Goal: Task Accomplishment & Management: Manage account settings

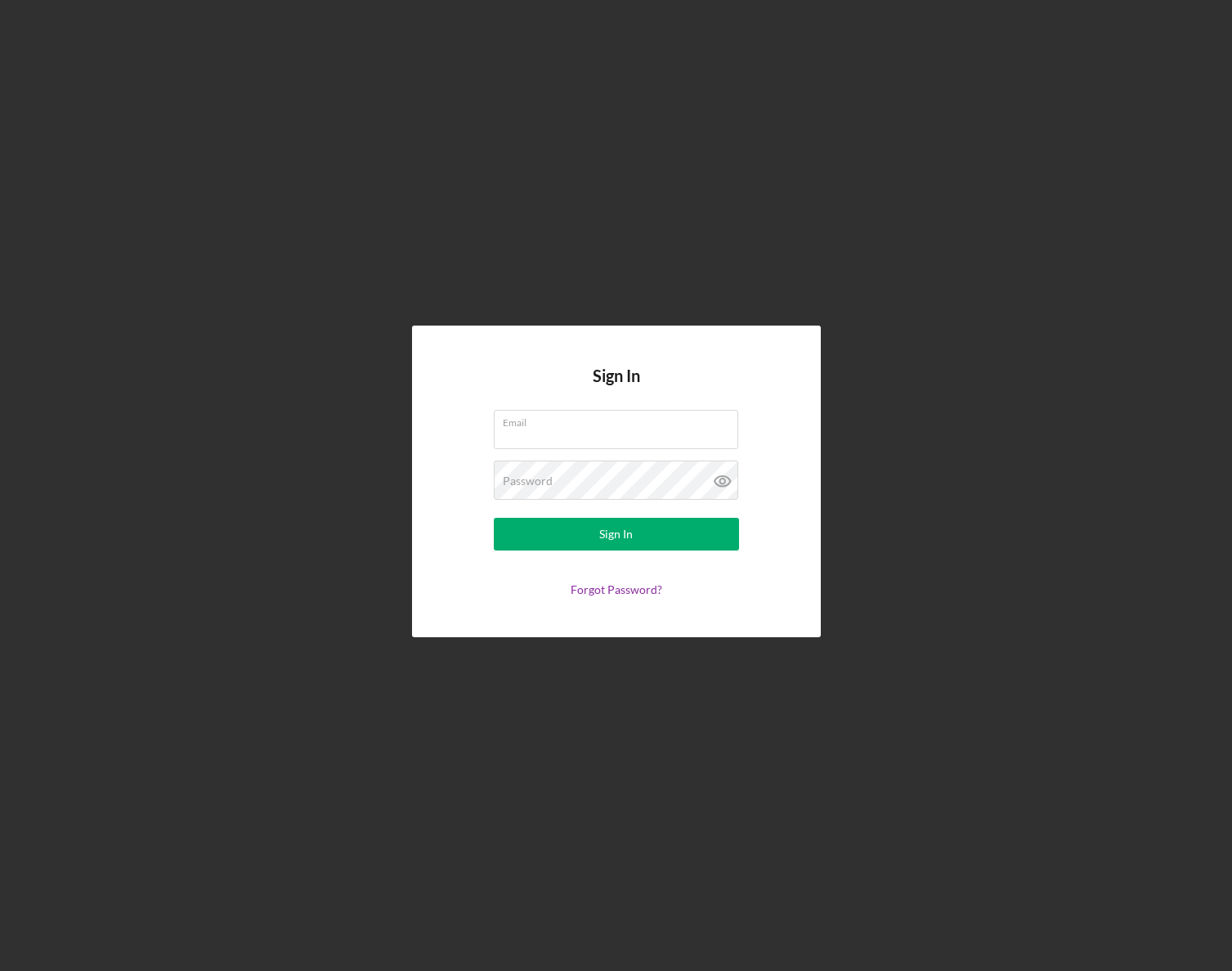
type input "ellie@nwaccessfund.org"
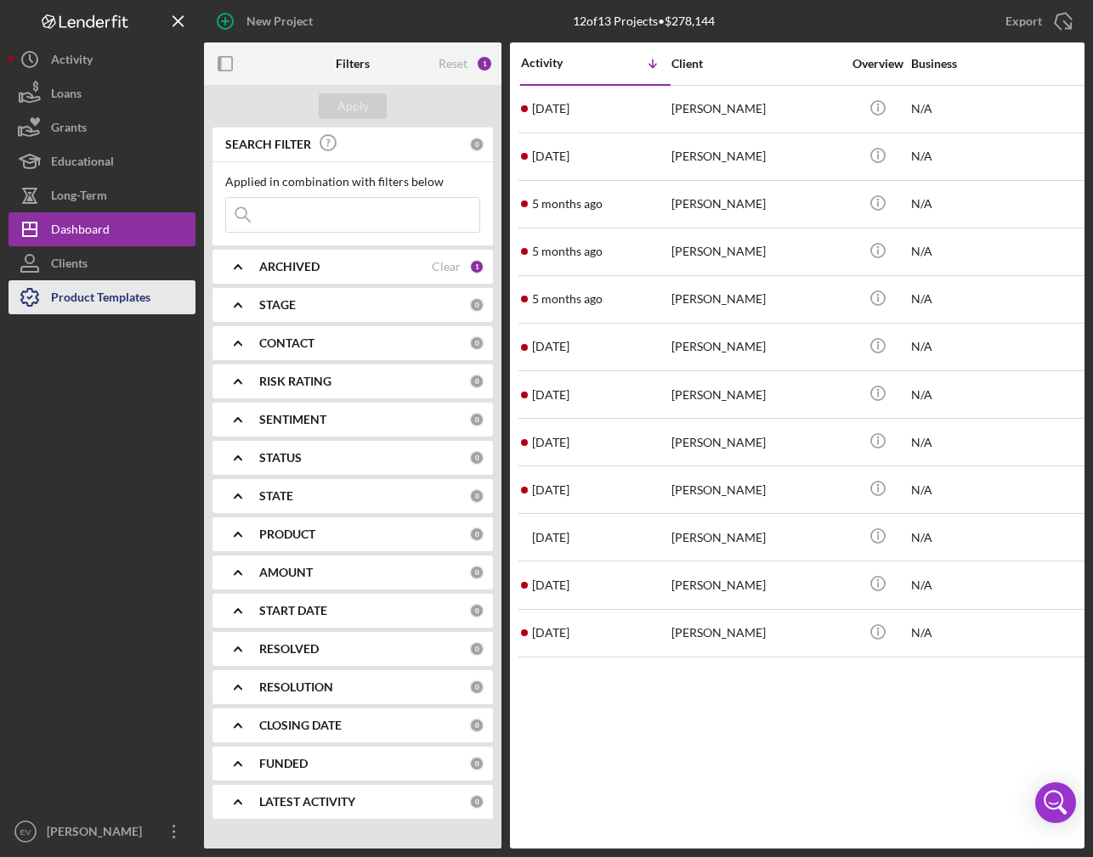
click at [91, 292] on div "Product Templates" at bounding box center [100, 299] width 99 height 38
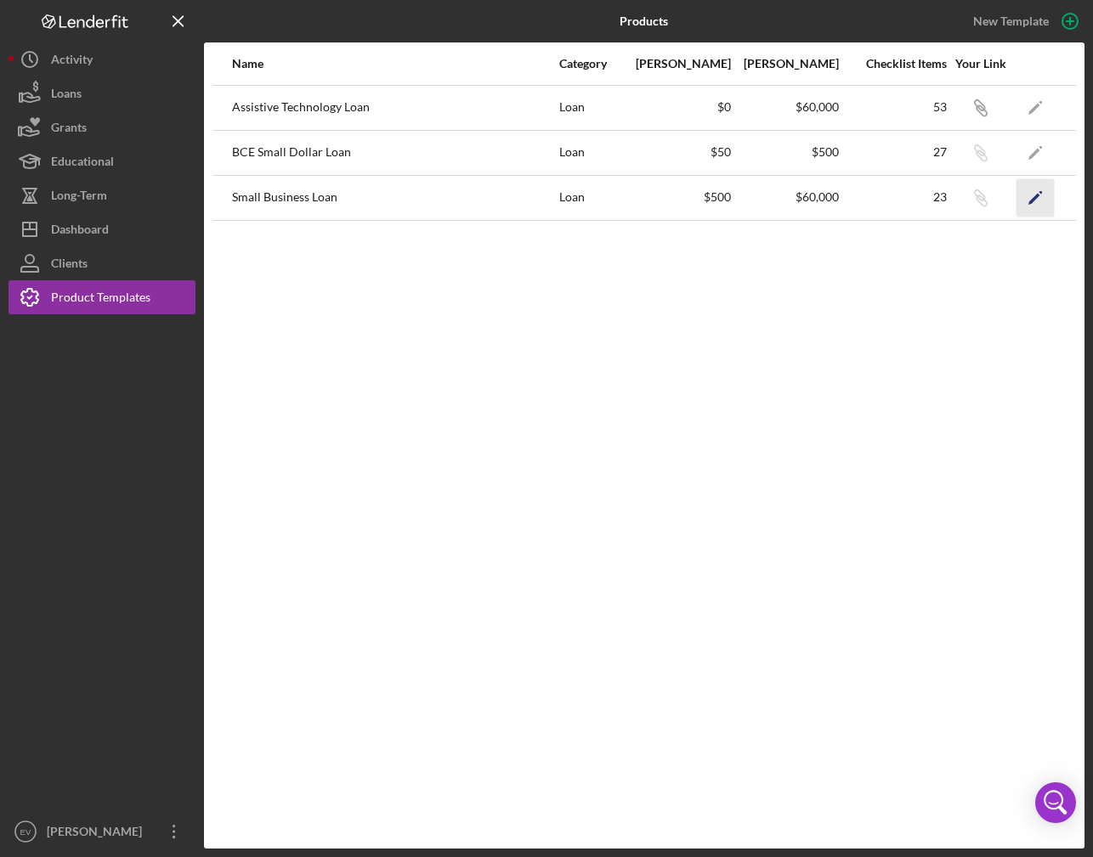
click at [1036, 207] on icon "Icon/Edit" at bounding box center [1035, 197] width 38 height 38
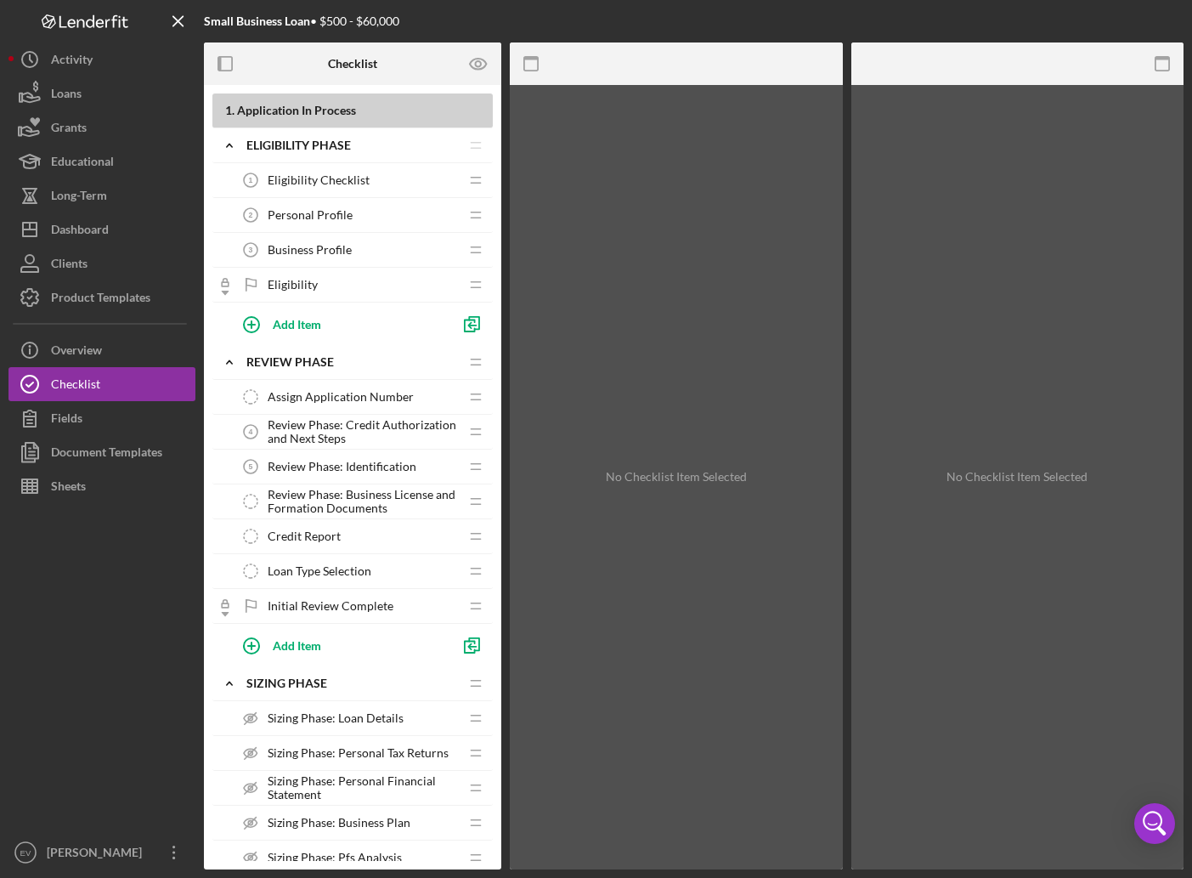
click at [331, 184] on span "Eligibility Checklist" at bounding box center [319, 180] width 102 height 14
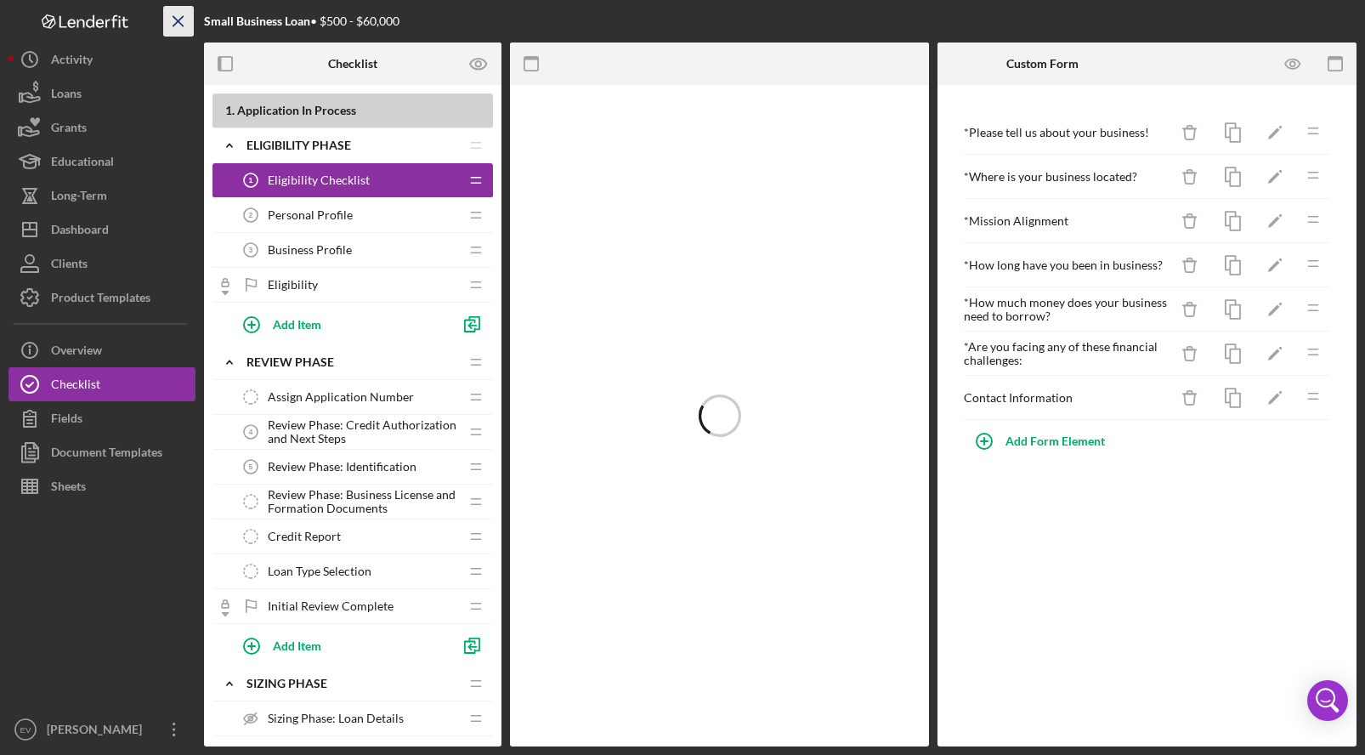
click at [184, 29] on icon "Icon/Menu Close" at bounding box center [179, 22] width 38 height 38
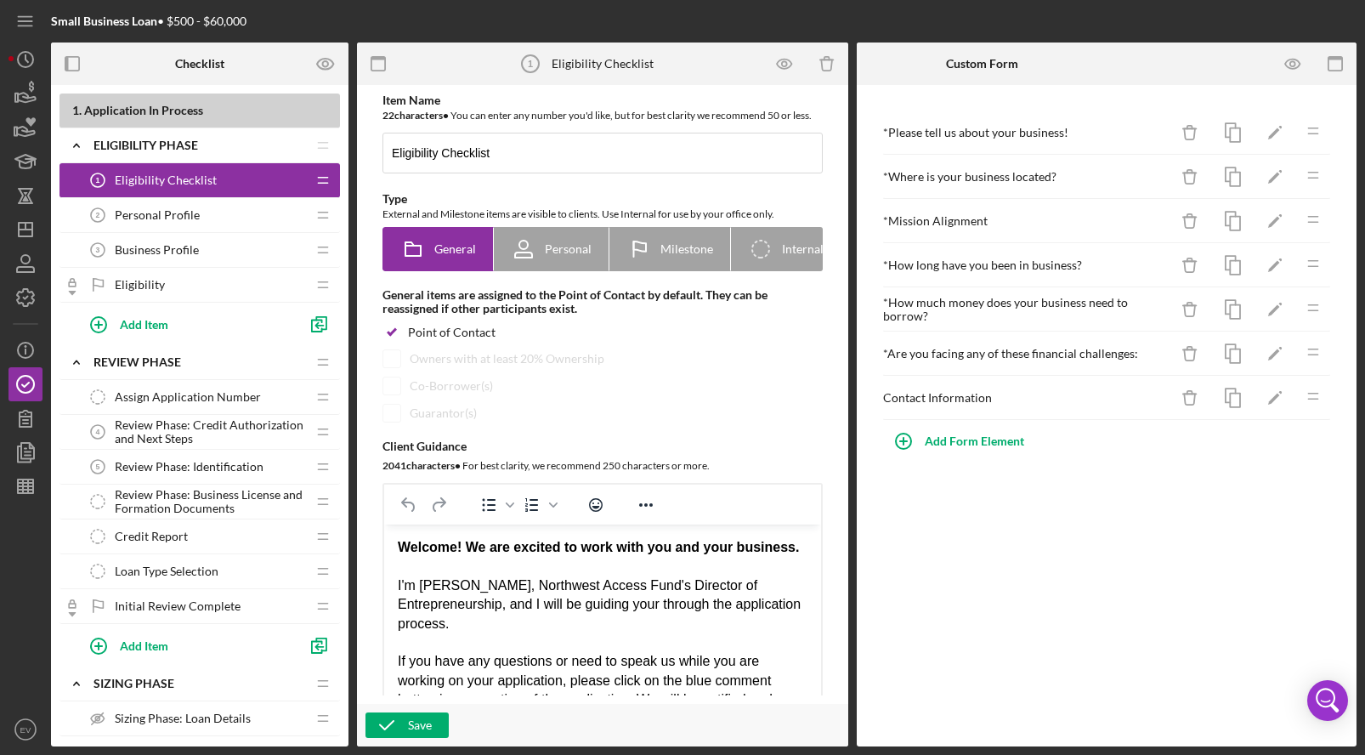
click at [950, 227] on div "* Mission Alignment" at bounding box center [1025, 221] width 285 height 14
click at [1280, 59] on icon "button" at bounding box center [1293, 64] width 38 height 38
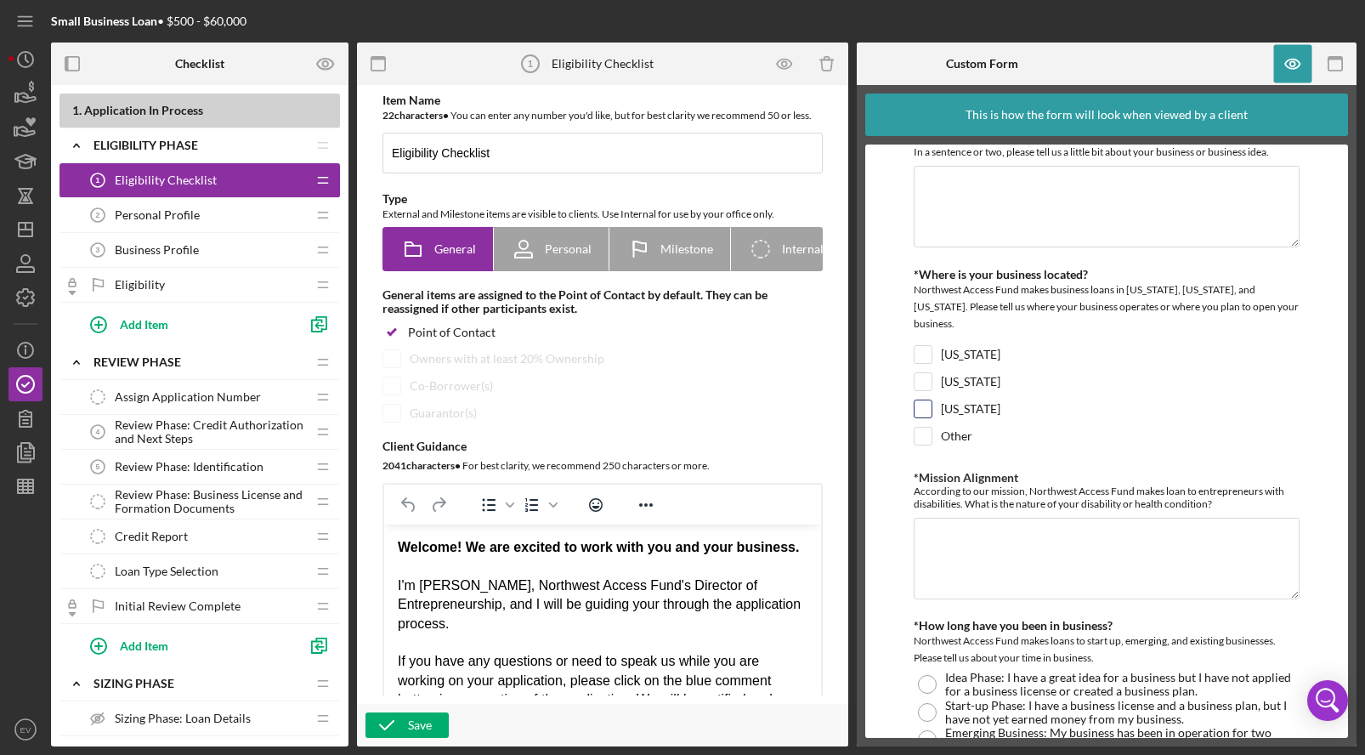
scroll to position [51, 0]
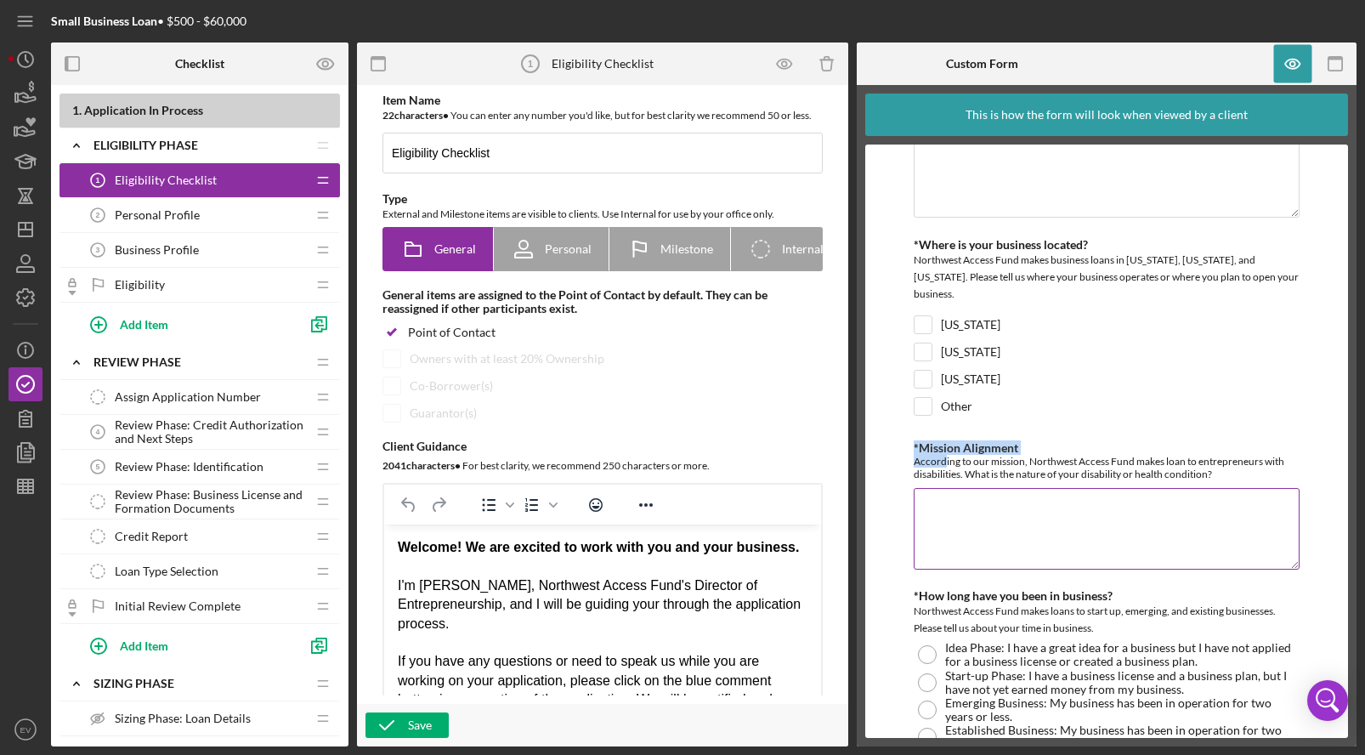
drag, startPoint x: 944, startPoint y: 445, endPoint x: 1165, endPoint y: 469, distance: 222.2
click at [1162, 469] on div "*Mission Alignment According to our mission, Northwest Access Fund makes loan t…" at bounding box center [1106, 507] width 386 height 132
click at [1203, 455] on div "According to our mission, Northwest Access Fund makes loan to entrepreneurs wit…" at bounding box center [1106, 467] width 386 height 25
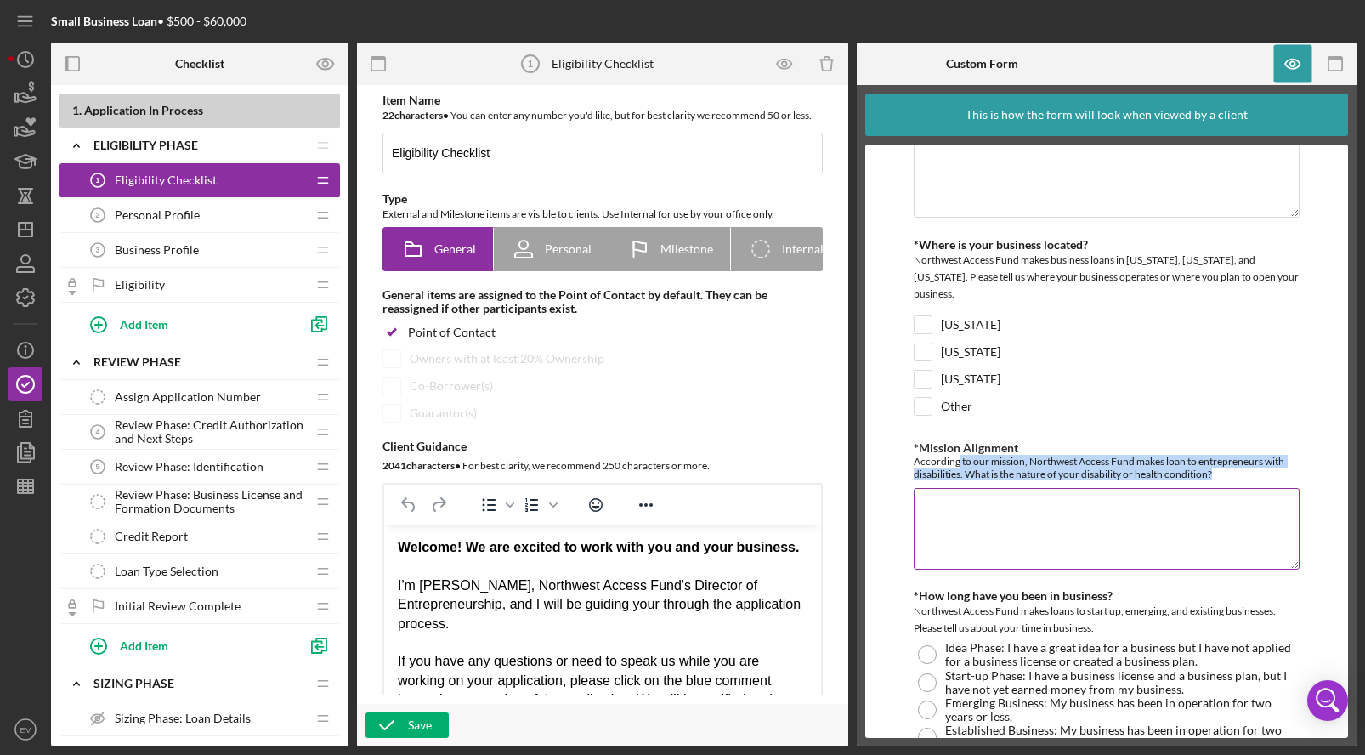
drag, startPoint x: 1239, startPoint y: 457, endPoint x: 958, endPoint y: 448, distance: 280.6
click at [958, 455] on div "According to our mission, Northwest Access Fund makes loan to entrepreneurs wit…" at bounding box center [1106, 467] width 386 height 25
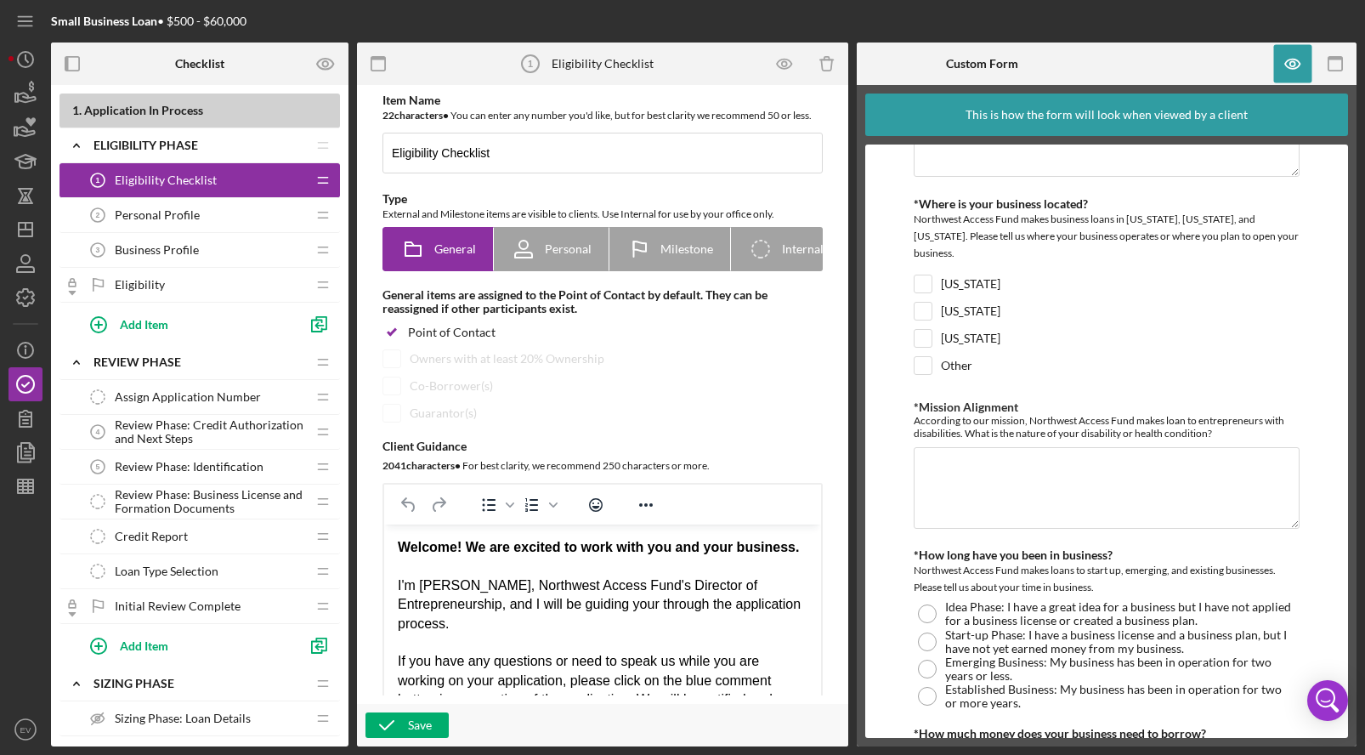
scroll to position [0, 0]
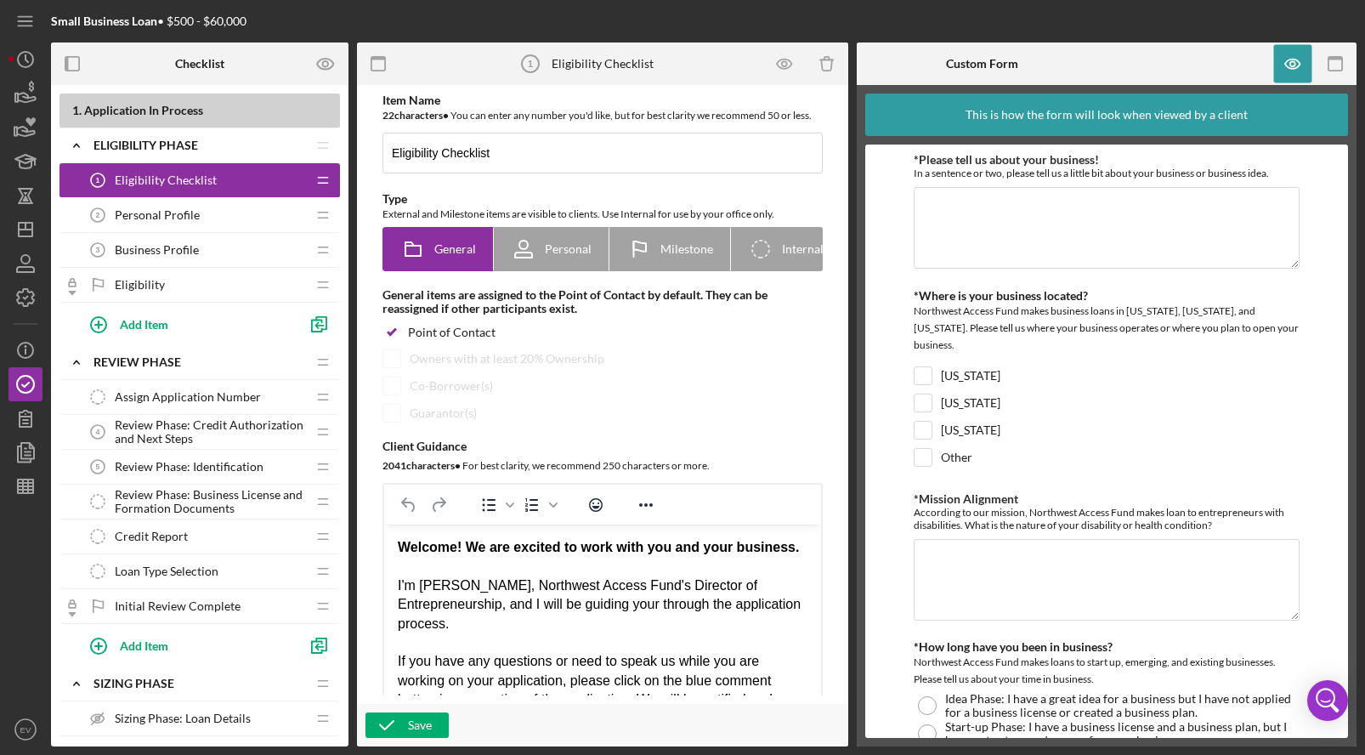
click at [200, 223] on div "Personal Profile 2 Personal Profile" at bounding box center [193, 215] width 225 height 34
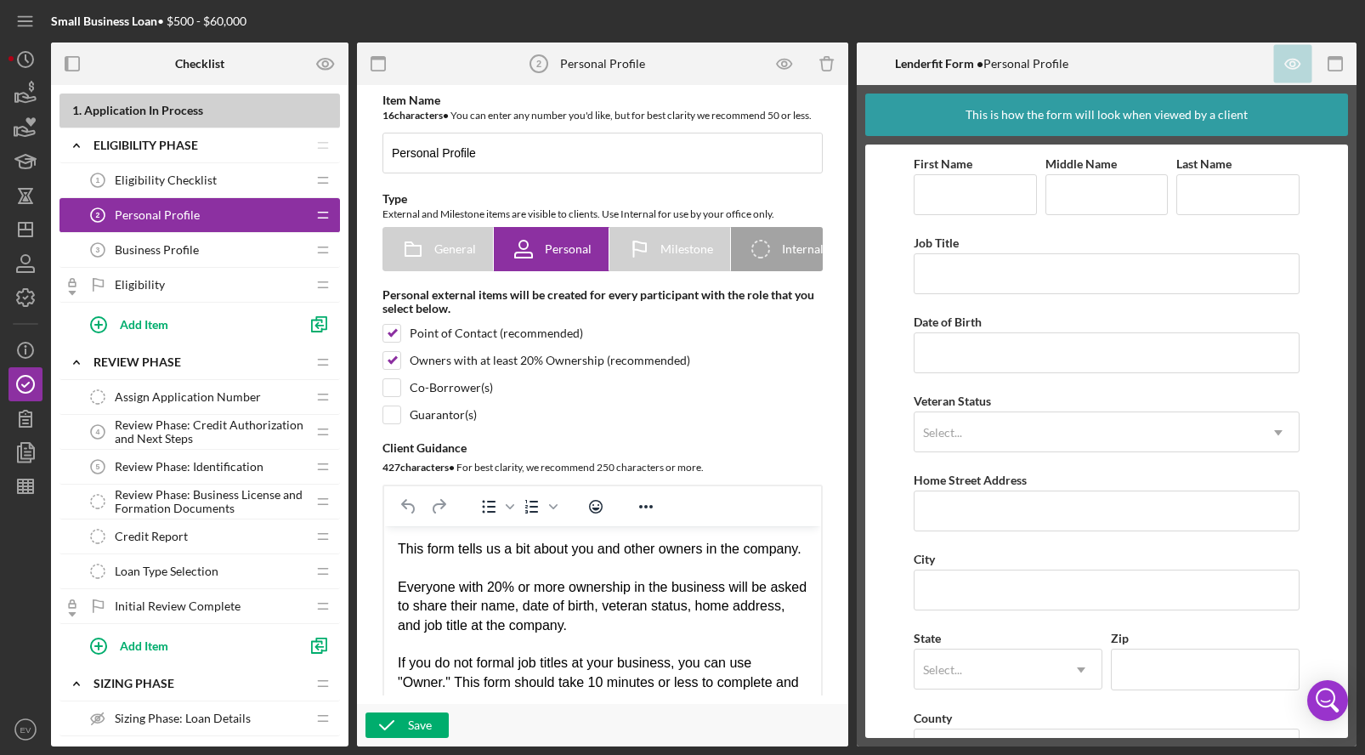
scroll to position [57, 0]
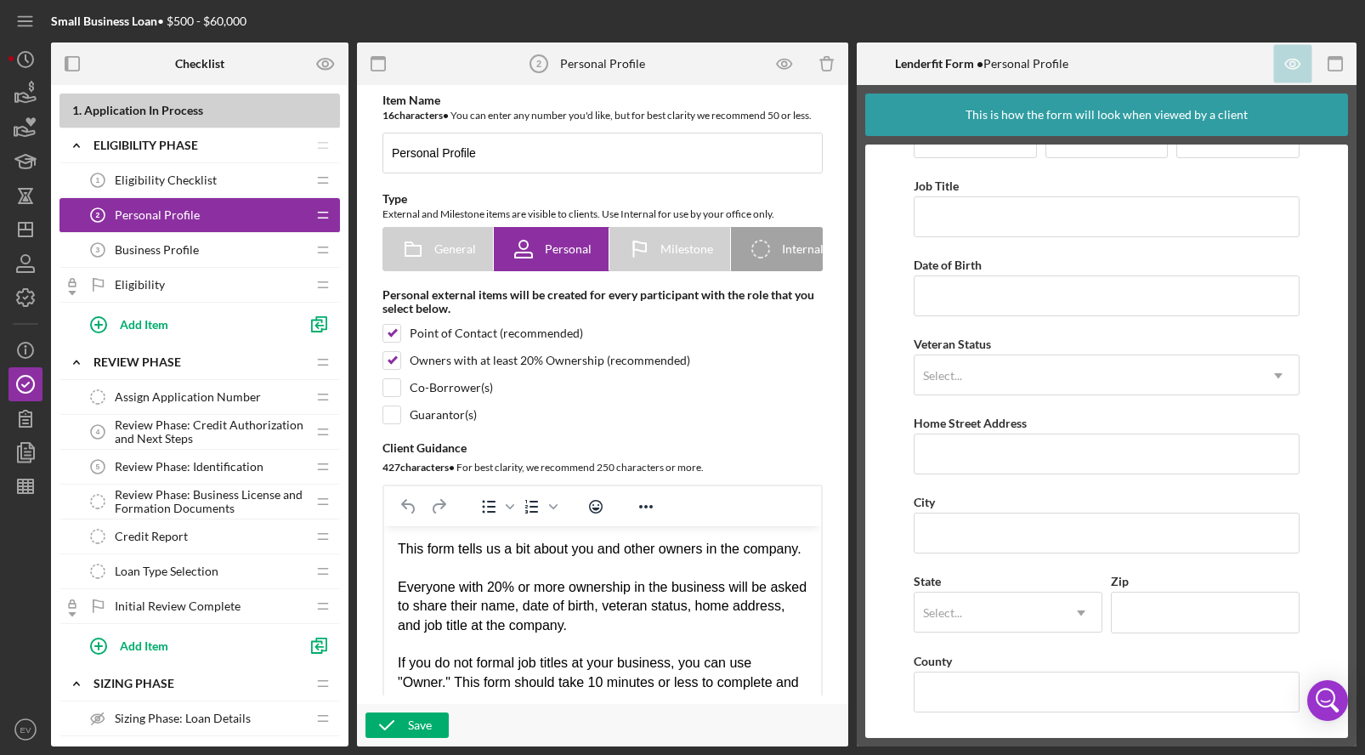
click at [144, 253] on span "Business Profile" at bounding box center [157, 250] width 84 height 14
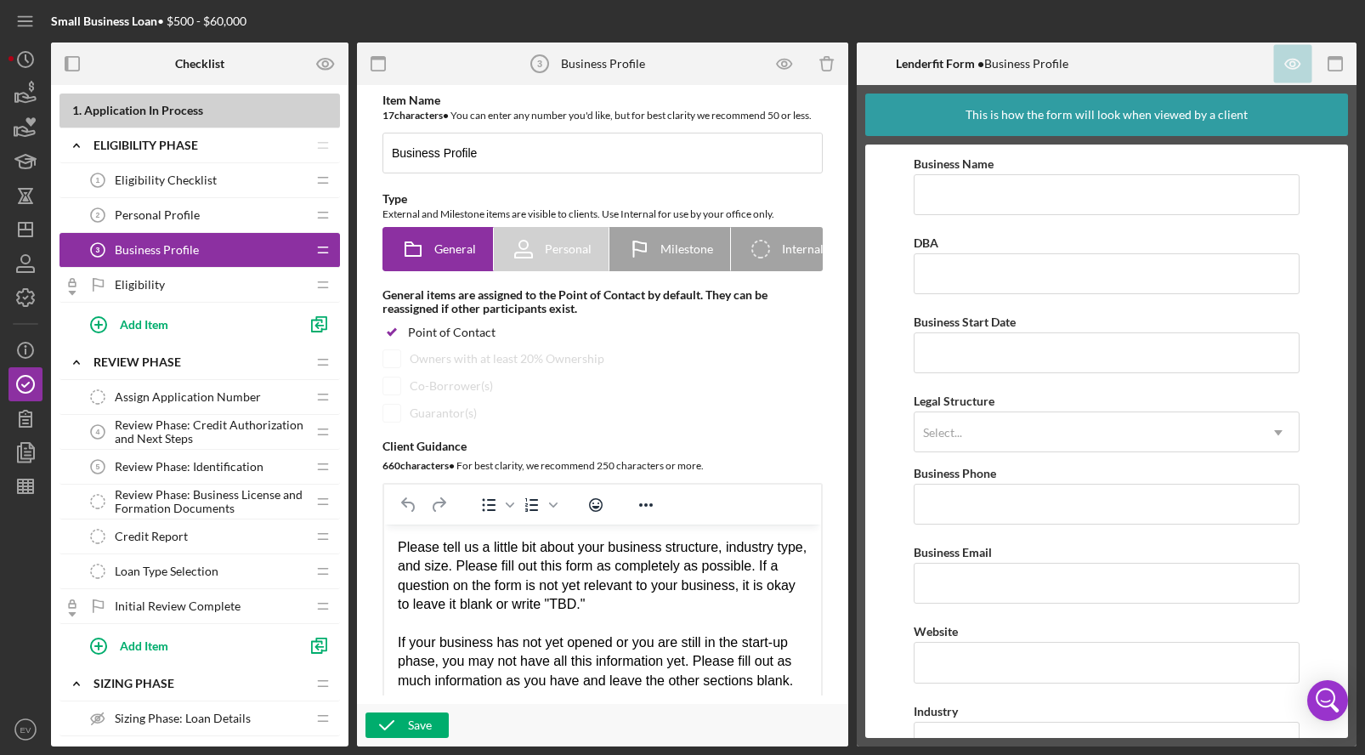
click at [172, 187] on div "Eligibility Checklist 1 Eligibility Checklist" at bounding box center [193, 180] width 225 height 34
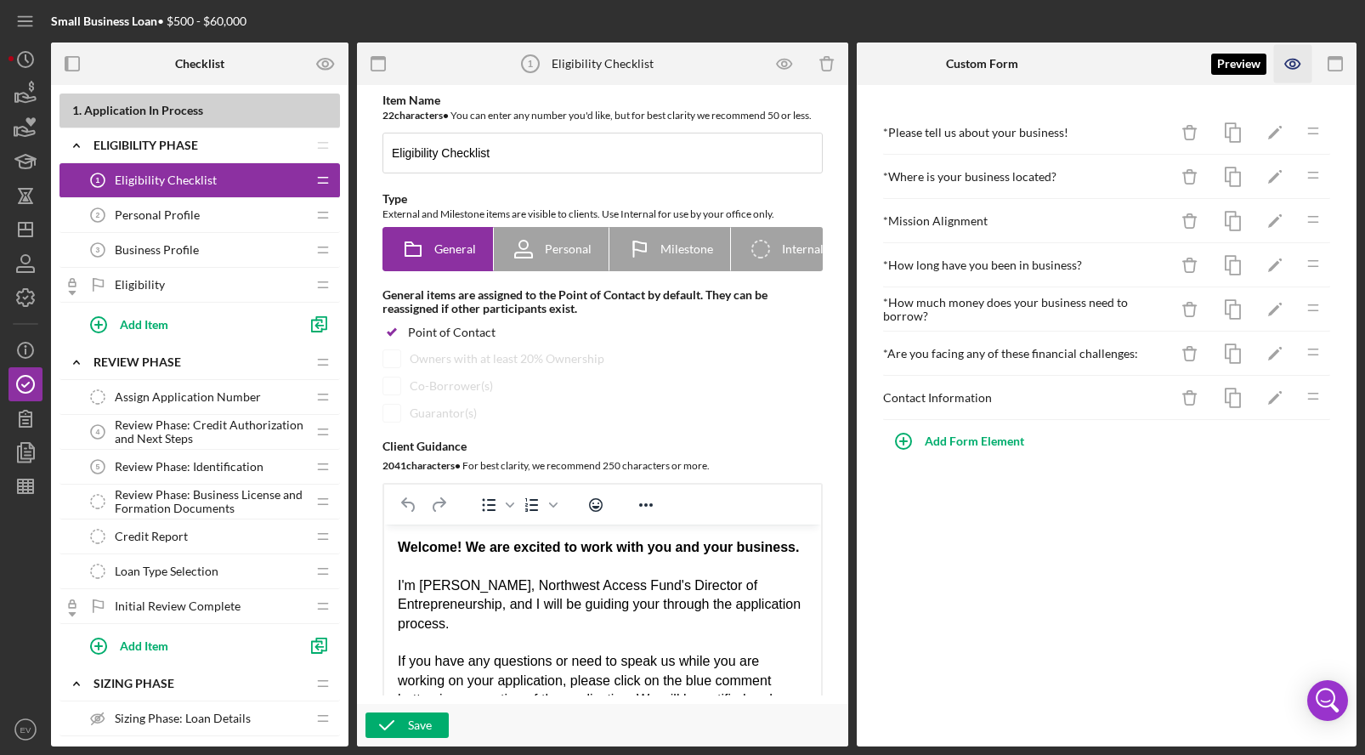
click at [1280, 67] on icon "button" at bounding box center [1293, 64] width 38 height 38
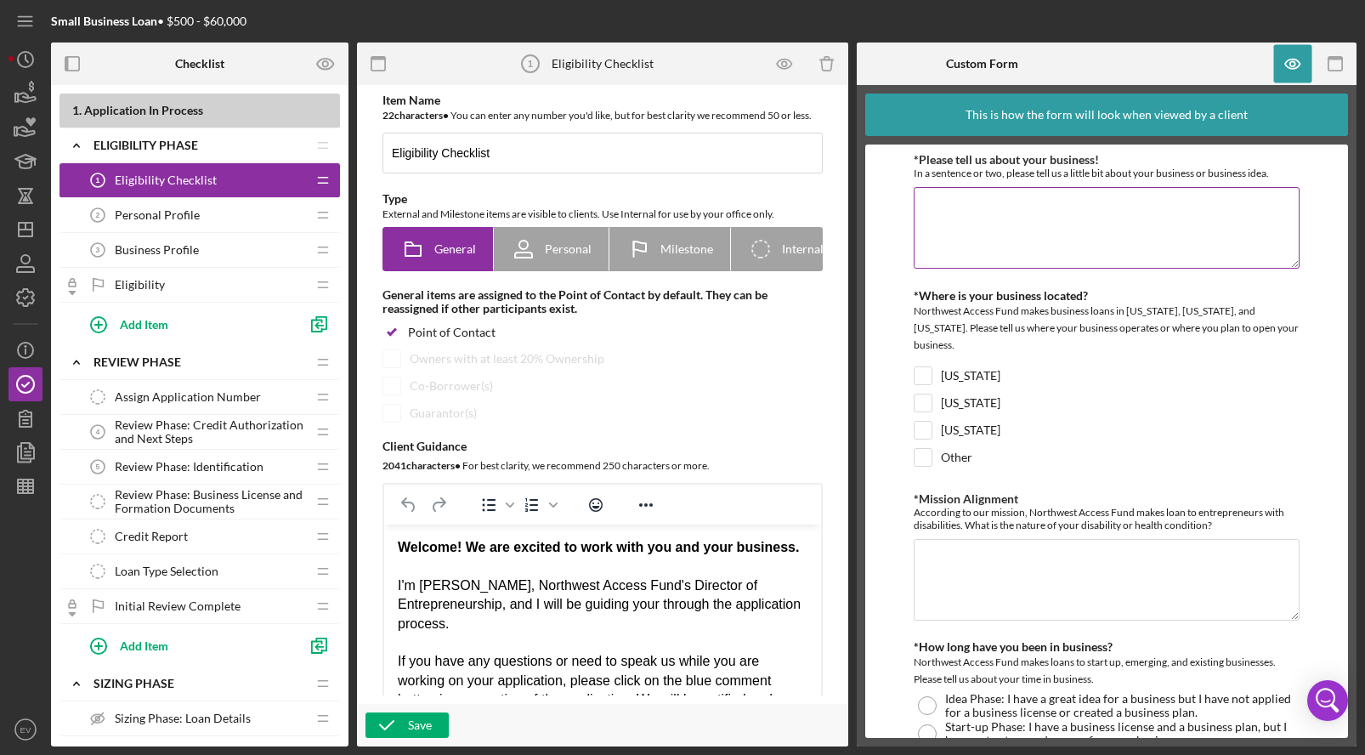
click at [1002, 228] on textarea "*Please tell us about your business!" at bounding box center [1106, 228] width 386 height 82
click at [932, 448] on div "Other" at bounding box center [1106, 461] width 386 height 27
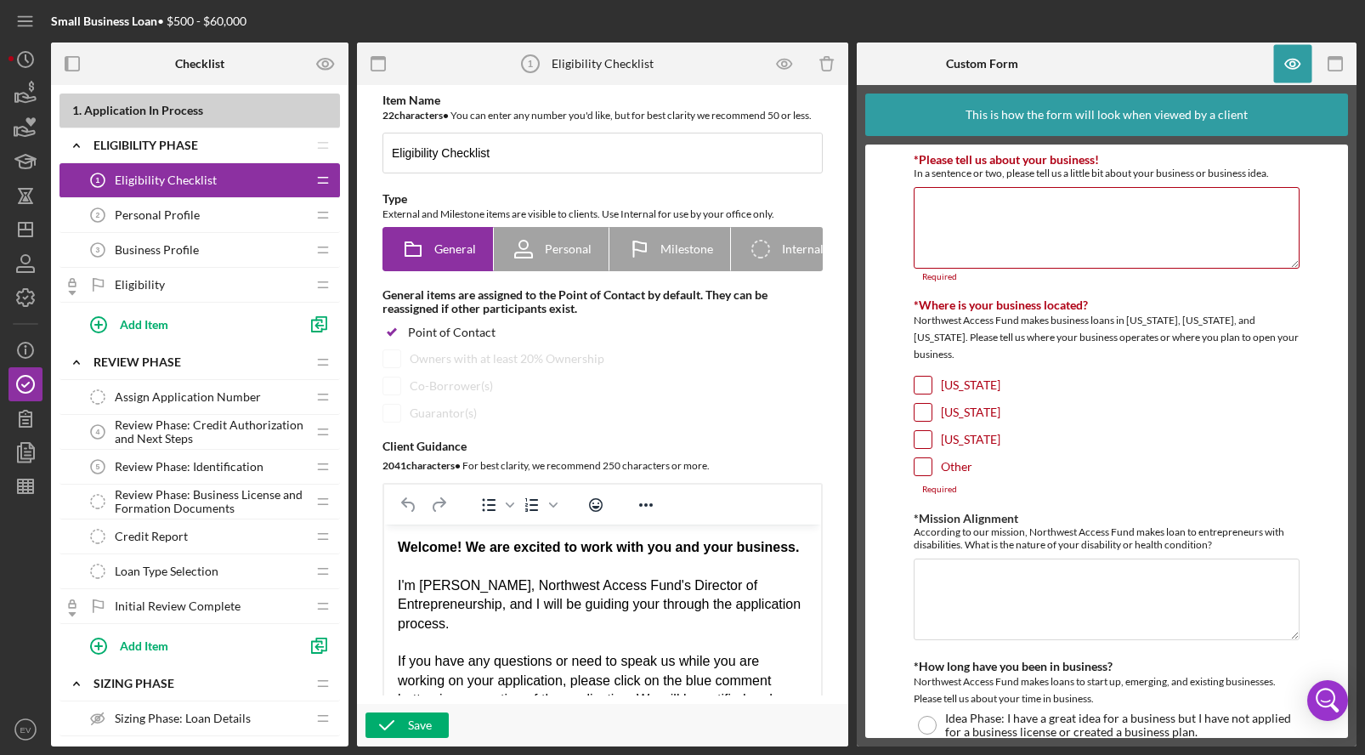
click at [923, 458] on input "Other" at bounding box center [922, 466] width 17 height 17
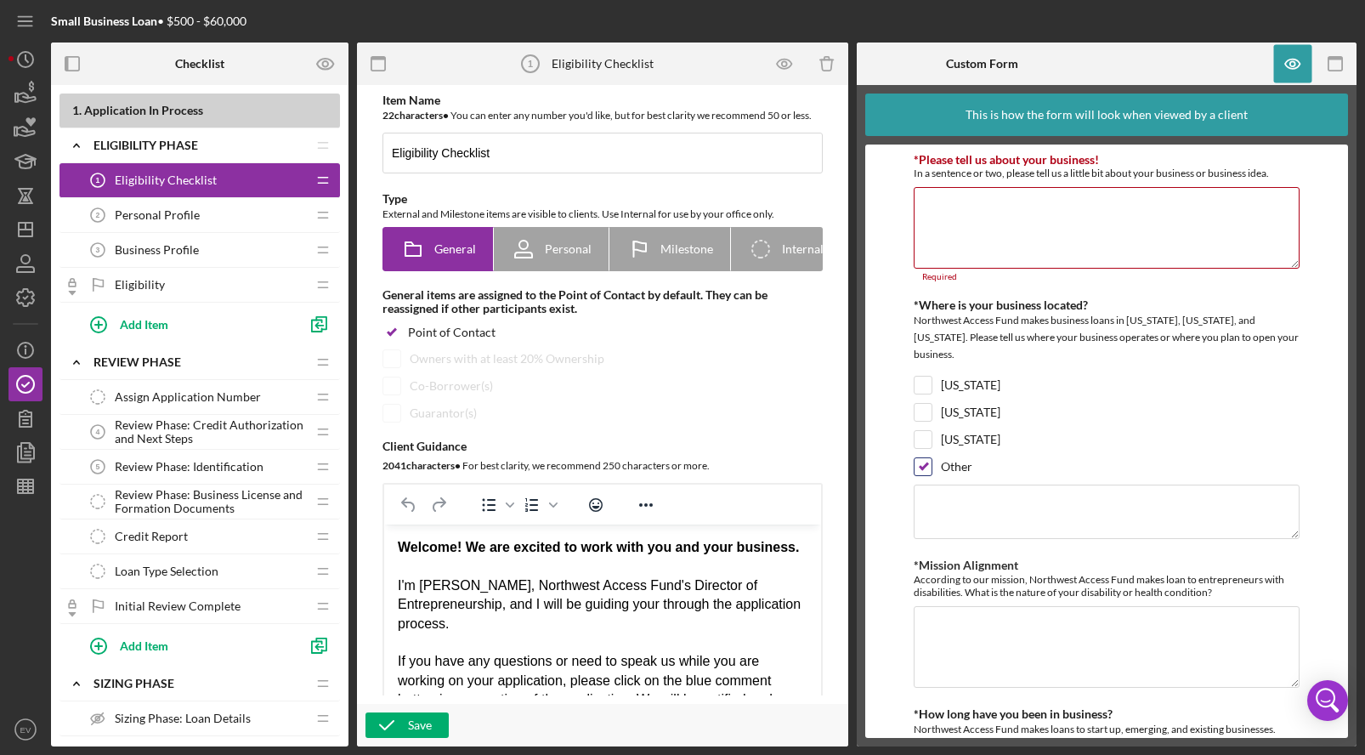
click at [920, 458] on input "Other" at bounding box center [922, 466] width 17 height 17
checkbox input "false"
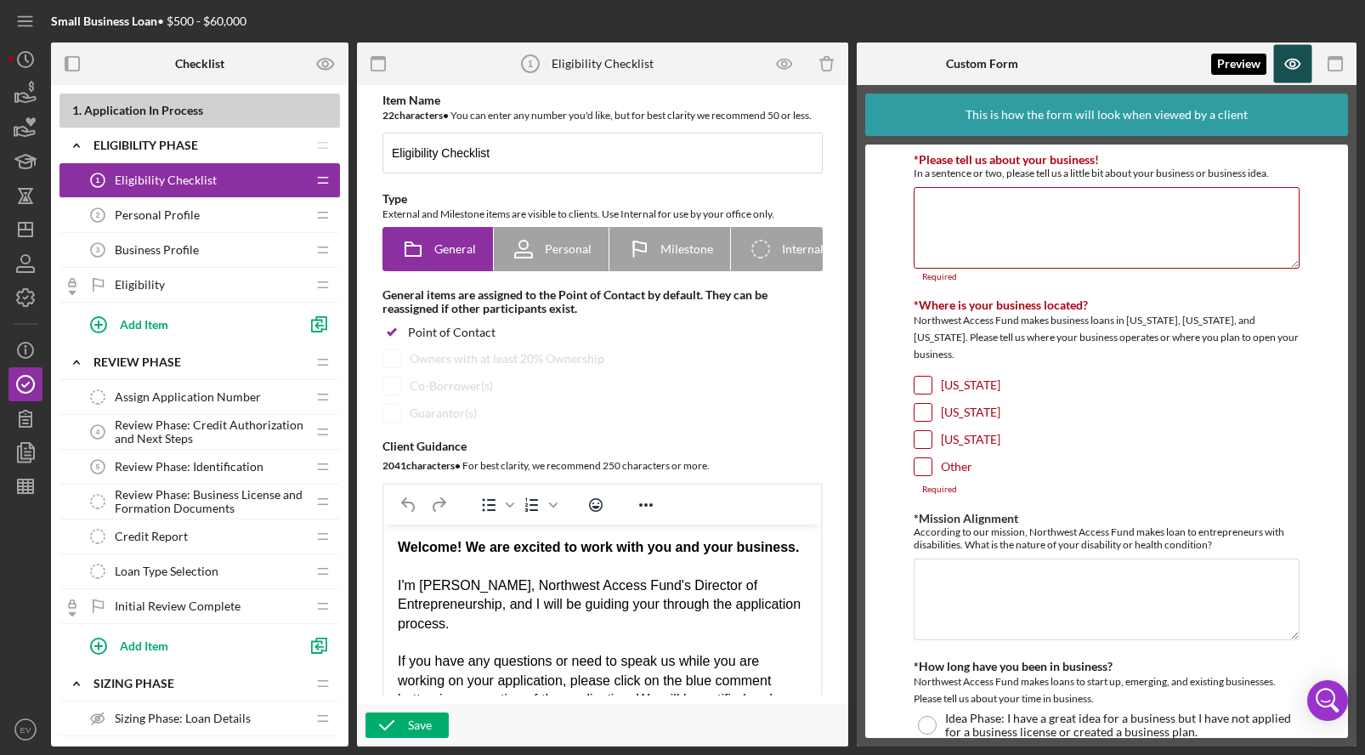
click at [1280, 59] on icon "button" at bounding box center [1293, 64] width 38 height 38
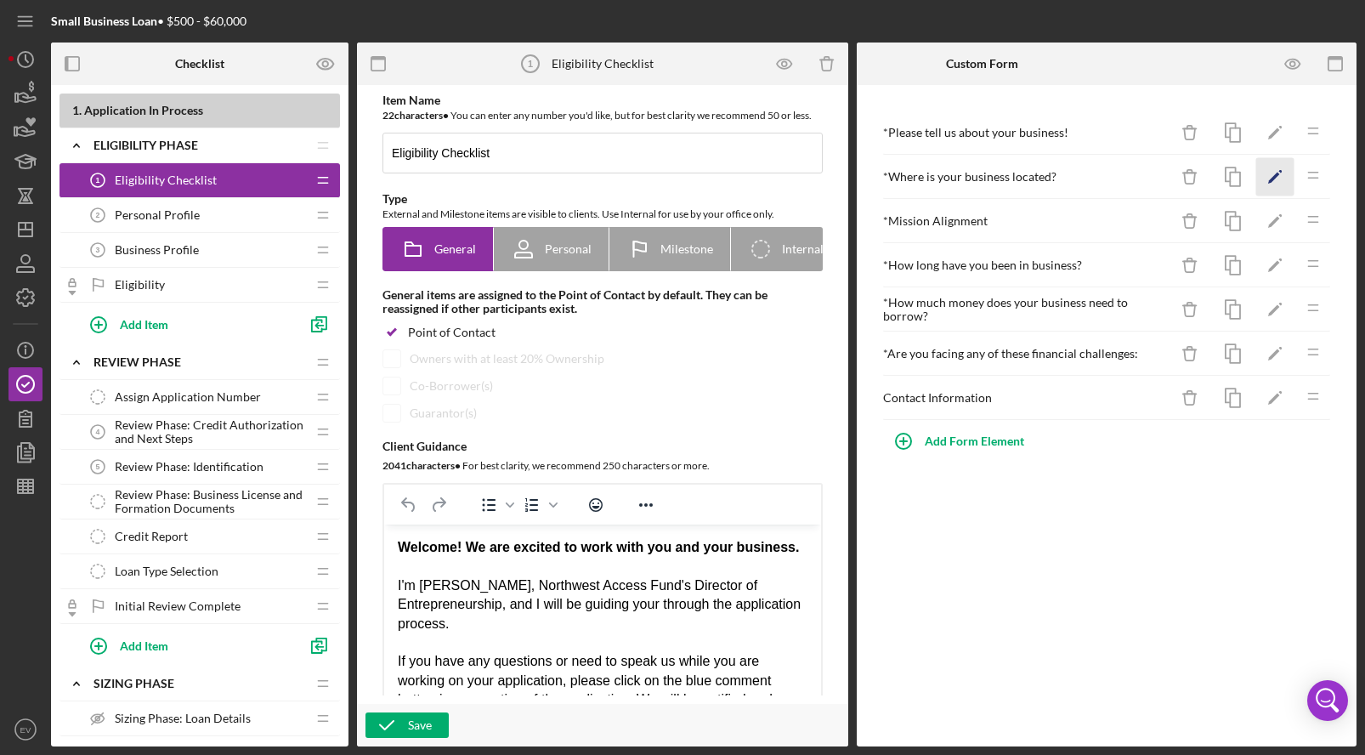
click at [1274, 179] on icon "Icon/Edit" at bounding box center [1275, 177] width 38 height 38
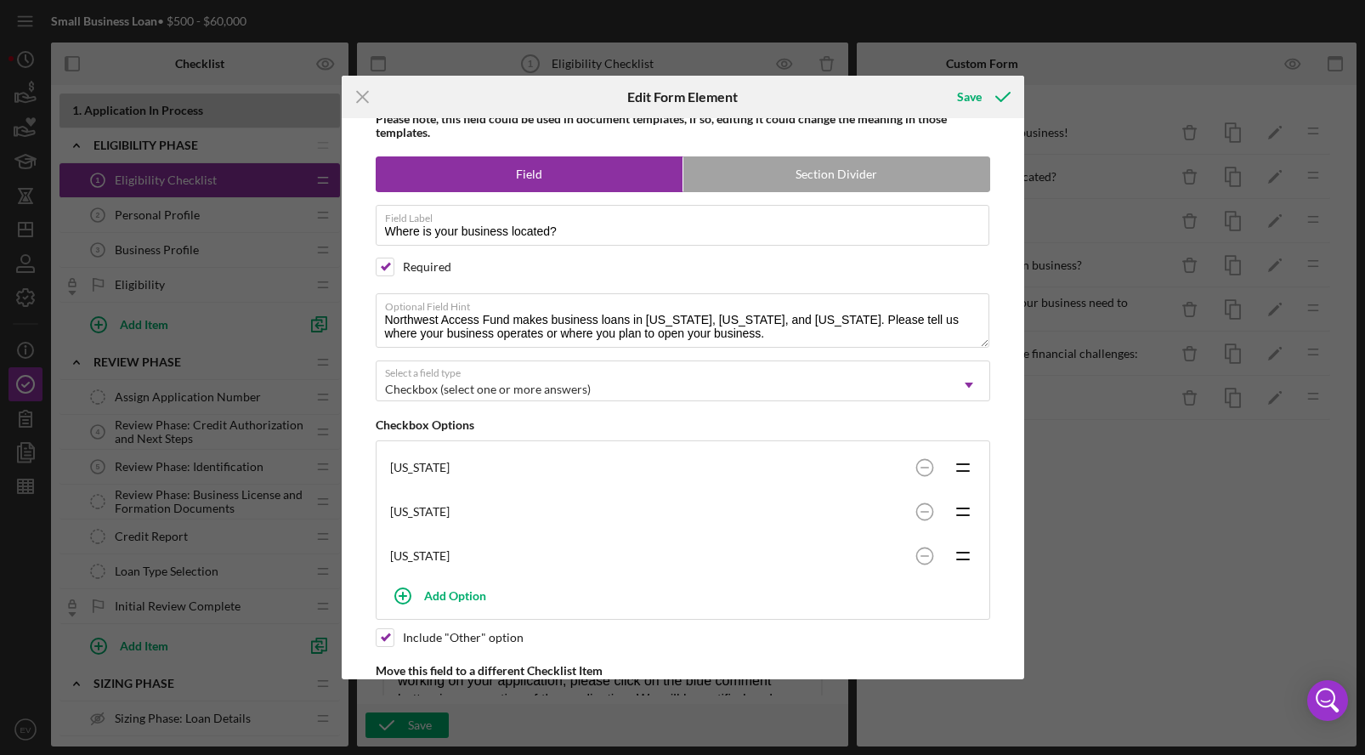
scroll to position [69, 0]
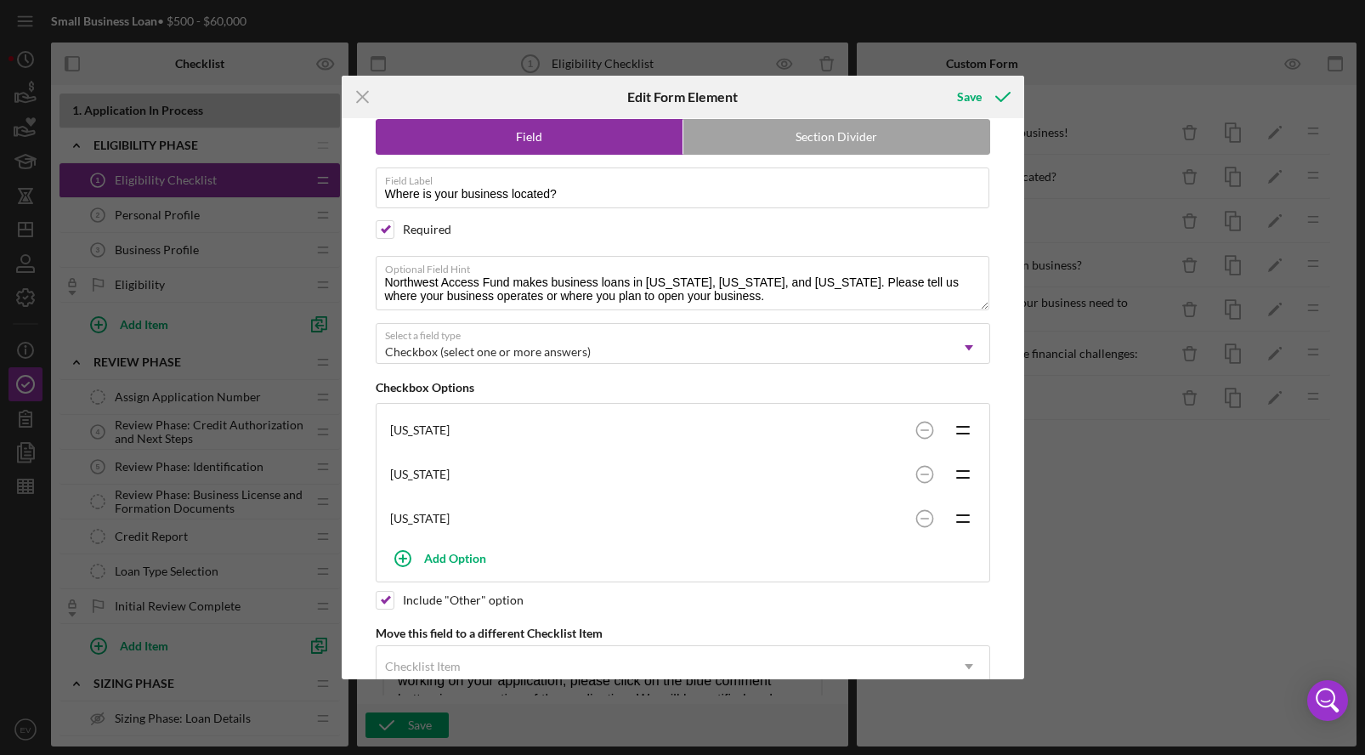
click at [403, 598] on div "Include "Other" option" at bounding box center [463, 600] width 121 height 14
checkbox input "false"
click at [976, 87] on div "Save" at bounding box center [969, 97] width 25 height 34
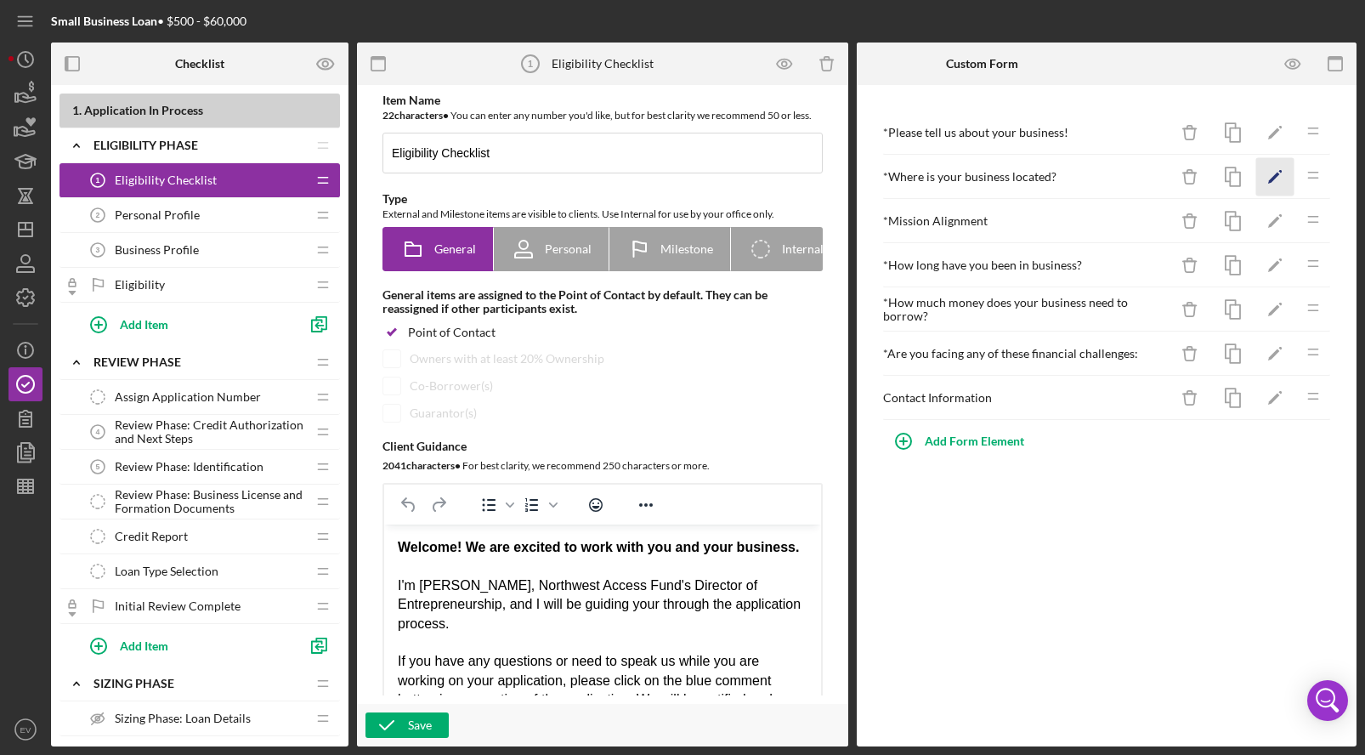
click at [1278, 179] on icon "Icon/Edit" at bounding box center [1275, 177] width 38 height 38
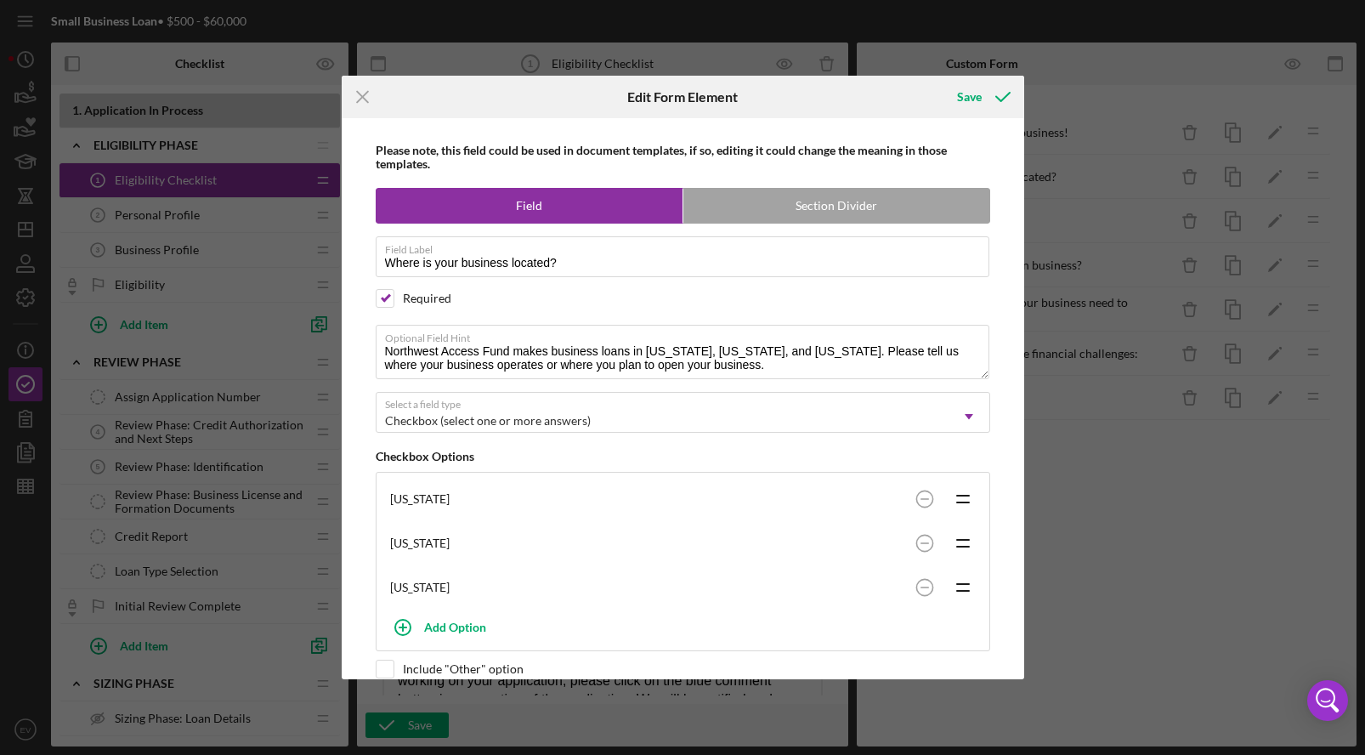
scroll to position [111, 0]
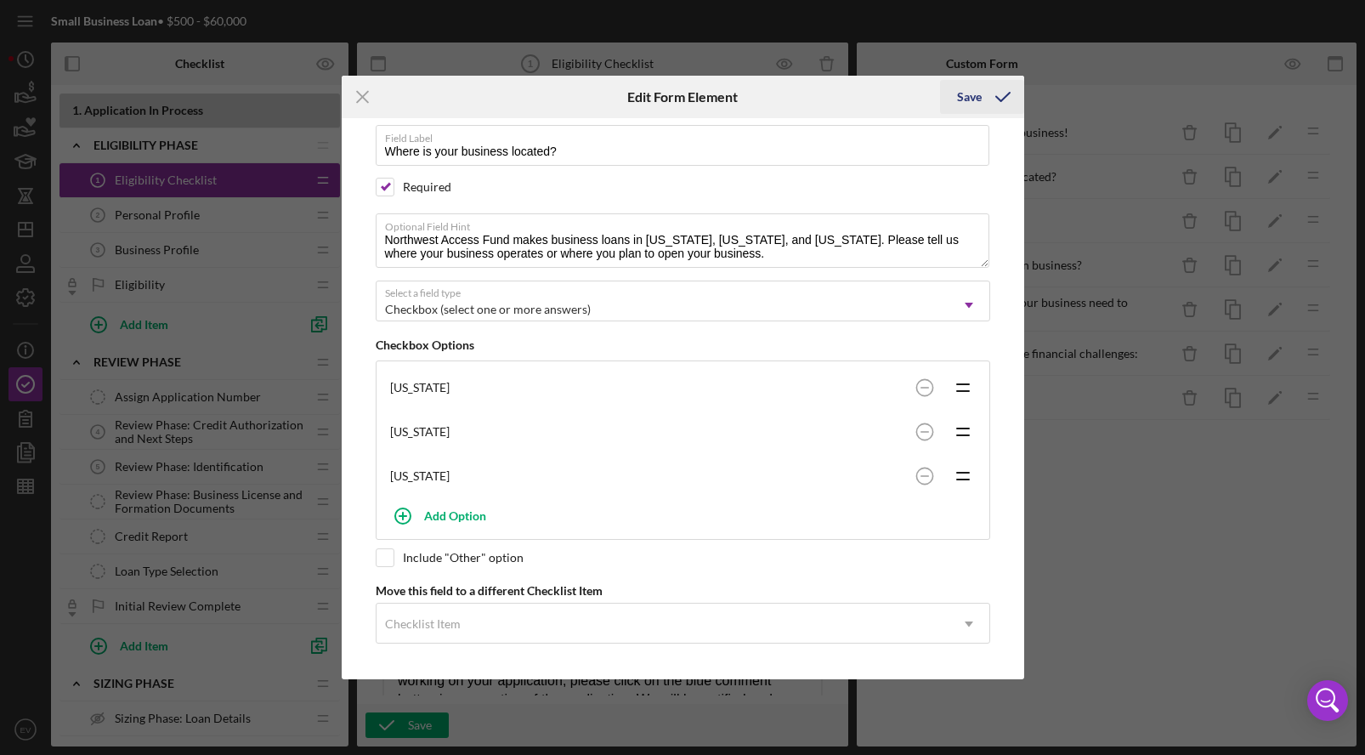
click at [991, 95] on icon "submit" at bounding box center [1002, 97] width 42 height 42
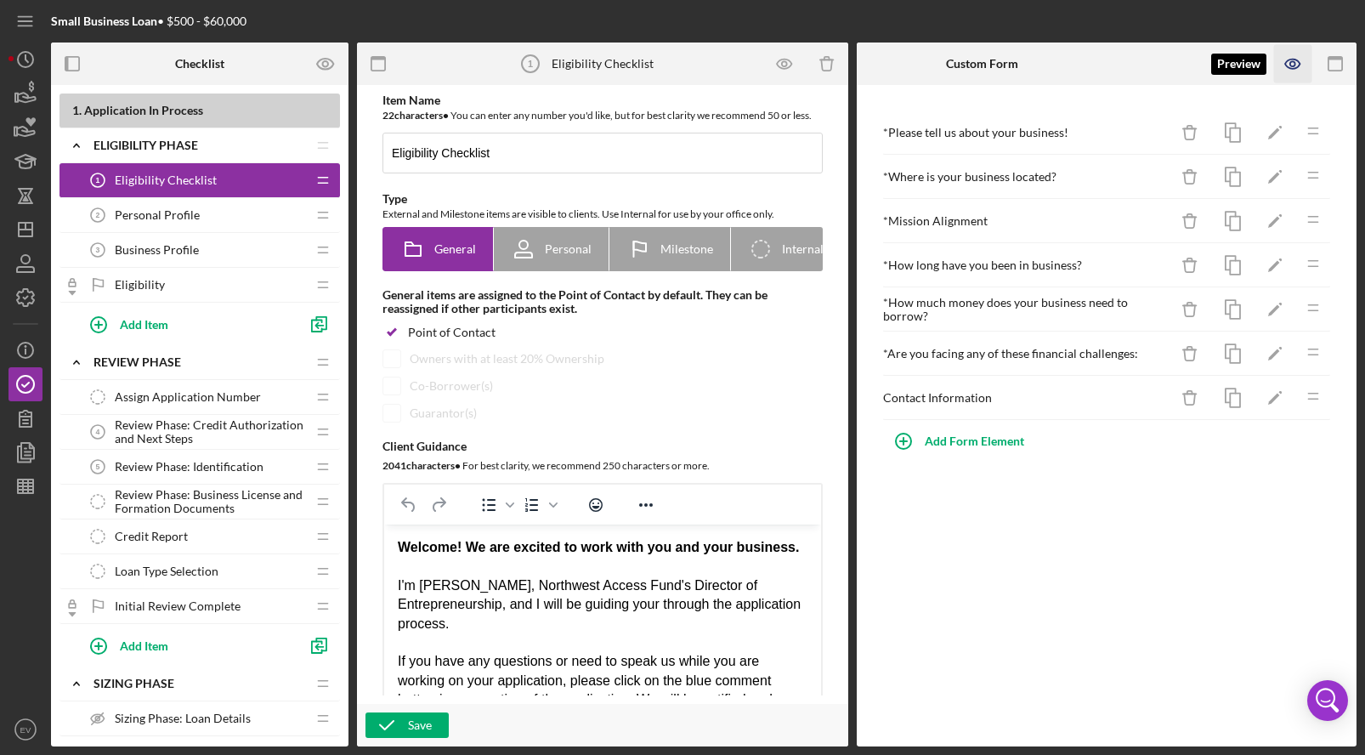
click at [1280, 65] on icon "button" at bounding box center [1293, 64] width 38 height 38
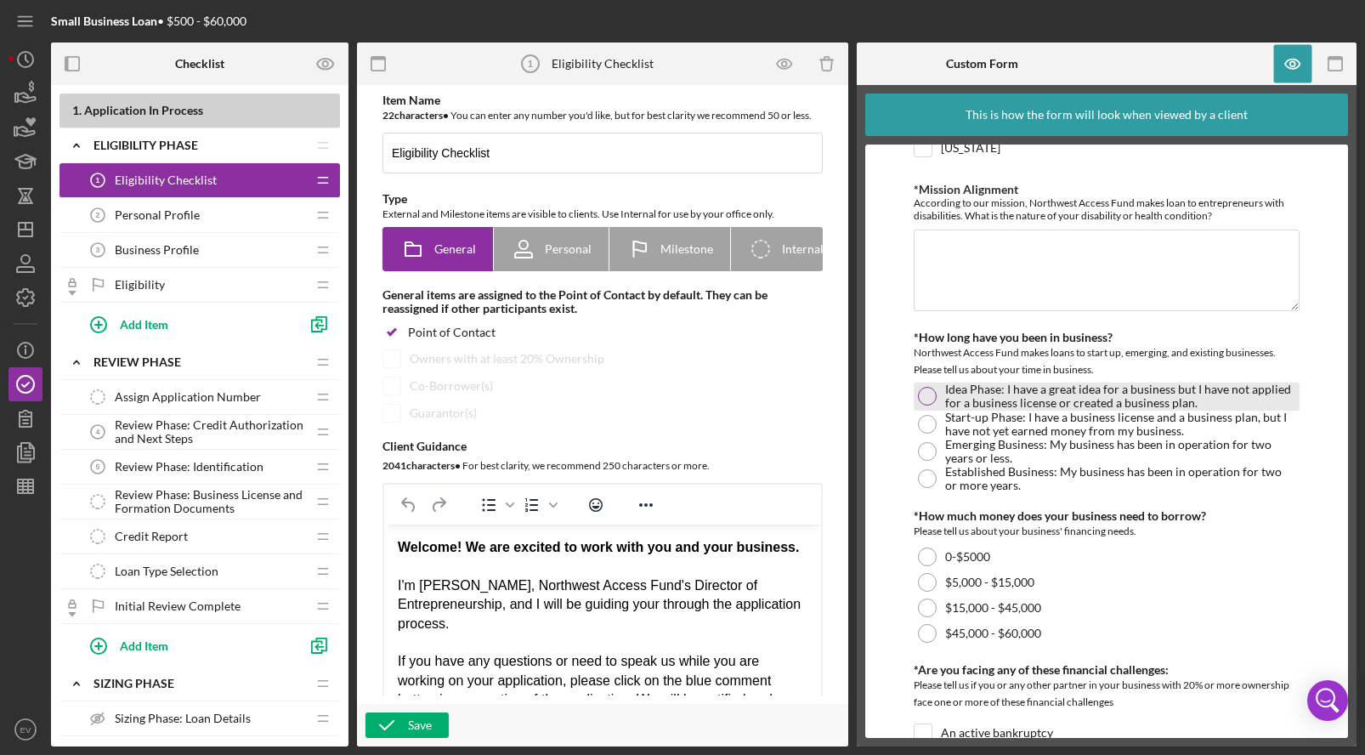
scroll to position [544, 0]
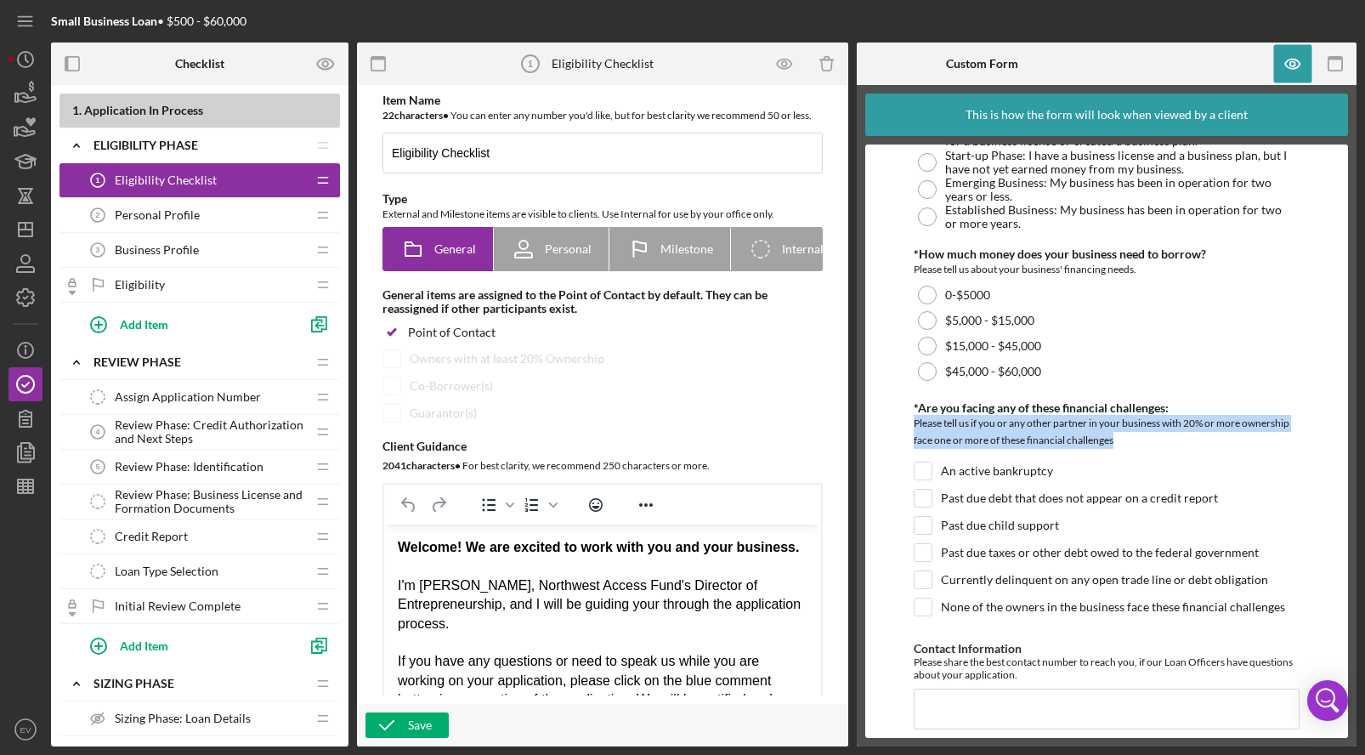
drag, startPoint x: 913, startPoint y: 406, endPoint x: 1169, endPoint y: 427, distance: 256.6
click at [1169, 427] on div "Please tell us if you or any other partner in your business with 20% or more ow…" at bounding box center [1106, 434] width 386 height 38
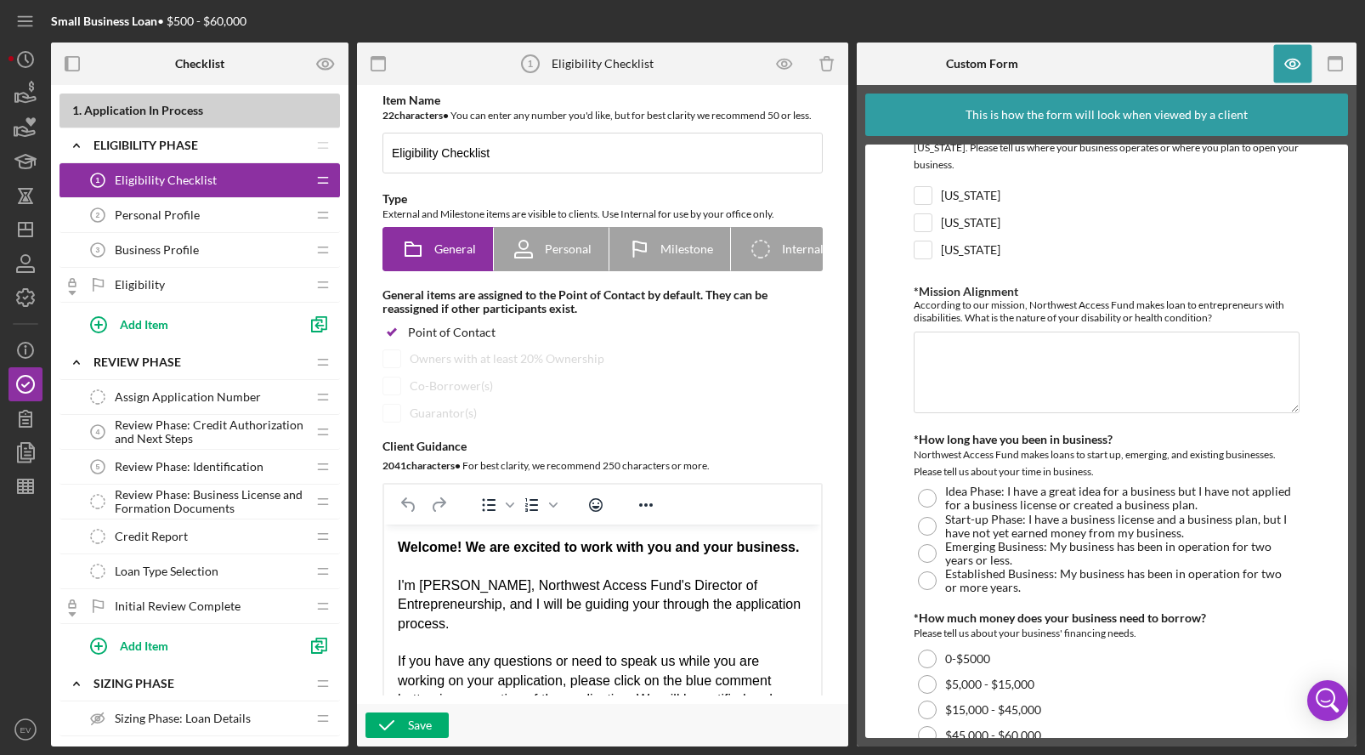
scroll to position [0, 0]
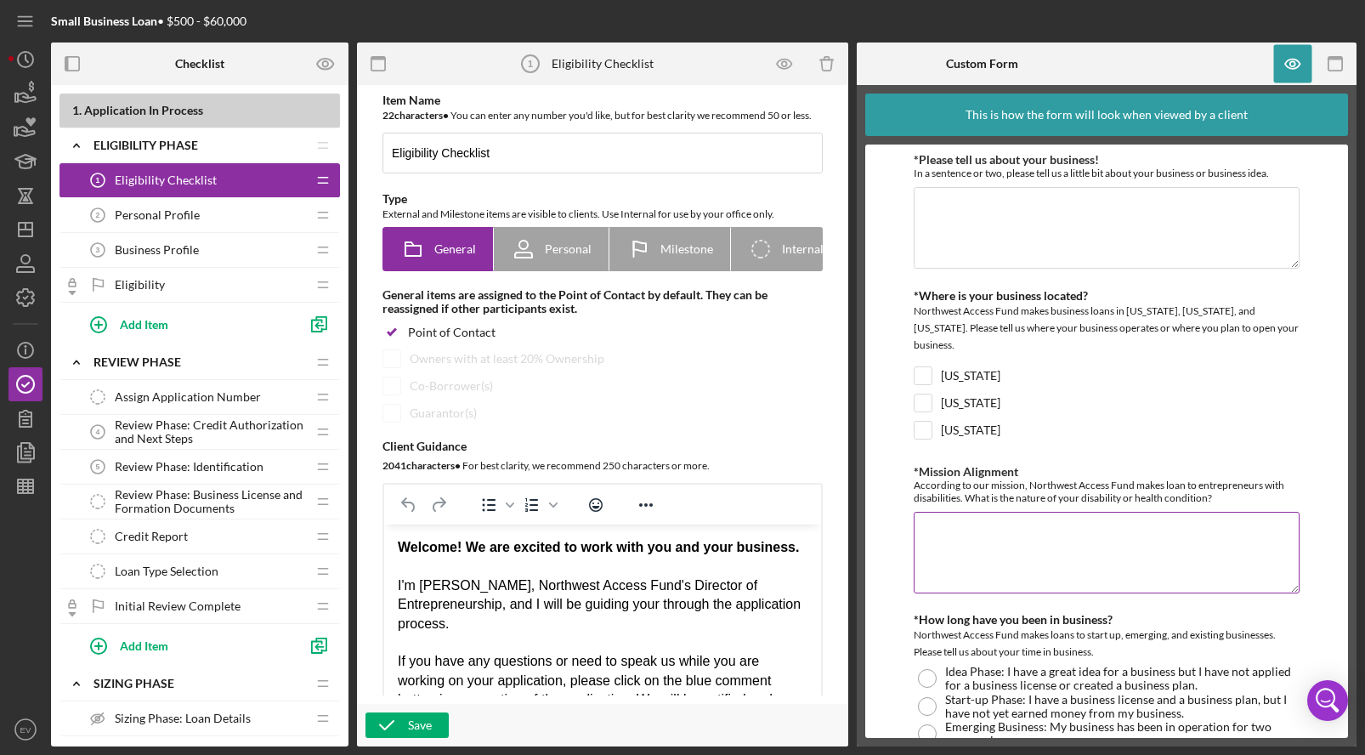
click at [1033, 478] on div "According to our mission, Northwest Access Fund makes loan to entrepreneurs wit…" at bounding box center [1106, 490] width 386 height 25
drag, startPoint x: 1033, startPoint y: 473, endPoint x: 977, endPoint y: 460, distance: 57.7
click at [977, 465] on div "*Mission Alignment According to our mission, Northwest Access Fund makes loan t…" at bounding box center [1106, 484] width 386 height 39
click at [977, 464] on label "*Mission Alignment" at bounding box center [965, 471] width 105 height 14
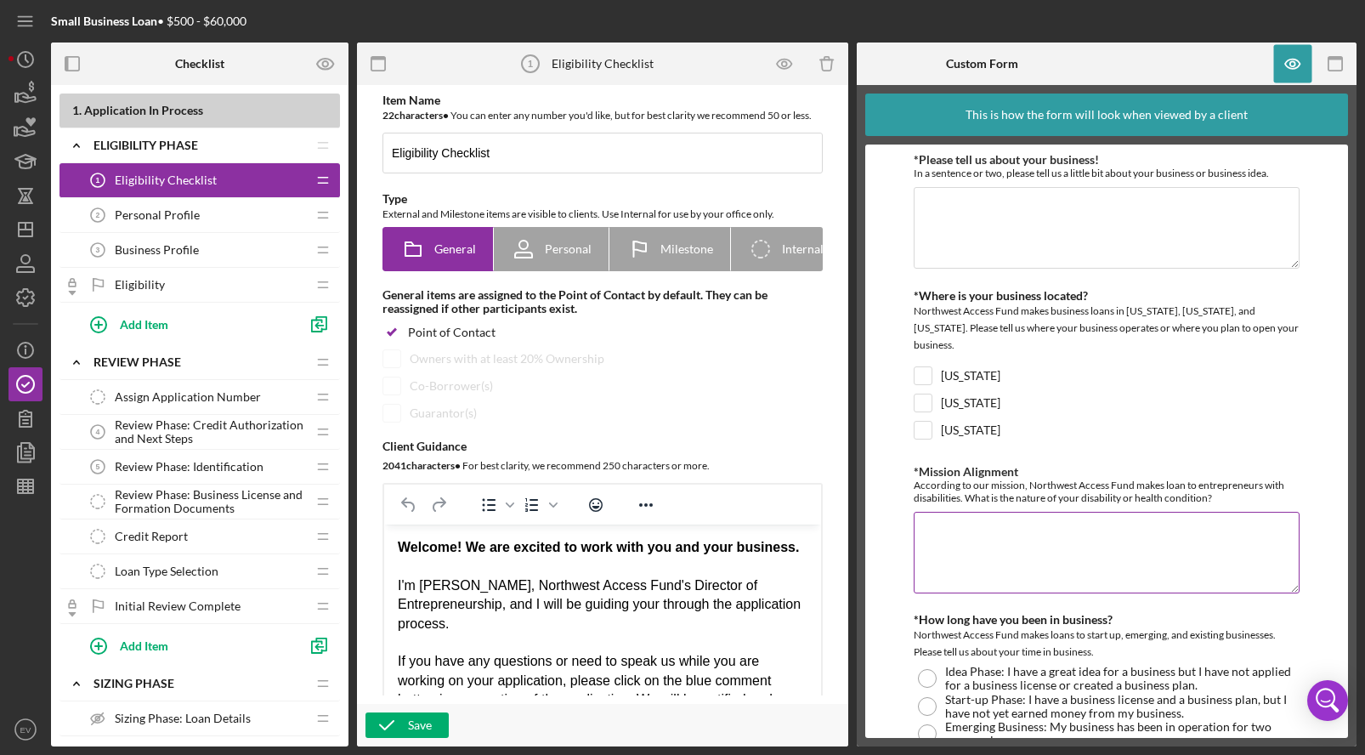
click at [977, 512] on textarea "*Mission Alignment" at bounding box center [1106, 553] width 386 height 82
click at [987, 478] on div "According to our mission, Northwest Access Fund makes loan to entrepreneurs wit…" at bounding box center [1106, 490] width 386 height 25
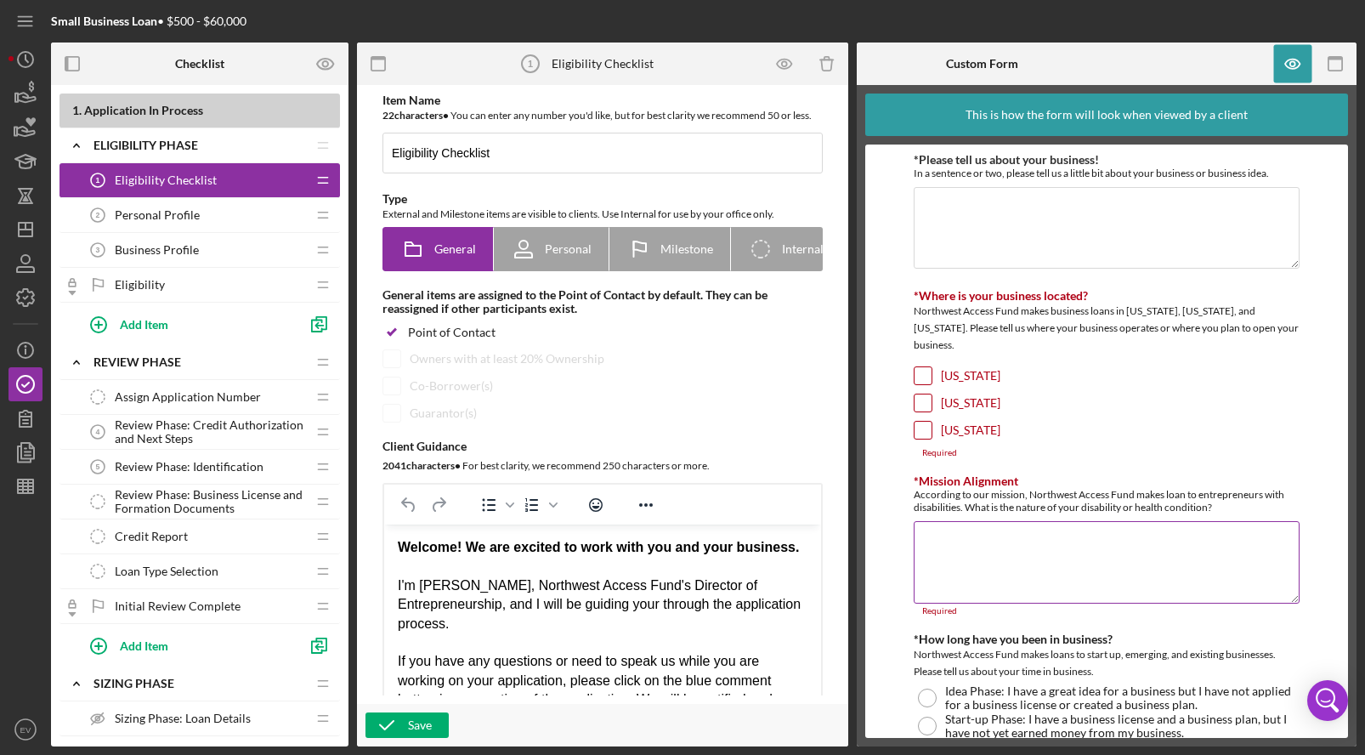
click at [987, 502] on div "*Mission Alignment According to our mission, Northwest Access Fund makes loan t…" at bounding box center [1106, 544] width 386 height 141
click at [963, 488] on div "According to our mission, Northwest Access Fund makes loan to entrepreneurs wit…" at bounding box center [1106, 500] width 386 height 25
click at [958, 473] on label "*Mission Alignment" at bounding box center [965, 480] width 105 height 14
click at [958, 521] on textarea "*Mission Alignment" at bounding box center [1106, 562] width 386 height 82
drag, startPoint x: 925, startPoint y: 483, endPoint x: 1218, endPoint y: 494, distance: 293.3
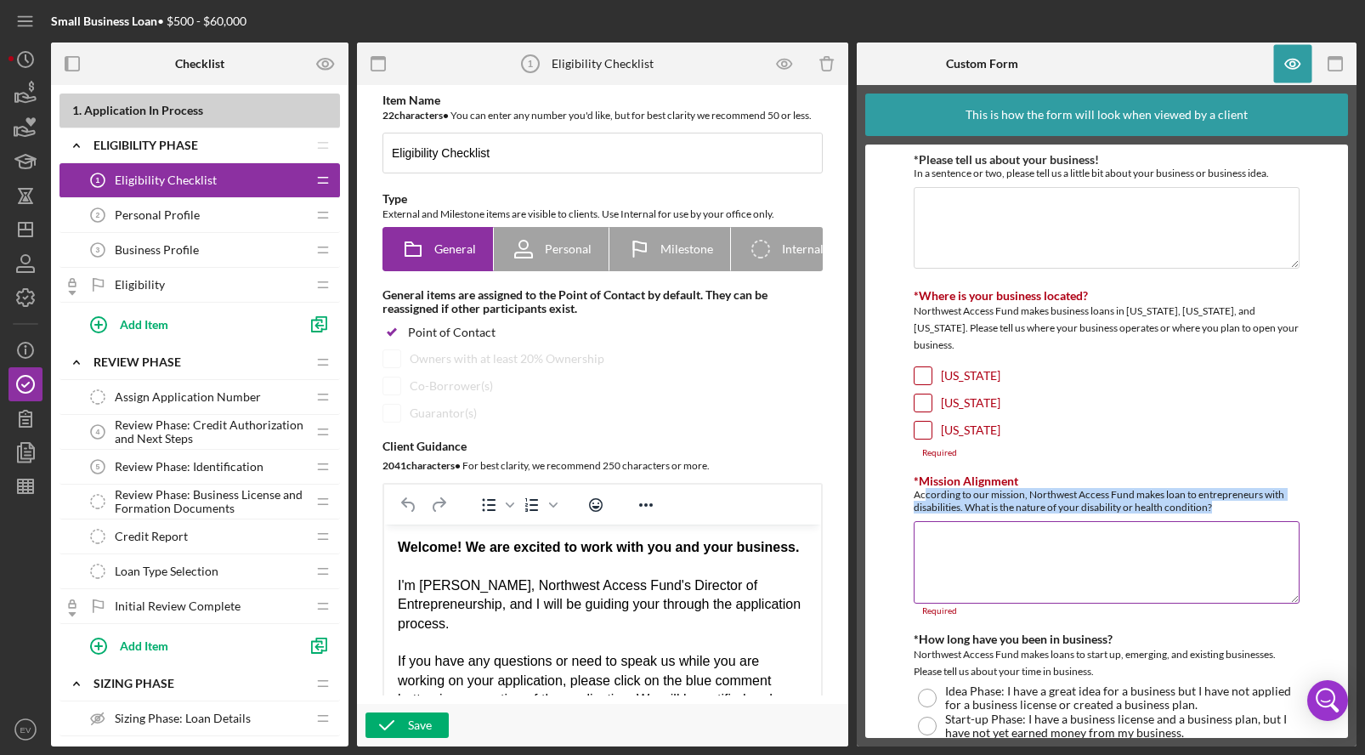
click at [1218, 494] on div "According to our mission, Northwest Access Fund makes loan to entrepreneurs wit…" at bounding box center [1106, 500] width 386 height 25
click at [1098, 491] on div "According to our mission, Northwest Access Fund makes loan to entrepreneurs wit…" at bounding box center [1106, 500] width 386 height 25
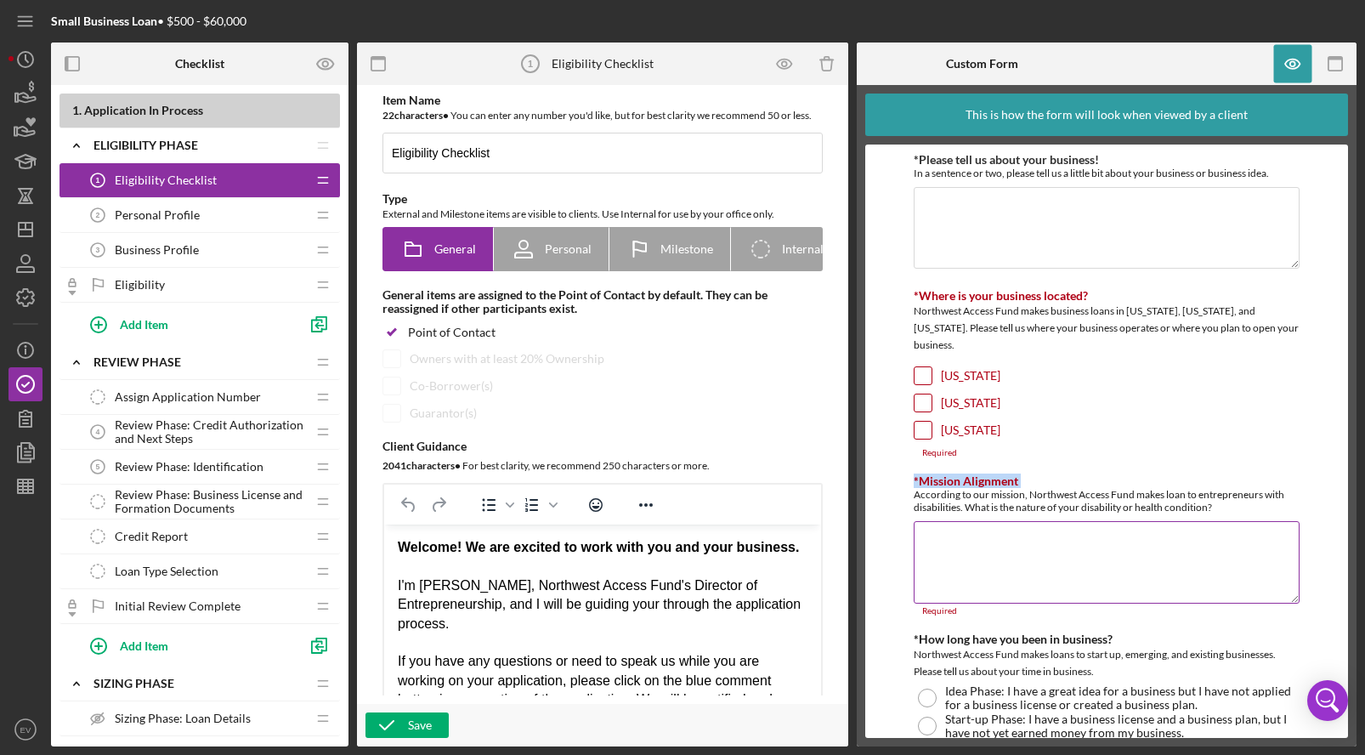
drag, startPoint x: 1098, startPoint y: 491, endPoint x: 1147, endPoint y: 471, distance: 53.3
click at [1147, 488] on div "According to our mission, Northwest Access Fund makes loan to entrepreneurs wit…" at bounding box center [1106, 500] width 386 height 25
drag, startPoint x: 1089, startPoint y: 458, endPoint x: 1143, endPoint y: 494, distance: 64.3
click at [1143, 494] on div "*Mission Alignment According to our mission, Northwest Access Fund makes loan t…" at bounding box center [1106, 493] width 386 height 39
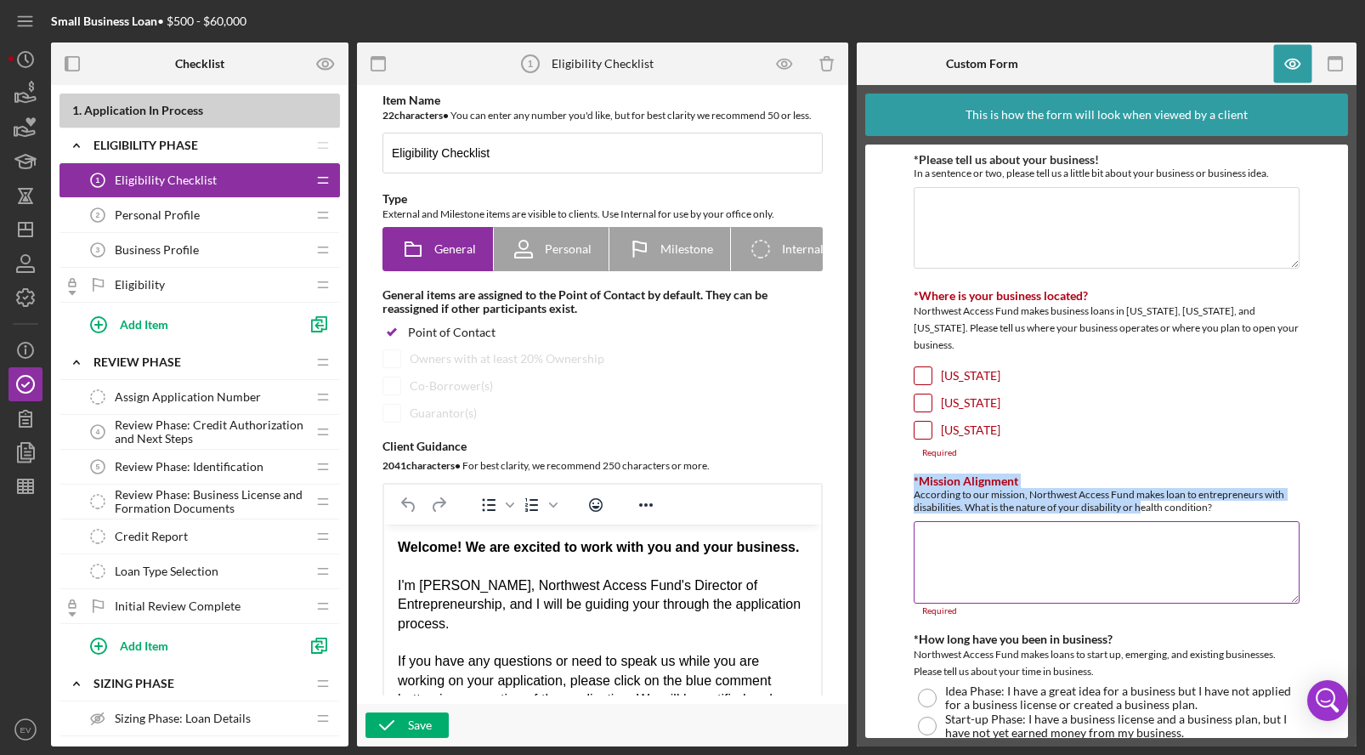
click at [1143, 494] on div "According to our mission, Northwest Access Fund makes loan to entrepreneurs wit…" at bounding box center [1106, 500] width 386 height 25
drag, startPoint x: 1143, startPoint y: 494, endPoint x: 1179, endPoint y: 464, distance: 46.5
click at [1179, 474] on div "*Mission Alignment According to our mission, Northwest Access Fund makes loan t…" at bounding box center [1106, 493] width 386 height 39
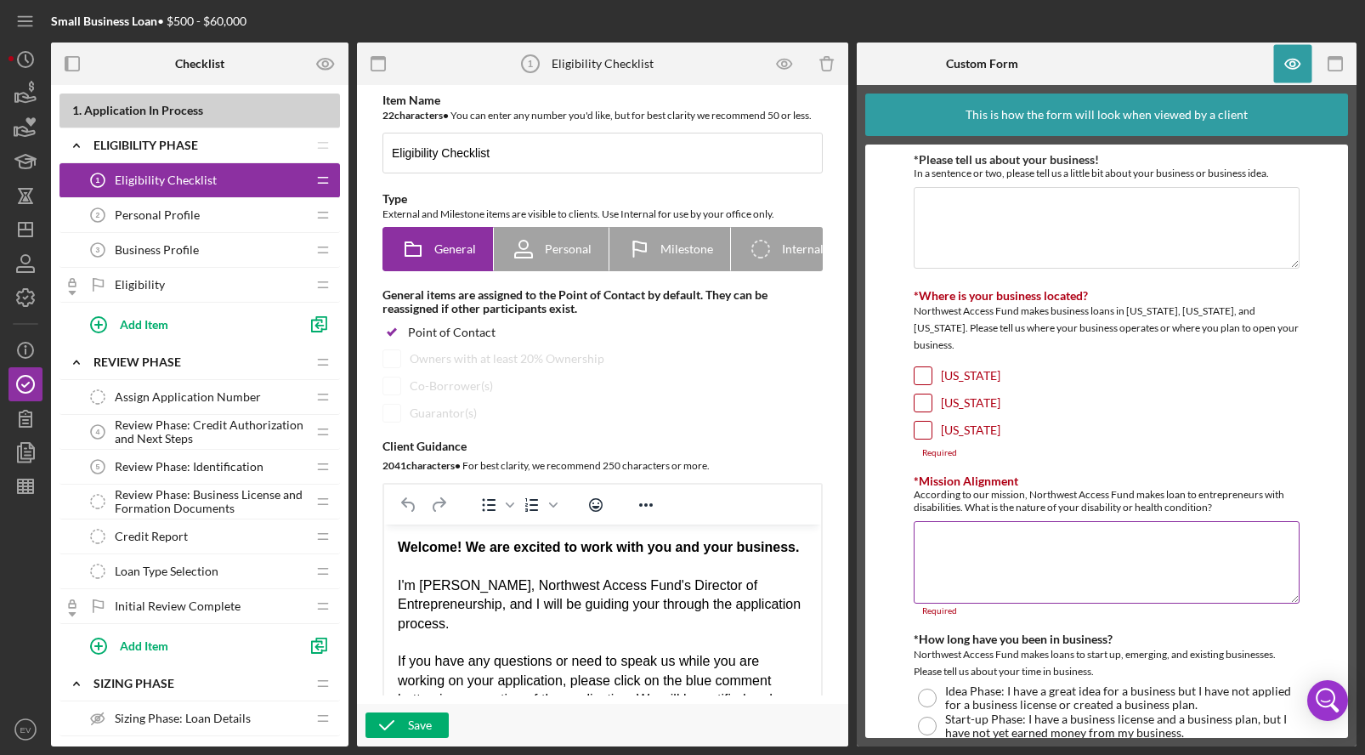
click at [964, 573] on textarea "*Mission Alignment" at bounding box center [1106, 562] width 386 height 82
click at [1185, 538] on textarea "*Mission Alignment" at bounding box center [1106, 562] width 386 height 82
click at [981, 491] on div "According to our mission, Northwest Access Fund makes loan to entrepreneurs wit…" at bounding box center [1106, 500] width 386 height 25
drag, startPoint x: 981, startPoint y: 491, endPoint x: 1064, endPoint y: 487, distance: 82.5
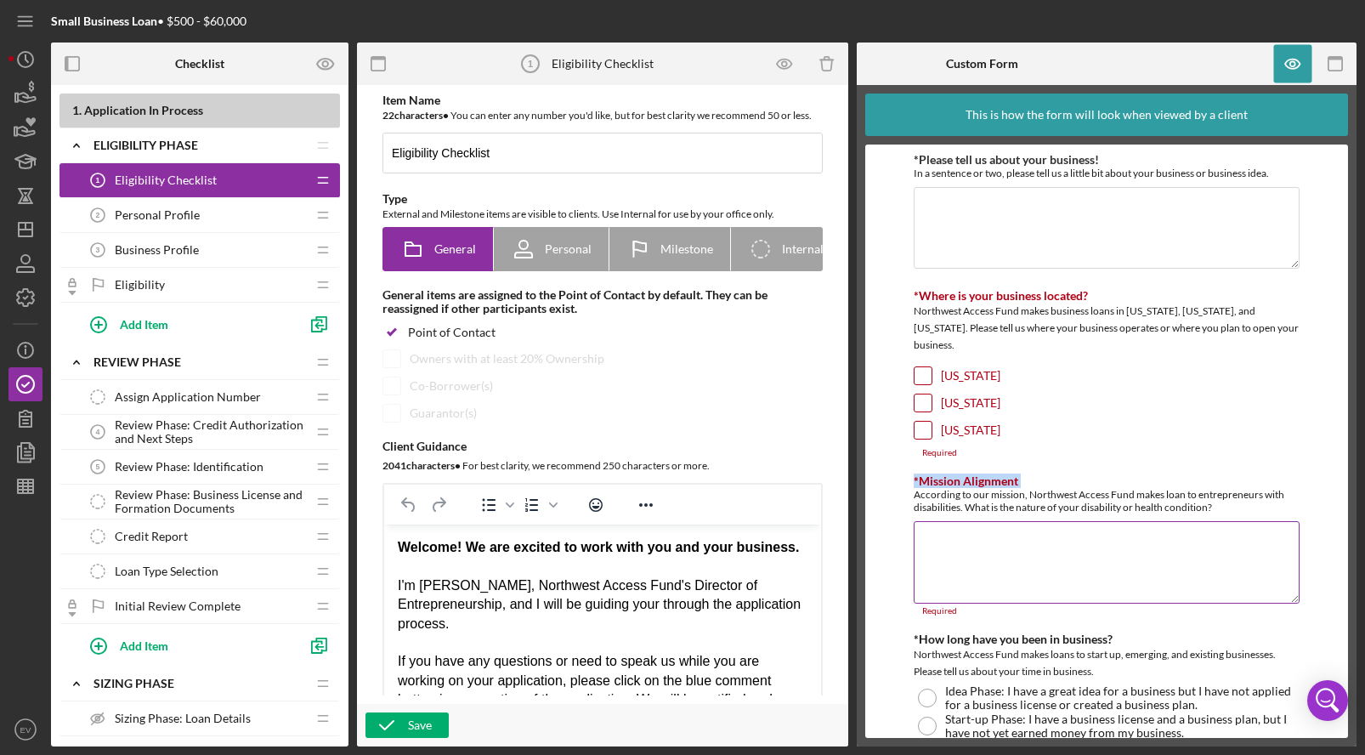
click at [1064, 488] on div "According to our mission, Northwest Access Fund makes loan to entrepreneurs wit…" at bounding box center [1106, 500] width 386 height 25
drag, startPoint x: 1064, startPoint y: 487, endPoint x: 1094, endPoint y: 462, distance: 39.3
click at [1094, 474] on div "*Mission Alignment According to our mission, Northwest Access Fund makes loan t…" at bounding box center [1106, 493] width 386 height 39
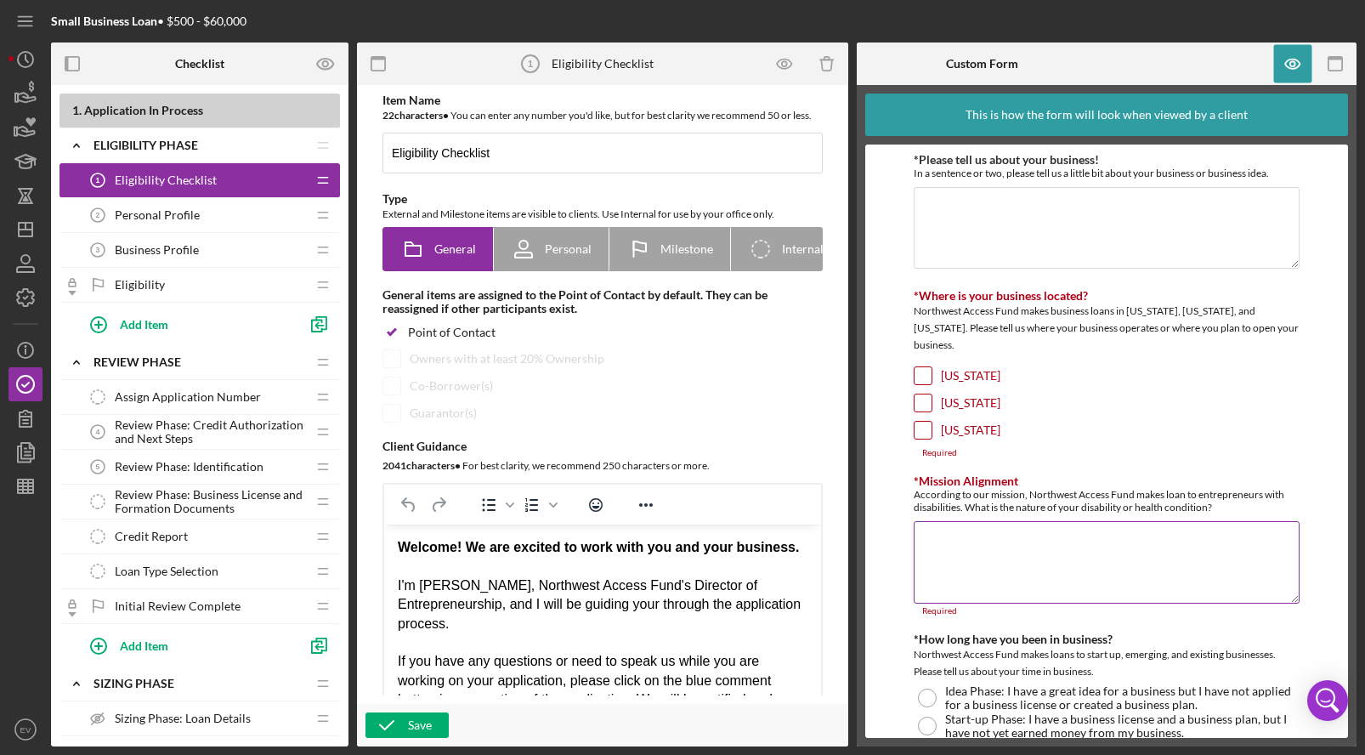
click at [1094, 474] on div "*Mission Alignment According to our mission, Northwest Access Fund makes loan t…" at bounding box center [1106, 493] width 386 height 39
click at [1104, 521] on textarea "*Mission Alignment" at bounding box center [1106, 562] width 386 height 82
click at [1118, 501] on div "*Mission Alignment According to our mission, Northwest Access Fund makes loan t…" at bounding box center [1106, 544] width 386 height 141
drag, startPoint x: 1195, startPoint y: 478, endPoint x: 964, endPoint y: 491, distance: 230.6
click at [964, 491] on div "According to our mission, Northwest Access Fund makes loan to entrepreneurs wit…" at bounding box center [1106, 500] width 386 height 25
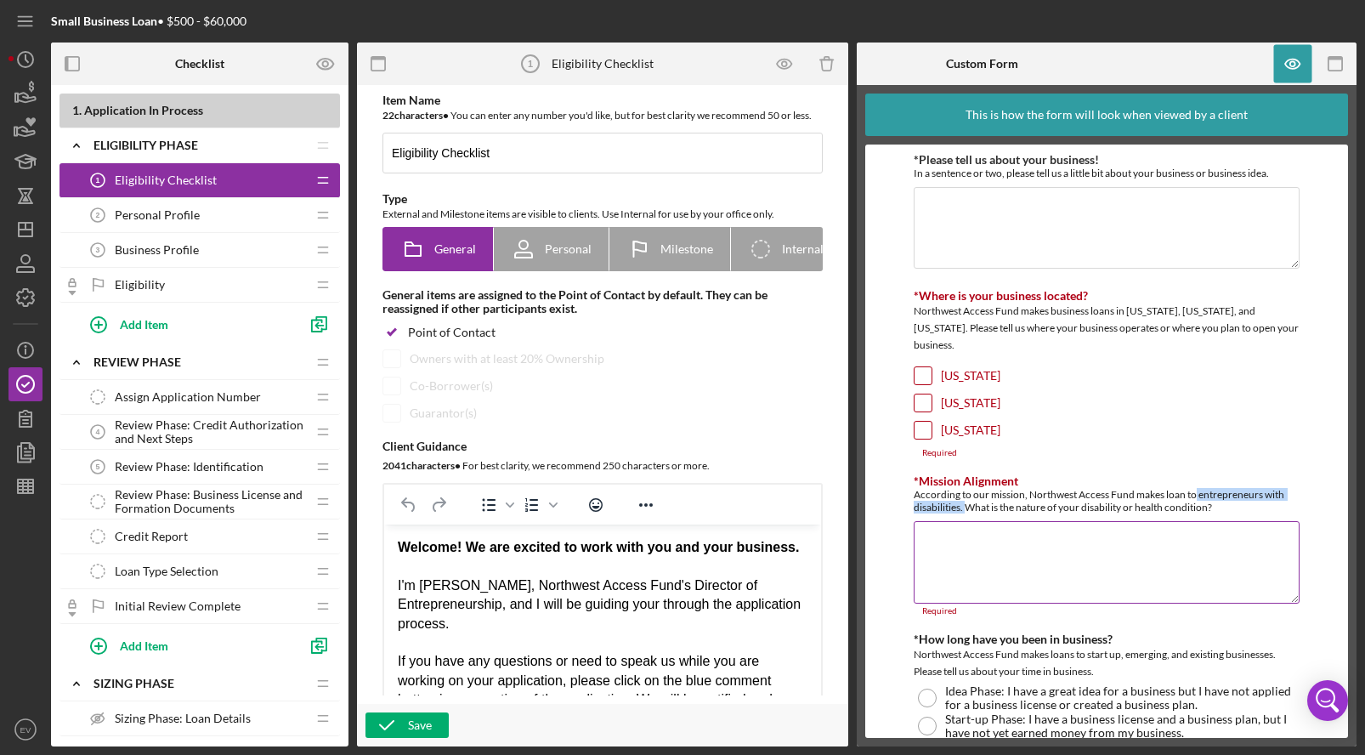
click at [964, 491] on div "According to our mission, Northwest Access Fund makes loan to entrepreneurs wit…" at bounding box center [1106, 500] width 386 height 25
drag, startPoint x: 964, startPoint y: 491, endPoint x: 928, endPoint y: 477, distance: 39.3
click at [928, 488] on div "According to our mission, Northwest Access Fund makes loan to entrepreneurs wit…" at bounding box center [1106, 500] width 386 height 25
drag, startPoint x: 928, startPoint y: 477, endPoint x: 964, endPoint y: 490, distance: 39.0
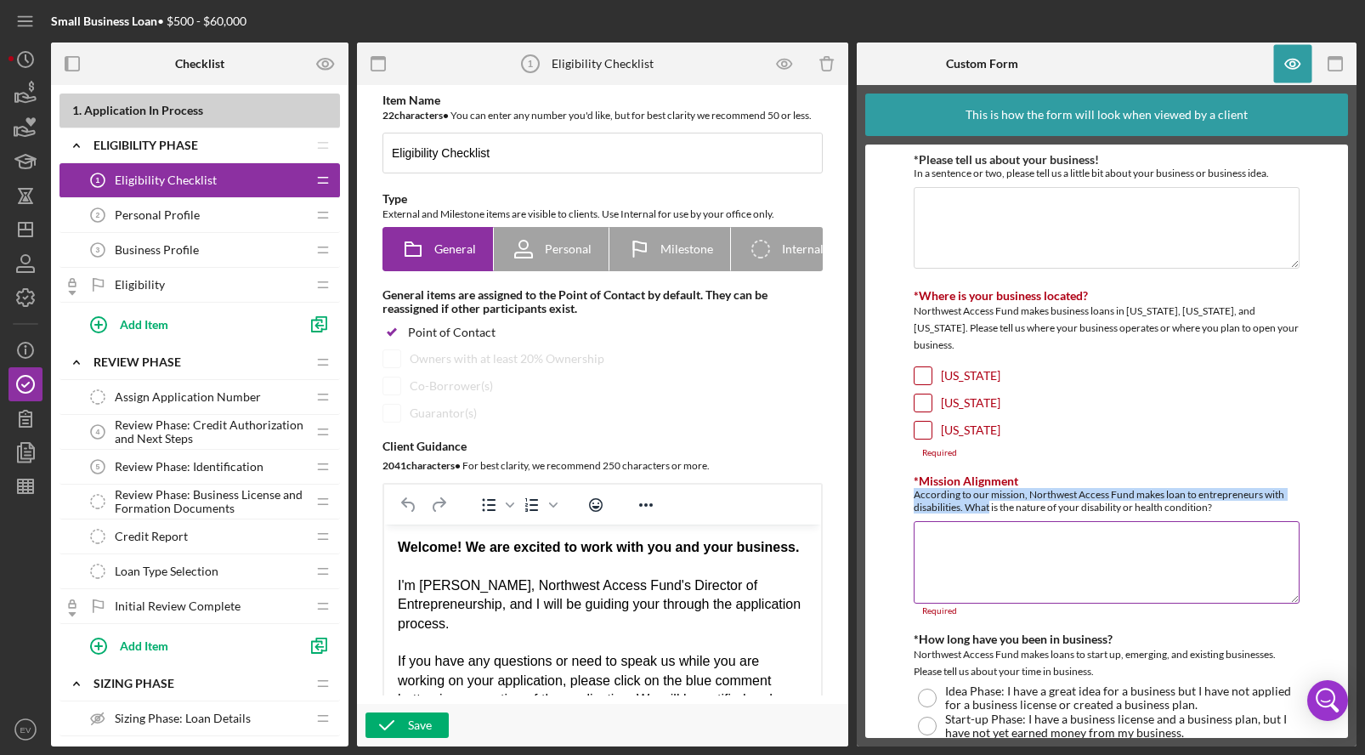
click at [964, 490] on div "According to our mission, Northwest Access Fund makes loan to entrepreneurs wit…" at bounding box center [1106, 500] width 386 height 25
drag, startPoint x: 964, startPoint y: 488, endPoint x: 910, endPoint y: 474, distance: 56.1
click at [910, 474] on form "*Please tell us about your business! In a sentence or two, please tell us a lit…" at bounding box center [1106, 440] width 483 height 593
click at [962, 493] on div "According to our mission, Northwest Access Fund makes loan to entrepreneurs wit…" at bounding box center [1106, 500] width 386 height 25
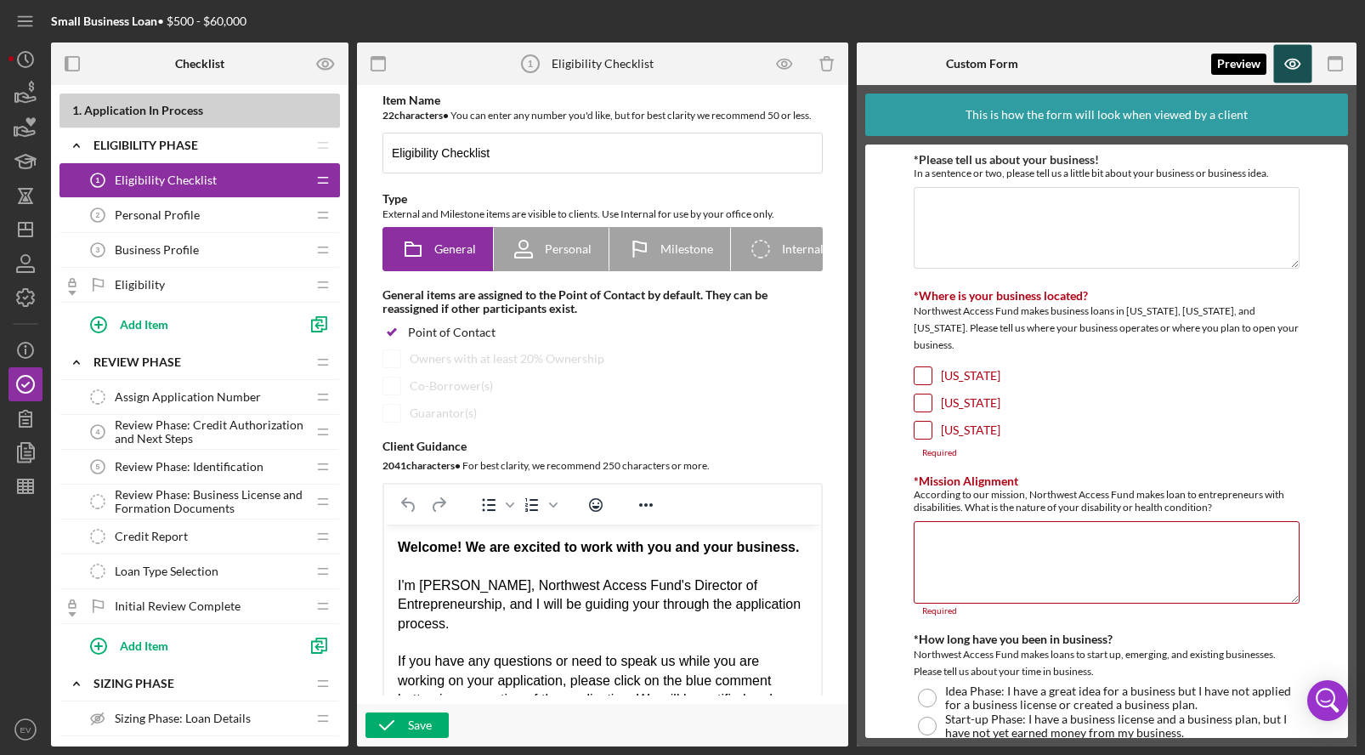
click at [1280, 71] on icon "button" at bounding box center [1293, 64] width 38 height 38
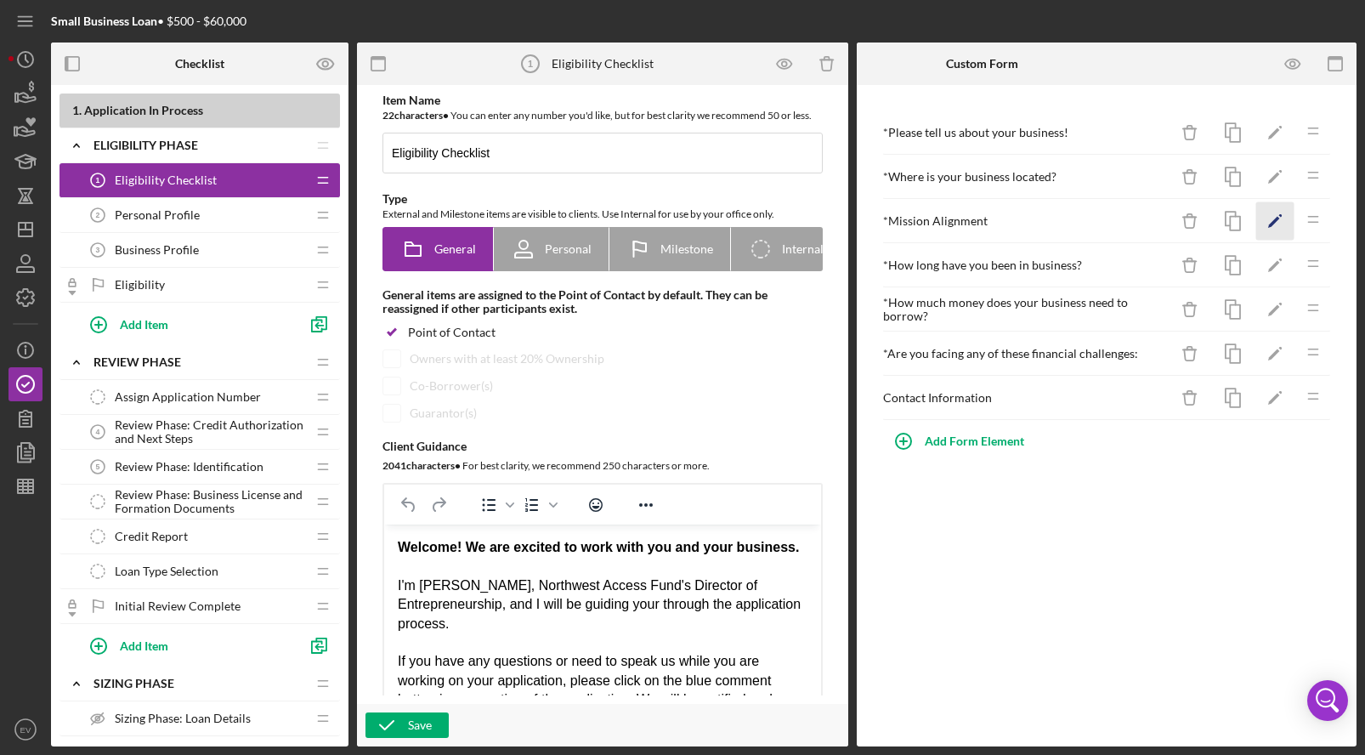
click at [1275, 226] on icon "Icon/Edit" at bounding box center [1275, 221] width 38 height 38
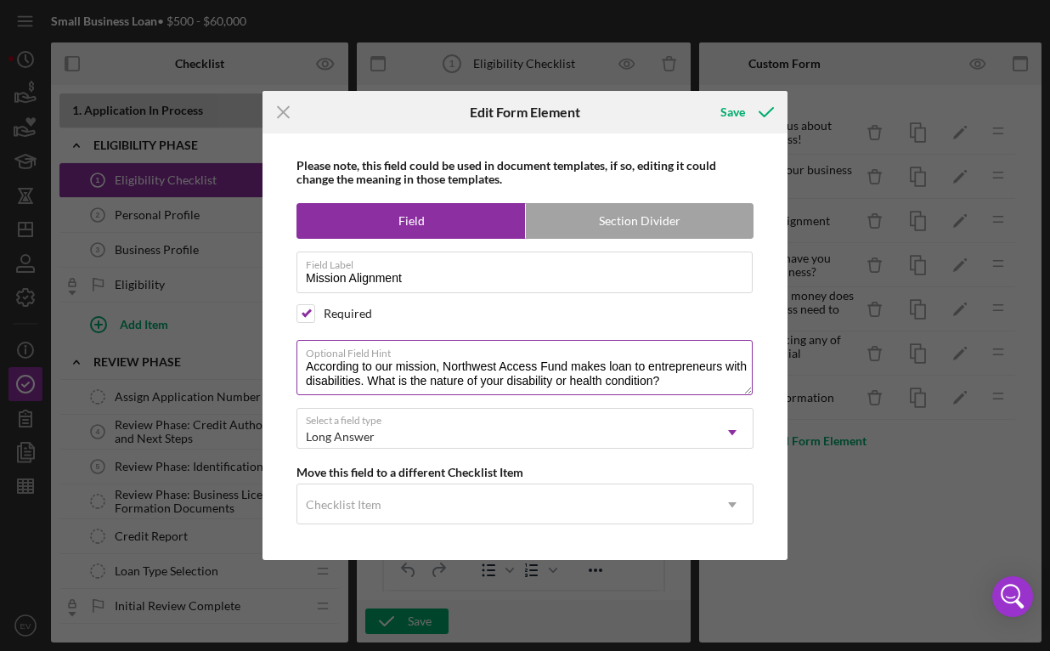
click at [359, 382] on textarea "According to our mission, Northwest Access Fund makes loan to entrepreneurs wit…" at bounding box center [525, 367] width 456 height 54
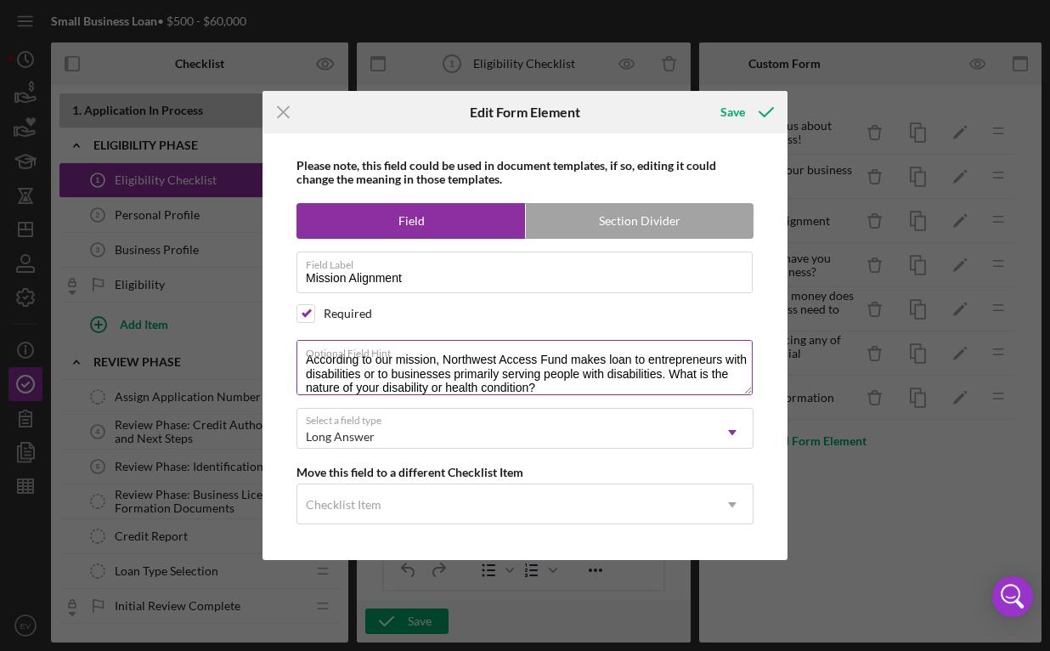
scroll to position [9, 0]
drag, startPoint x: 610, startPoint y: 384, endPoint x: 694, endPoint y: 371, distance: 85.1
click at [694, 371] on textarea "According to our mission, Northwest Access Fund makes loan to entrepreneurs wit…" at bounding box center [525, 367] width 456 height 54
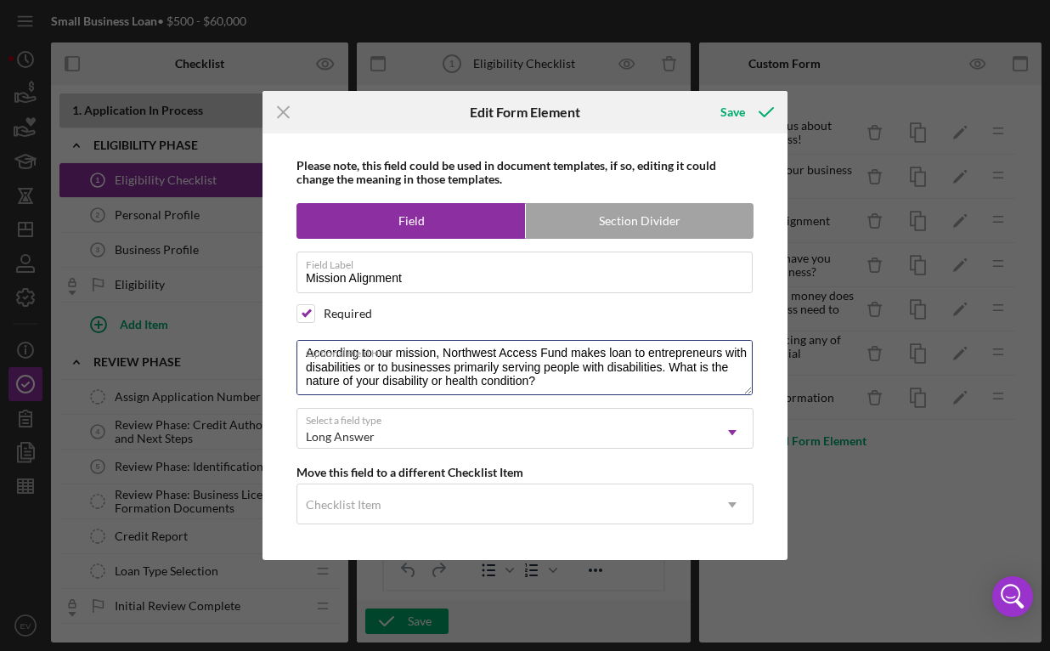
drag, startPoint x: 694, startPoint y: 371, endPoint x: 723, endPoint y: 398, distance: 39.1
click at [723, 398] on div "Please note, this field could be used in document templates, if so, editing it …" at bounding box center [525, 346] width 508 height 427
click at [707, 382] on textarea "According to our mission, Northwest Access Fund makes loan to entrepreneurs wit…" at bounding box center [525, 367] width 456 height 54
drag, startPoint x: 707, startPoint y: 382, endPoint x: 698, endPoint y: 365, distance: 19.4
click at [698, 365] on textarea "According to our mission, Northwest Access Fund makes loan to entrepreneurs wit…" at bounding box center [525, 367] width 456 height 54
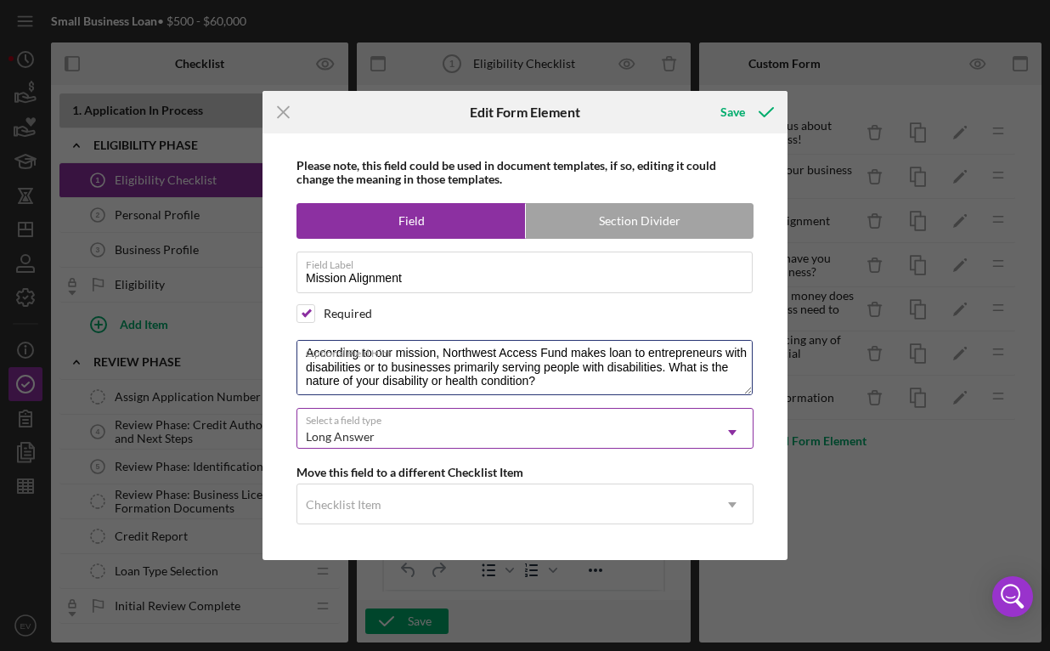
type textarea "According to our mission, Northwest Access Fund makes loan to entrepreneurs wit…"
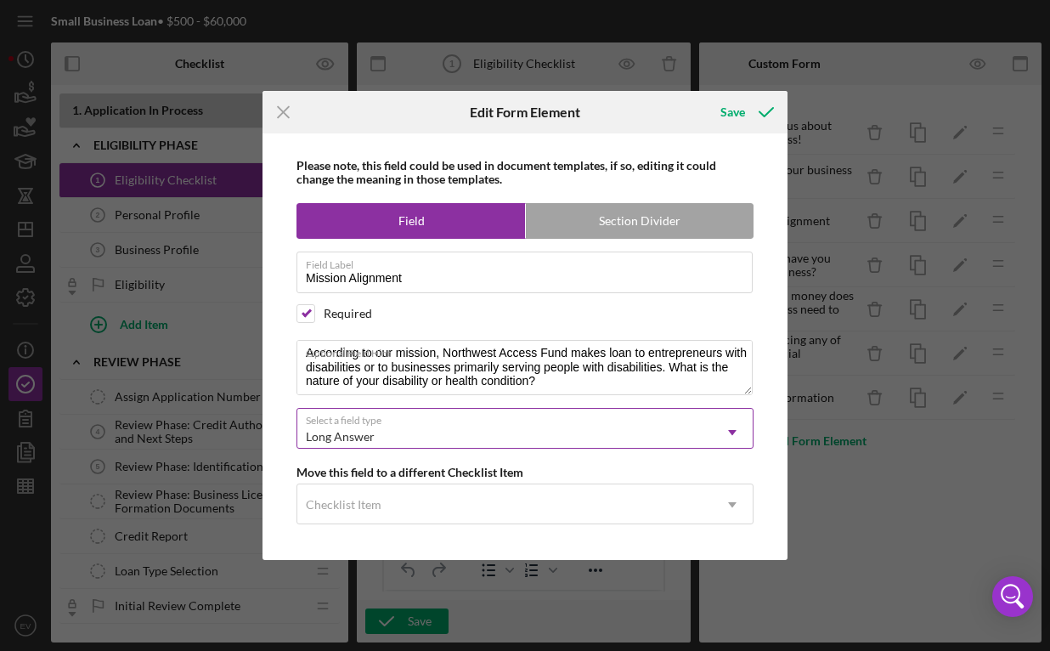
click at [575, 417] on div "Long Answer" at bounding box center [504, 436] width 415 height 39
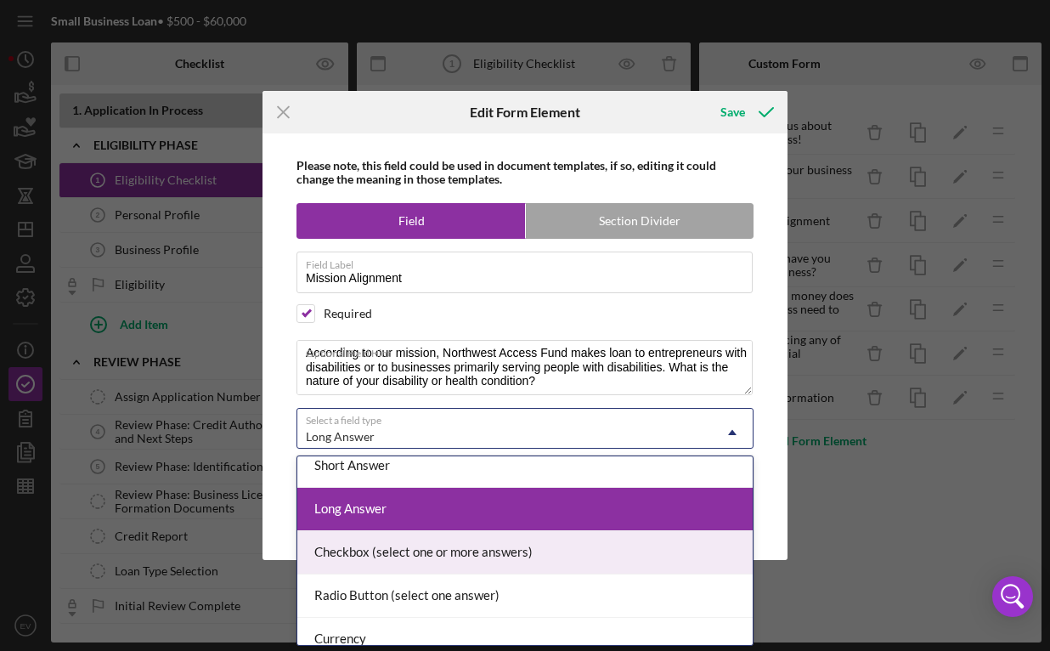
scroll to position [77, 0]
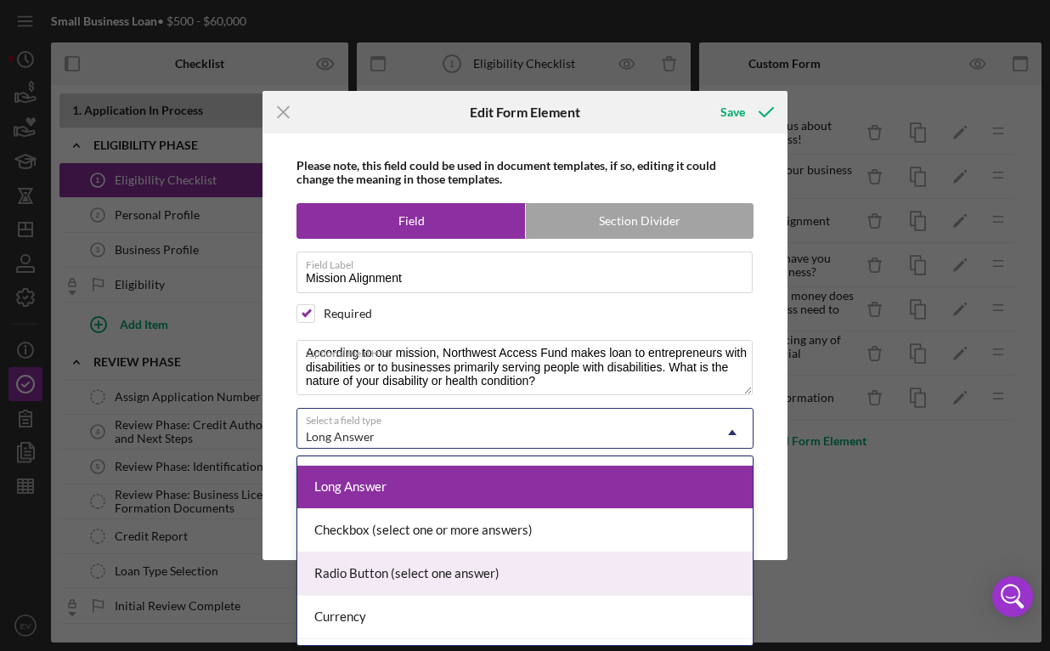
click at [421, 562] on div "Radio Button (select one answer)" at bounding box center [524, 573] width 455 height 43
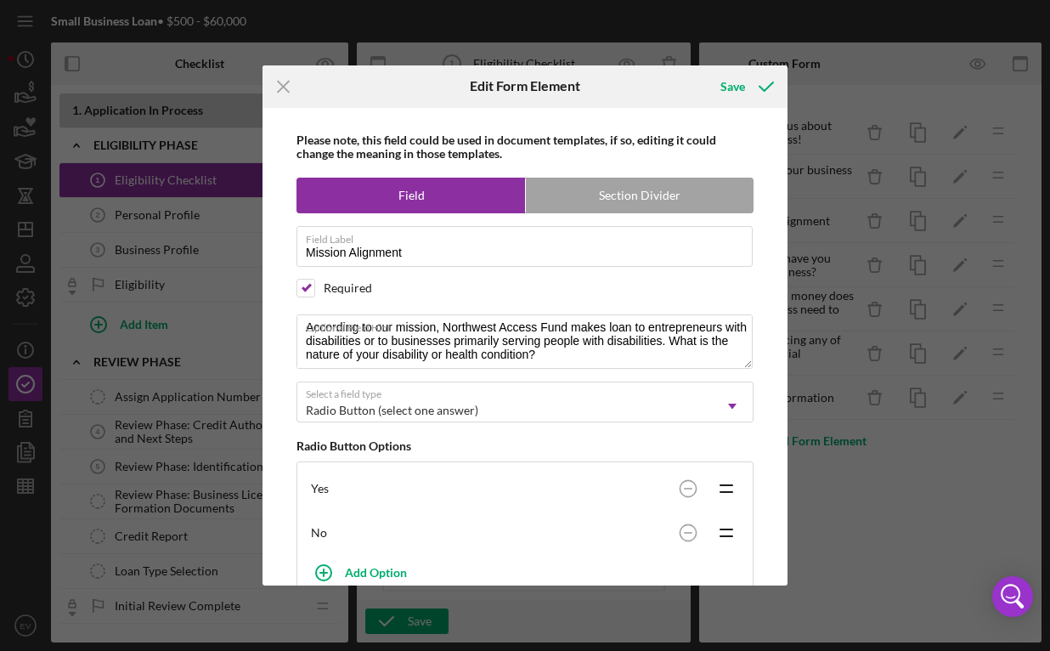
scroll to position [150, 0]
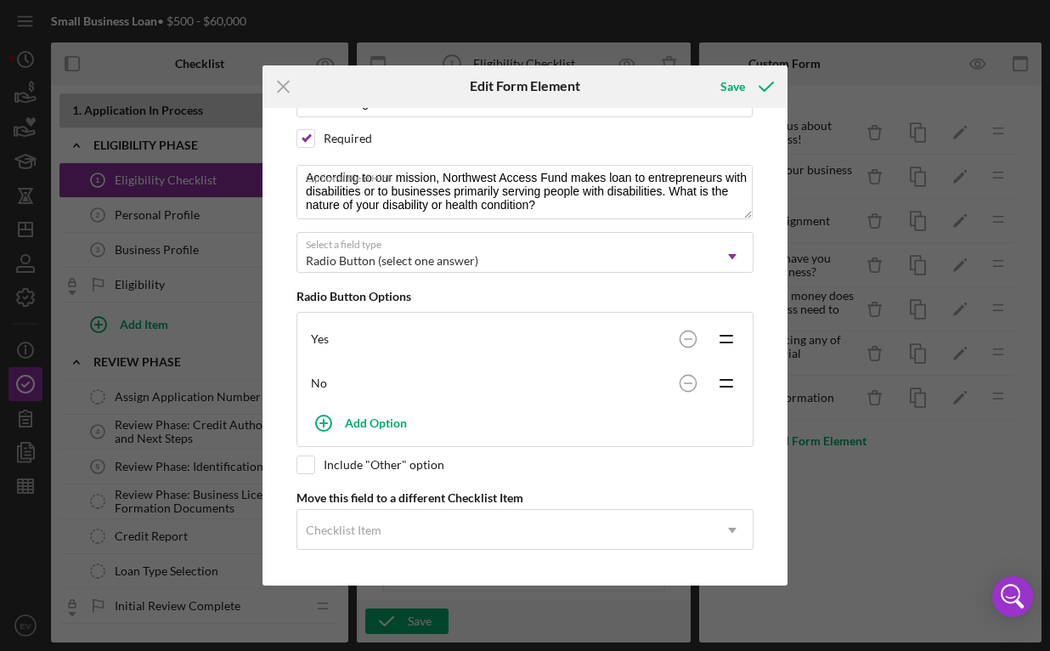
click at [348, 470] on div "Include "Other" option" at bounding box center [384, 465] width 121 height 14
checkbox input "true"
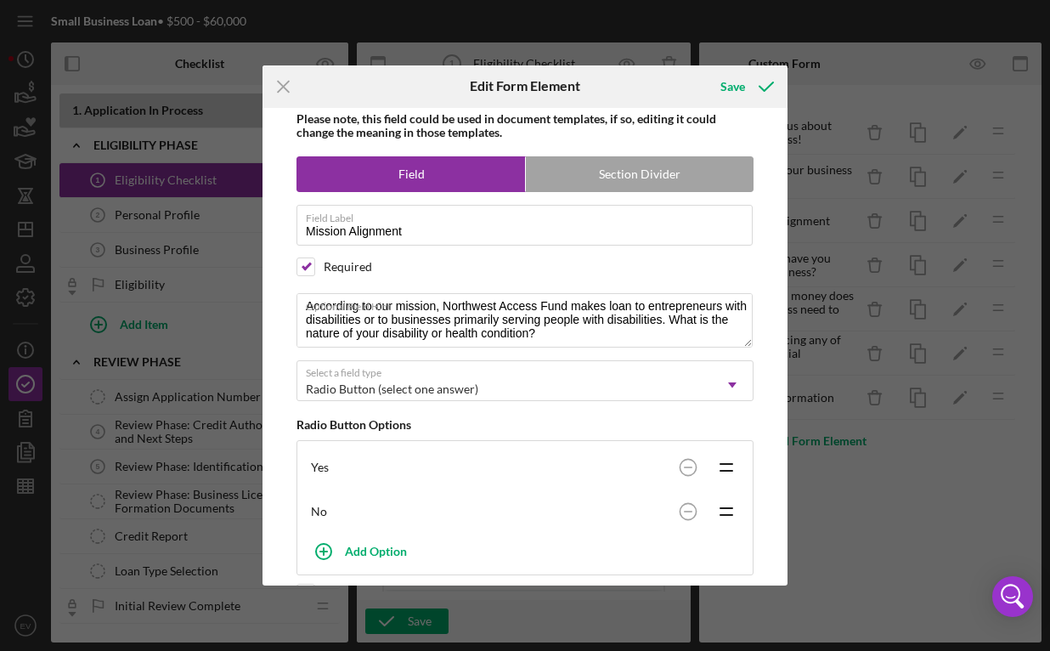
scroll to position [0, 0]
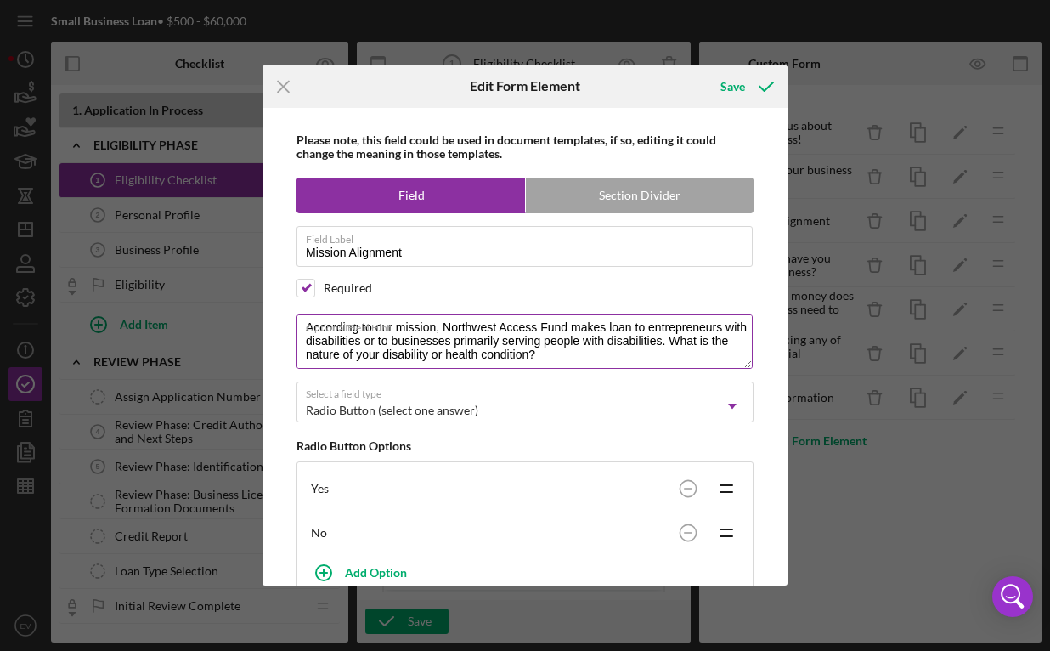
click at [574, 353] on textarea "According to our mission, Northwest Access Fund makes loan to entrepreneurs wit…" at bounding box center [525, 341] width 456 height 54
drag, startPoint x: 636, startPoint y: 359, endPoint x: 693, endPoint y: 336, distance: 62.2
click at [693, 336] on textarea "According to our mission, Northwest Access Fund makes loan to entrepreneurs wit…" at bounding box center [525, 341] width 456 height 54
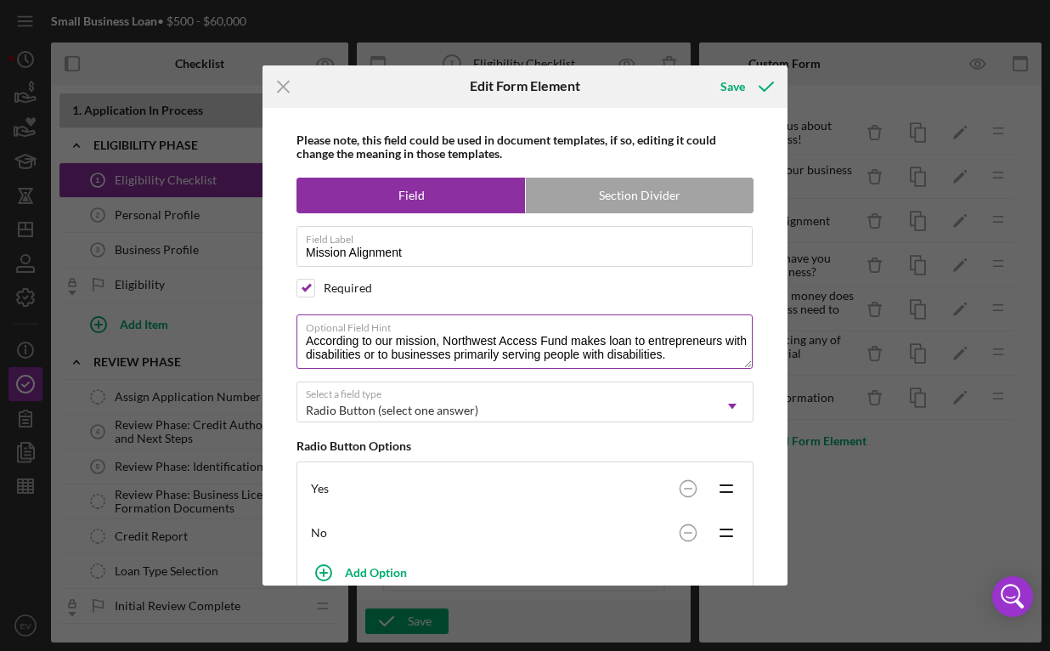
click at [631, 338] on textarea "According to our mission, Northwest Access Fund makes loan to entrepreneurs wit…" at bounding box center [525, 341] width 456 height 54
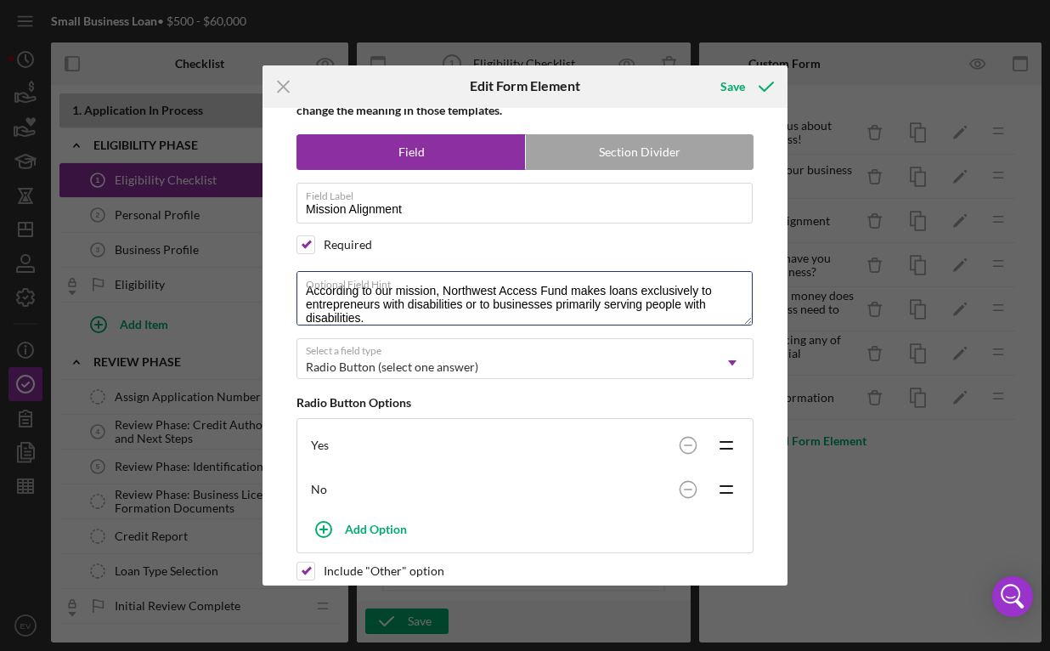
scroll to position [150, 0]
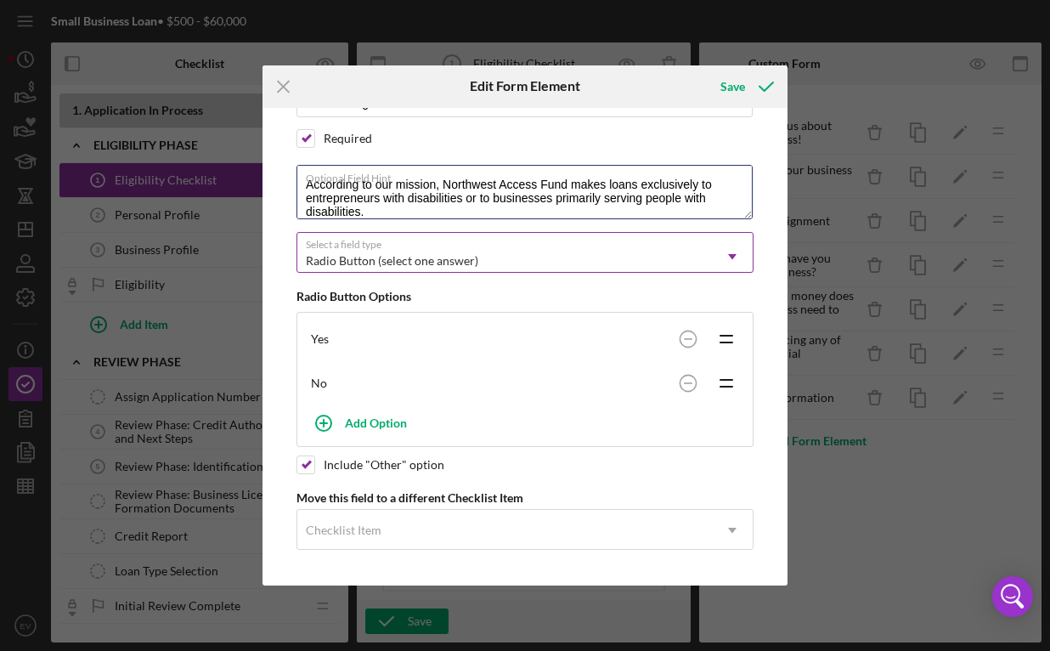
type textarea "According to our mission, Northwest Access Fund makes loans exclusively to entr…"
click at [540, 260] on div "Radio Button (select one answer)" at bounding box center [504, 260] width 415 height 39
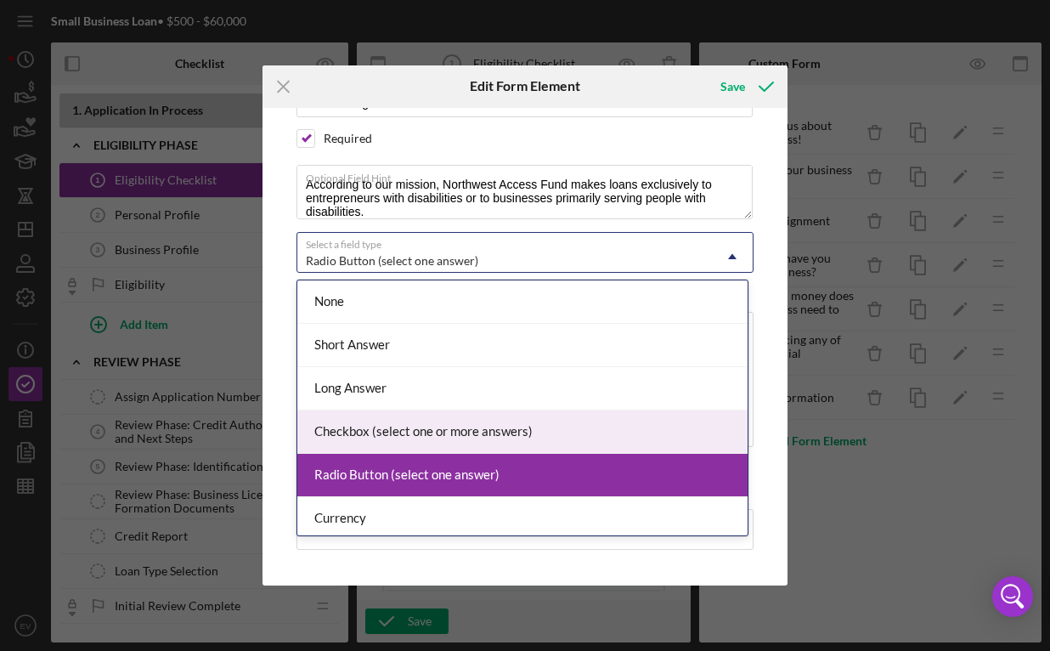
click at [409, 434] on div "Checkbox (select one or more answers)" at bounding box center [522, 431] width 450 height 43
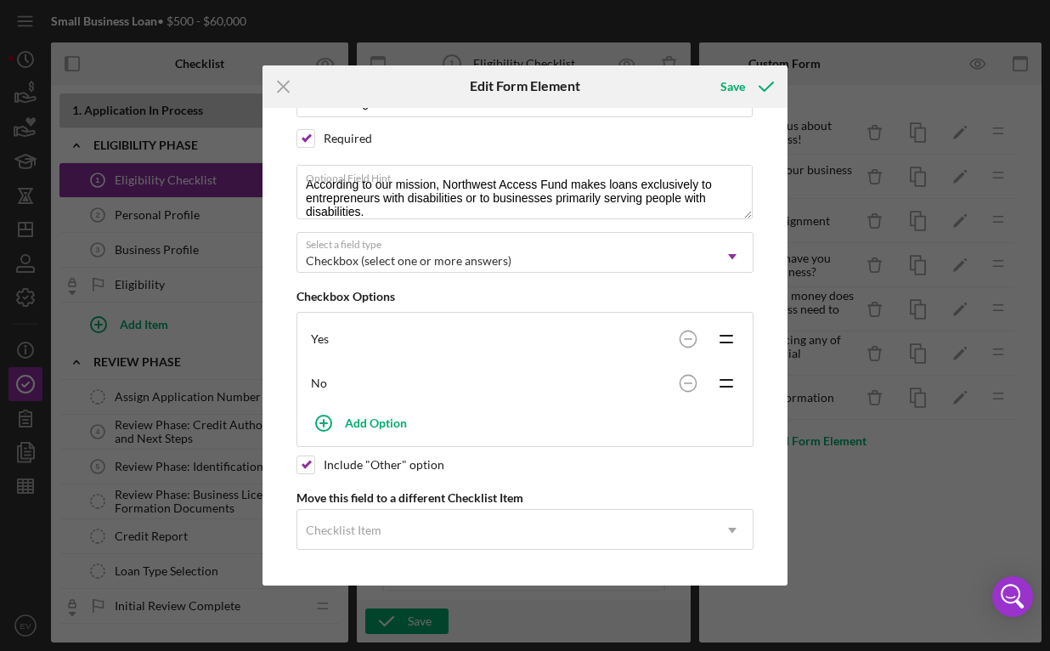
click at [358, 342] on div "Yes" at bounding box center [491, 339] width 360 height 14
click at [325, 336] on div "Yes" at bounding box center [491, 339] width 360 height 14
click at [738, 342] on icon "Icon/Drag" at bounding box center [726, 339] width 42 height 42
click at [719, 341] on icon "Icon/Drag" at bounding box center [726, 339] width 42 height 42
click at [333, 342] on div "Yes" at bounding box center [491, 339] width 360 height 14
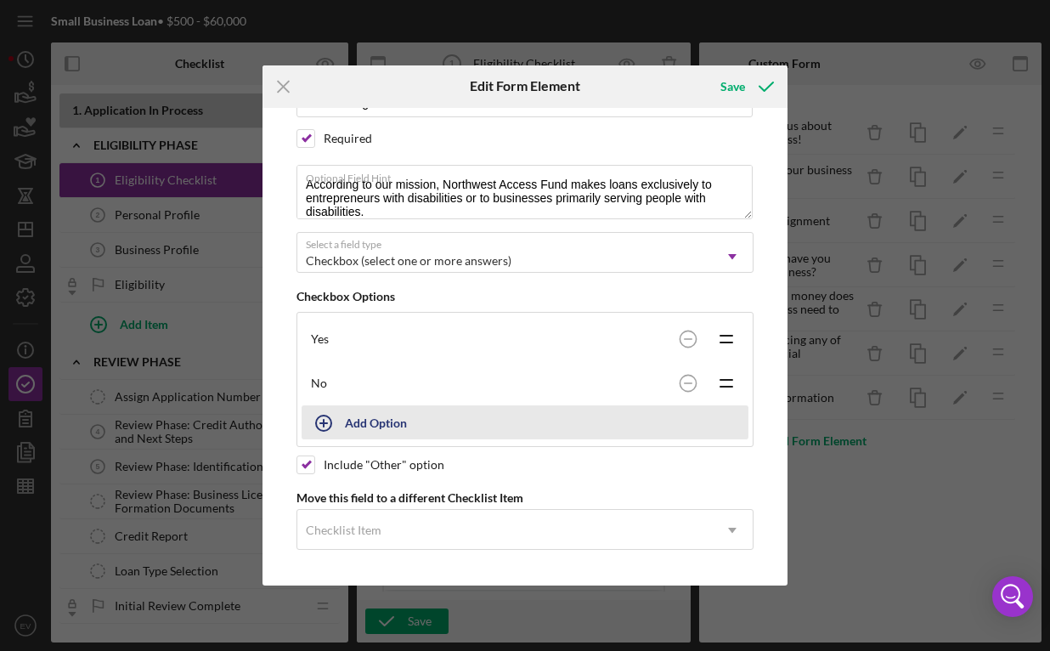
click at [360, 409] on div "Add Option" at bounding box center [376, 422] width 62 height 32
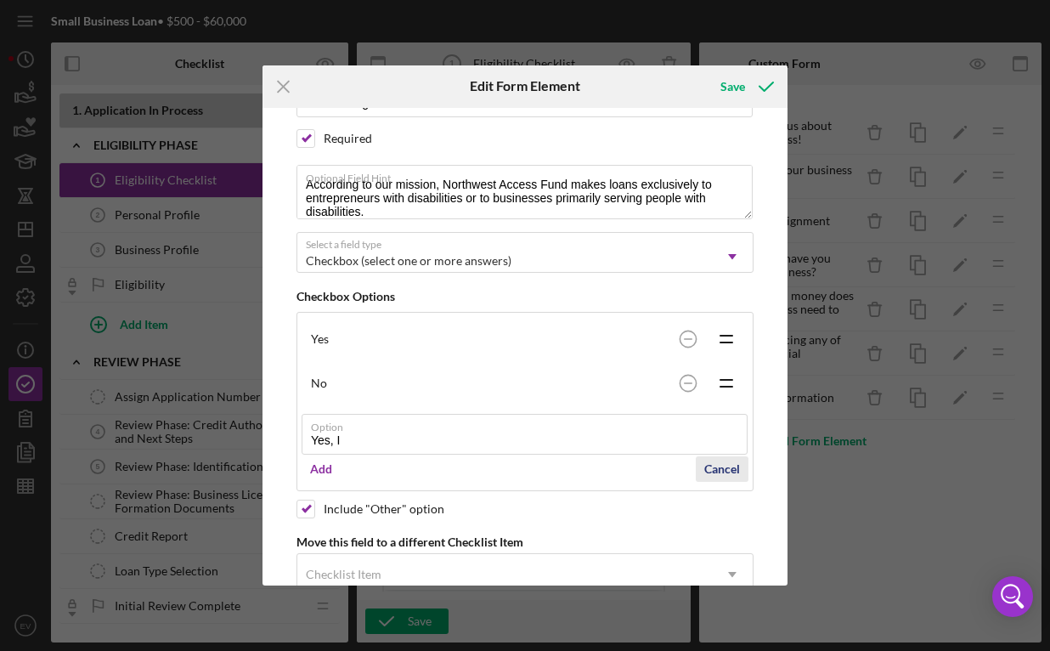
type input "Yes, I"
click at [707, 463] on div "Cancel" at bounding box center [722, 468] width 36 height 25
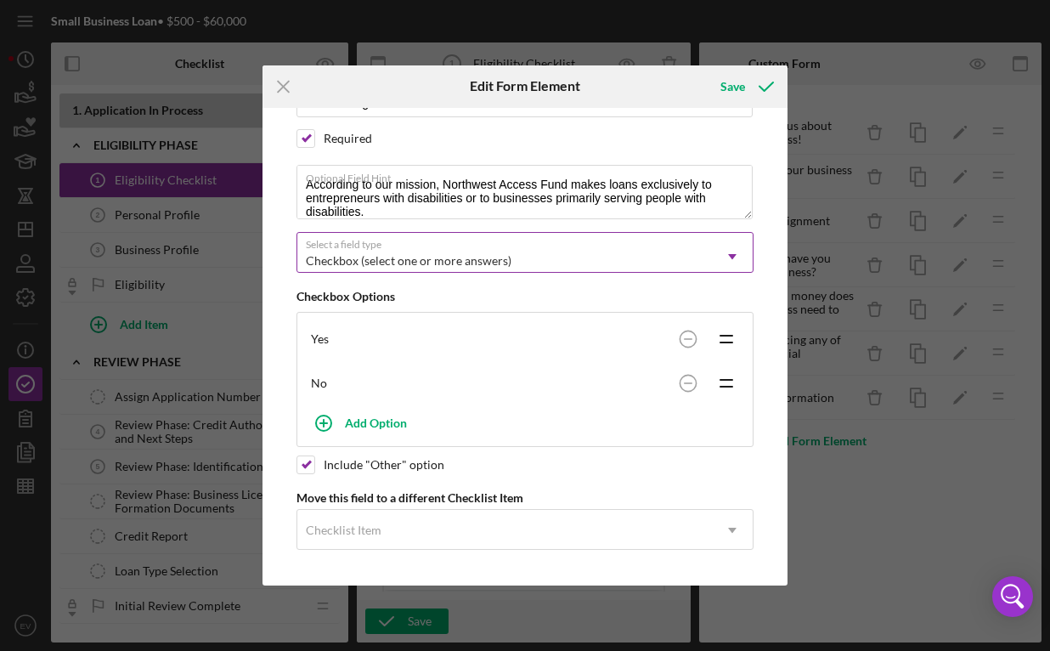
click at [453, 252] on div "Checkbox (select one or more answers)" at bounding box center [504, 260] width 415 height 39
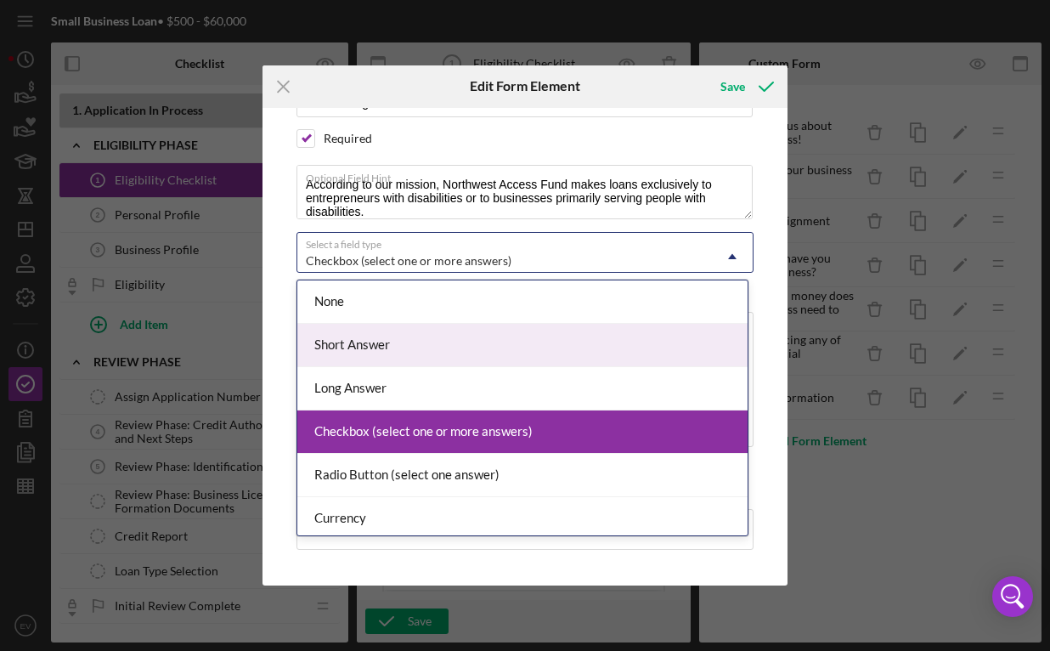
click at [428, 337] on div "Short Answer" at bounding box center [522, 345] width 450 height 43
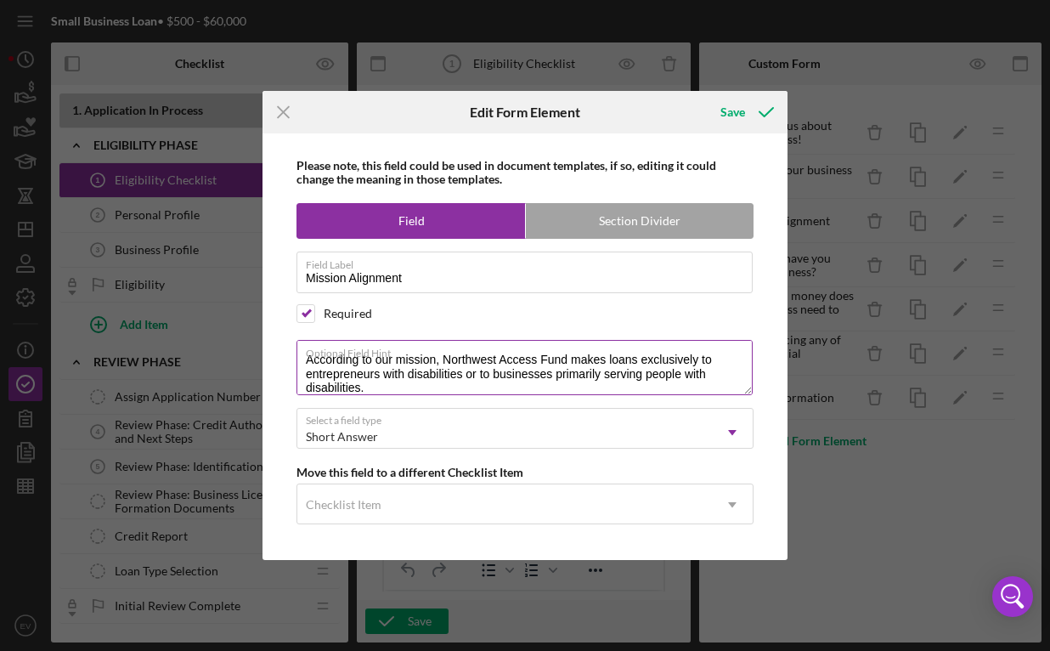
scroll to position [0, 0]
click at [489, 392] on textarea "According to our mission, Northwest Access Fund makes loans exclusively to entr…" at bounding box center [525, 367] width 456 height 54
click at [718, 355] on label "Optional Field Hint" at bounding box center [529, 350] width 447 height 19
click at [718, 355] on textarea "According to our mission, Northwest Access Fund makes loans exclusively to entr…" at bounding box center [525, 367] width 456 height 54
click at [717, 354] on label "Optional Field Hint" at bounding box center [529, 350] width 447 height 19
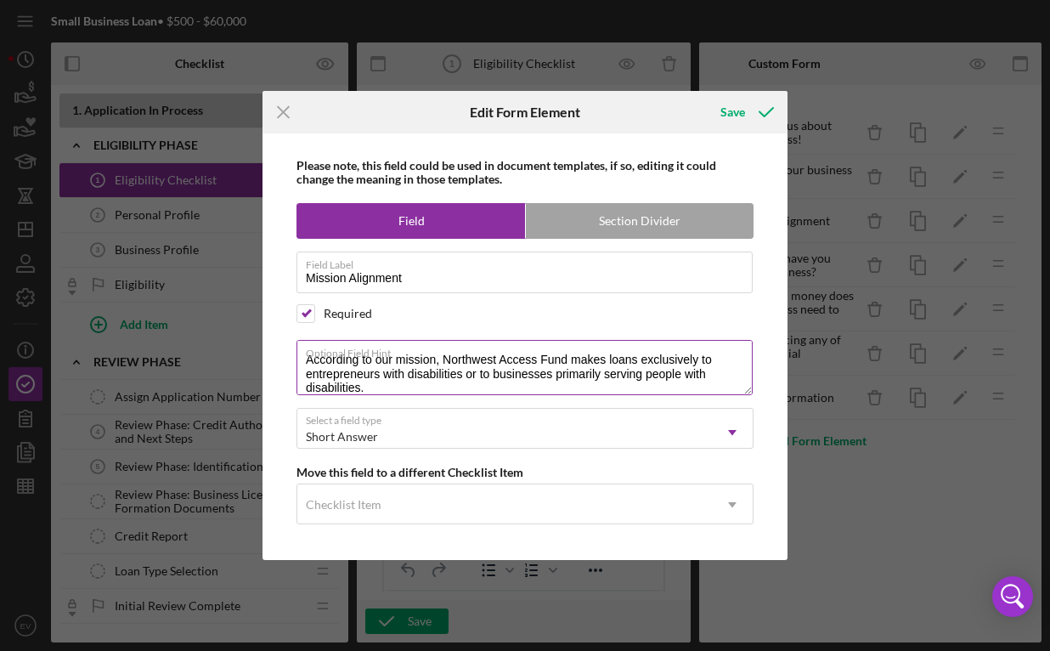
click at [717, 354] on textarea "According to our mission, Northwest Access Fund makes loans exclusively to entr…" at bounding box center [525, 367] width 456 height 54
click at [713, 358] on label "Optional Field Hint" at bounding box center [529, 350] width 447 height 19
click at [713, 358] on textarea "According to our mission, Northwest Access Fund makes loans exclusively to entr…" at bounding box center [525, 367] width 456 height 54
click at [712, 359] on label "Optional Field Hint" at bounding box center [529, 350] width 447 height 19
click at [712, 359] on textarea "According to our mission, Northwest Access Fund makes loans exclusively to entr…" at bounding box center [525, 367] width 456 height 54
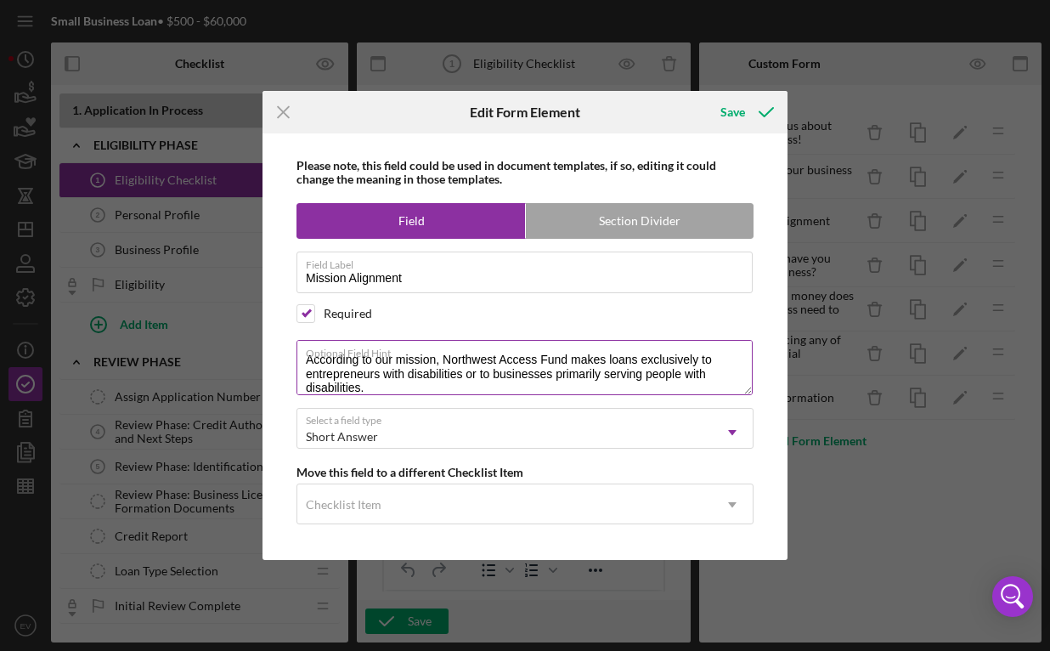
click at [305, 371] on textarea "According to our mission, Northwest Access Fund makes loans exclusively to entr…" at bounding box center [525, 367] width 456 height 54
click at [307, 375] on textarea "According to our mission, Northwest Access Fund makes loans exclusively to entr…" at bounding box center [525, 367] width 456 height 54
click at [491, 375] on textarea "According to our mission, Northwest Access Fund makes loans exclusively to (1) …" at bounding box center [525, 367] width 456 height 54
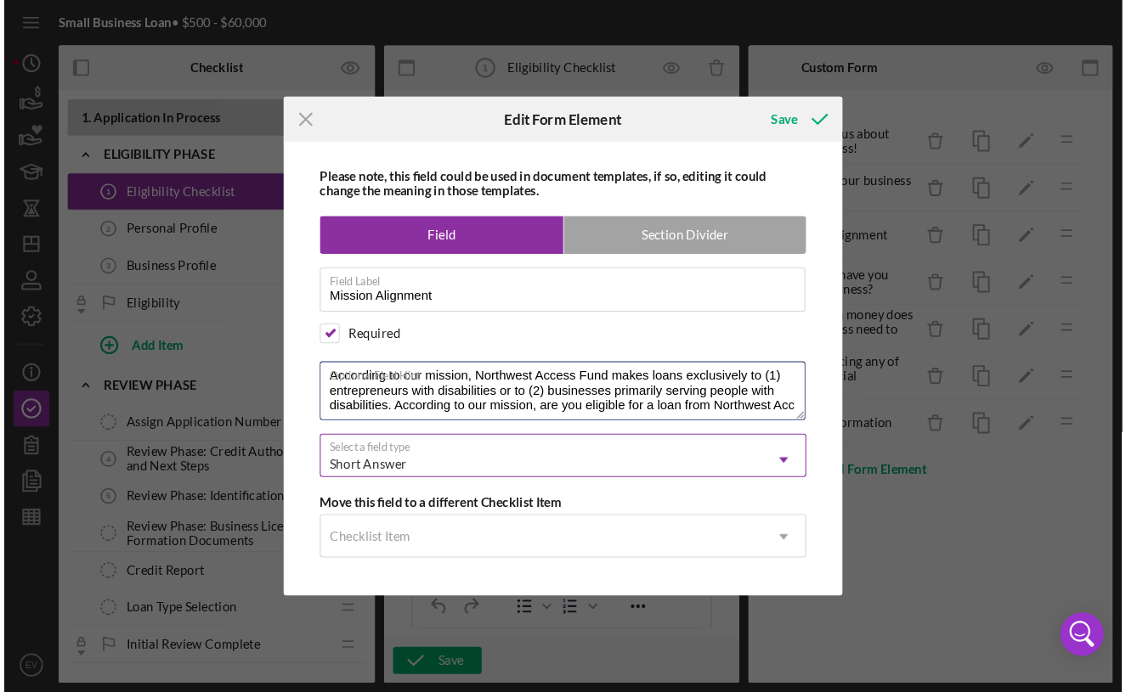
scroll to position [20, 0]
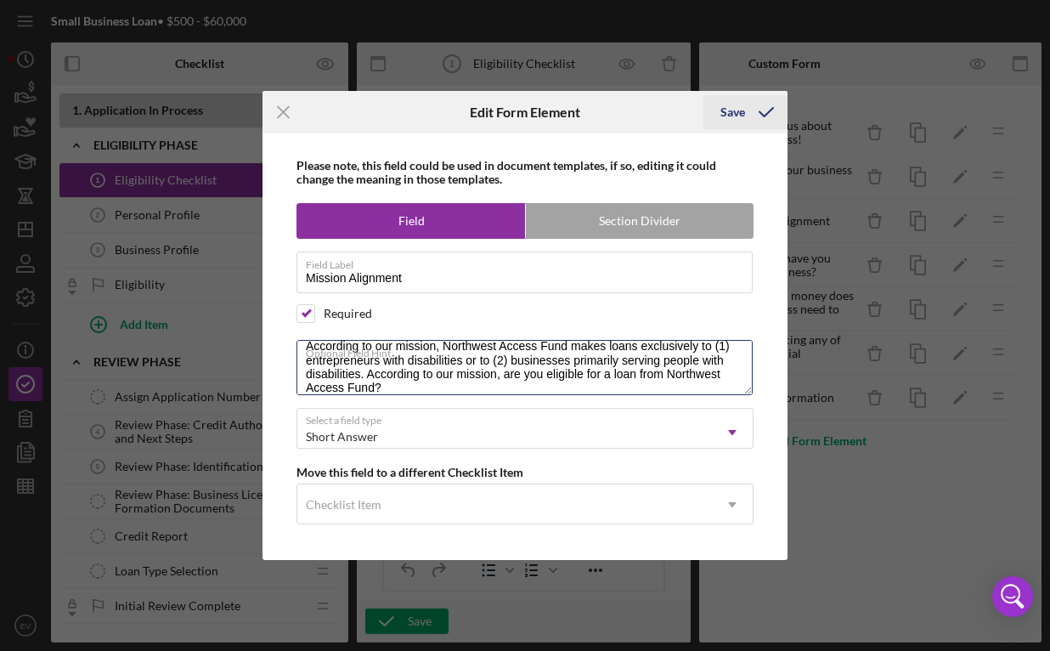
type textarea "According to our mission, Northwest Access Fund makes loans exclusively to (1) …"
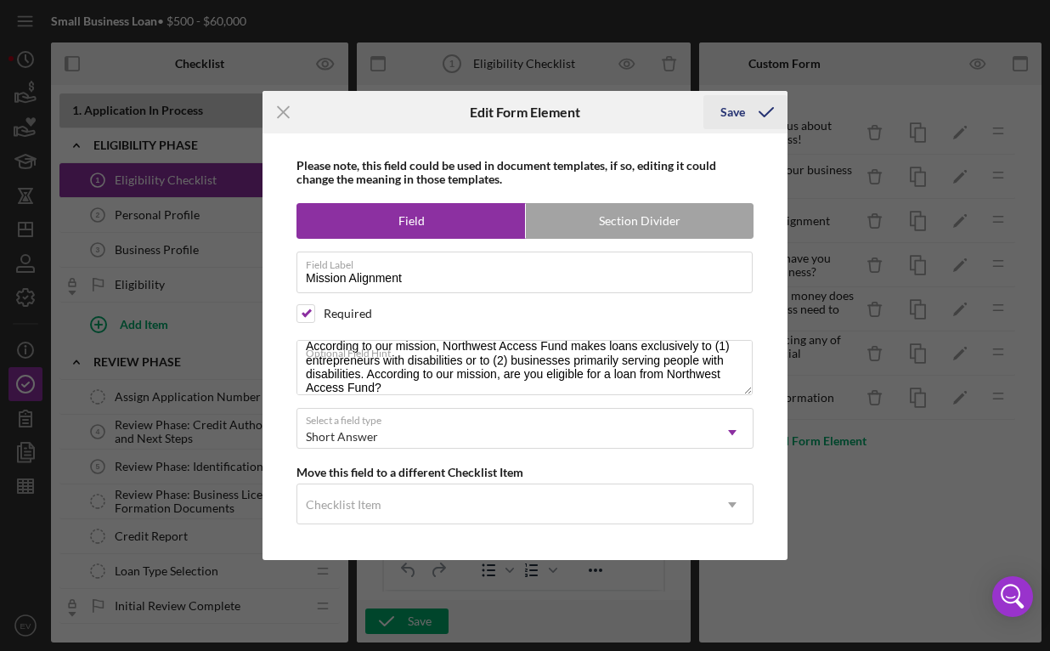
click at [751, 109] on icon "submit" at bounding box center [766, 112] width 42 height 42
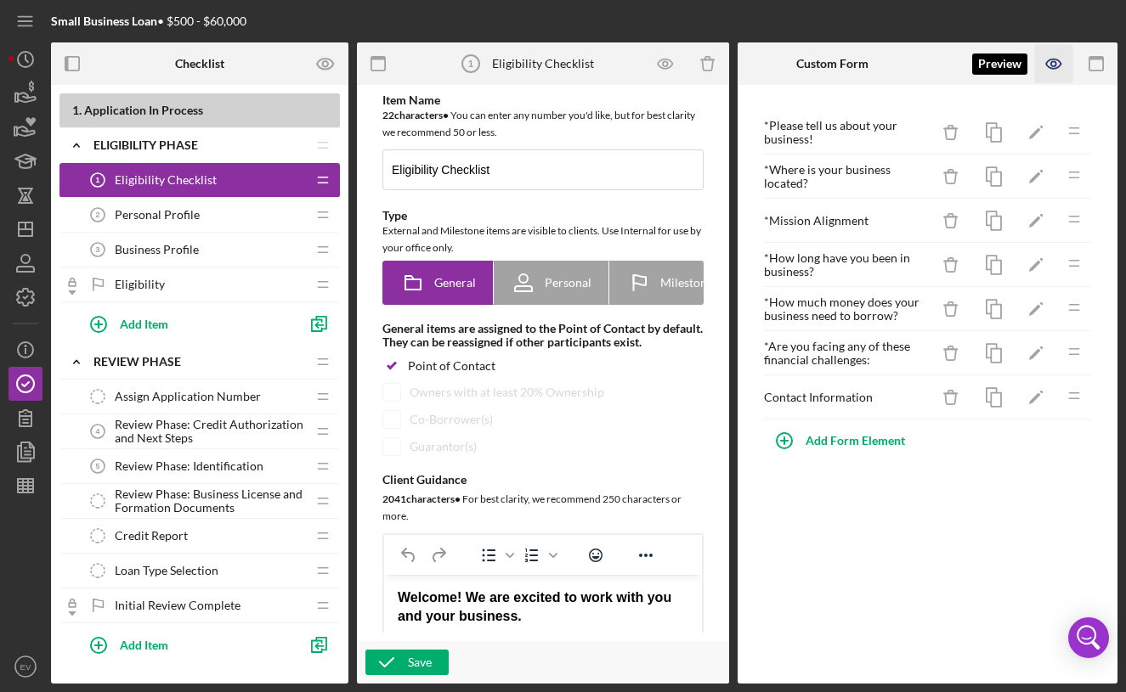
click at [1066, 67] on icon "button" at bounding box center [1054, 64] width 38 height 38
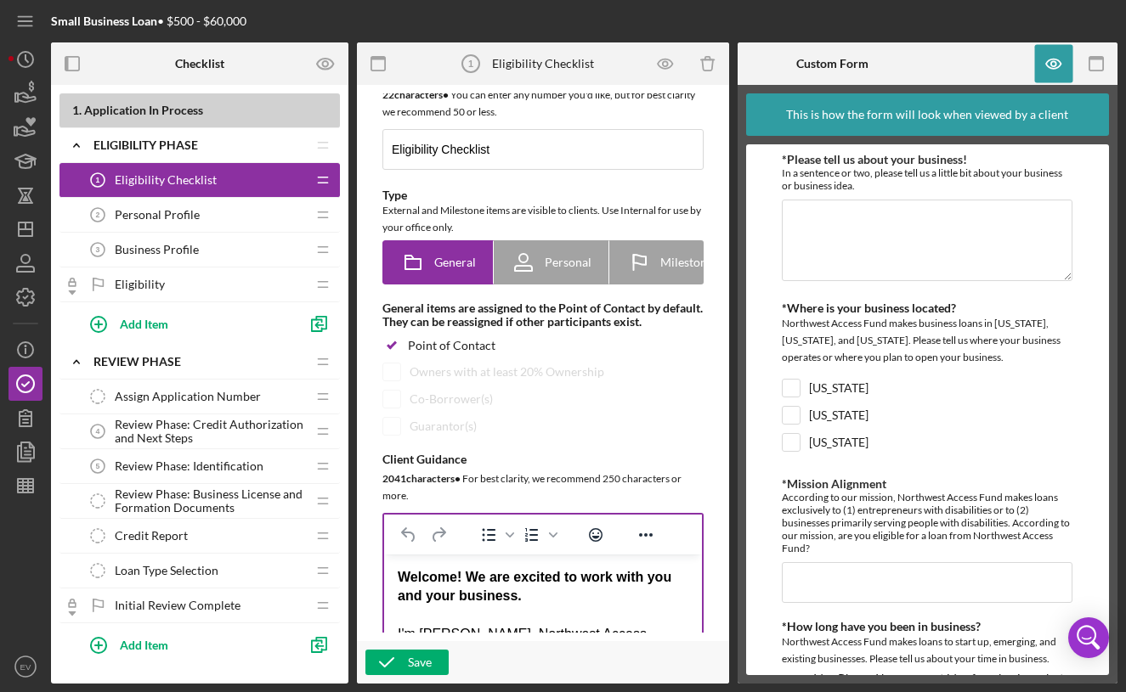
scroll to position [230, 0]
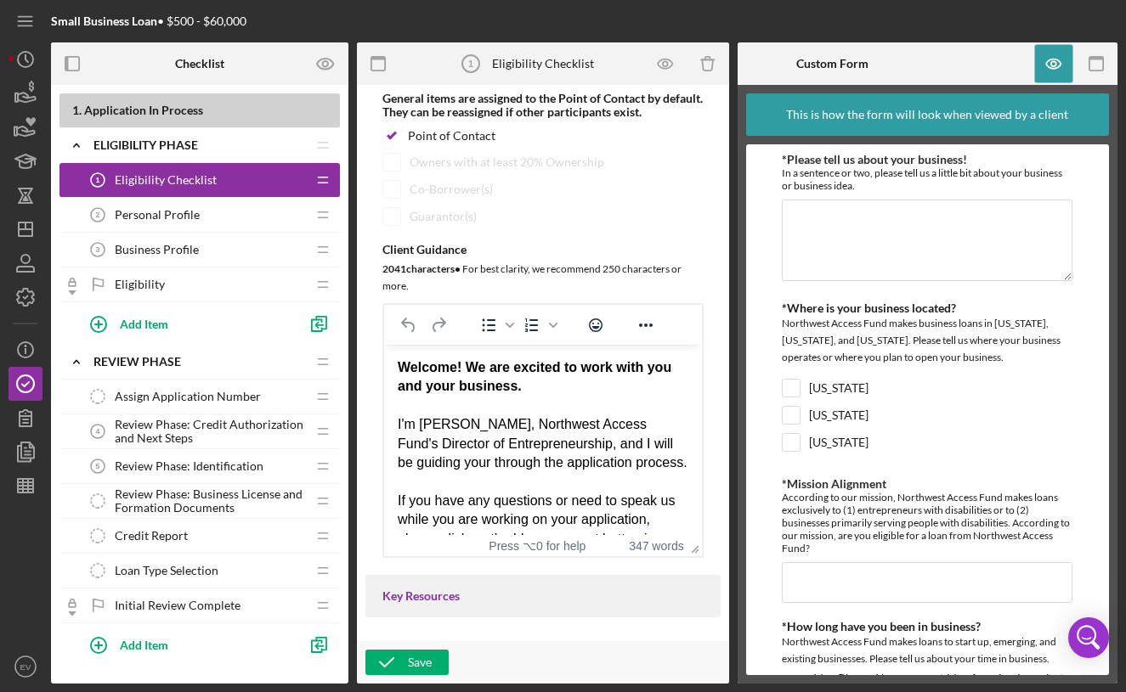
drag, startPoint x: 433, startPoint y: 373, endPoint x: 594, endPoint y: 495, distance: 201.9
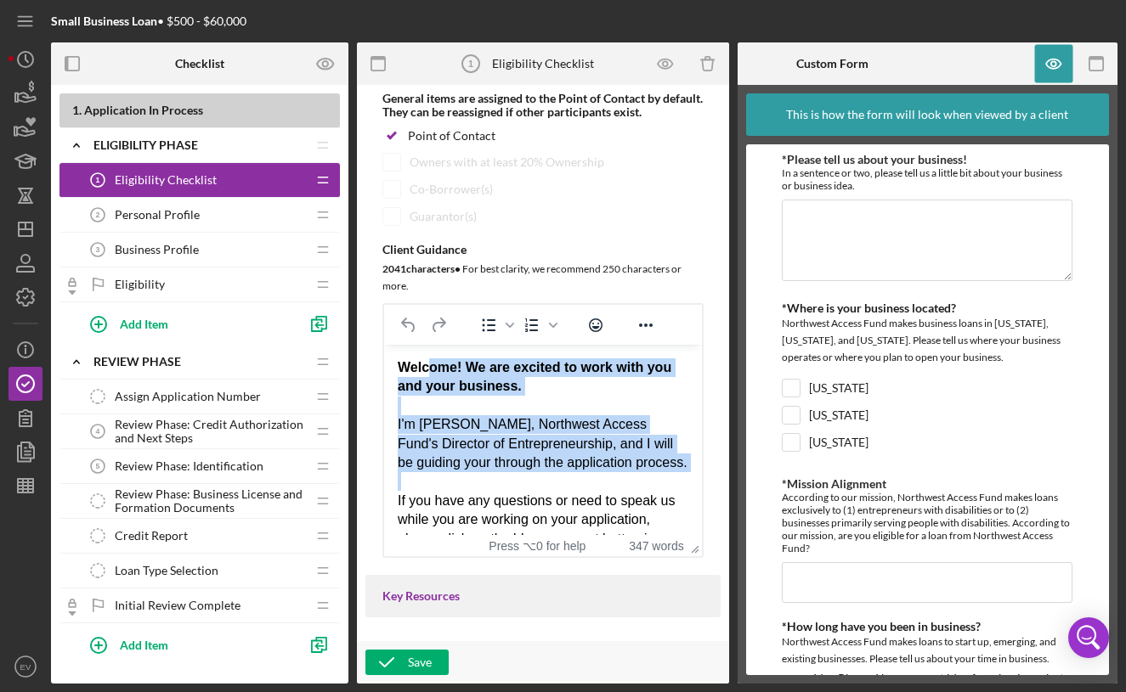
click at [594, 491] on div "Rich Text Area. Press ALT-0 for help." at bounding box center [543, 481] width 291 height 19
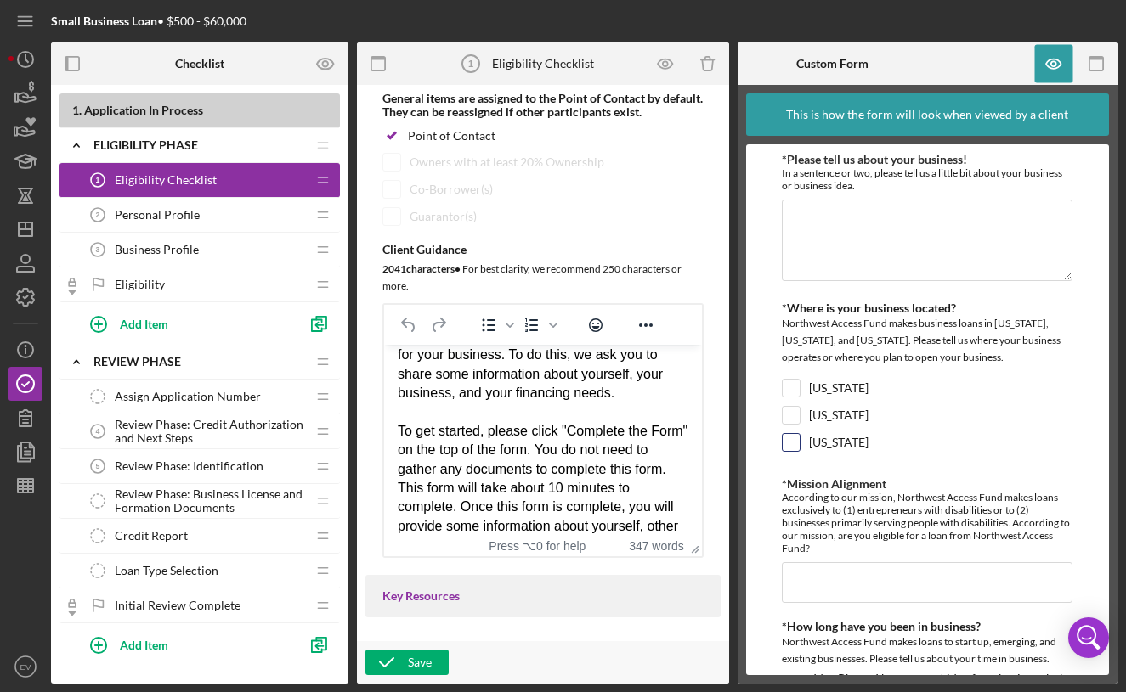
scroll to position [10, 0]
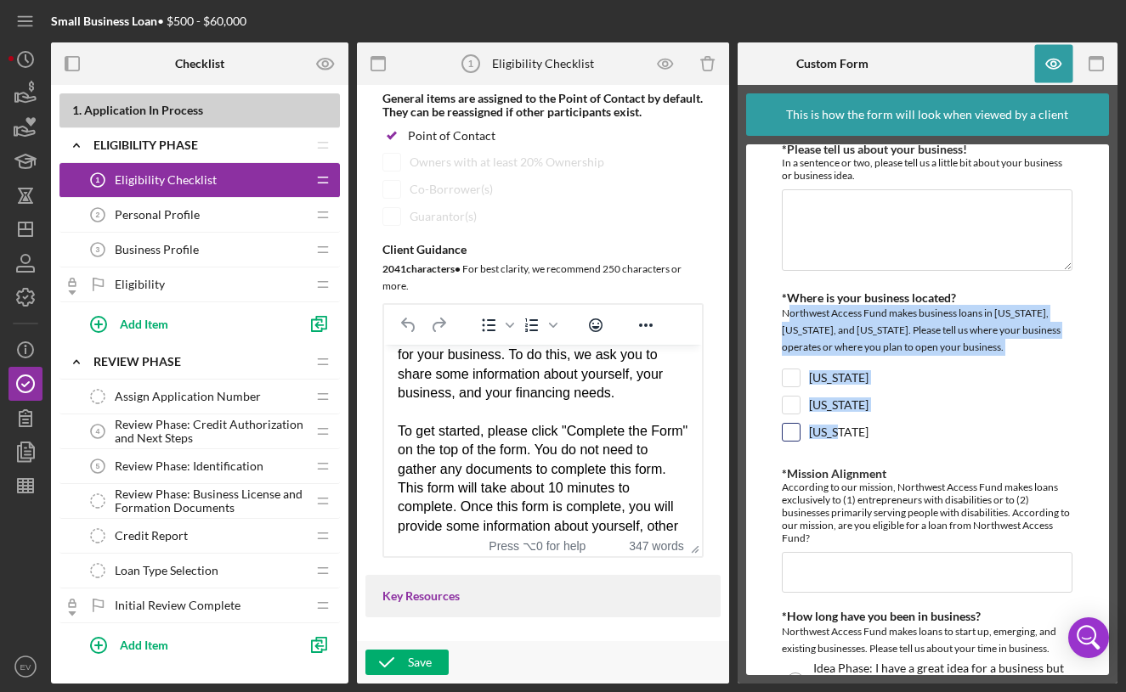
drag, startPoint x: 786, startPoint y: 312, endPoint x: 853, endPoint y: 441, distance: 145.6
click at [853, 441] on div "*Where is your business located? Northwest Access Fund makes business loans in …" at bounding box center [927, 370] width 291 height 159
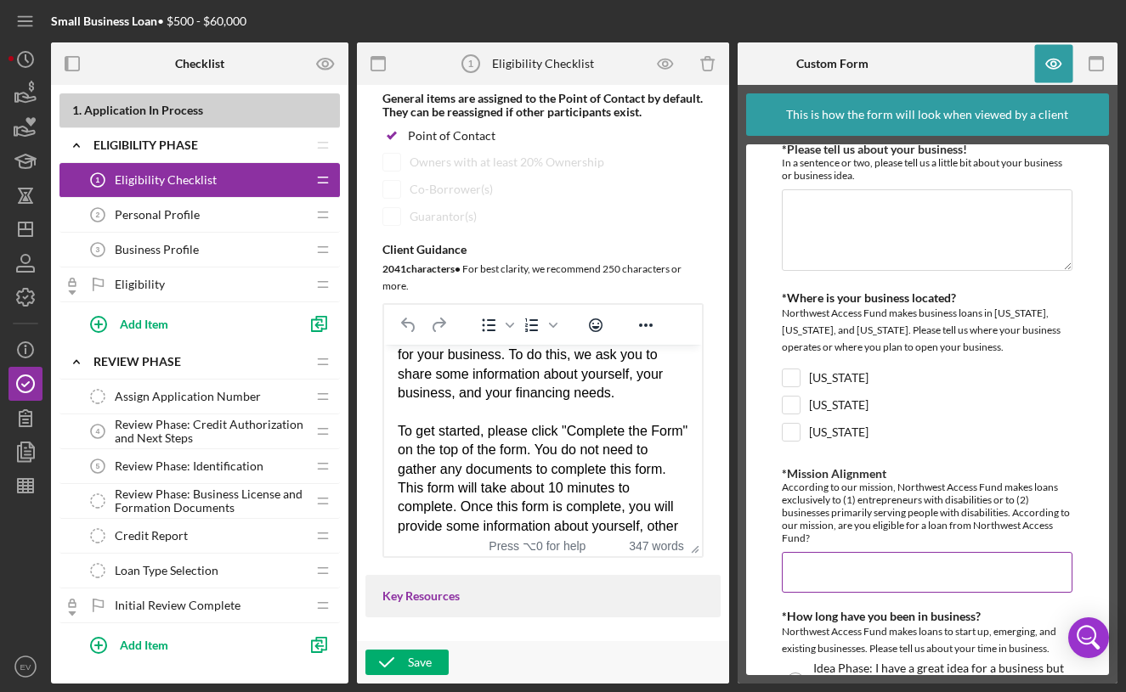
click at [836, 517] on div "According to our mission, Northwest Access Fund makes loans exclusively to (1) …" at bounding box center [927, 513] width 291 height 64
drag, startPoint x: 780, startPoint y: 490, endPoint x: 964, endPoint y: 551, distance: 193.5
click at [964, 551] on form "*Please tell us about your business! In a sentence or two, please tell us a lit…" at bounding box center [928, 409] width 364 height 531
click at [964, 552] on input "*Mission Alignment" at bounding box center [927, 572] width 291 height 41
drag, startPoint x: 964, startPoint y: 551, endPoint x: 800, endPoint y: 506, distance: 169.2
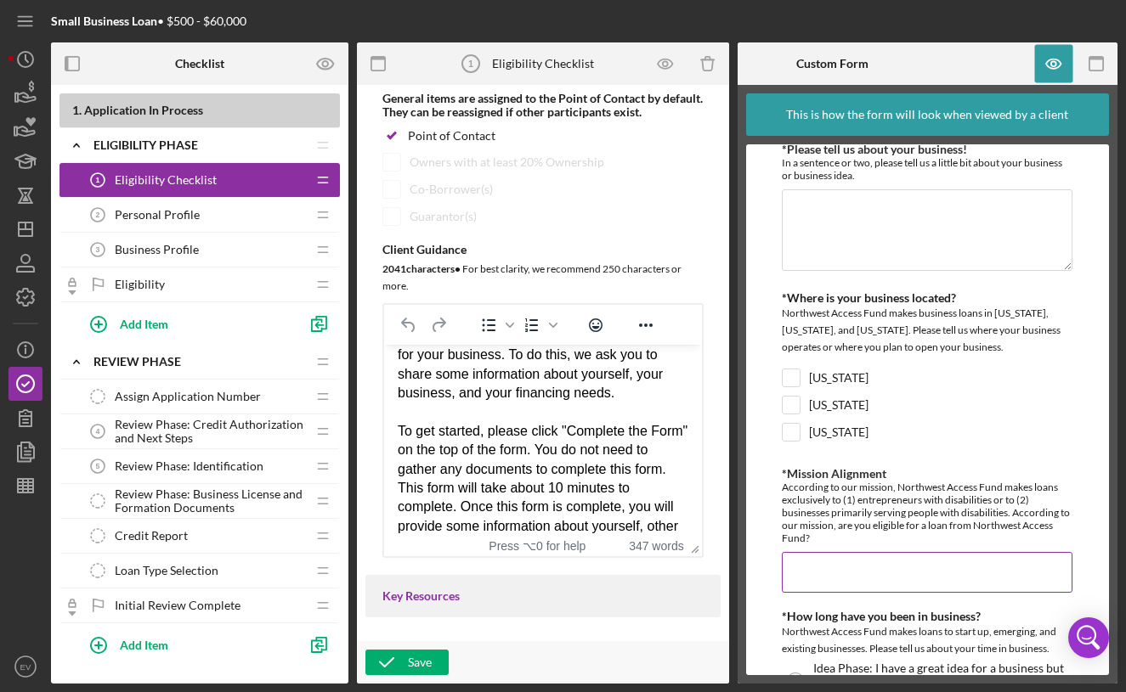
click at [795, 509] on div "*Mission Alignment According to our mission, Northwest Access Fund makes loans …" at bounding box center [927, 530] width 291 height 126
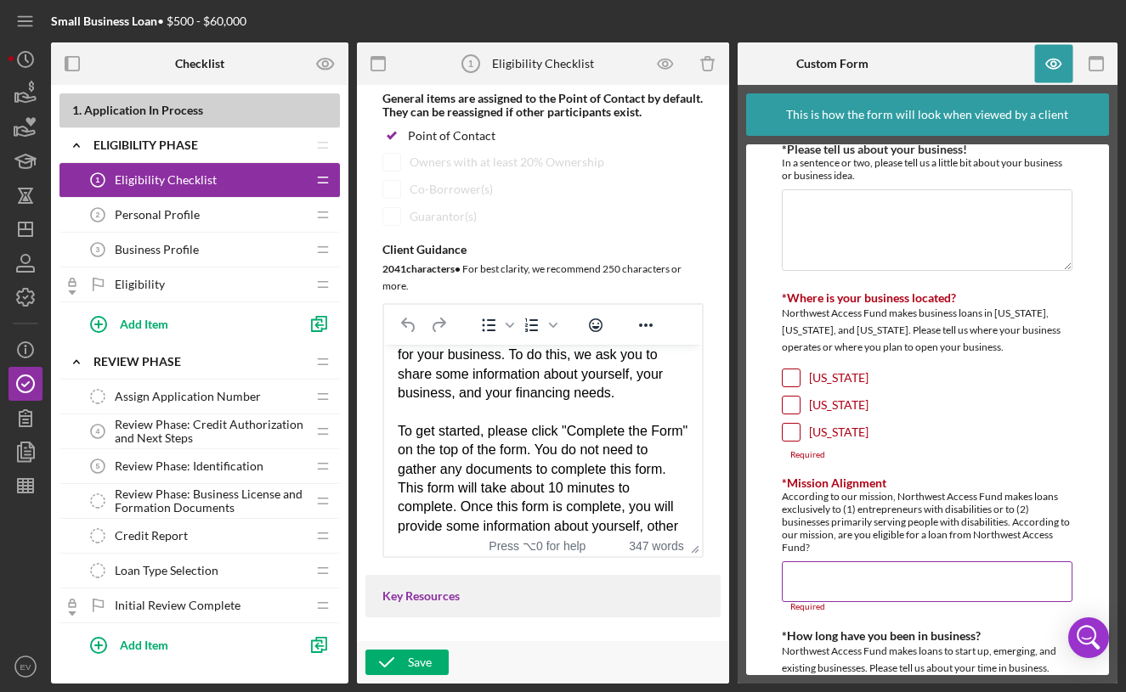
click at [814, 503] on div "According to our mission, Northwest Access Fund makes loans exclusively to (1) …" at bounding box center [927, 522] width 291 height 64
drag, startPoint x: 814, startPoint y: 504, endPoint x: 918, endPoint y: 542, distance: 110.5
click at [918, 542] on div "According to our mission, Northwest Access Fund makes loans exclusively to (1) …" at bounding box center [927, 522] width 291 height 64
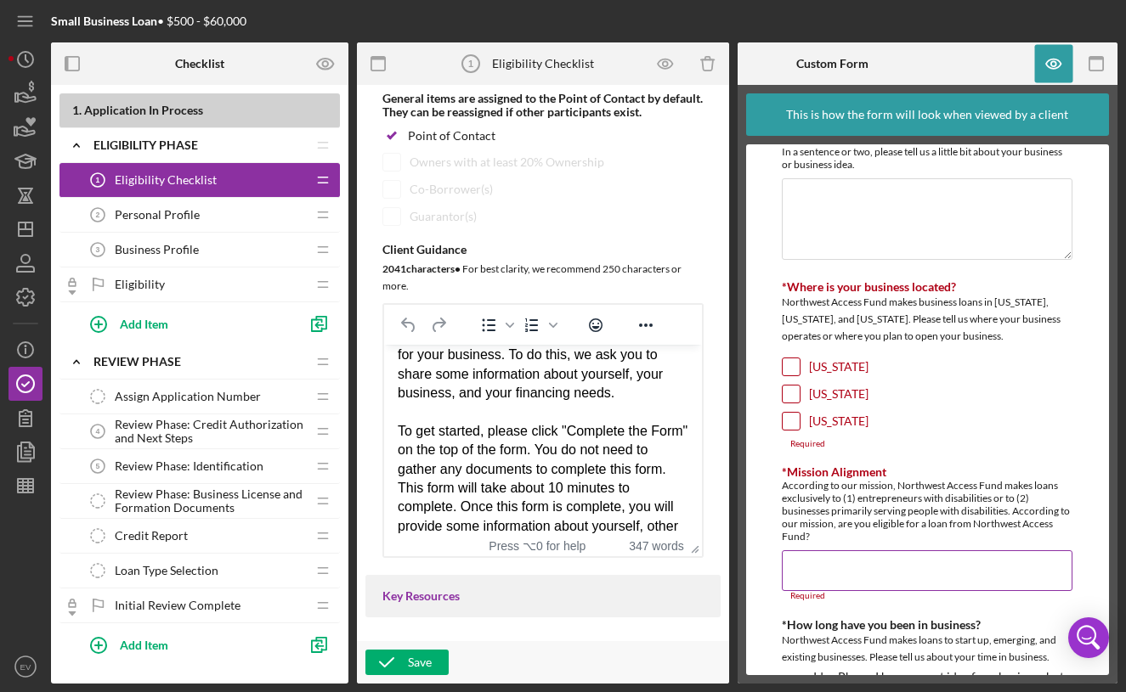
scroll to position [31, 0]
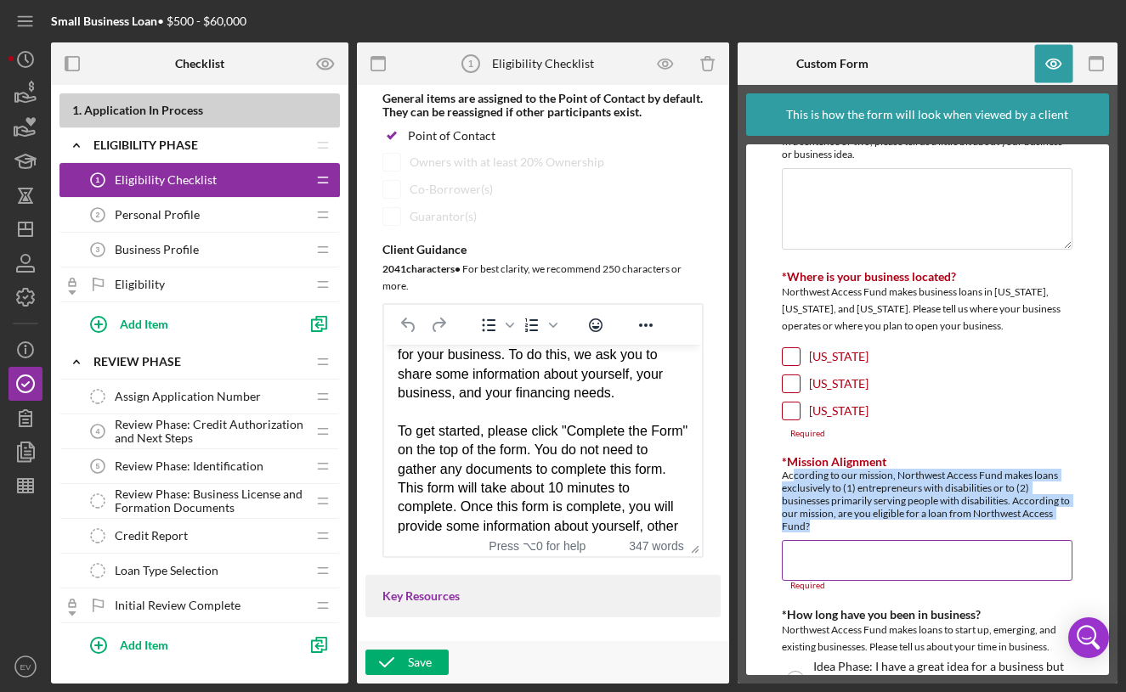
drag, startPoint x: 792, startPoint y: 479, endPoint x: 918, endPoint y: 533, distance: 136.7
click at [909, 527] on div "According to our mission, Northwest Access Fund makes loans exclusively to (1) …" at bounding box center [927, 501] width 291 height 64
click at [918, 533] on div "*Mission Alignment According to our mission, Northwest Access Fund makes loans …" at bounding box center [927, 523] width 291 height 136
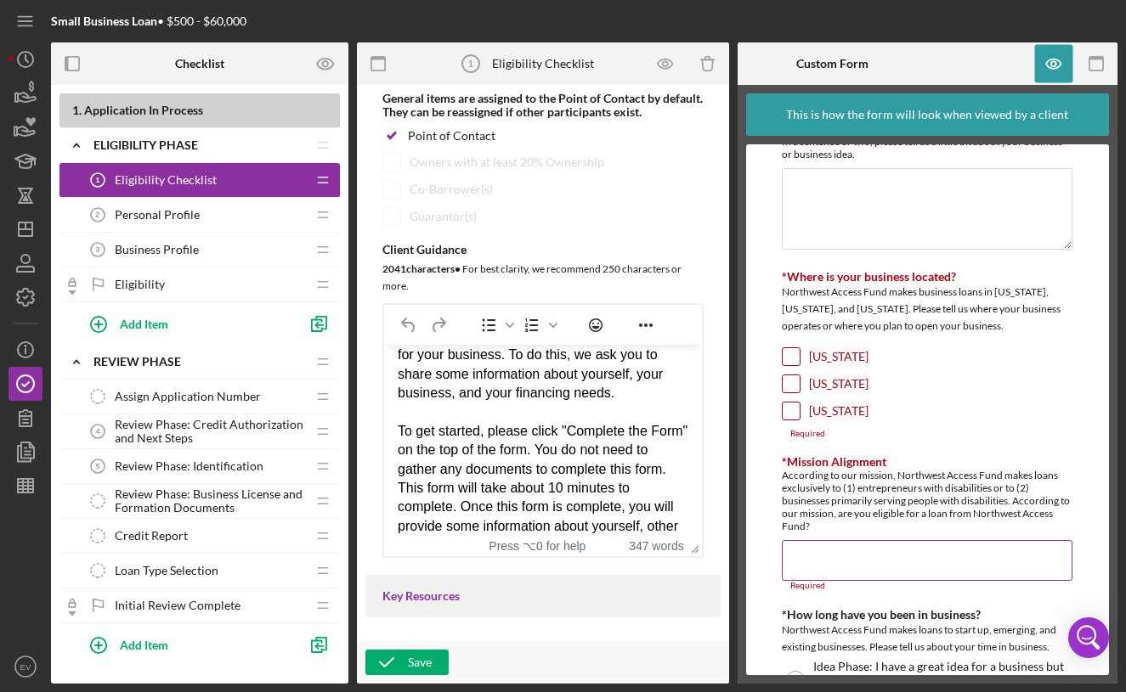
click at [901, 565] on input "*Mission Alignment" at bounding box center [927, 560] width 291 height 41
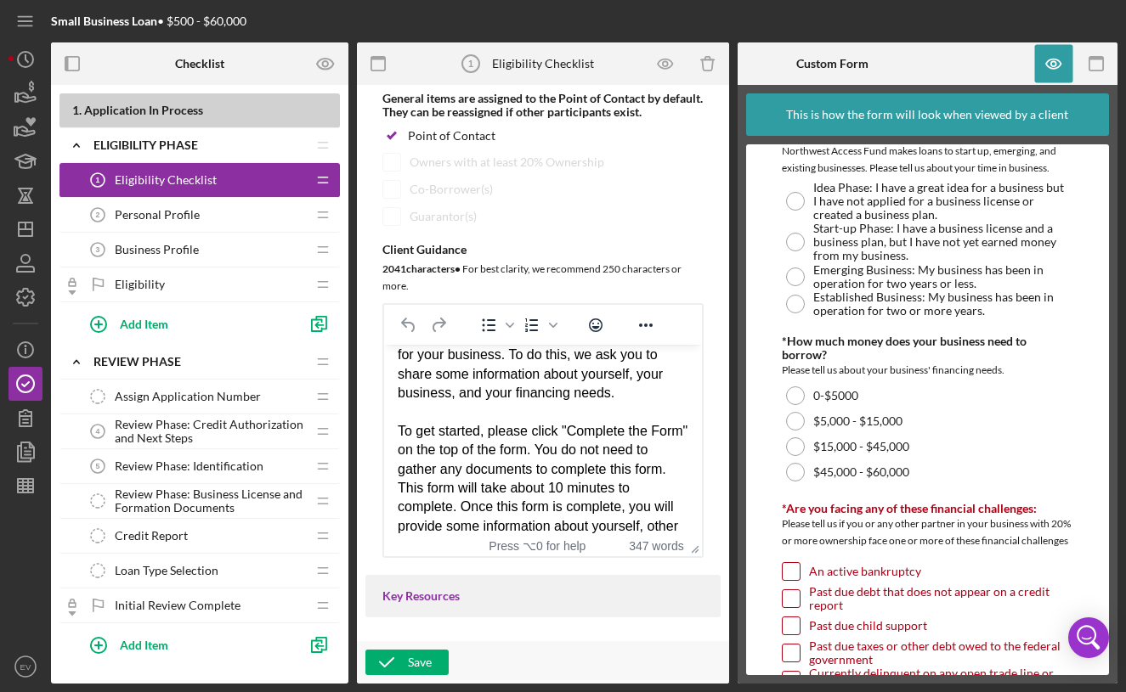
scroll to position [718, 0]
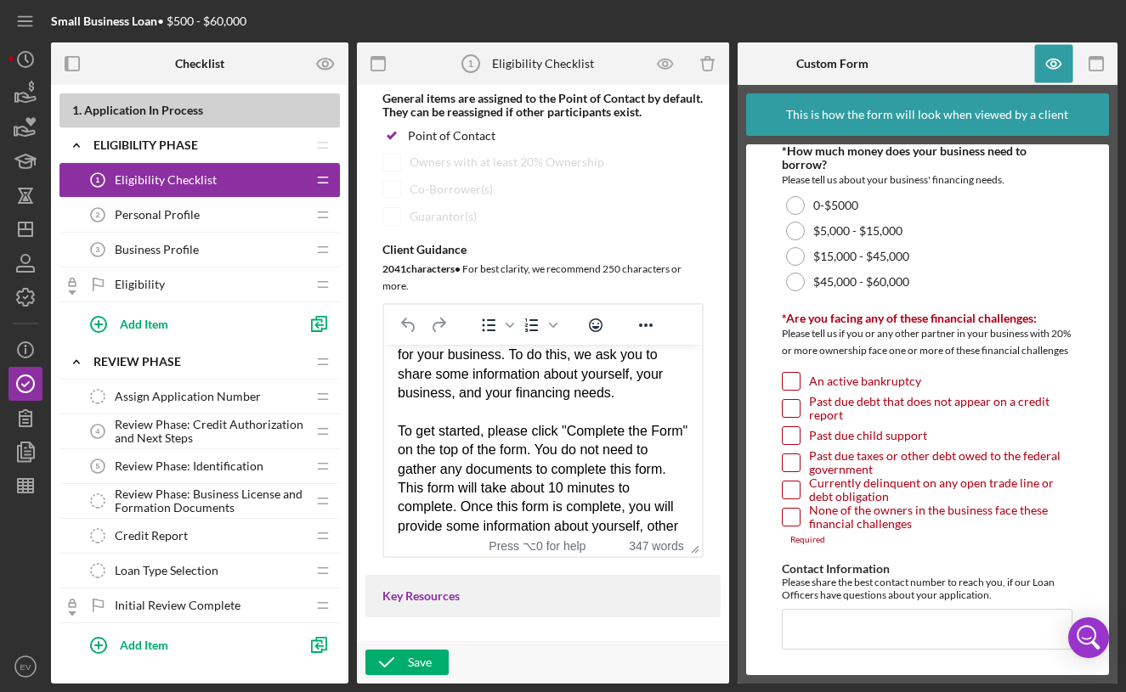
click at [134, 209] on span "Personal Profile" at bounding box center [157, 215] width 85 height 14
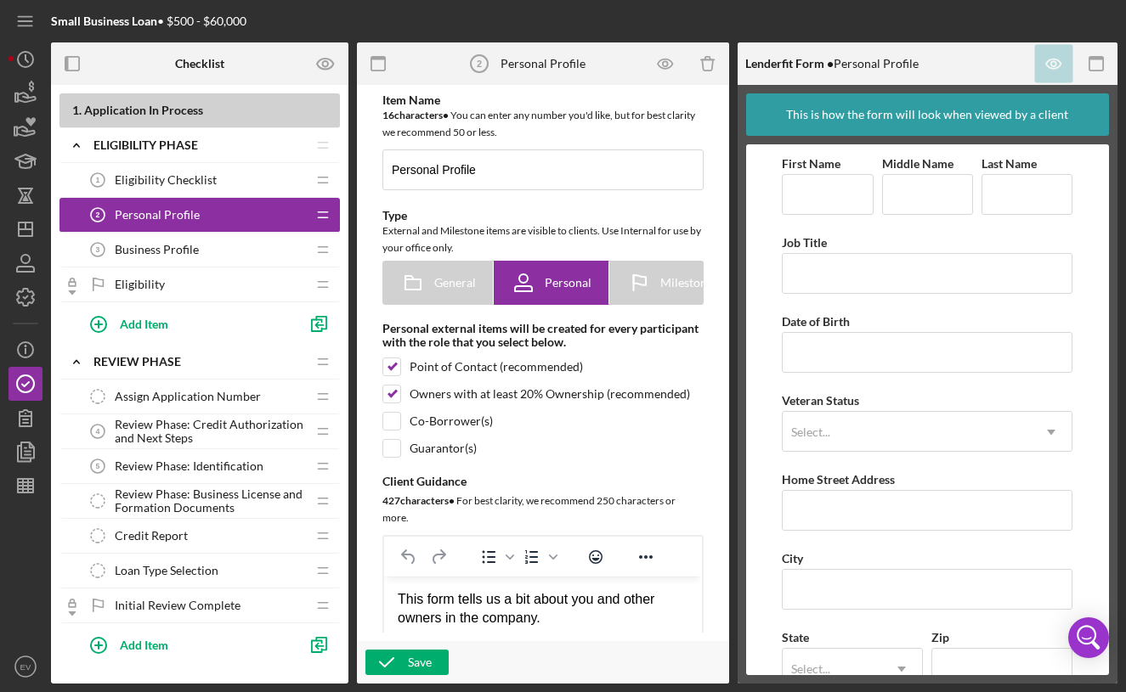
click at [187, 187] on div "Eligibility Checklist 1 Eligibility Checklist" at bounding box center [193, 180] width 225 height 34
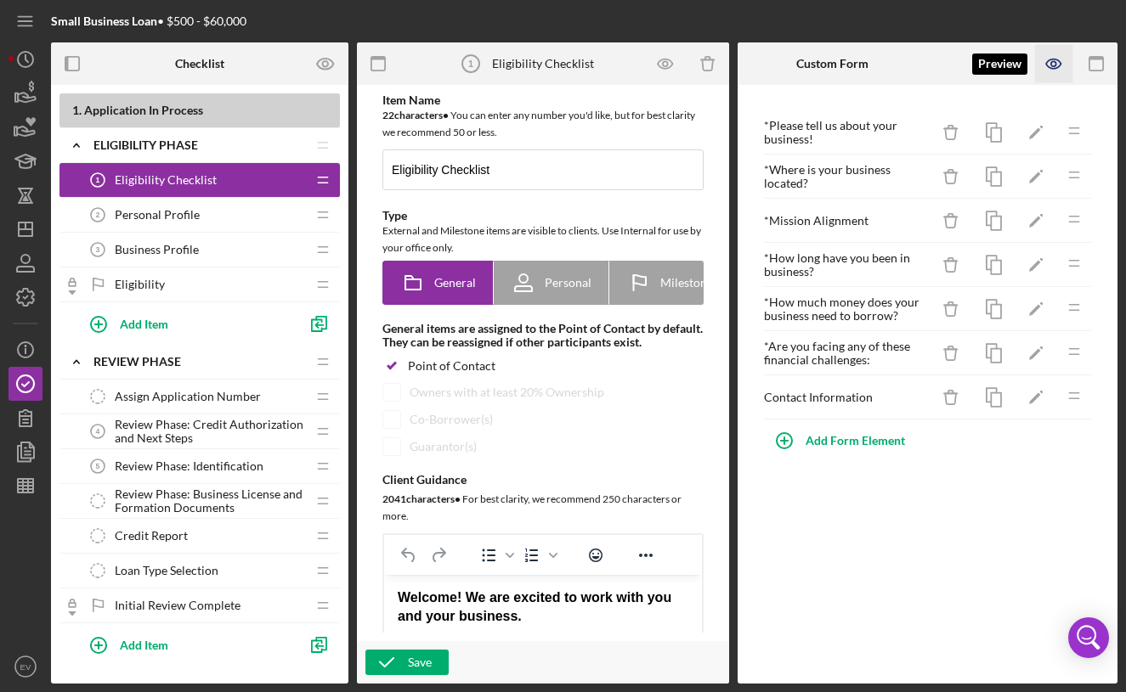
click at [1050, 70] on icon "button" at bounding box center [1054, 64] width 38 height 38
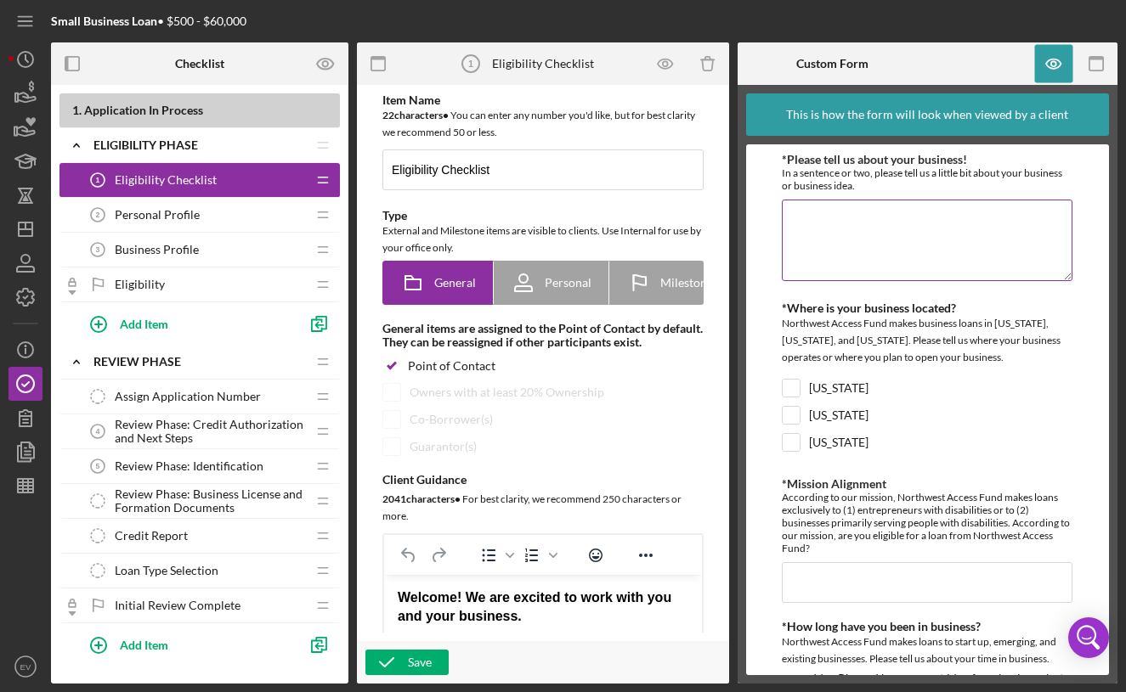
click at [819, 229] on textarea "*Please tell us about your business!" at bounding box center [927, 241] width 291 height 82
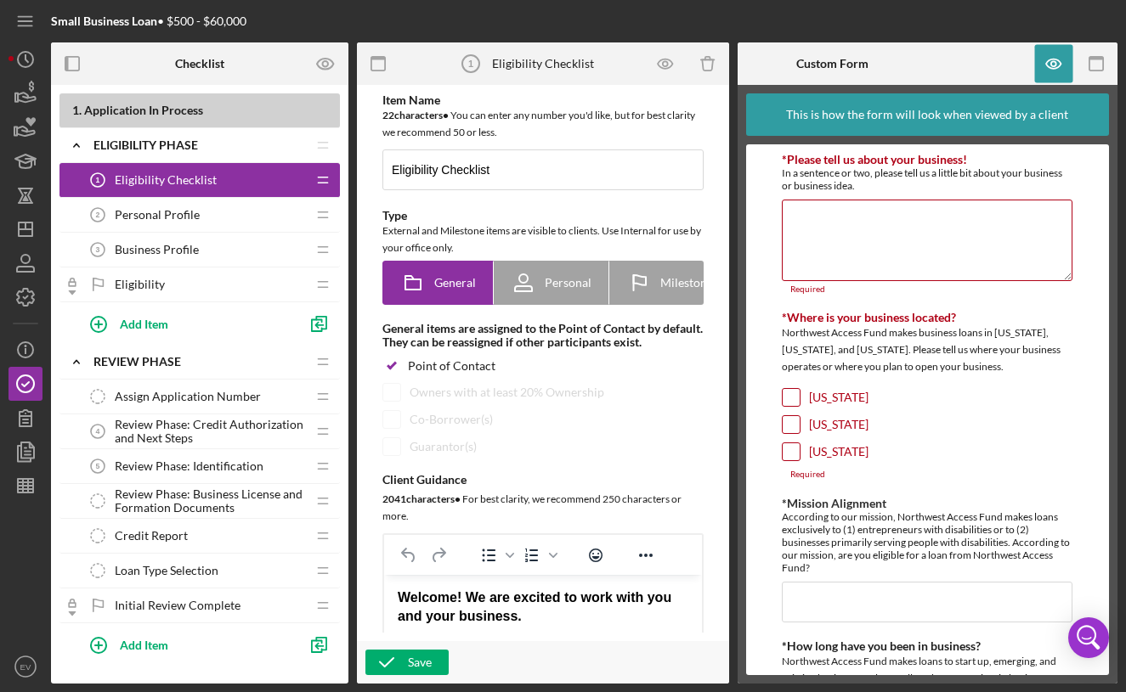
click at [178, 206] on div "Personal Profile 2 Personal Profile" at bounding box center [193, 215] width 225 height 34
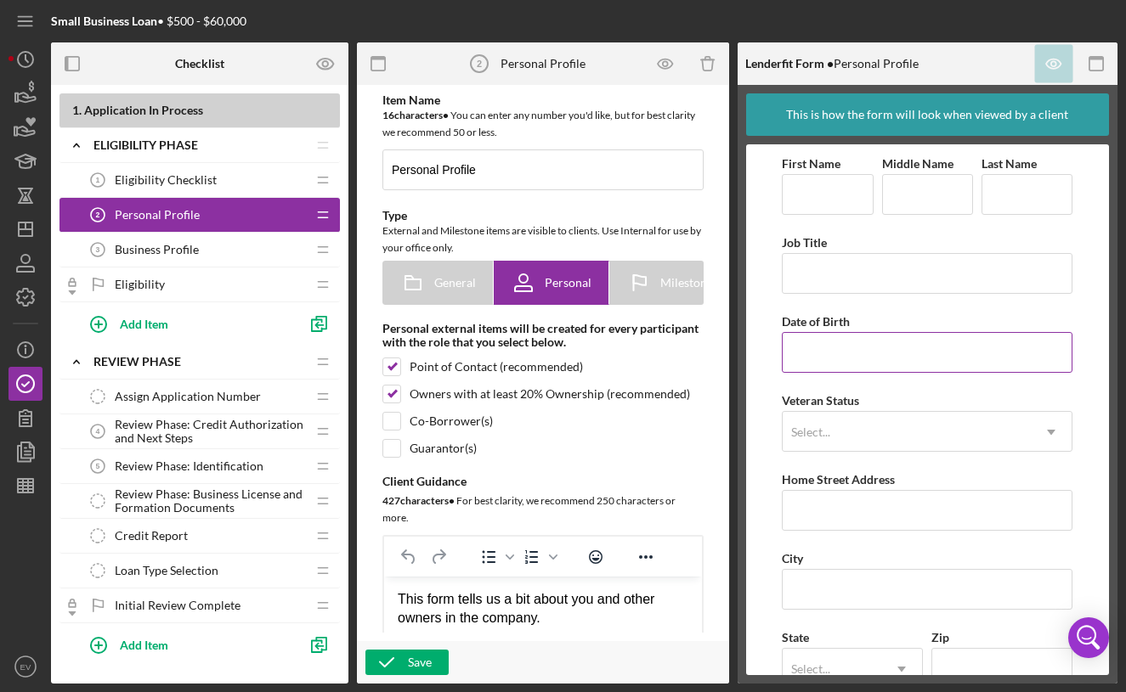
scroll to position [119, 0]
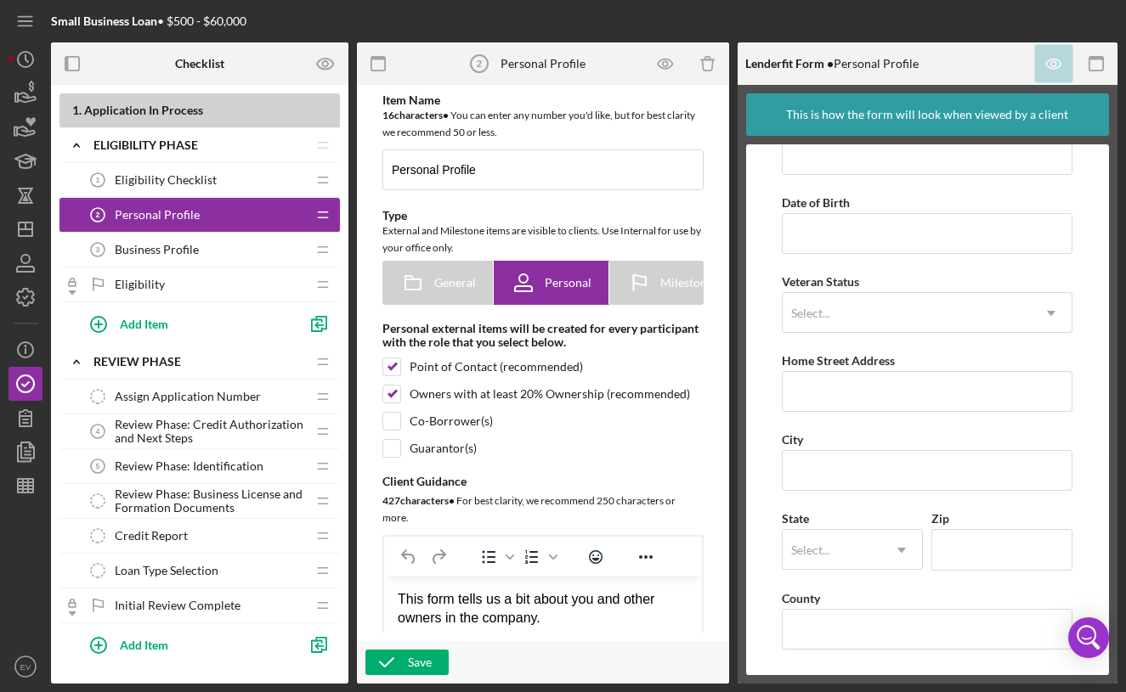
click at [177, 257] on div "Business Profile 3 Business Profile" at bounding box center [193, 250] width 225 height 34
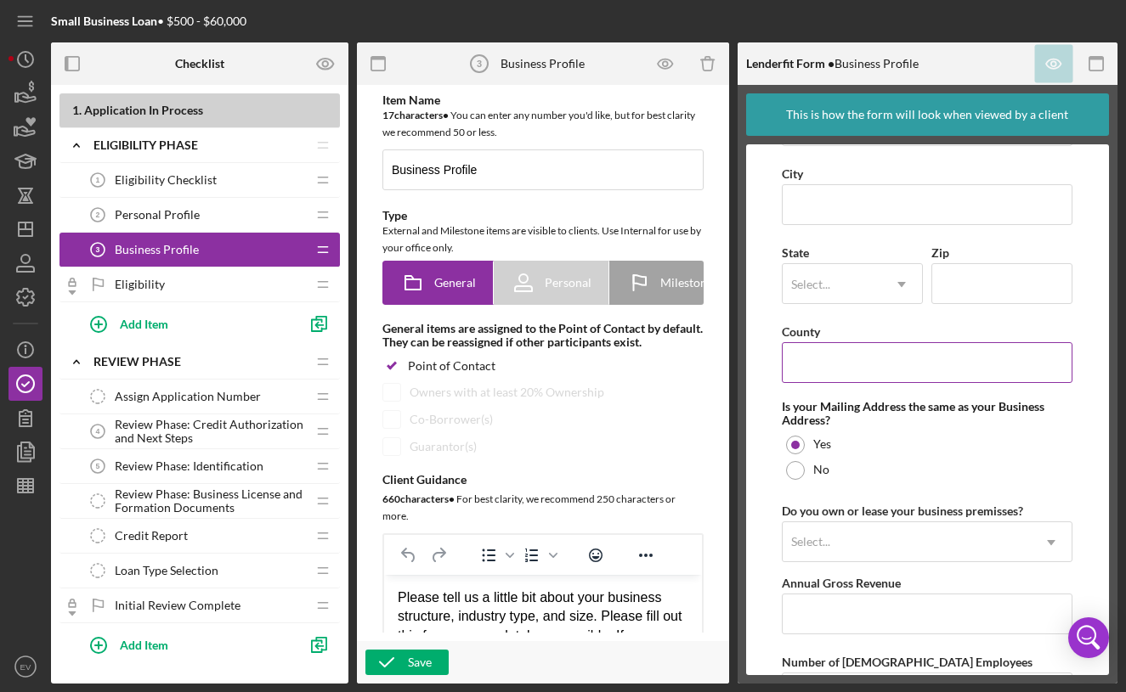
scroll to position [1220, 0]
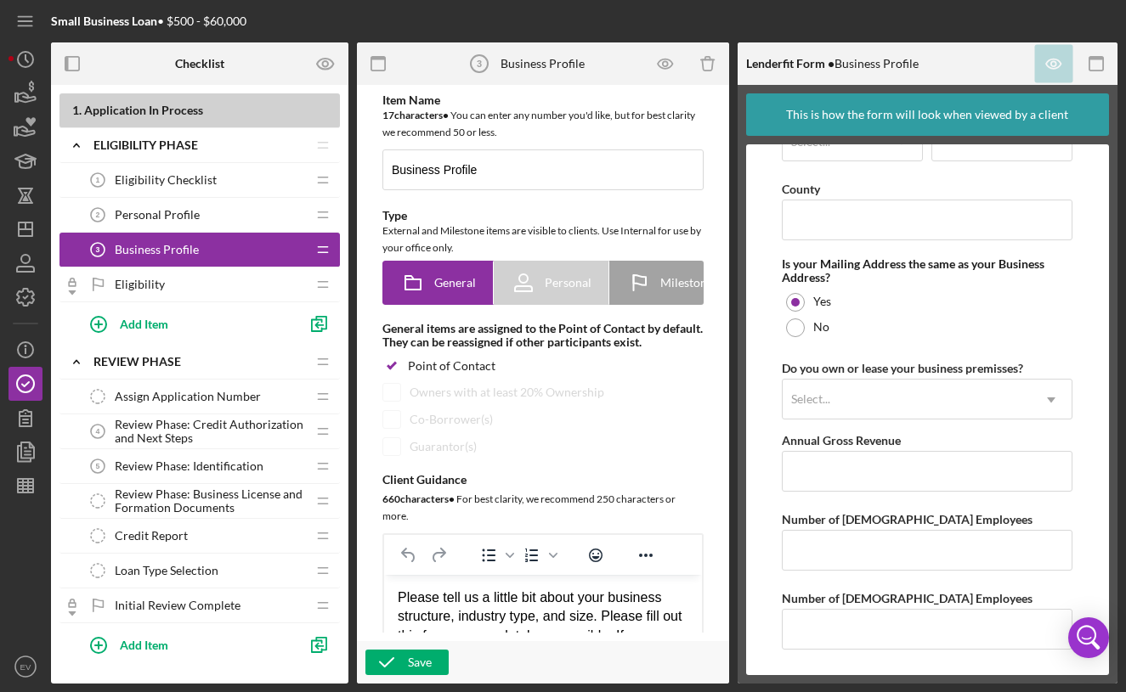
click at [182, 435] on span "Review Phase: Credit Authorization and Next Steps" at bounding box center [210, 431] width 191 height 27
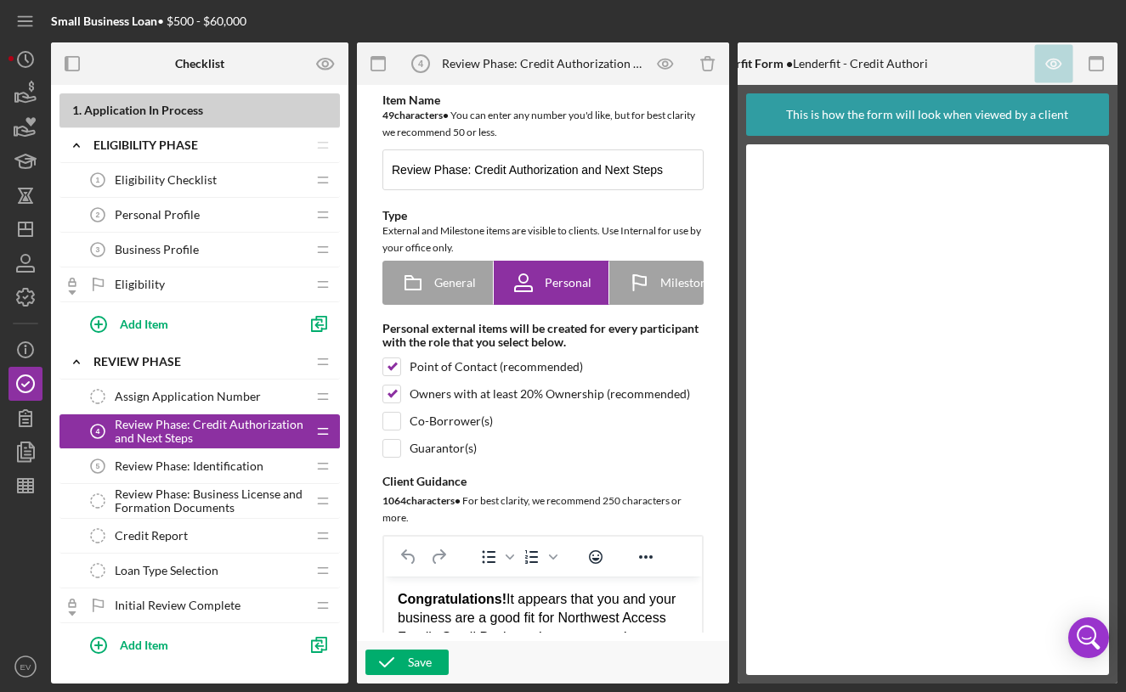
click at [149, 473] on div "Review Phase: Identification 5 Review Phase: Identification" at bounding box center [193, 466] width 225 height 34
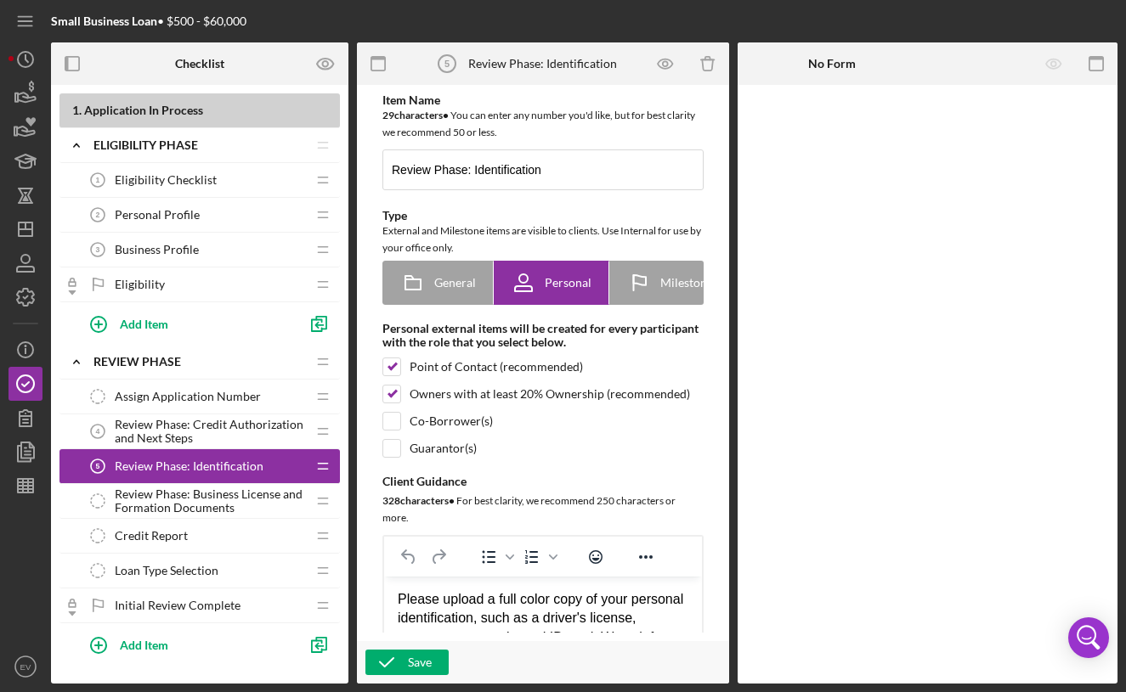
click at [158, 446] on div "Review Phase: Credit Authorization and Next Steps 4 Review Phase: Credit Author…" at bounding box center [193, 432] width 225 height 34
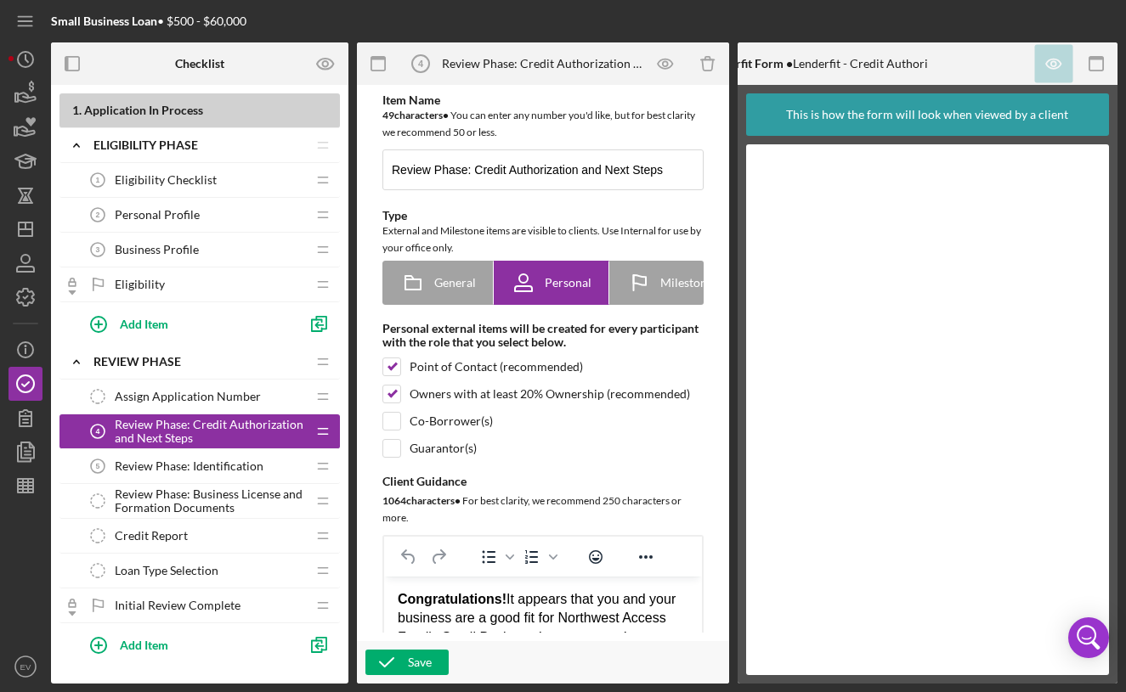
click at [161, 469] on span "Review Phase: Identification" at bounding box center [189, 467] width 149 height 14
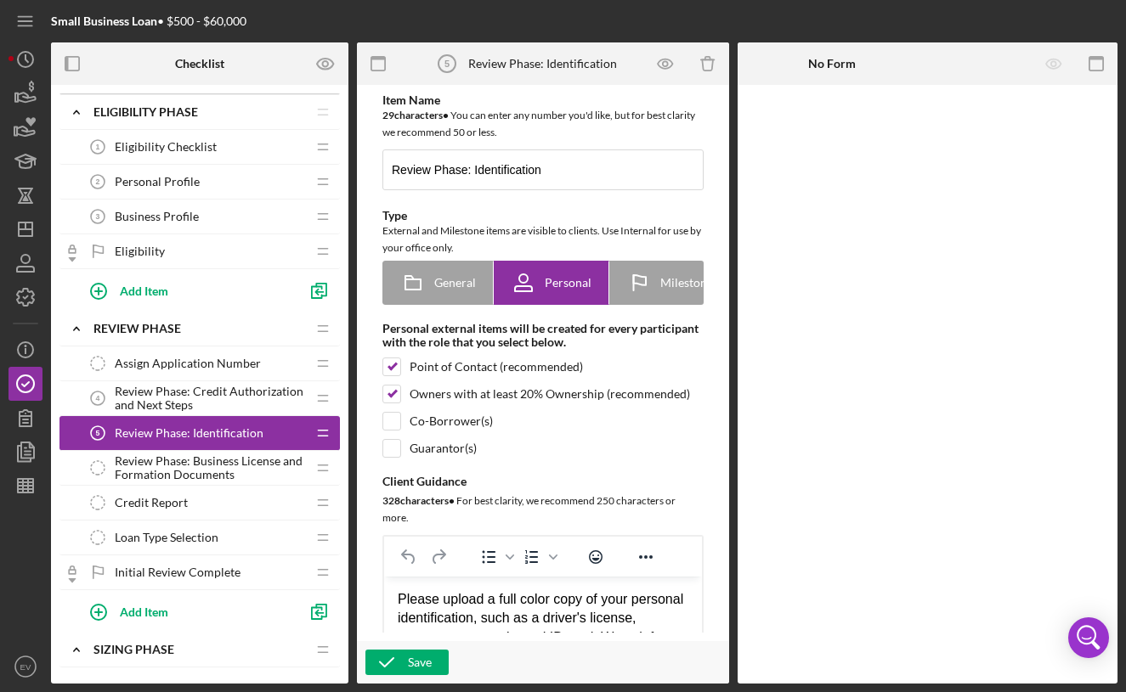
scroll to position [44, 0]
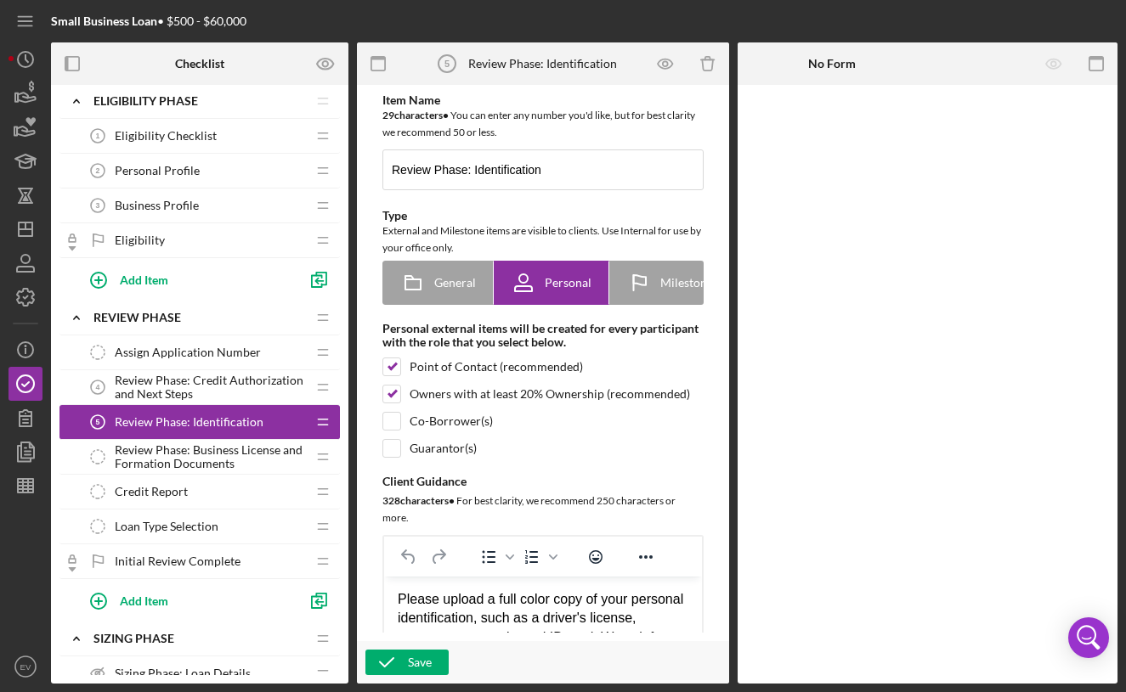
click at [257, 383] on span "Review Phase: Credit Authorization and Next Steps" at bounding box center [210, 387] width 191 height 27
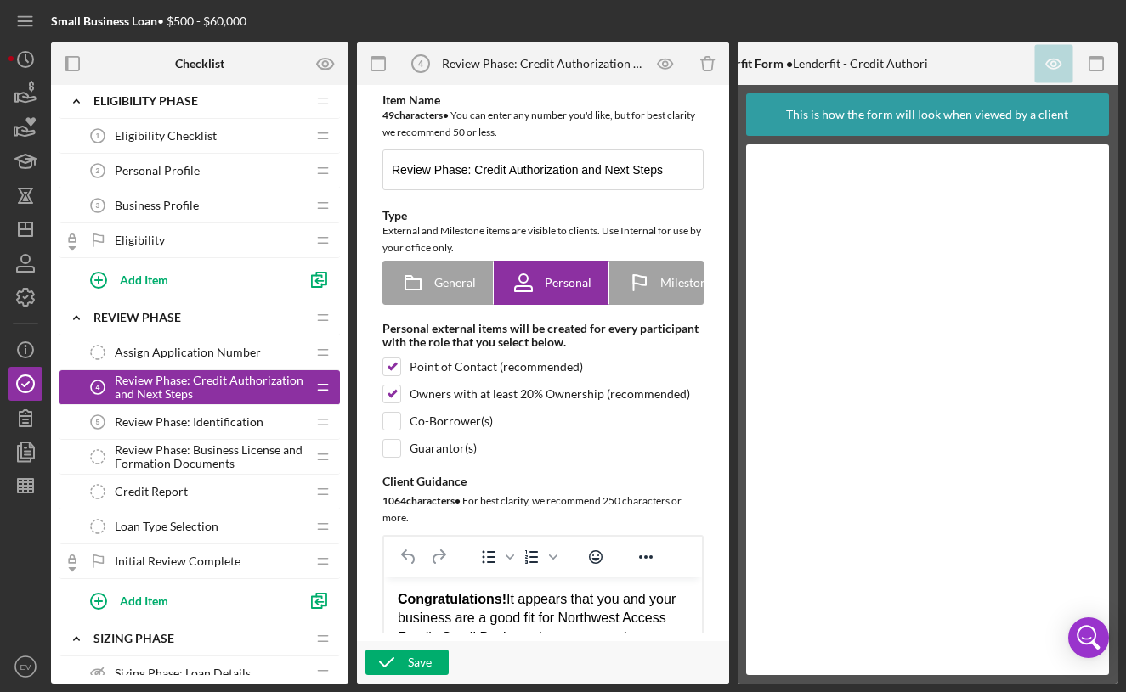
click at [190, 356] on span "Assign Application Number" at bounding box center [188, 353] width 146 height 14
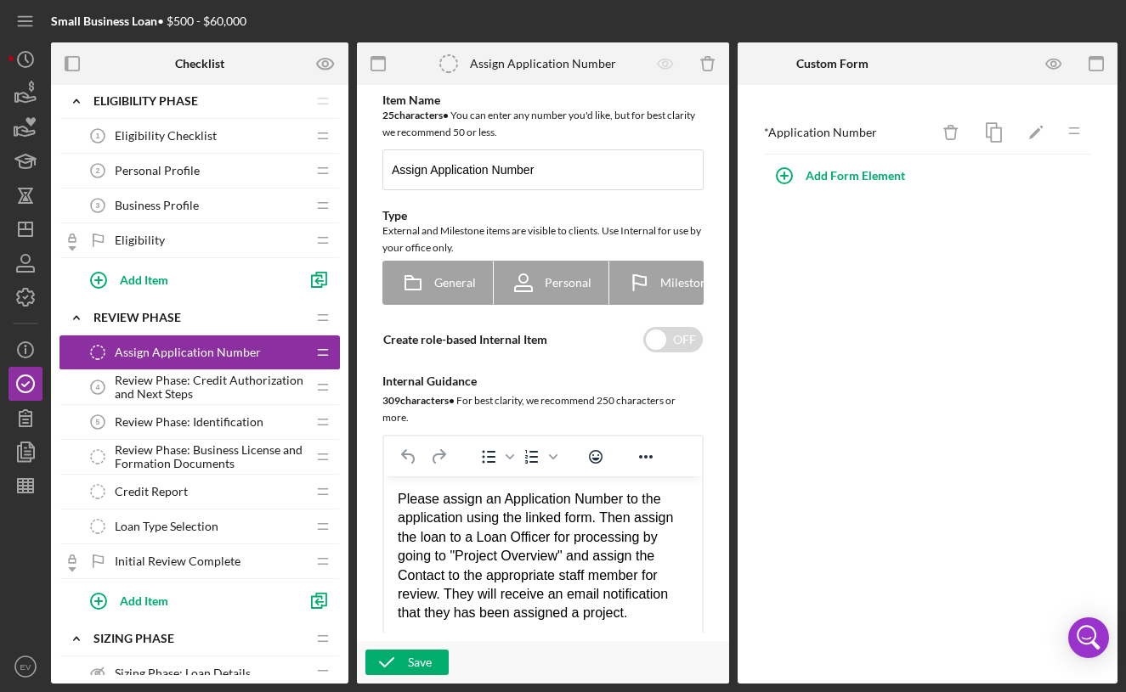
click at [181, 394] on span "Review Phase: Credit Authorization and Next Steps" at bounding box center [210, 387] width 191 height 27
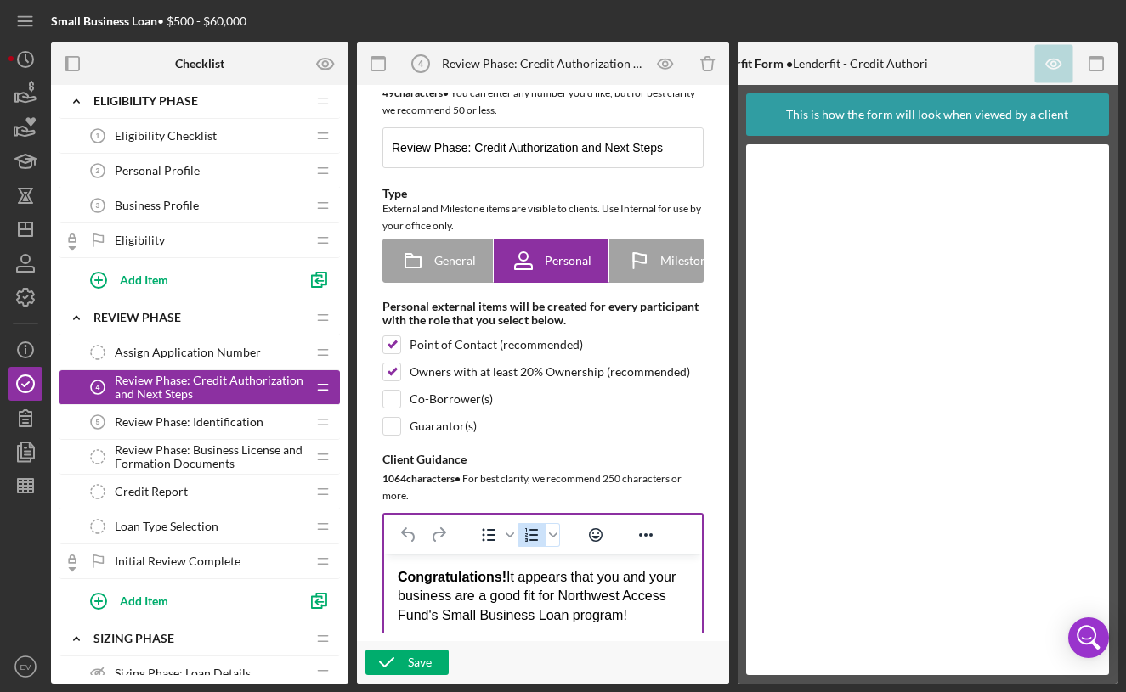
scroll to position [44, 0]
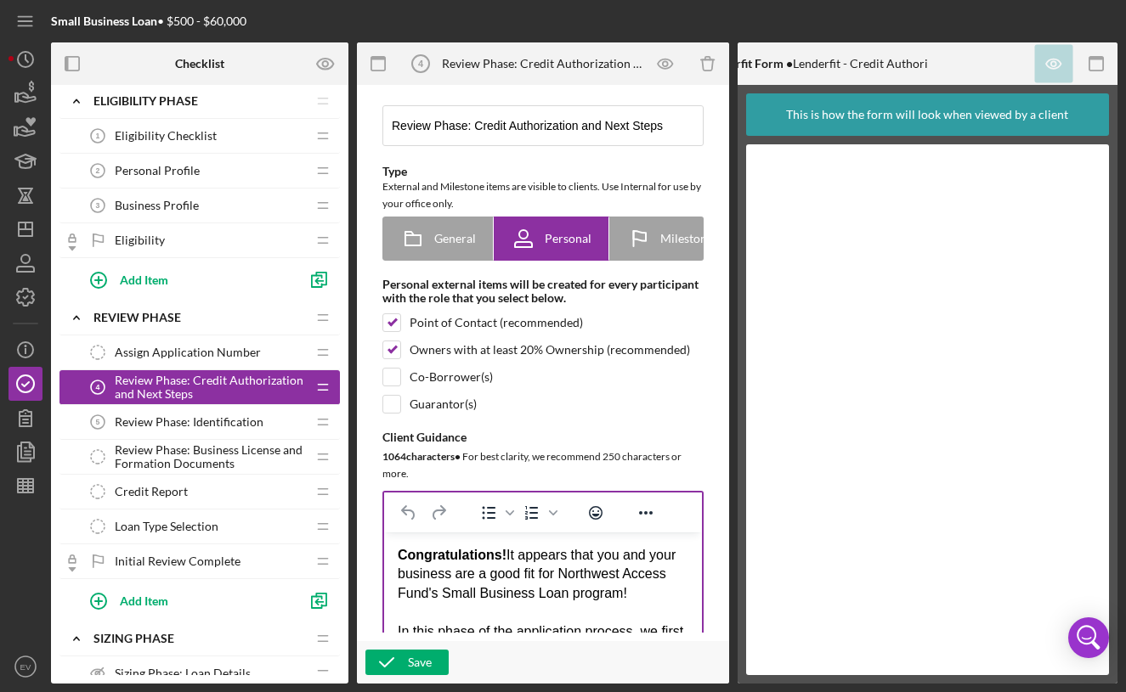
click at [429, 556] on strong "Congratulations!" at bounding box center [452, 555] width 109 height 14
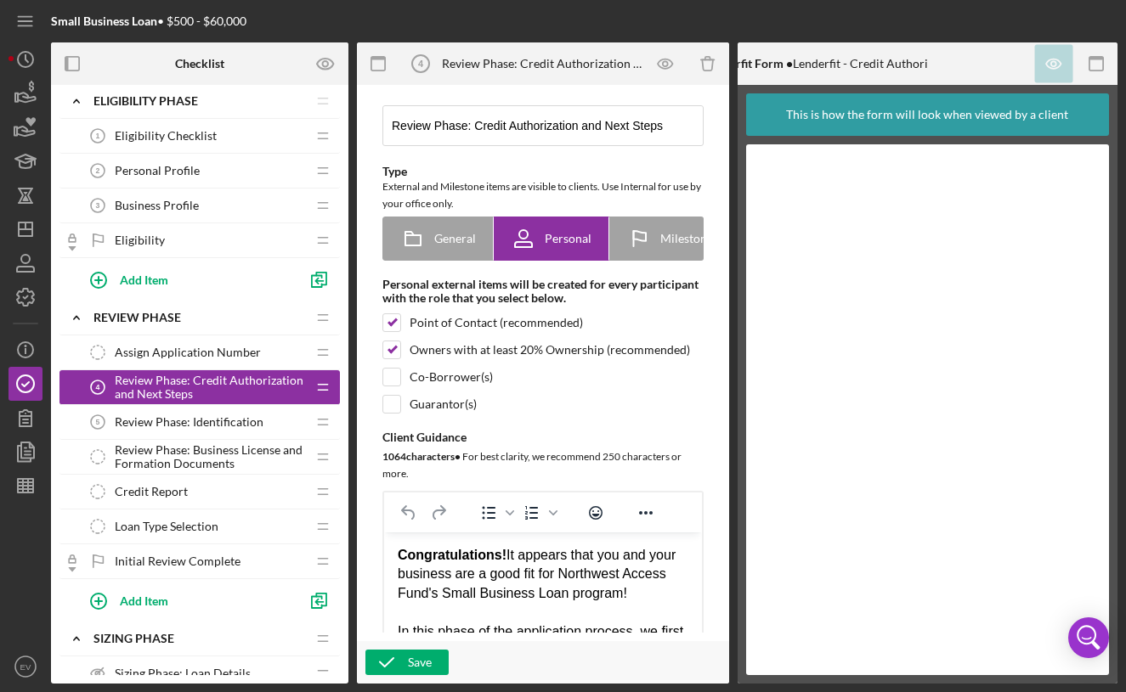
drag, startPoint x: 425, startPoint y: 559, endPoint x: 552, endPoint y: 611, distance: 137.6
click at [552, 603] on div "Congratulations! It appears that you and your business are a good fit for North…" at bounding box center [543, 574] width 291 height 57
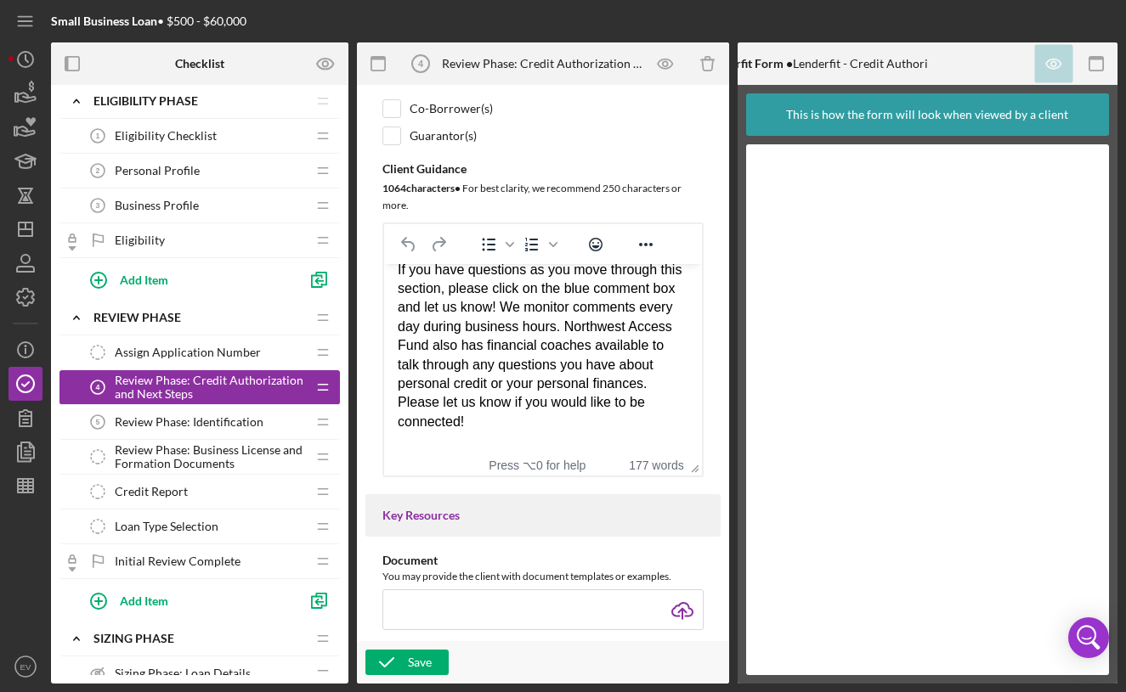
scroll to position [540, 0]
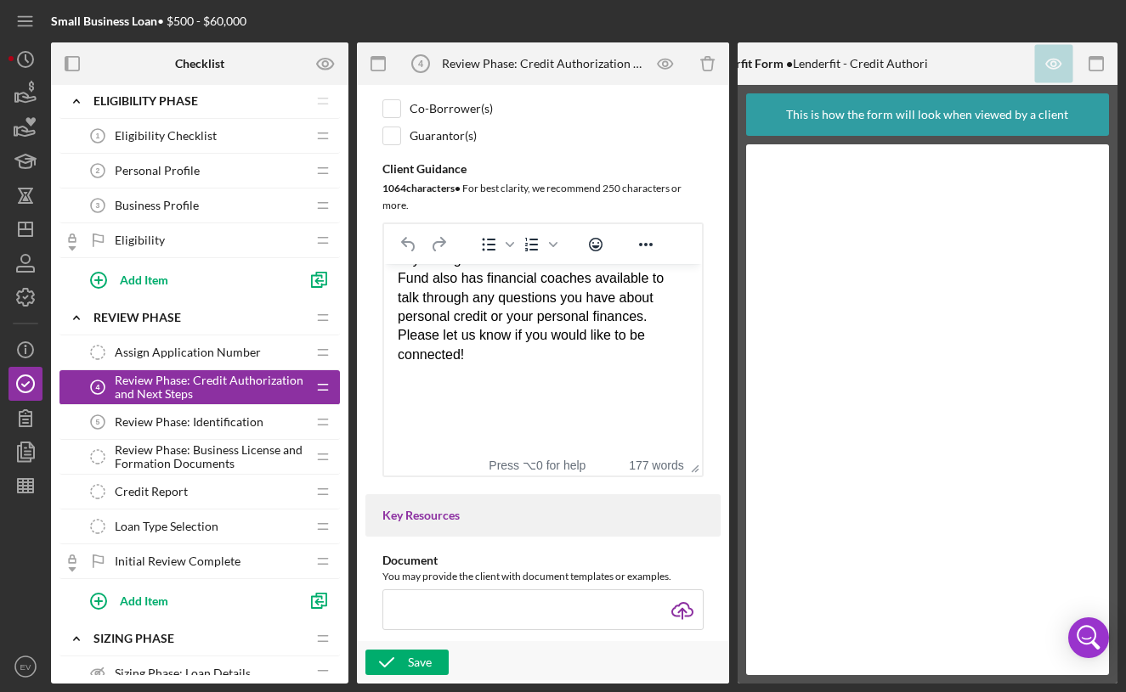
click at [195, 211] on span "Business Profile" at bounding box center [157, 206] width 84 height 14
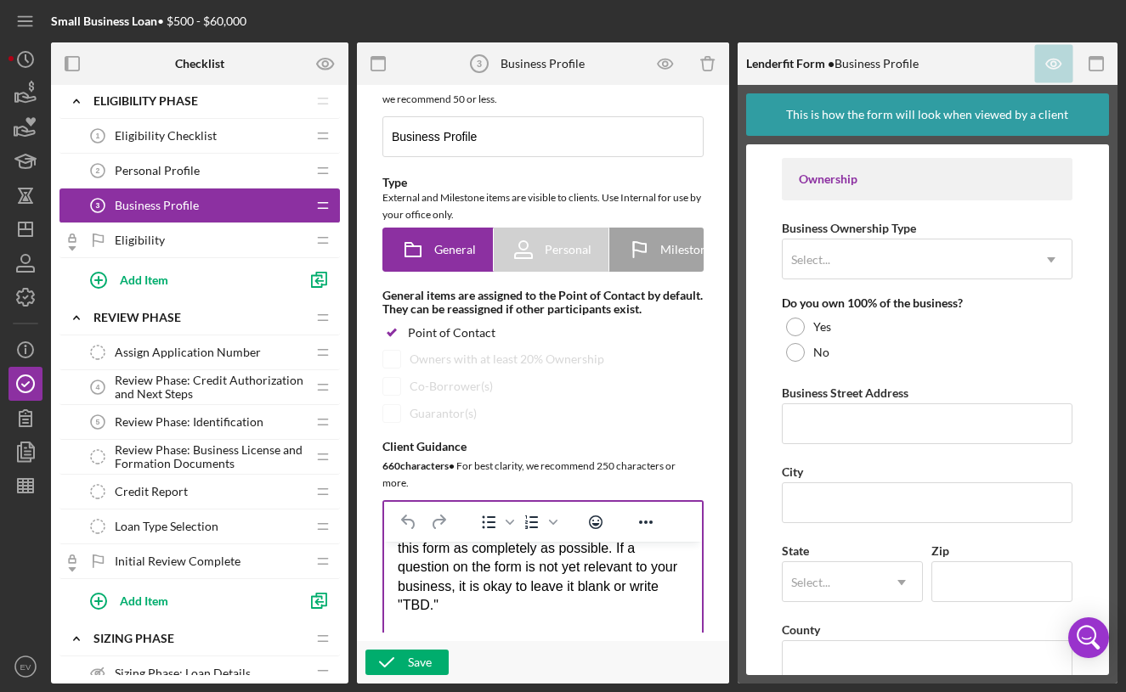
scroll to position [93, 0]
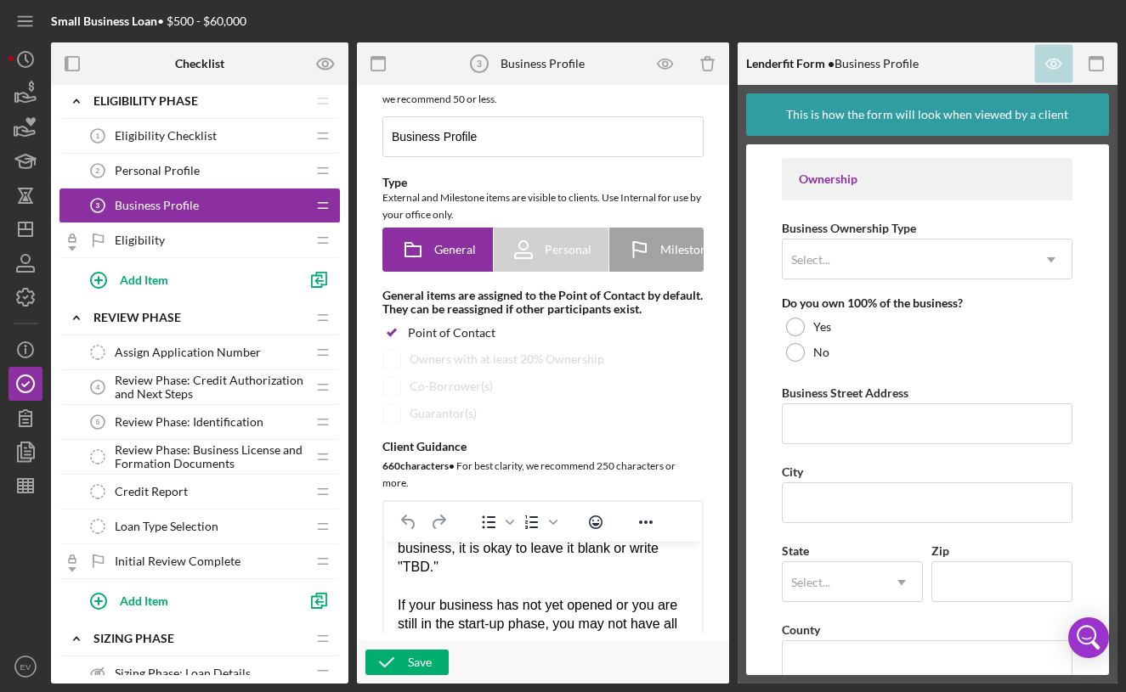
click at [183, 242] on div "Eligibility Eligibility" at bounding box center [193, 240] width 225 height 34
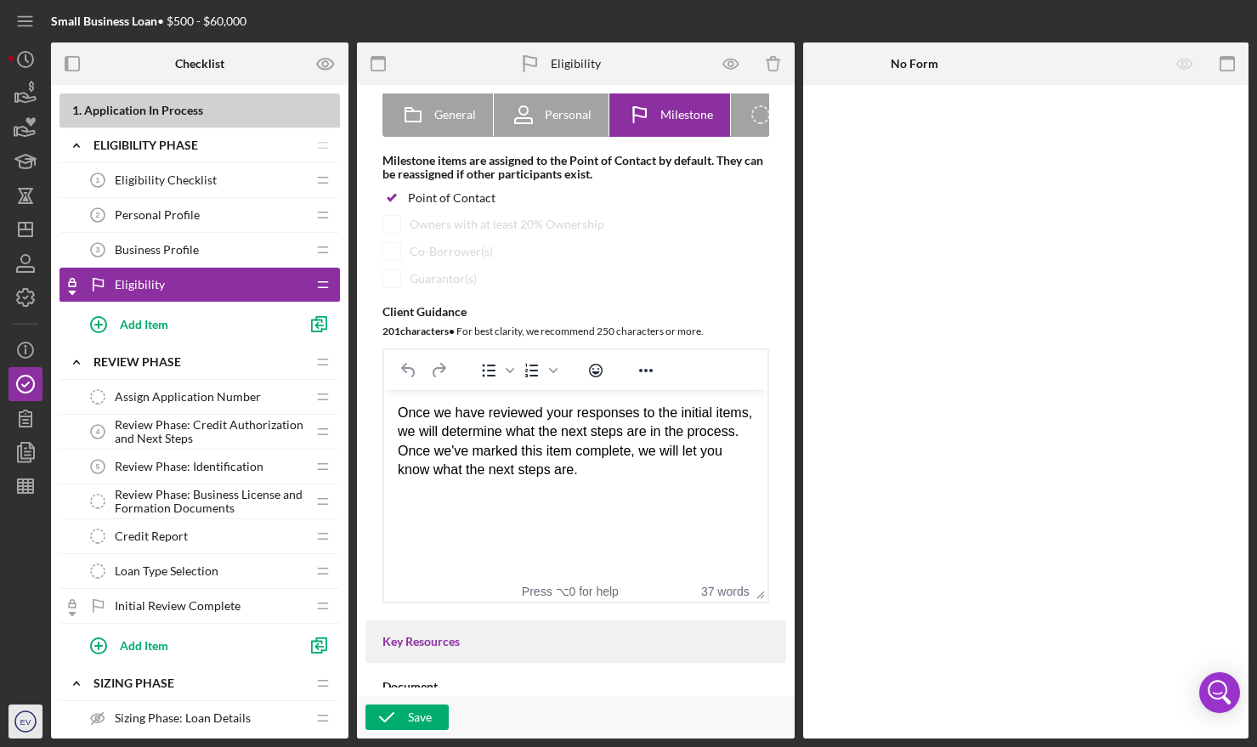
click at [10, 732] on icon "EV" at bounding box center [25, 721] width 34 height 42
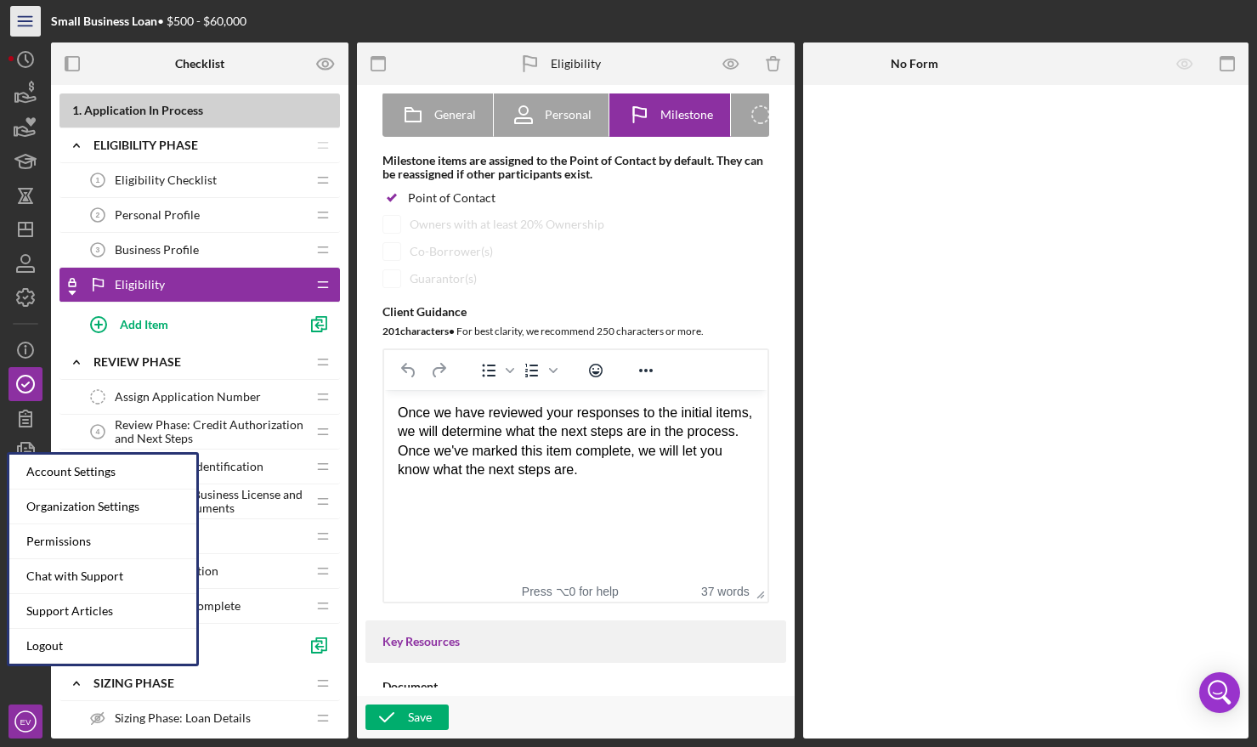
click at [30, 23] on icon "Icon/Menu" at bounding box center [26, 22] width 38 height 38
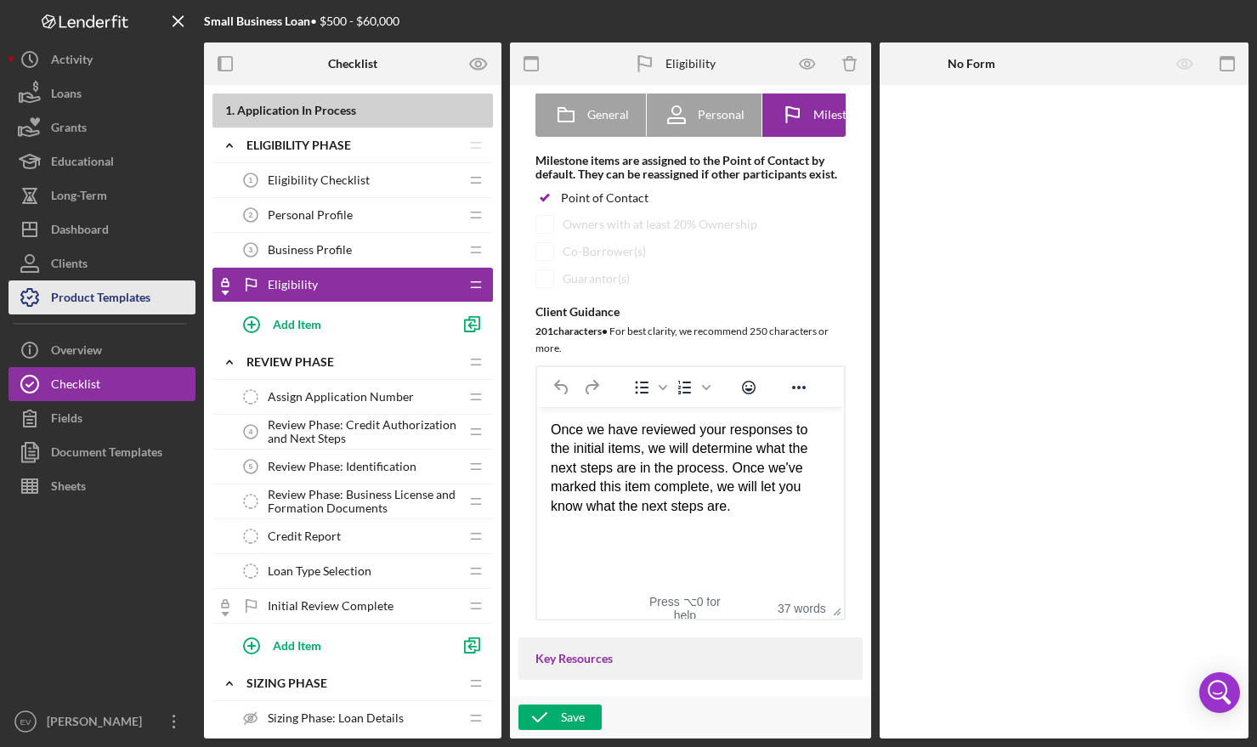
click at [134, 298] on div "Product Templates" at bounding box center [100, 299] width 99 height 38
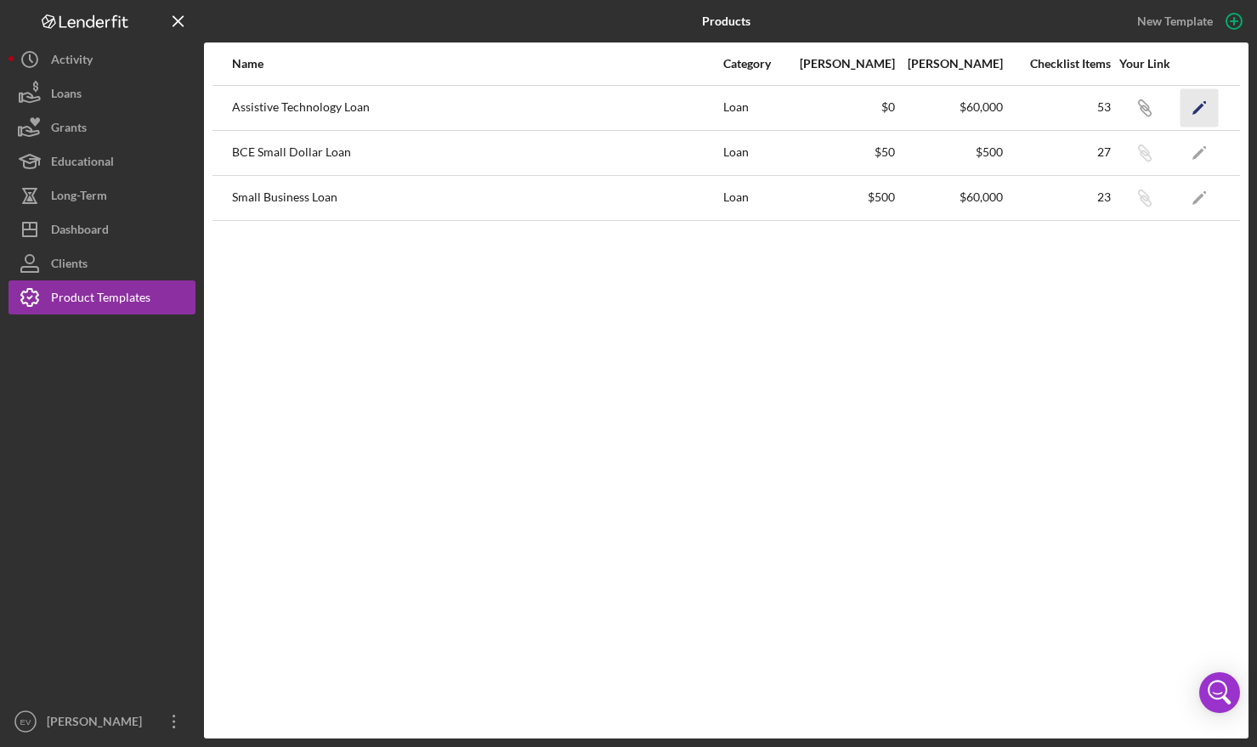
click at [1206, 104] on icon "Icon/Edit" at bounding box center [1199, 107] width 38 height 38
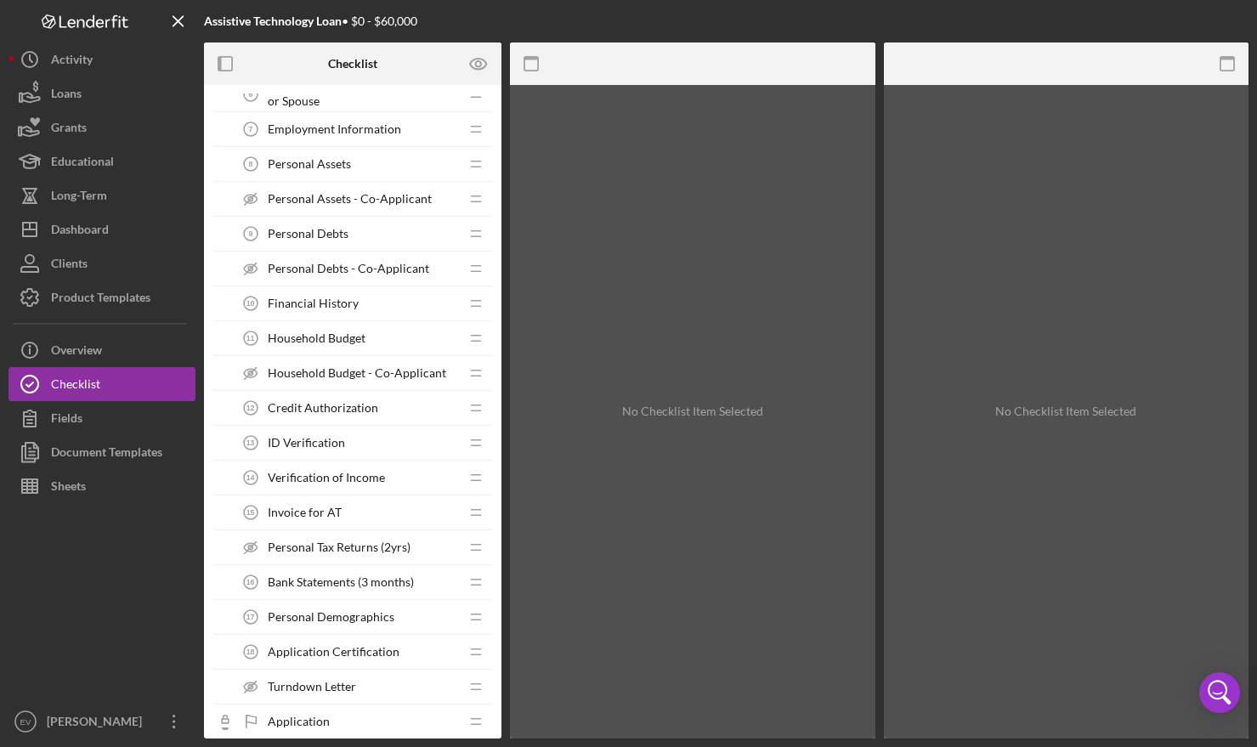
scroll to position [504, 0]
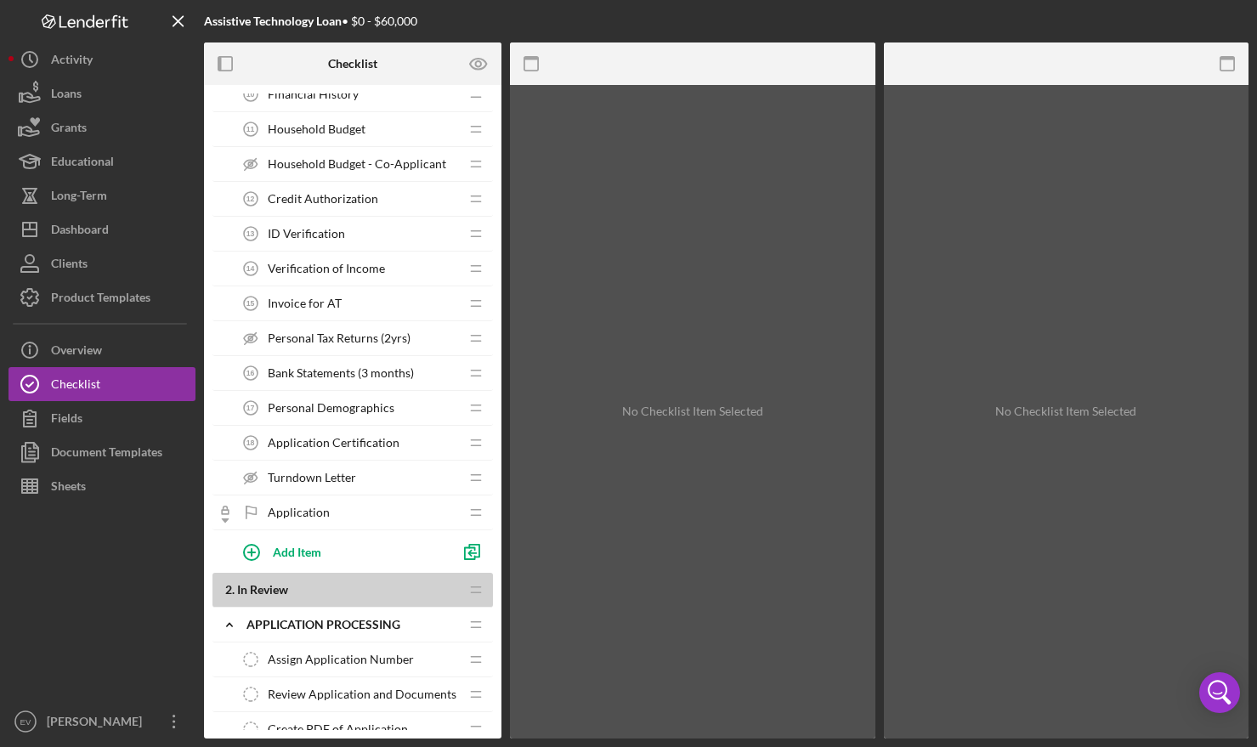
click at [355, 449] on div "Application Certification 18 Application Certification" at bounding box center [346, 443] width 225 height 34
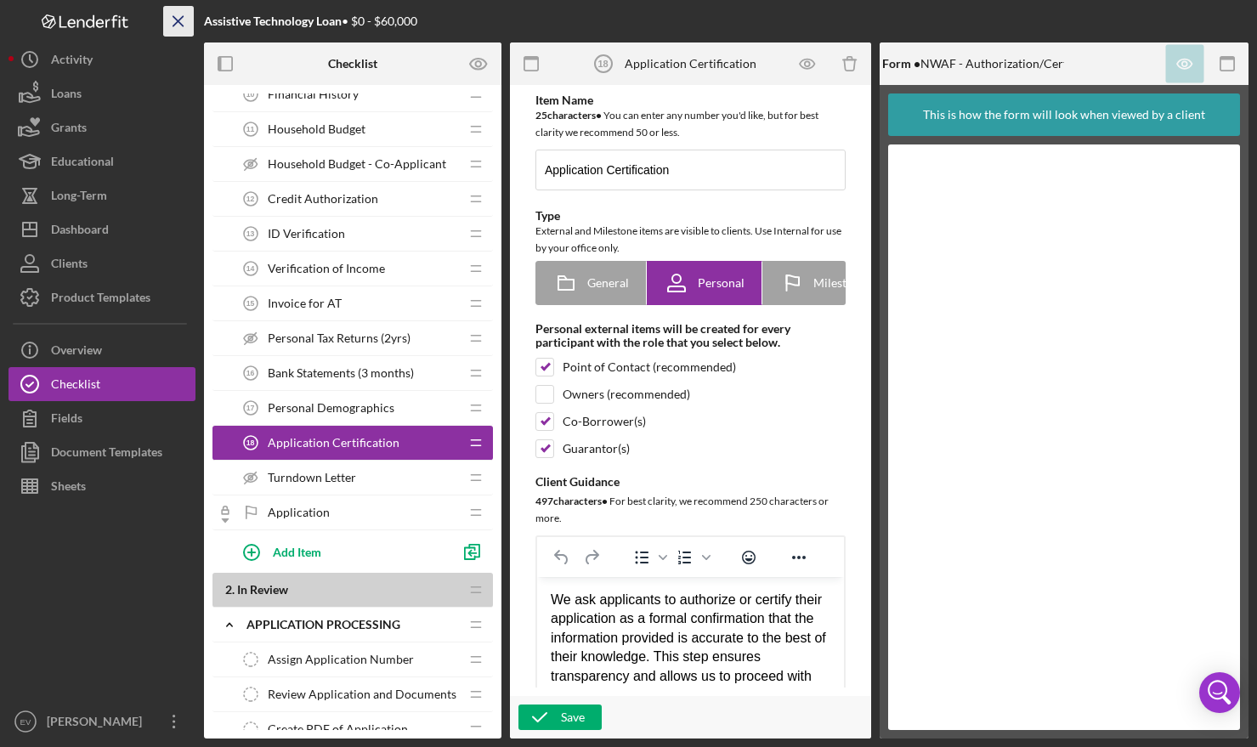
click at [181, 23] on icon "Icon/Menu Close" at bounding box center [179, 22] width 38 height 38
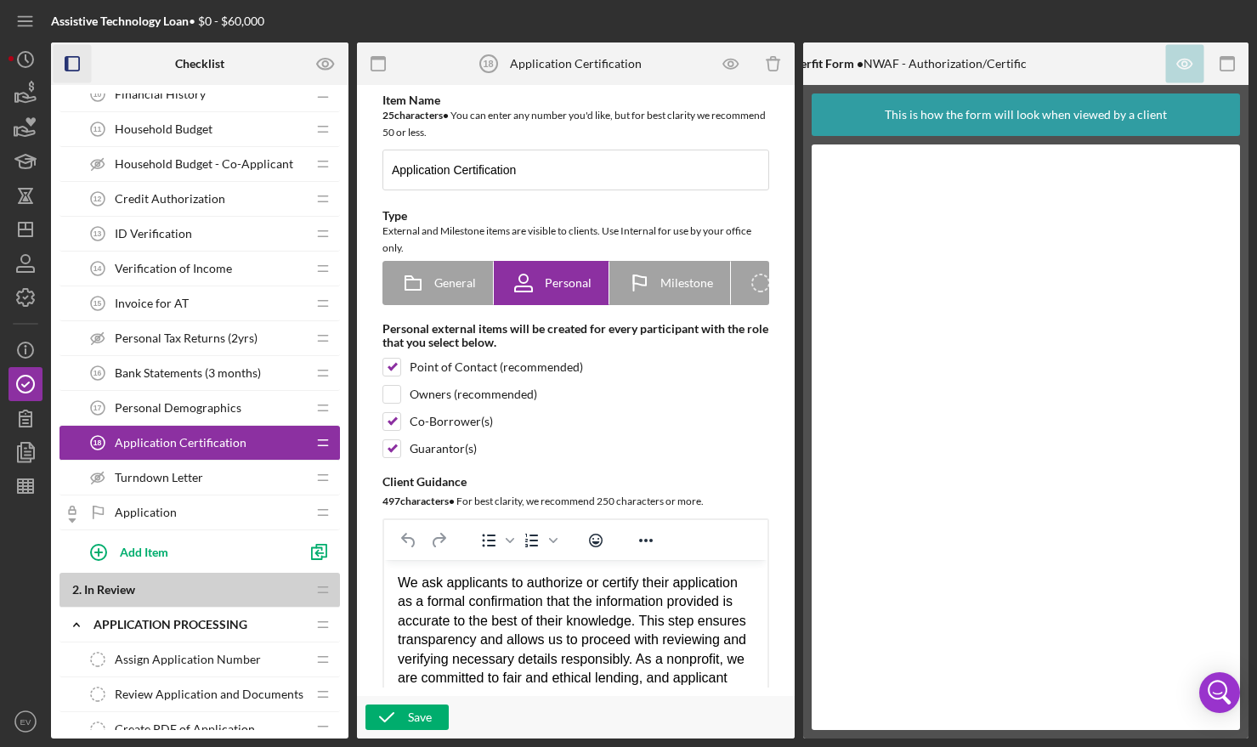
click at [75, 60] on icon "button" at bounding box center [73, 64] width 38 height 38
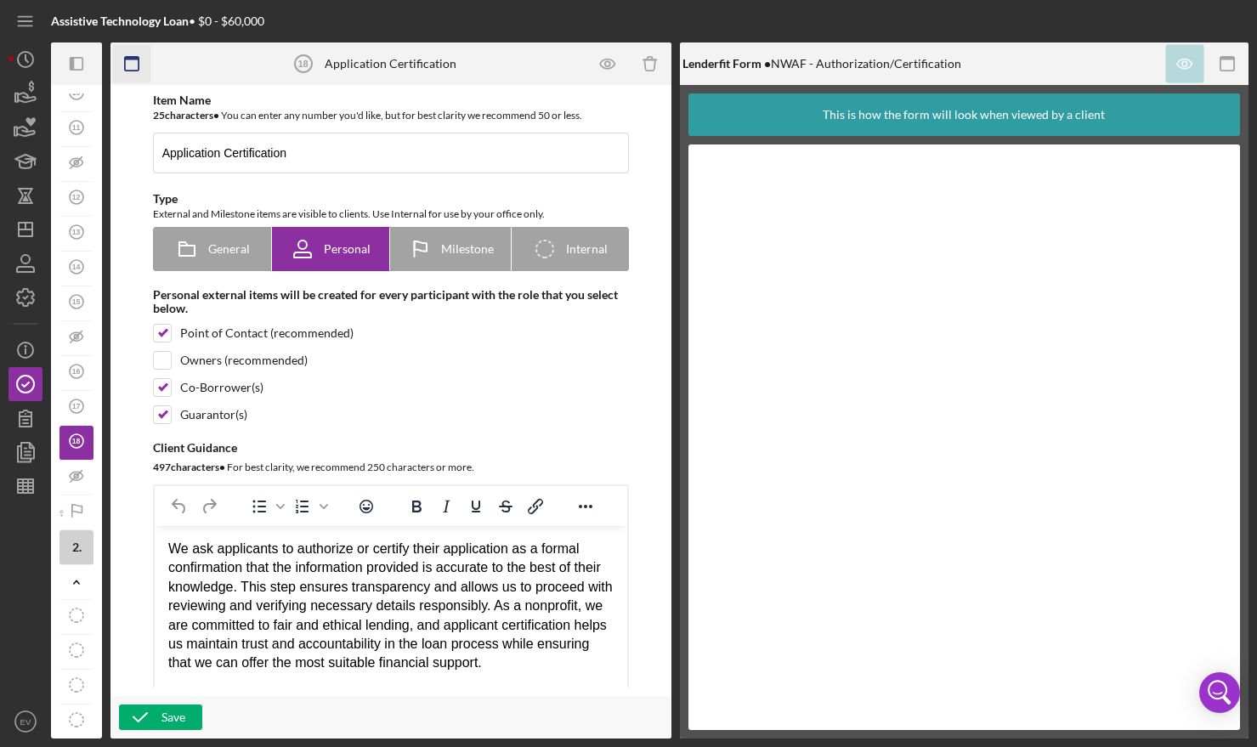
click at [126, 61] on icon "button" at bounding box center [132, 64] width 38 height 38
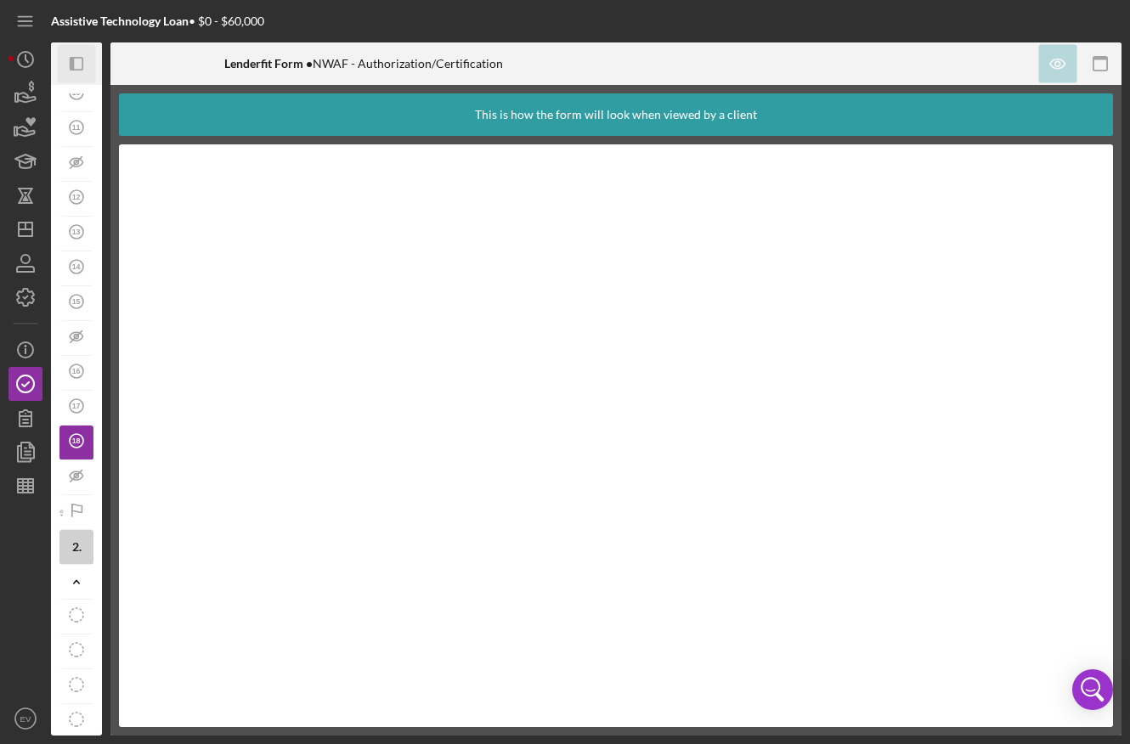
click at [73, 65] on icon "button" at bounding box center [72, 64] width 4 height 14
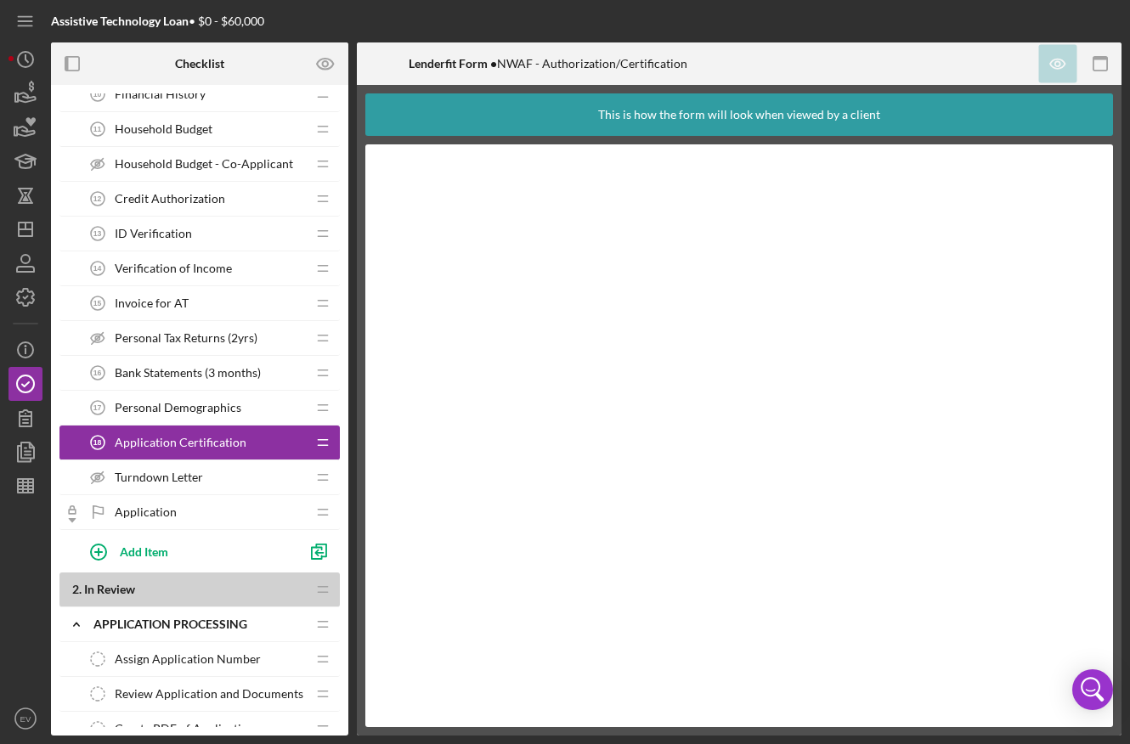
click at [208, 512] on div "Application Application" at bounding box center [193, 512] width 225 height 34
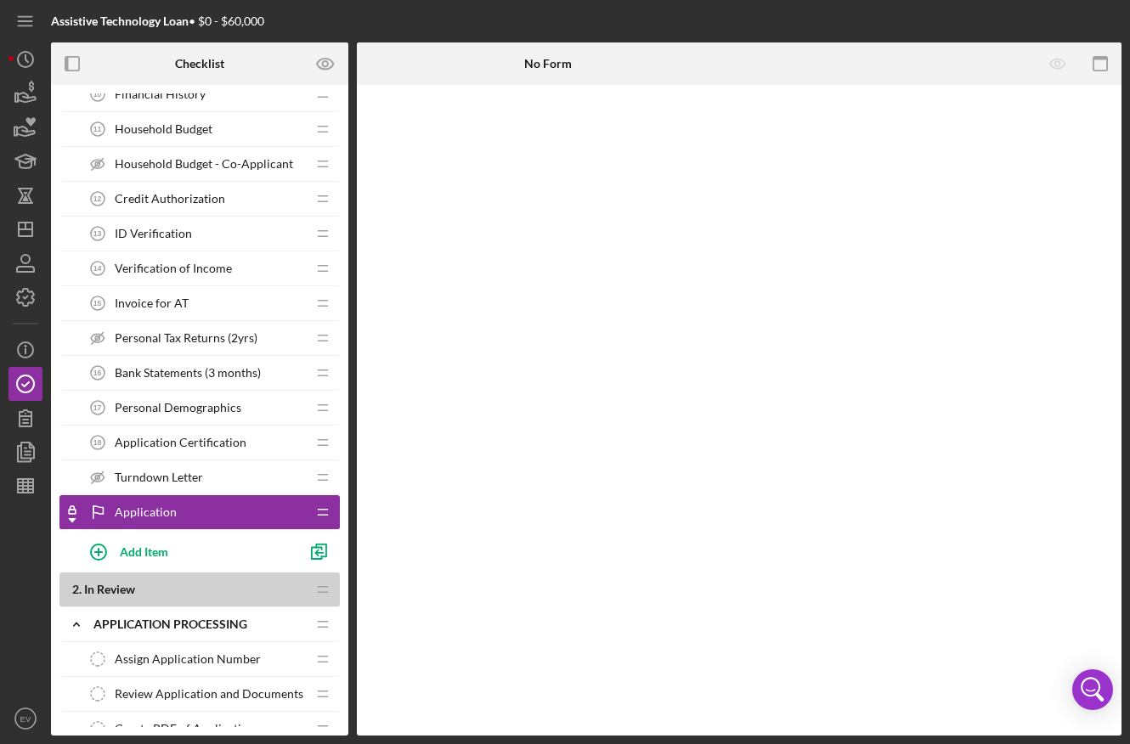
click at [174, 465] on div "Turndown Letter Turndown Letter" at bounding box center [193, 478] width 225 height 34
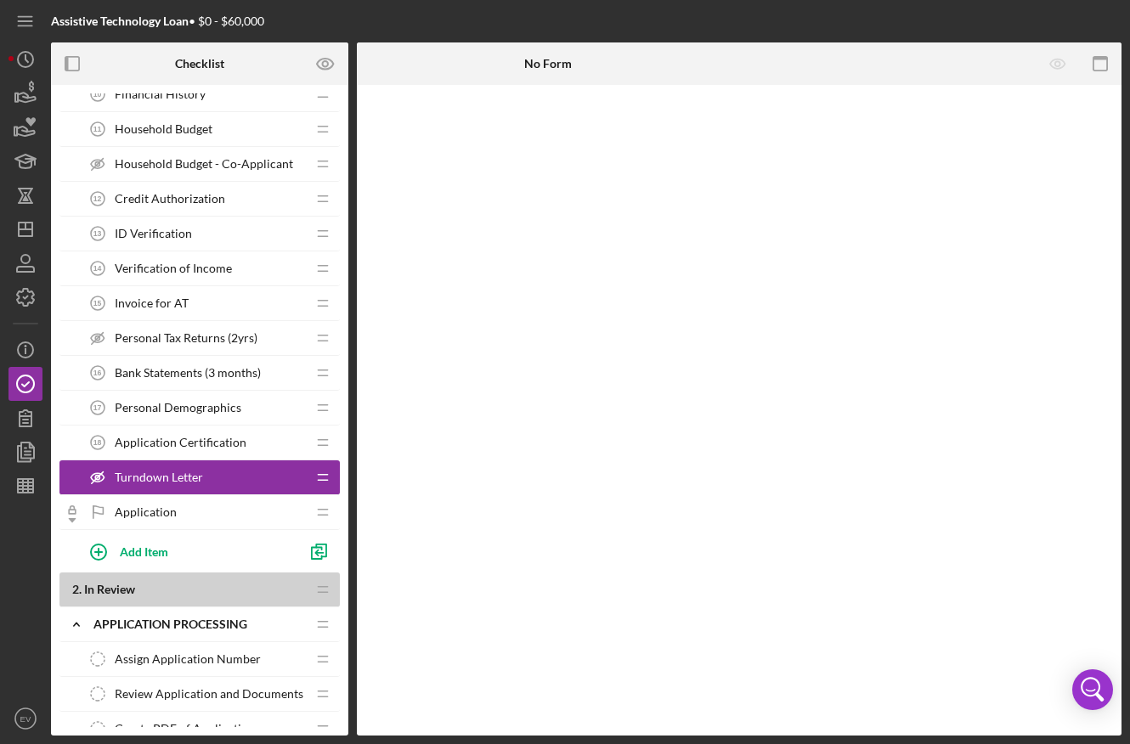
click at [169, 449] on span "Application Certification" at bounding box center [181, 443] width 132 height 14
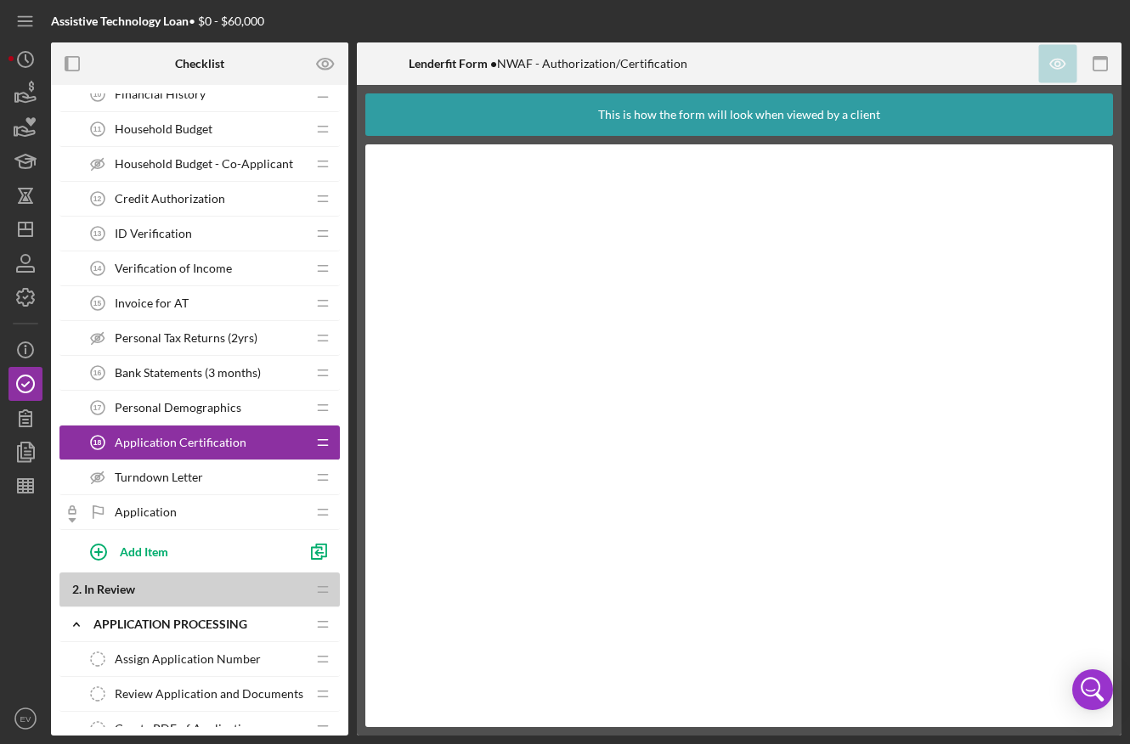
click at [212, 409] on span "Personal Demographics" at bounding box center [178, 408] width 127 height 14
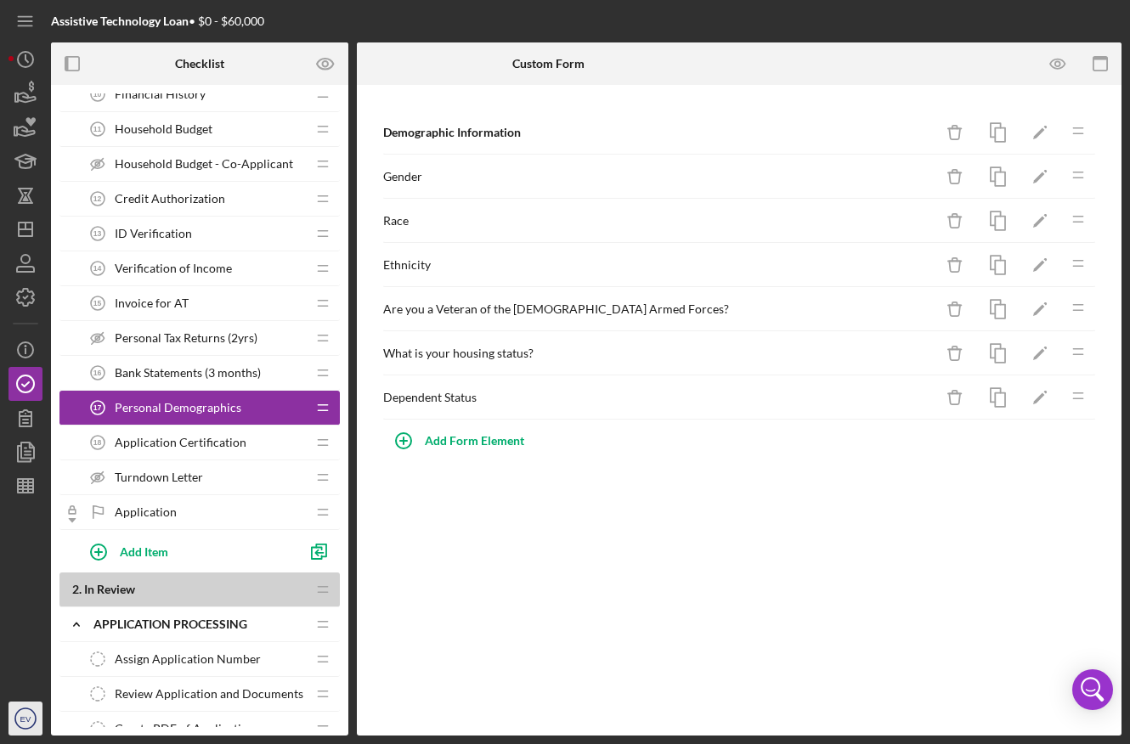
click at [12, 731] on icon "EV" at bounding box center [25, 719] width 34 height 42
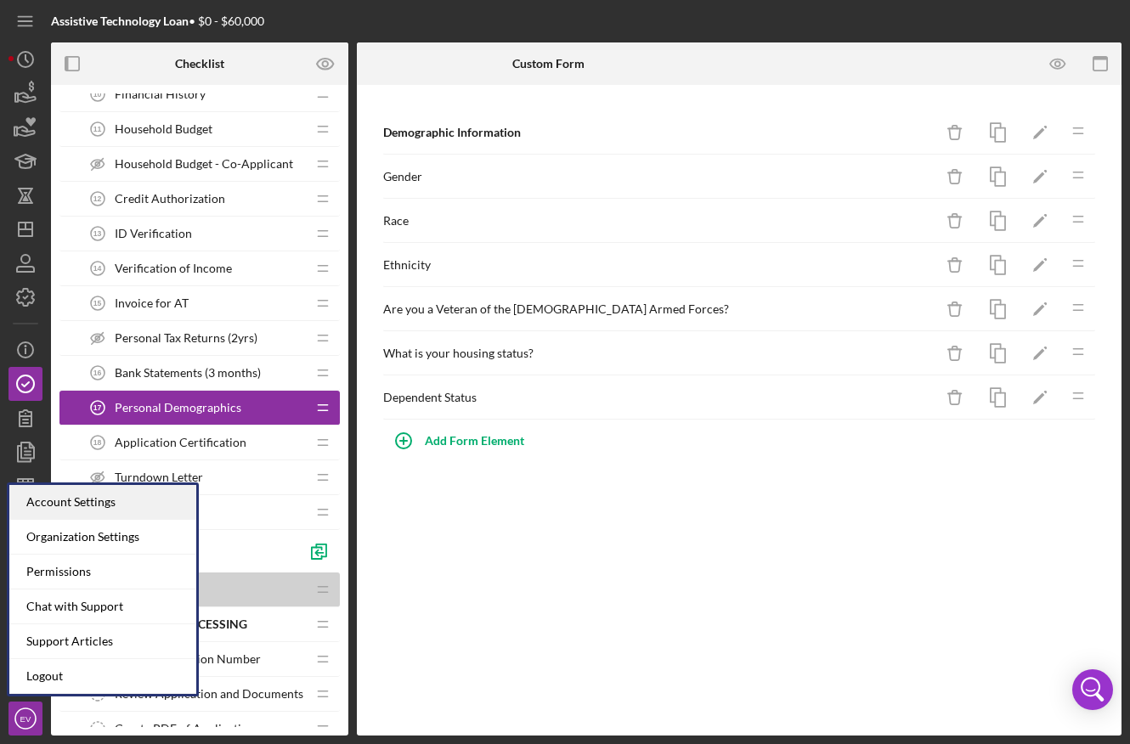
click at [68, 490] on div "Account Settings" at bounding box center [102, 502] width 187 height 35
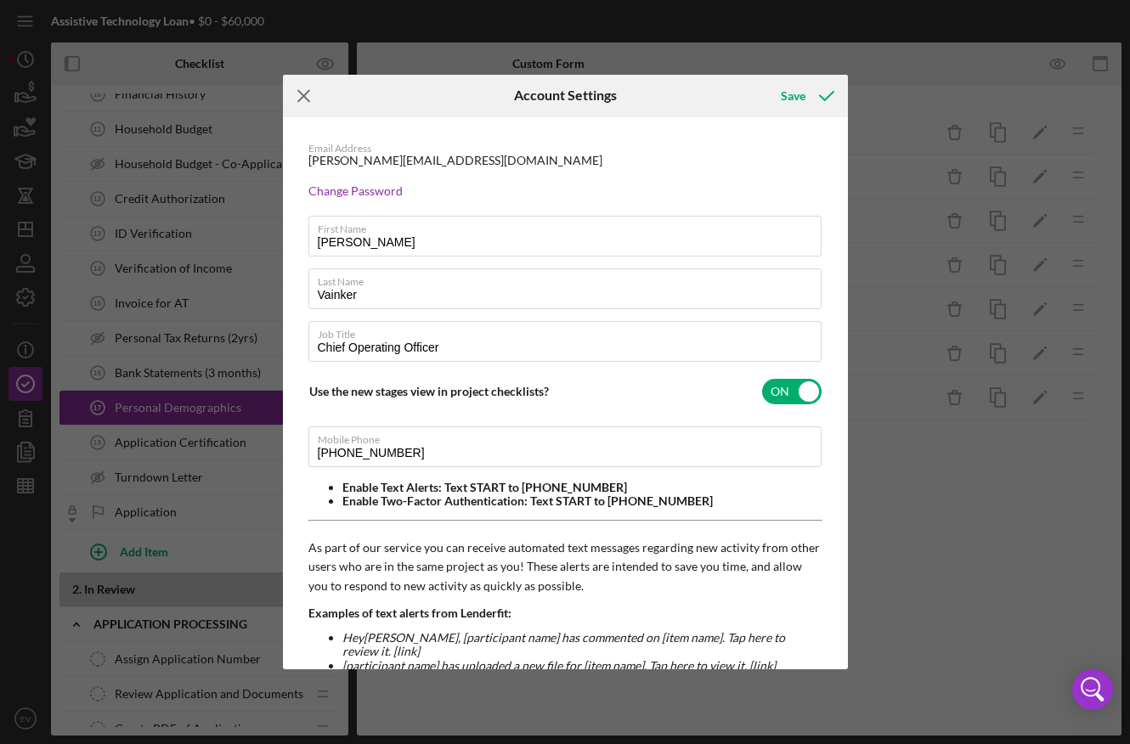
click at [306, 91] on icon "Icon/Menu Close" at bounding box center [304, 96] width 42 height 42
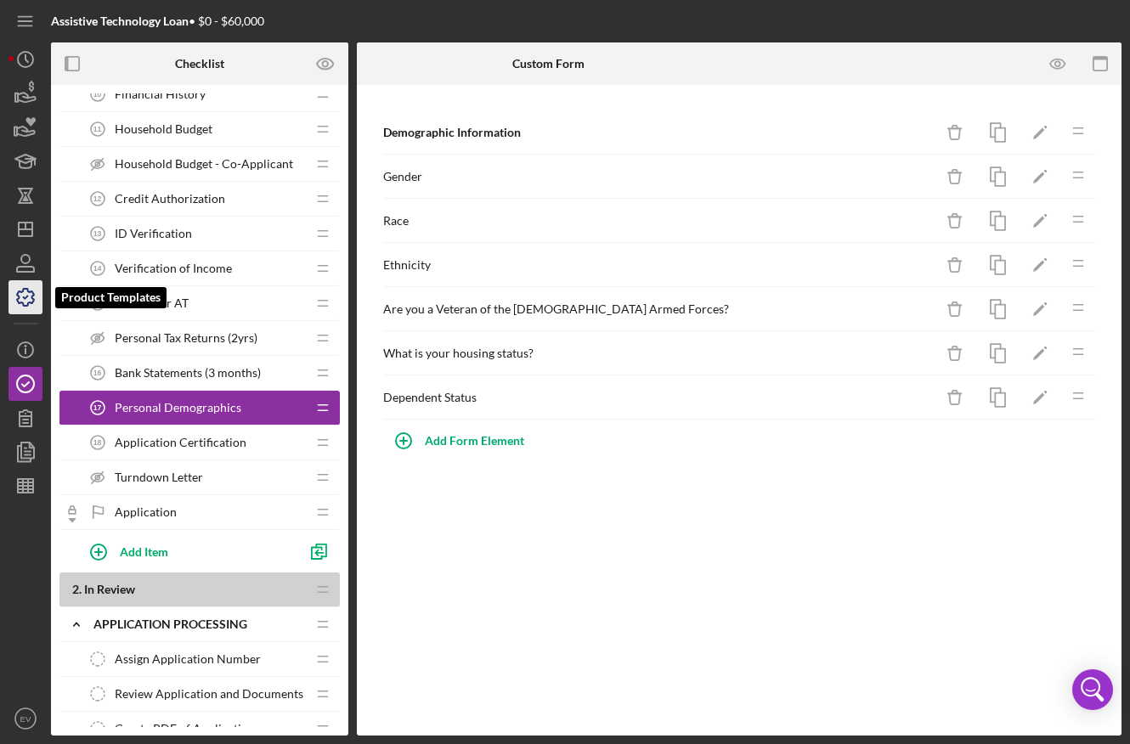
click at [19, 297] on icon "button" at bounding box center [25, 297] width 17 height 17
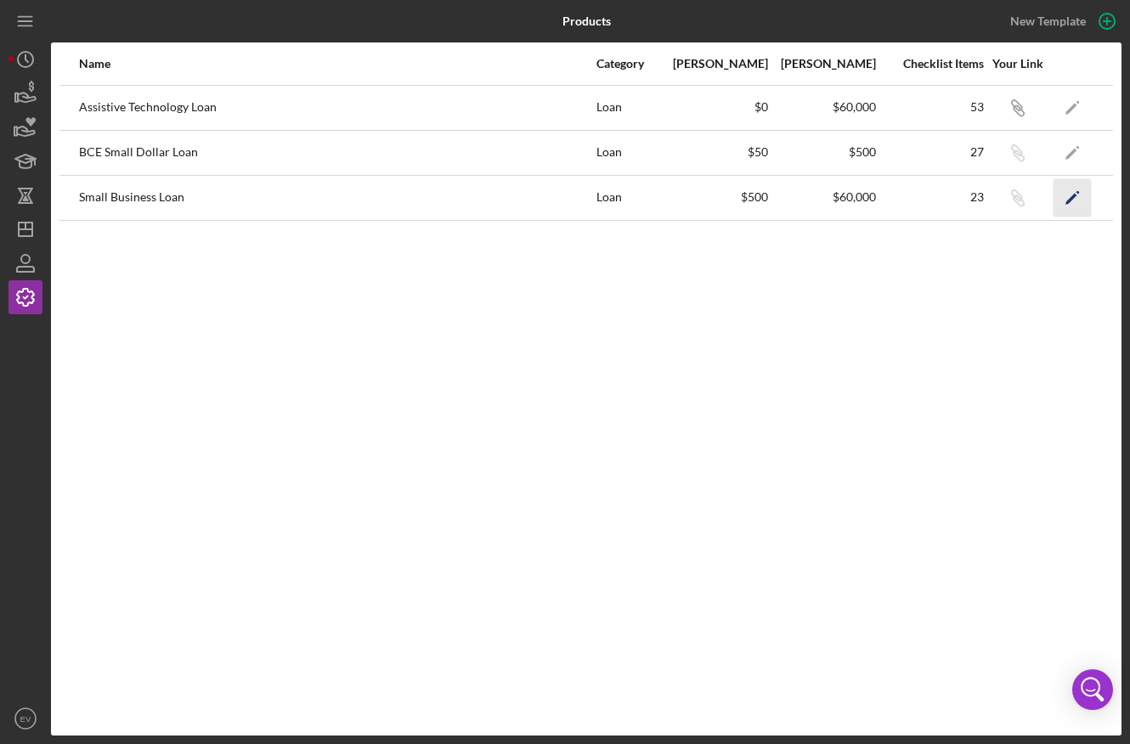
click at [1060, 194] on icon "Icon/Edit" at bounding box center [1073, 197] width 38 height 38
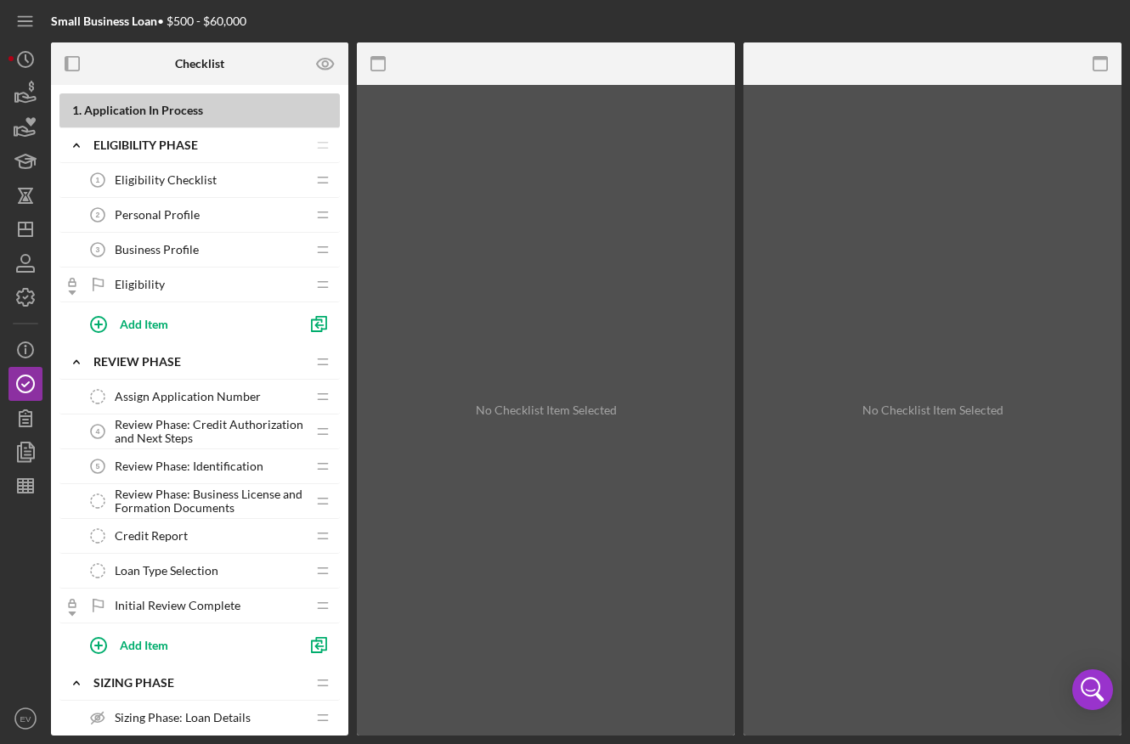
click at [170, 427] on span "Review Phase: Credit Authorization and Next Steps" at bounding box center [210, 431] width 191 height 27
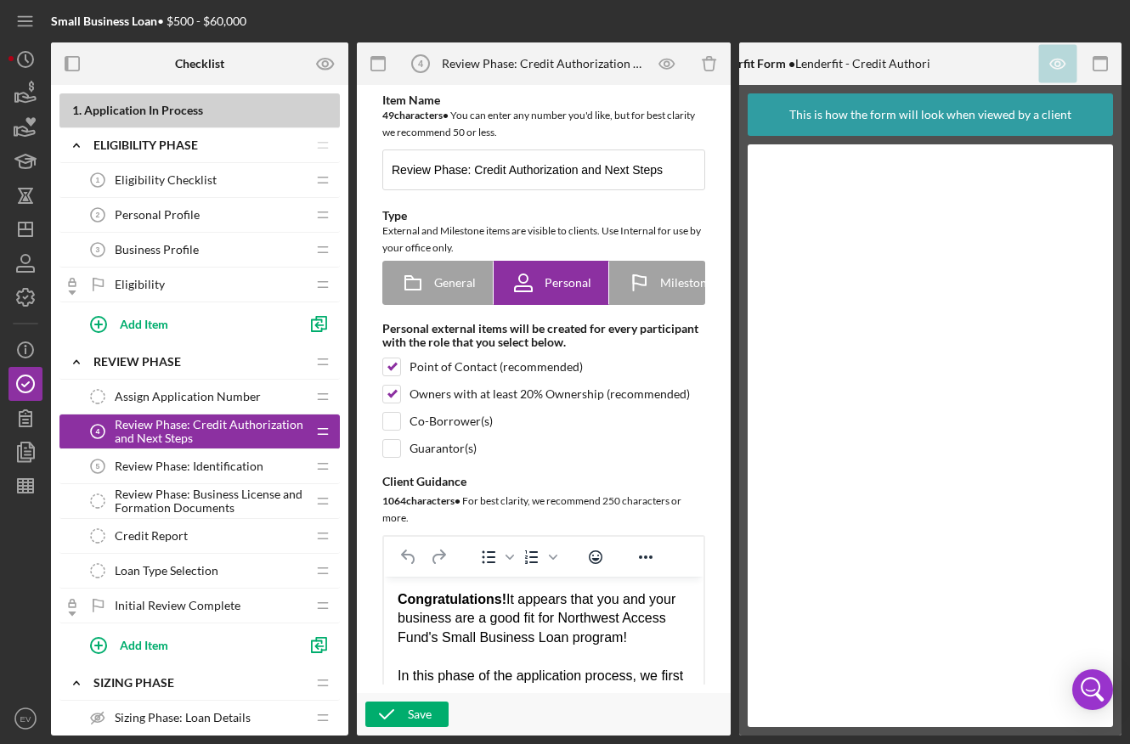
click at [218, 456] on div "Review Phase: Identification 5 Review Phase: Identification" at bounding box center [193, 466] width 225 height 34
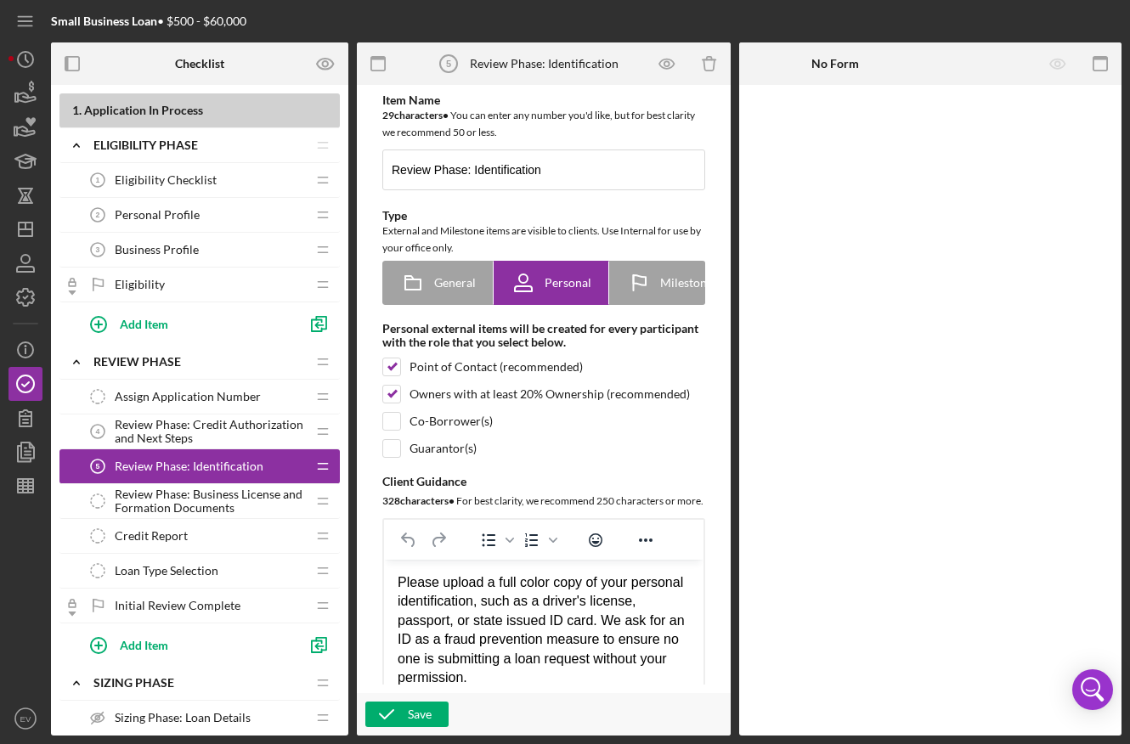
click at [219, 418] on span "Review Phase: Credit Authorization and Next Steps" at bounding box center [210, 431] width 191 height 27
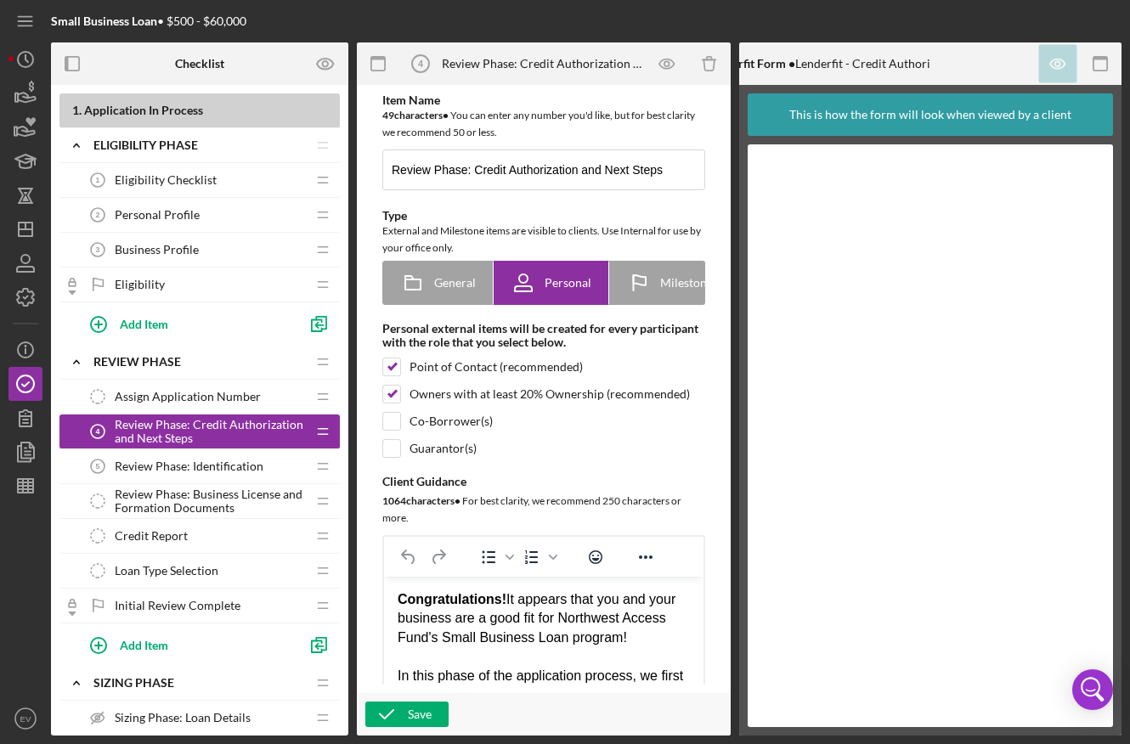
click at [207, 478] on div "Review Phase: Identification 5 Review Phase: Identification" at bounding box center [193, 466] width 225 height 34
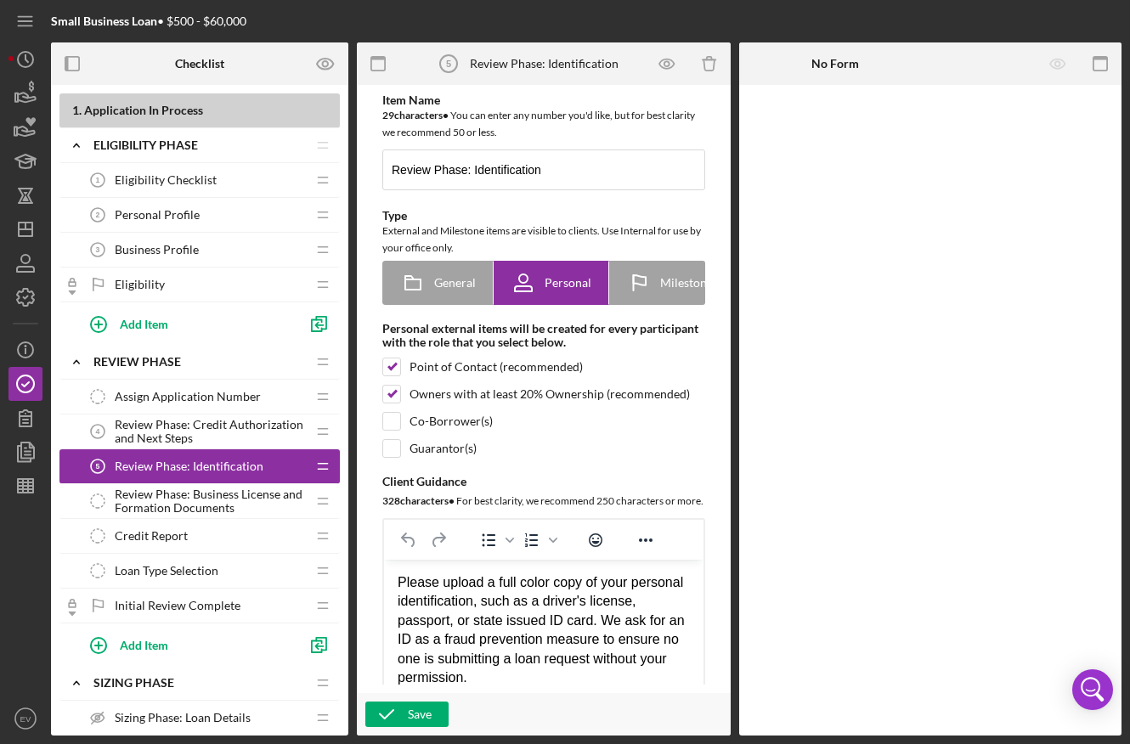
click at [179, 433] on span "Review Phase: Credit Authorization and Next Steps" at bounding box center [210, 431] width 191 height 27
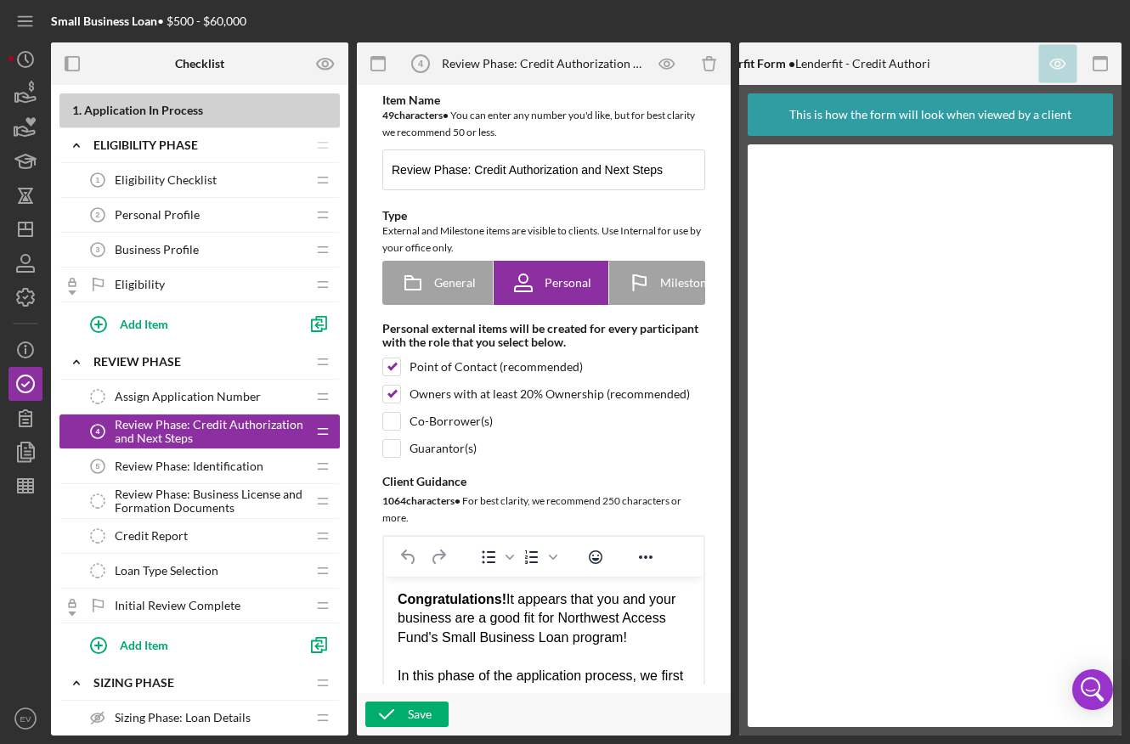
click at [153, 180] on span "Eligibility Checklist" at bounding box center [166, 180] width 102 height 14
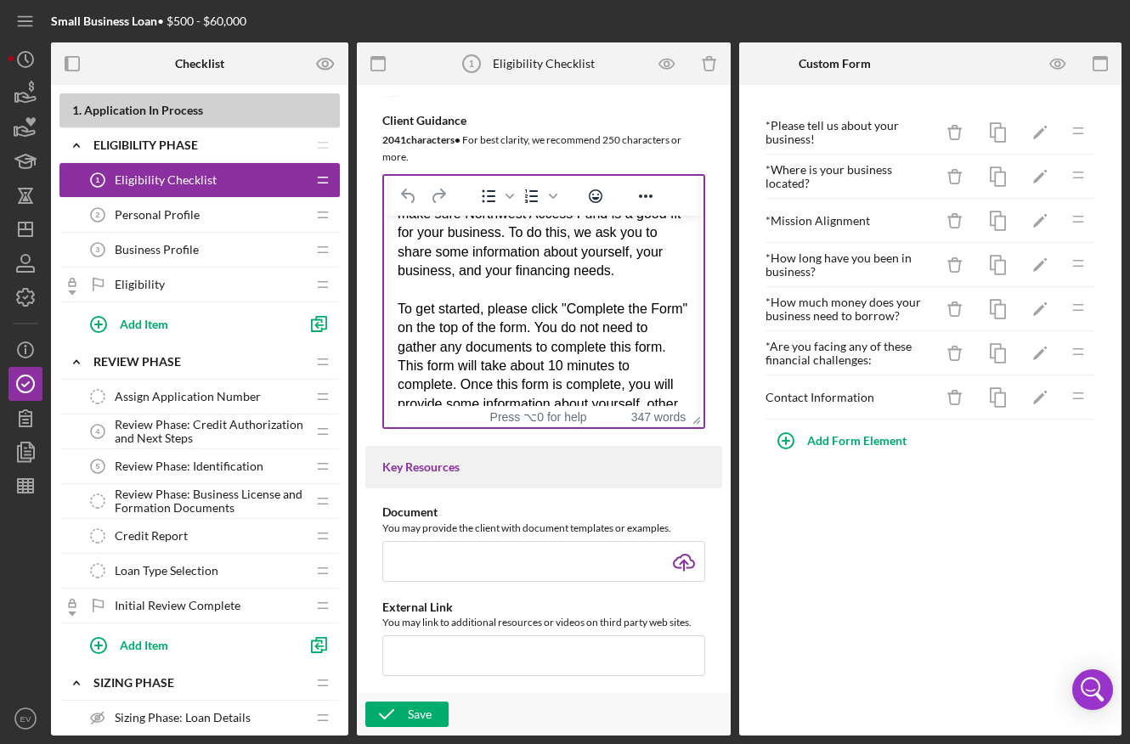
scroll to position [588, 0]
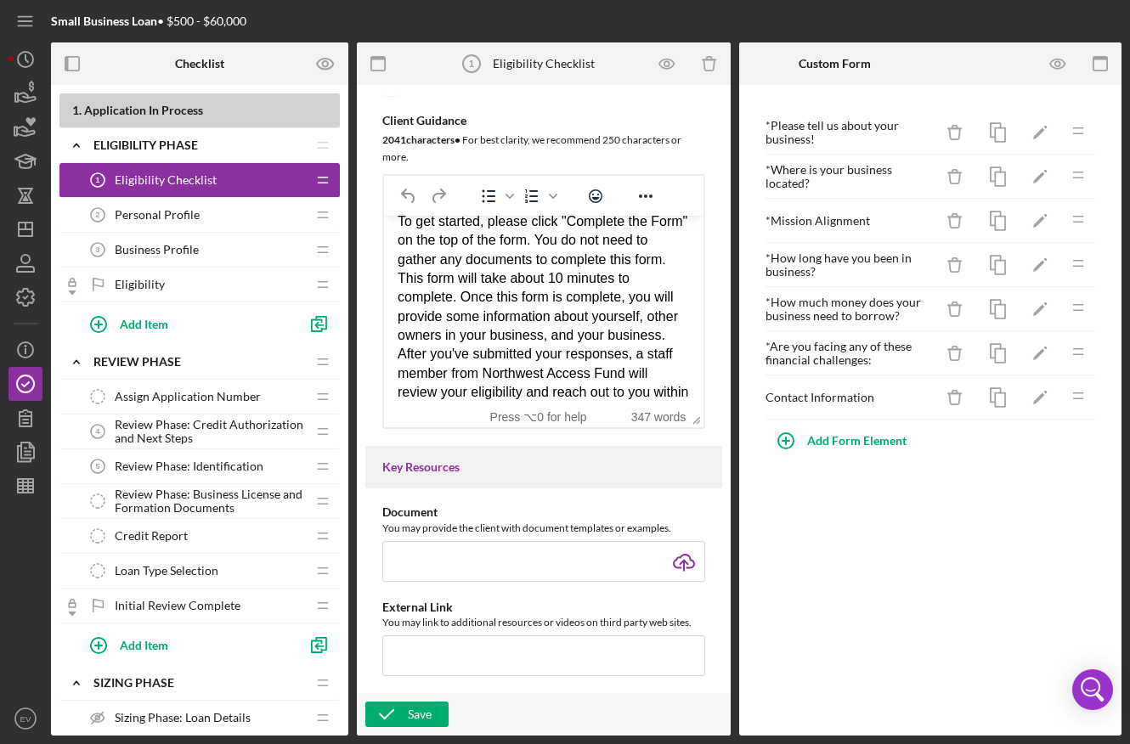
click at [205, 224] on div "Personal Profile 2 Personal Profile" at bounding box center [193, 215] width 225 height 34
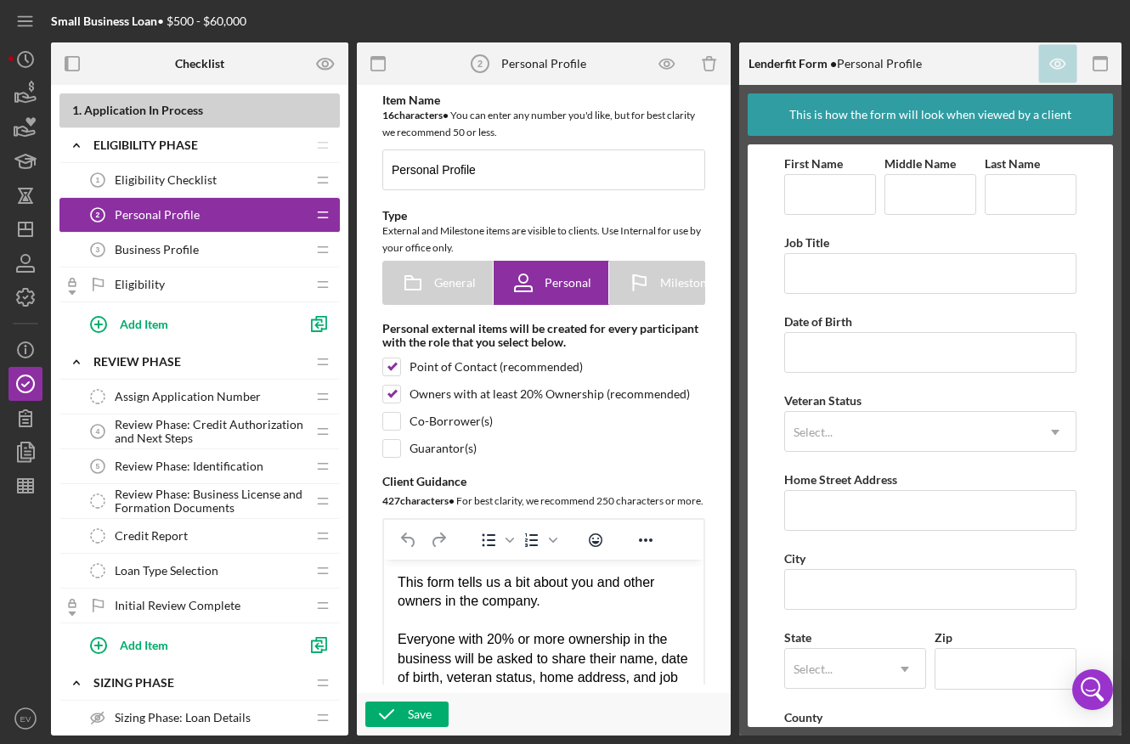
scroll to position [67, 0]
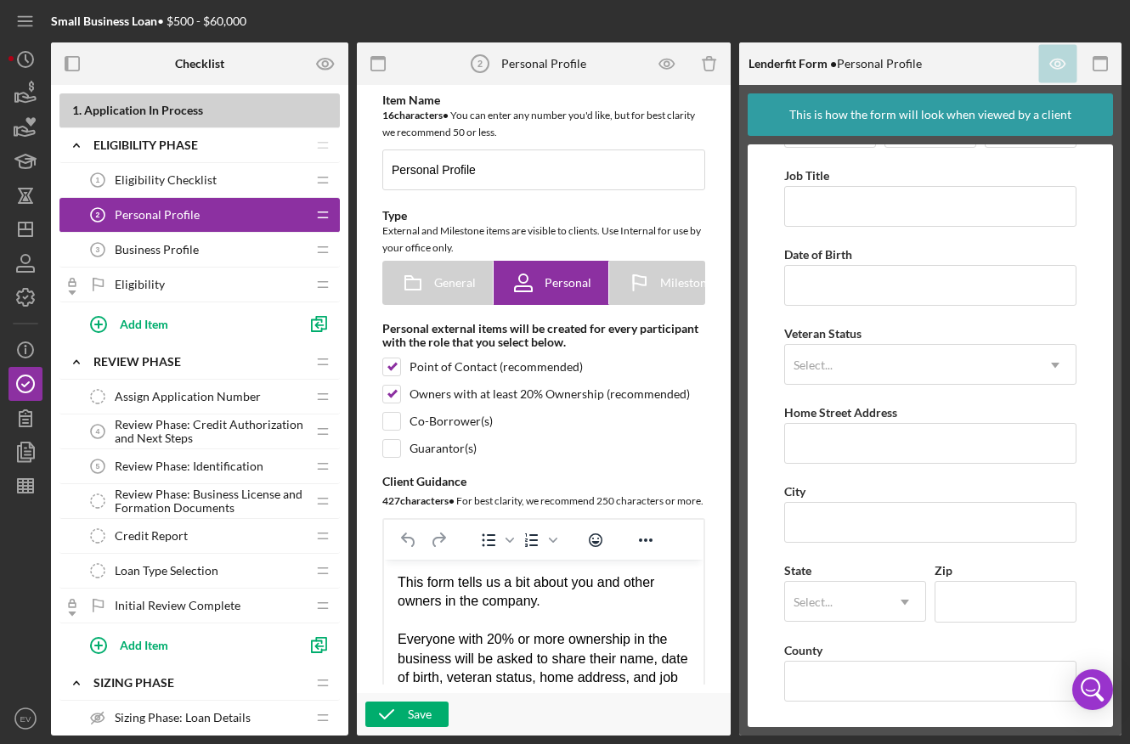
click at [186, 193] on div "Eligibility Checklist 1 Eligibility Checklist" at bounding box center [193, 180] width 225 height 34
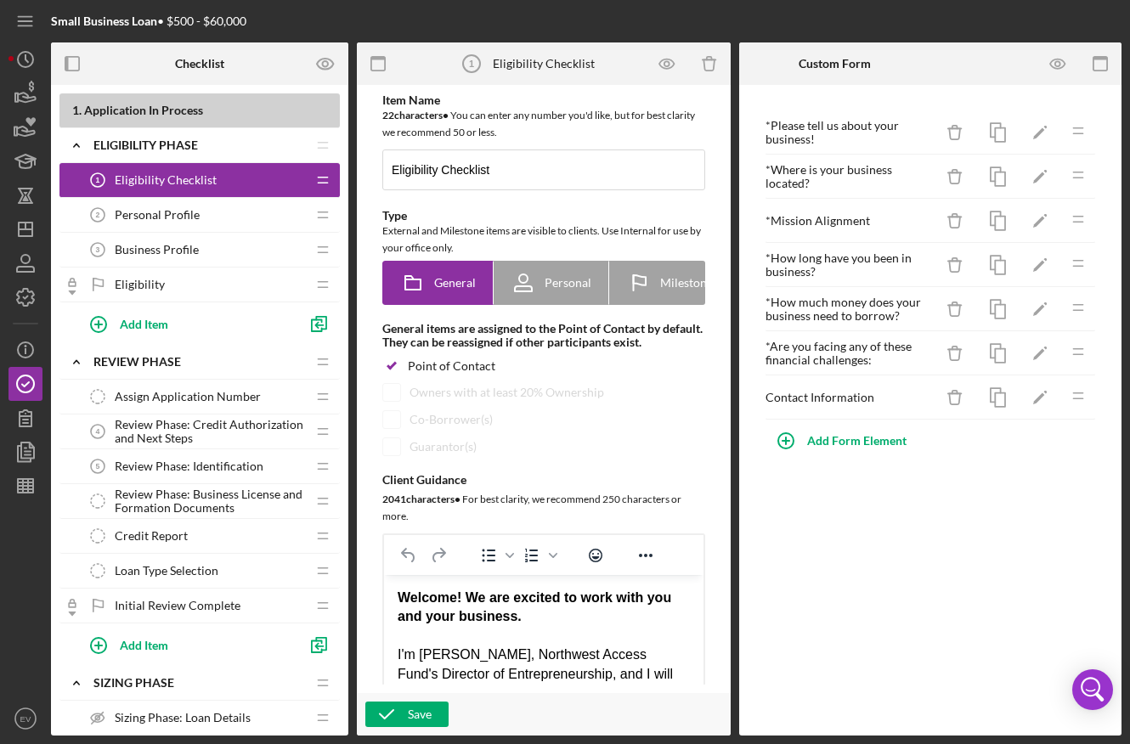
click at [850, 316] on div "* How much money does your business need to borrow?" at bounding box center [850, 309] width 168 height 27
click at [1060, 64] on icon "button" at bounding box center [1058, 64] width 38 height 38
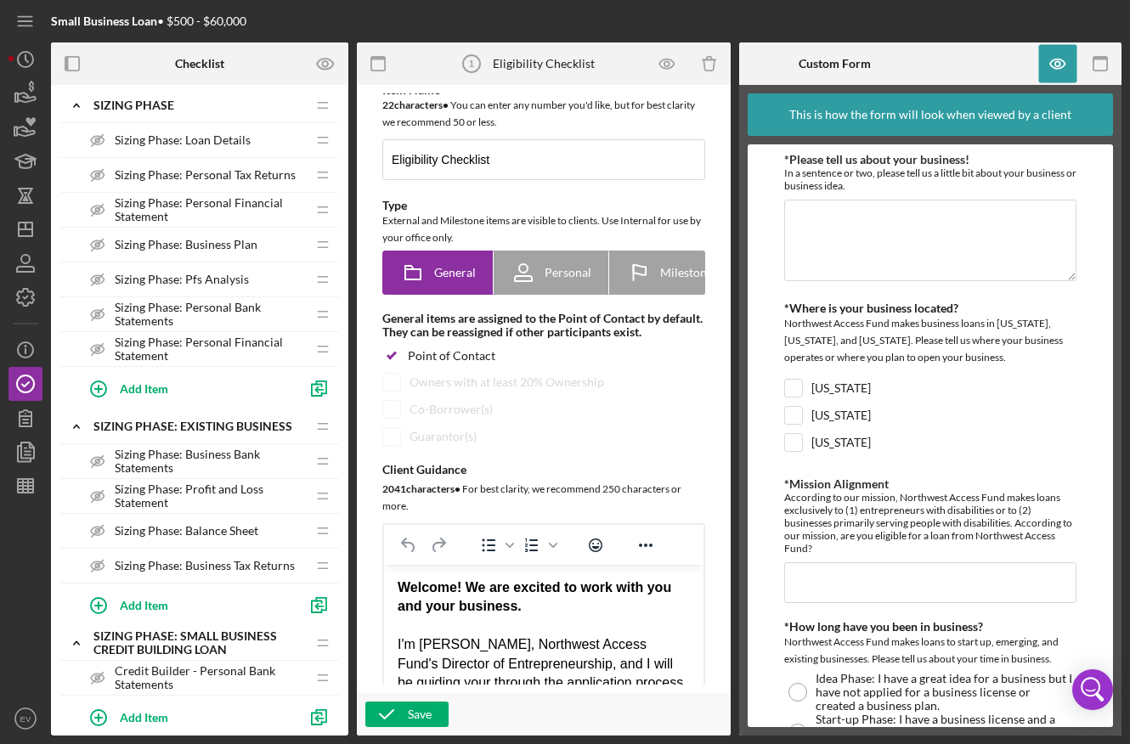
scroll to position [694, 0]
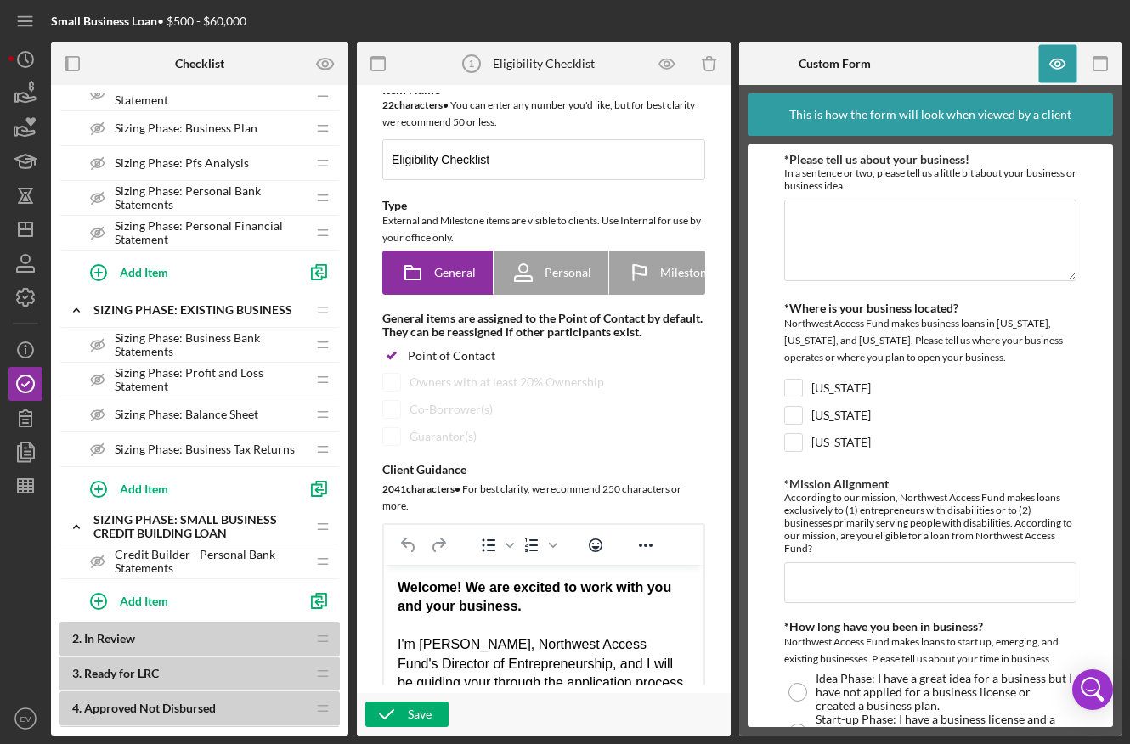
click at [158, 545] on div "Credit Builder - Personal Bank Statements Credit Builder - Personal Bank Statem…" at bounding box center [193, 562] width 225 height 34
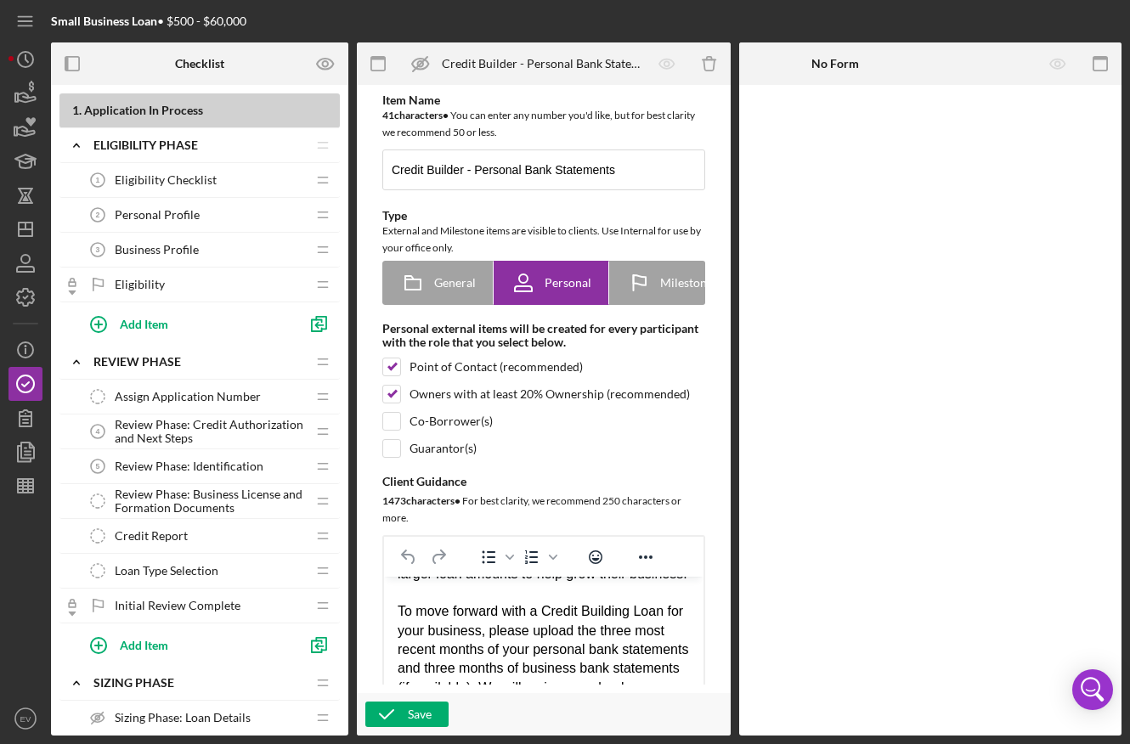
click at [165, 189] on div "Eligibility Checklist 1 Eligibility Checklist" at bounding box center [193, 180] width 225 height 34
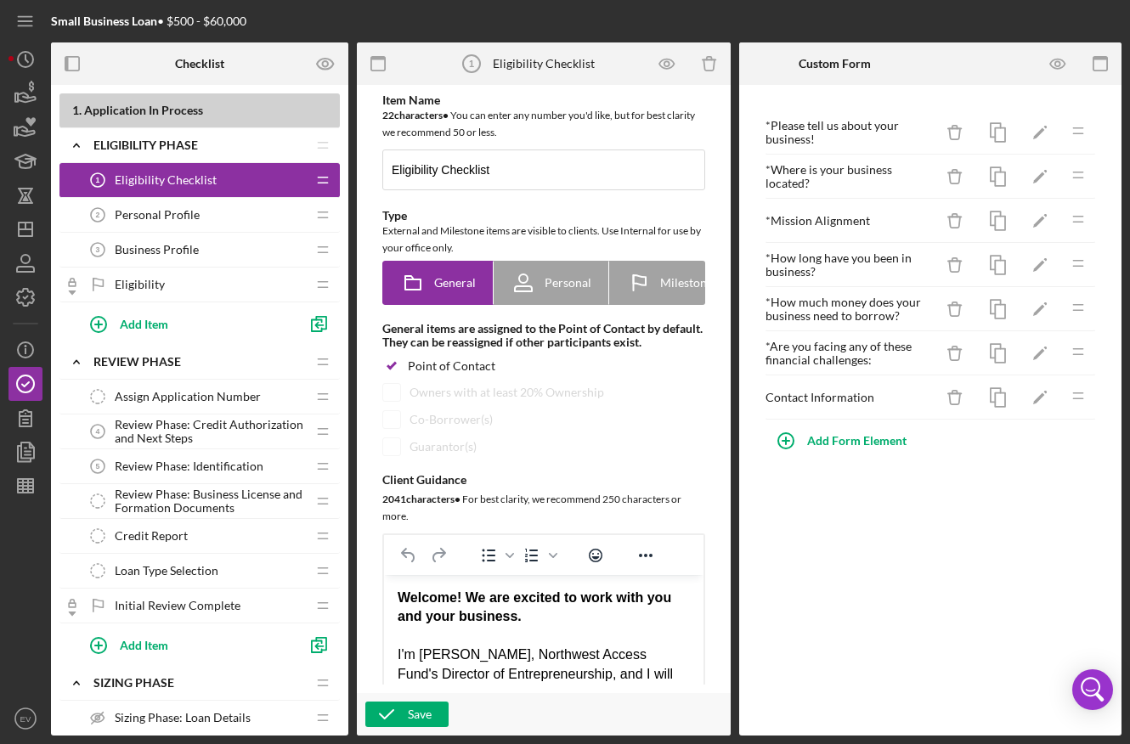
click at [161, 210] on span "Personal Profile" at bounding box center [157, 215] width 85 height 14
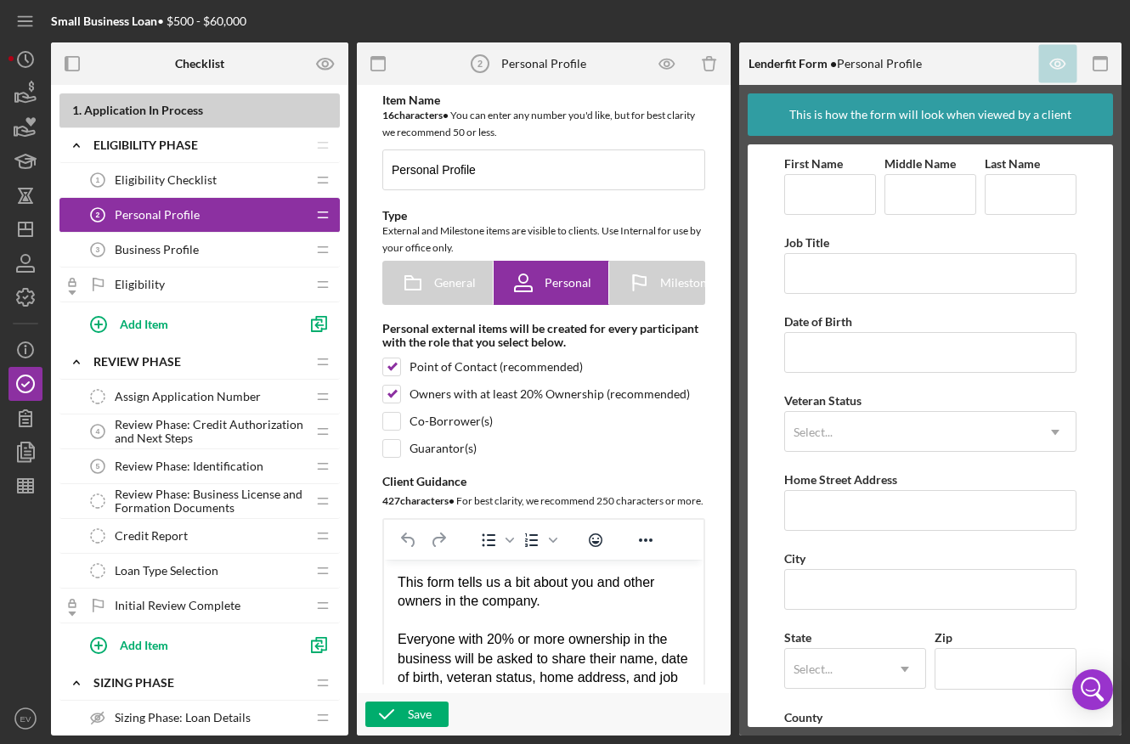
click at [161, 245] on span "Business Profile" at bounding box center [157, 250] width 84 height 14
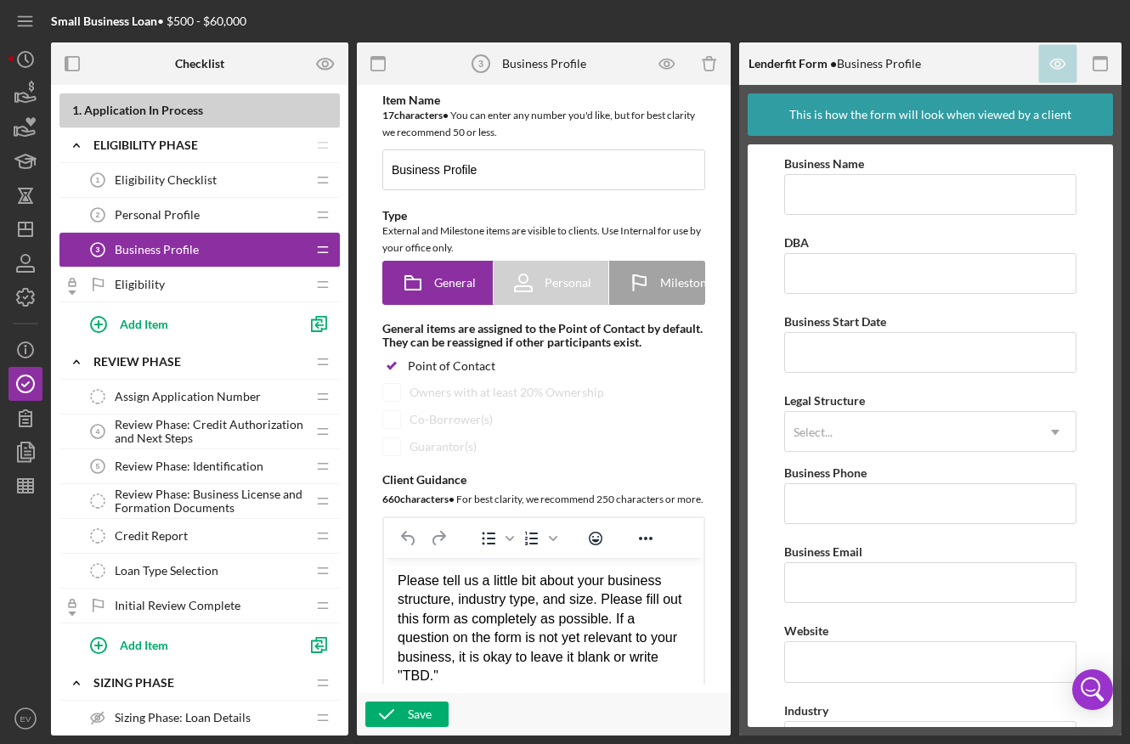
click at [173, 211] on span "Personal Profile" at bounding box center [157, 215] width 85 height 14
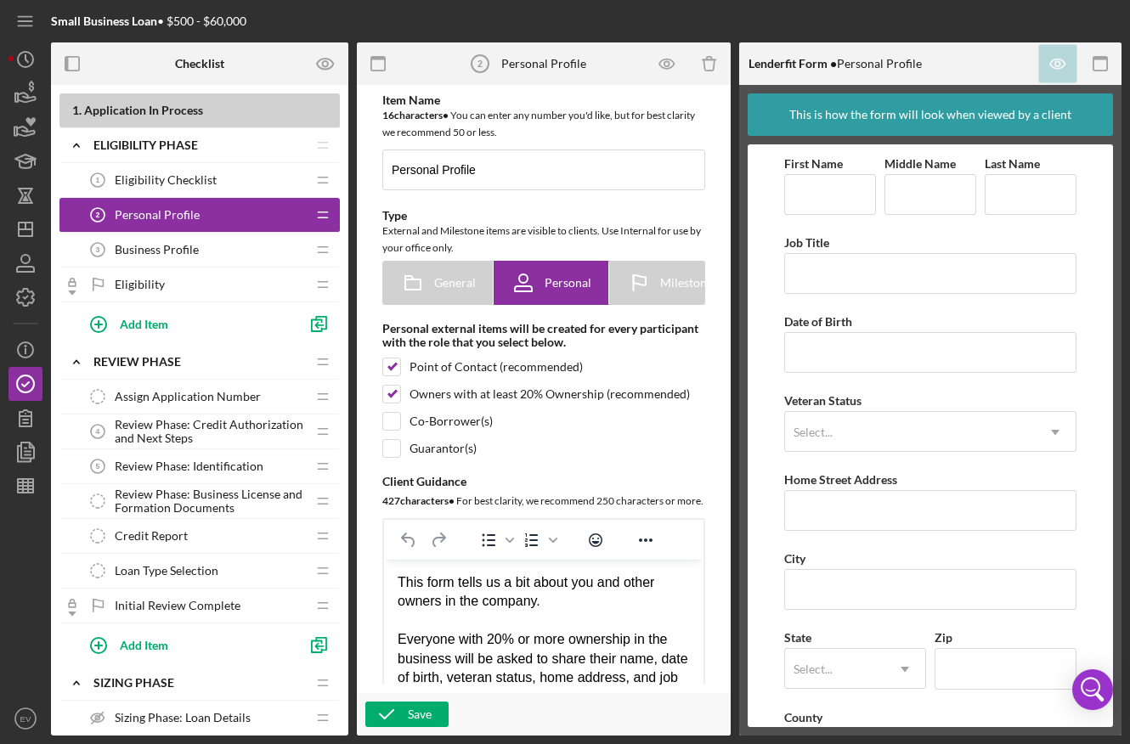
click at [169, 184] on span "Eligibility Checklist" at bounding box center [166, 180] width 102 height 14
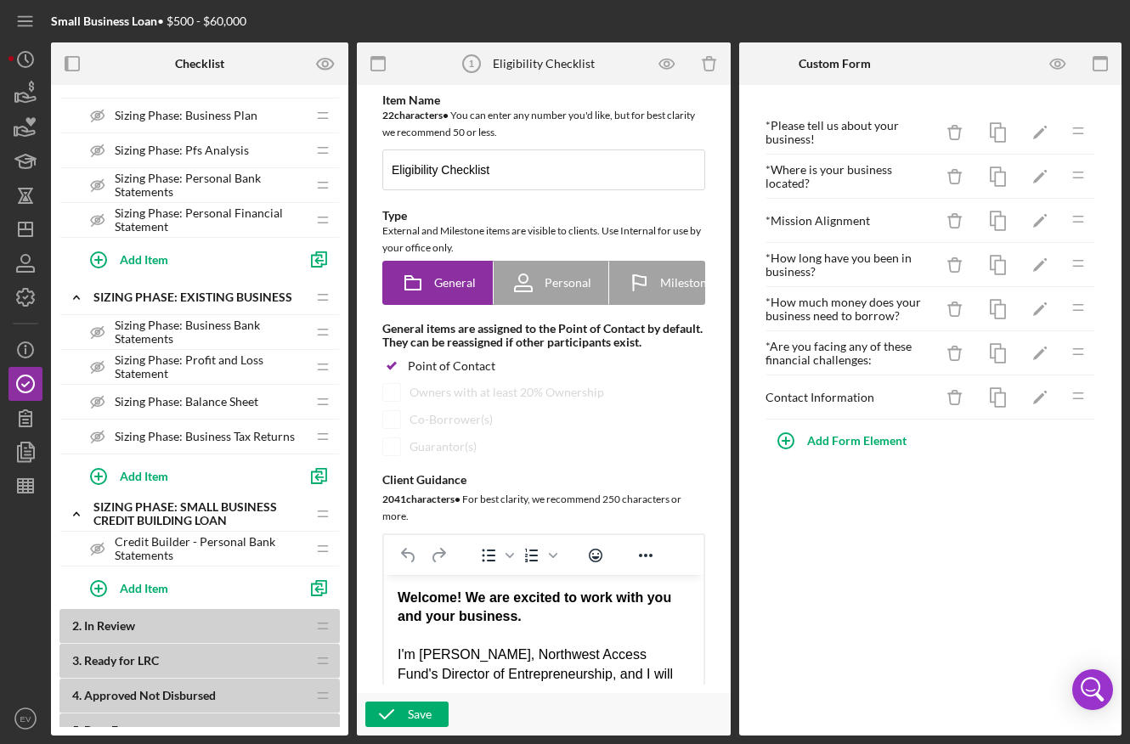
scroll to position [805, 0]
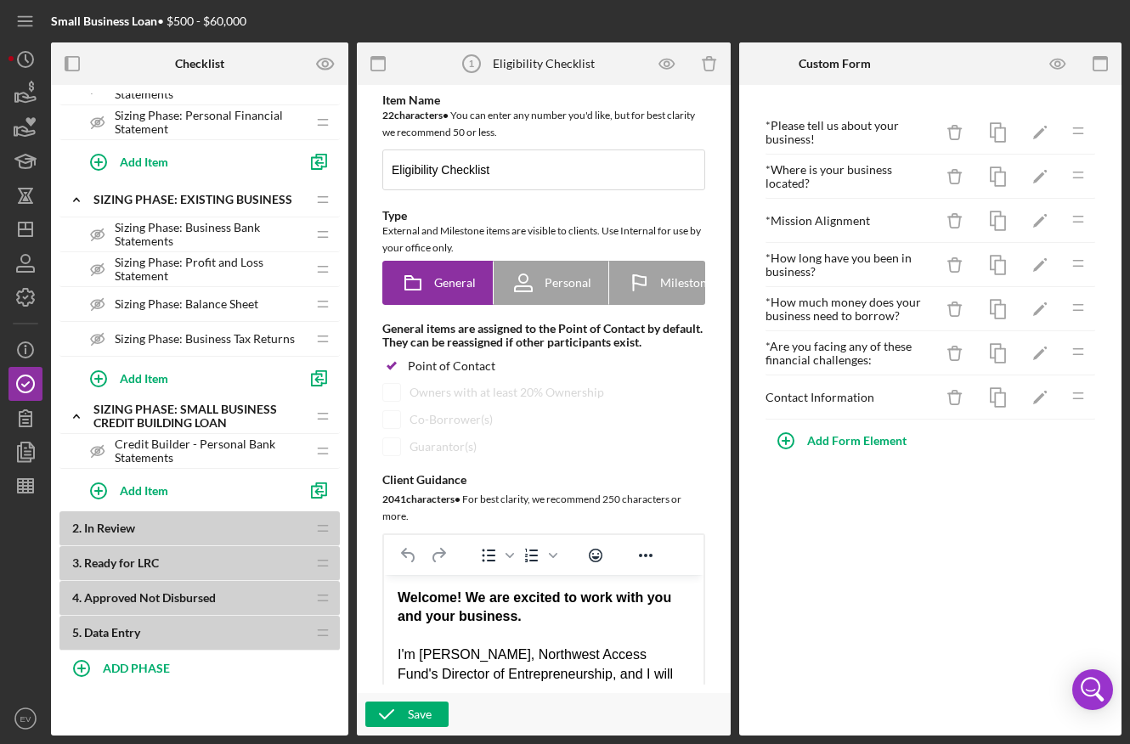
click at [167, 448] on span "Credit Builder - Personal Bank Statements" at bounding box center [210, 451] width 191 height 27
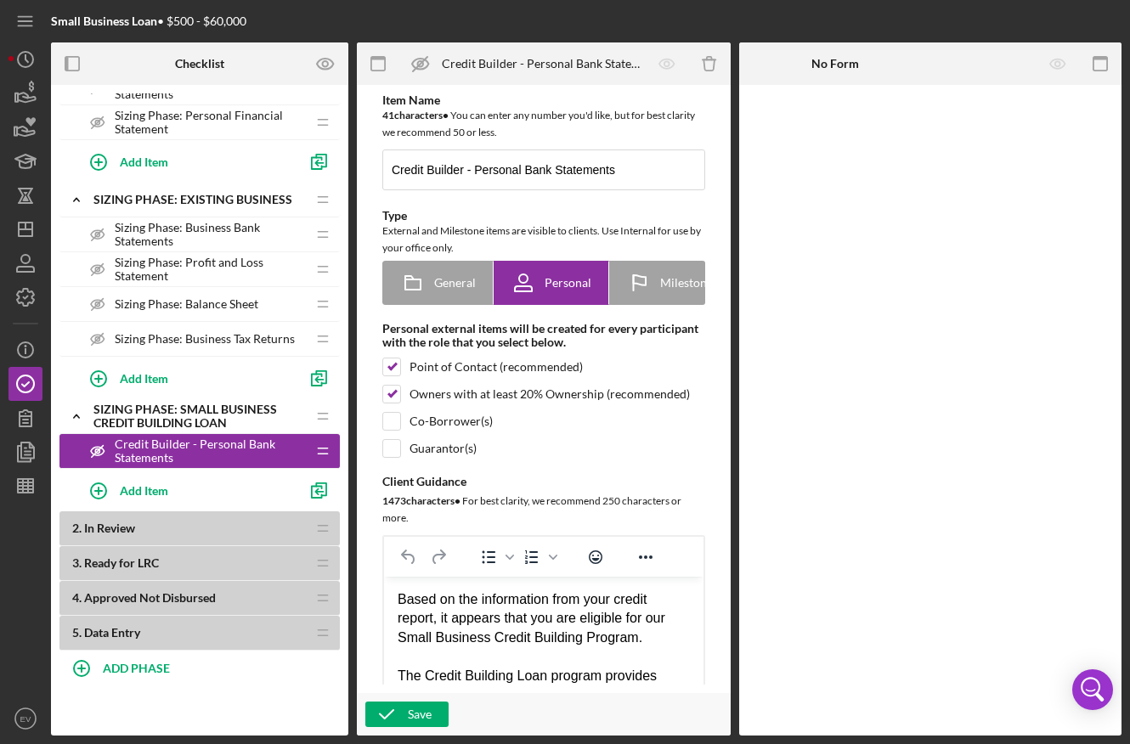
click at [201, 118] on span "Sizing Phase: Personal Financial Statement" at bounding box center [210, 122] width 191 height 27
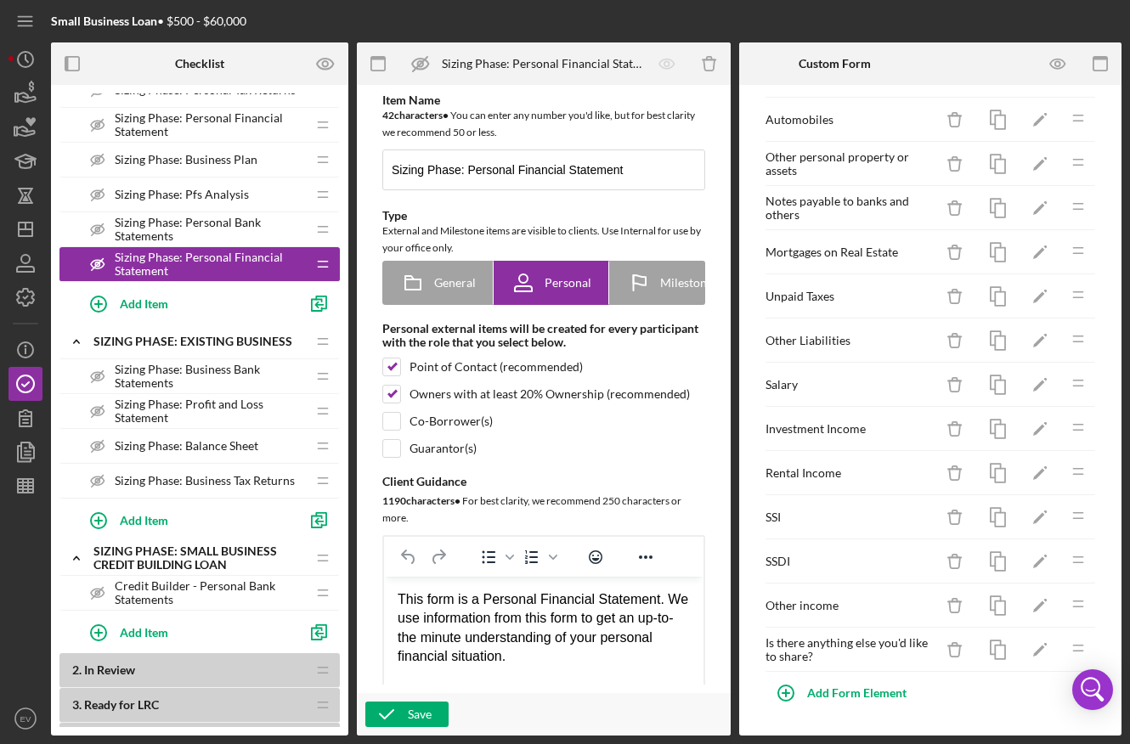
scroll to position [805, 0]
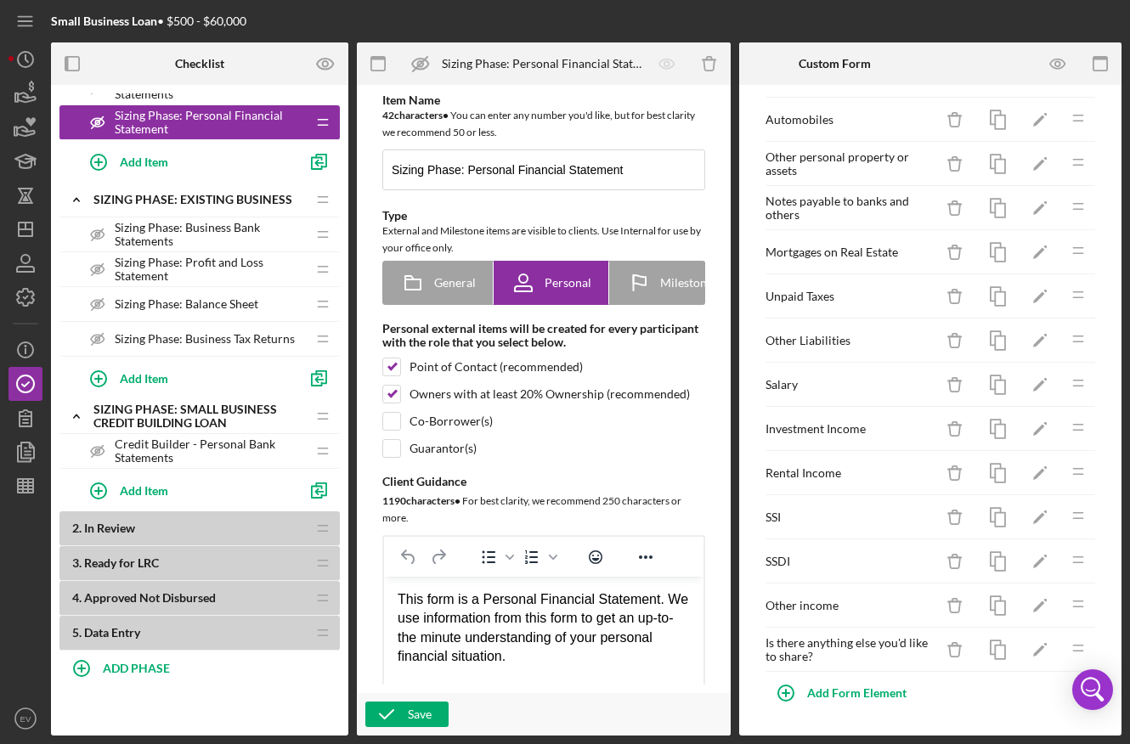
click at [207, 438] on span "Credit Builder - Personal Bank Statements" at bounding box center [210, 451] width 191 height 27
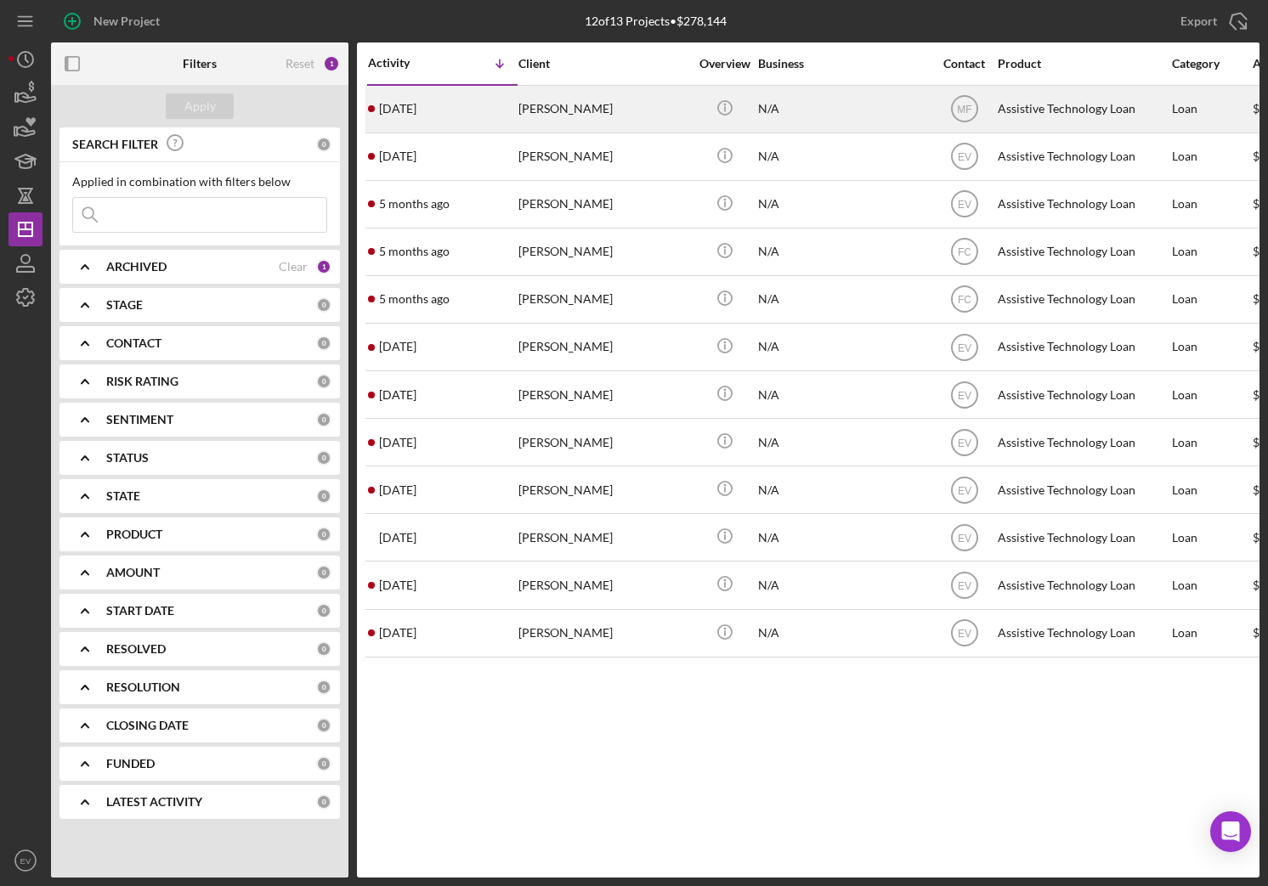
click at [460, 113] on div "[DATE] [PERSON_NAME]" at bounding box center [442, 109] width 149 height 45
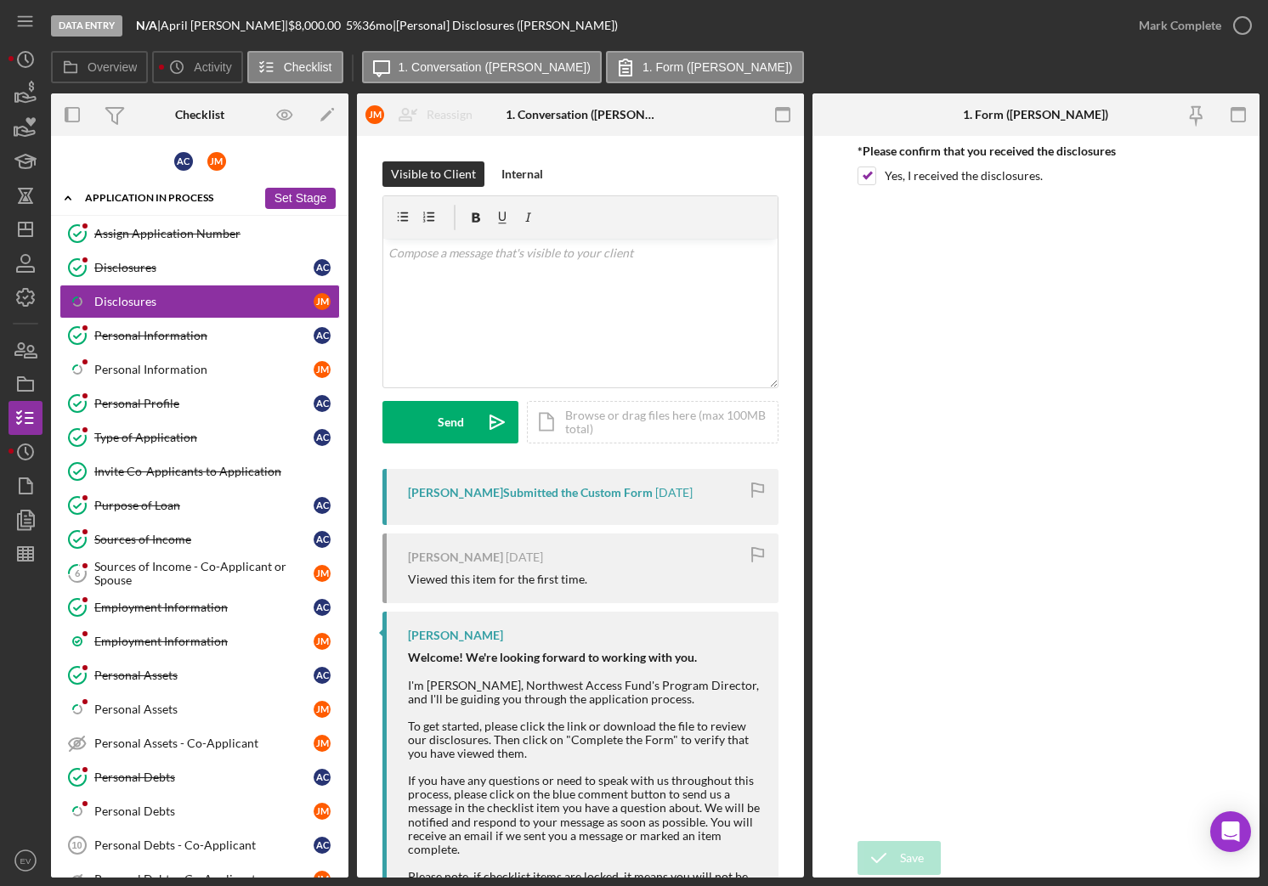
click at [64, 199] on icon "Icon/Expander" at bounding box center [68, 198] width 34 height 34
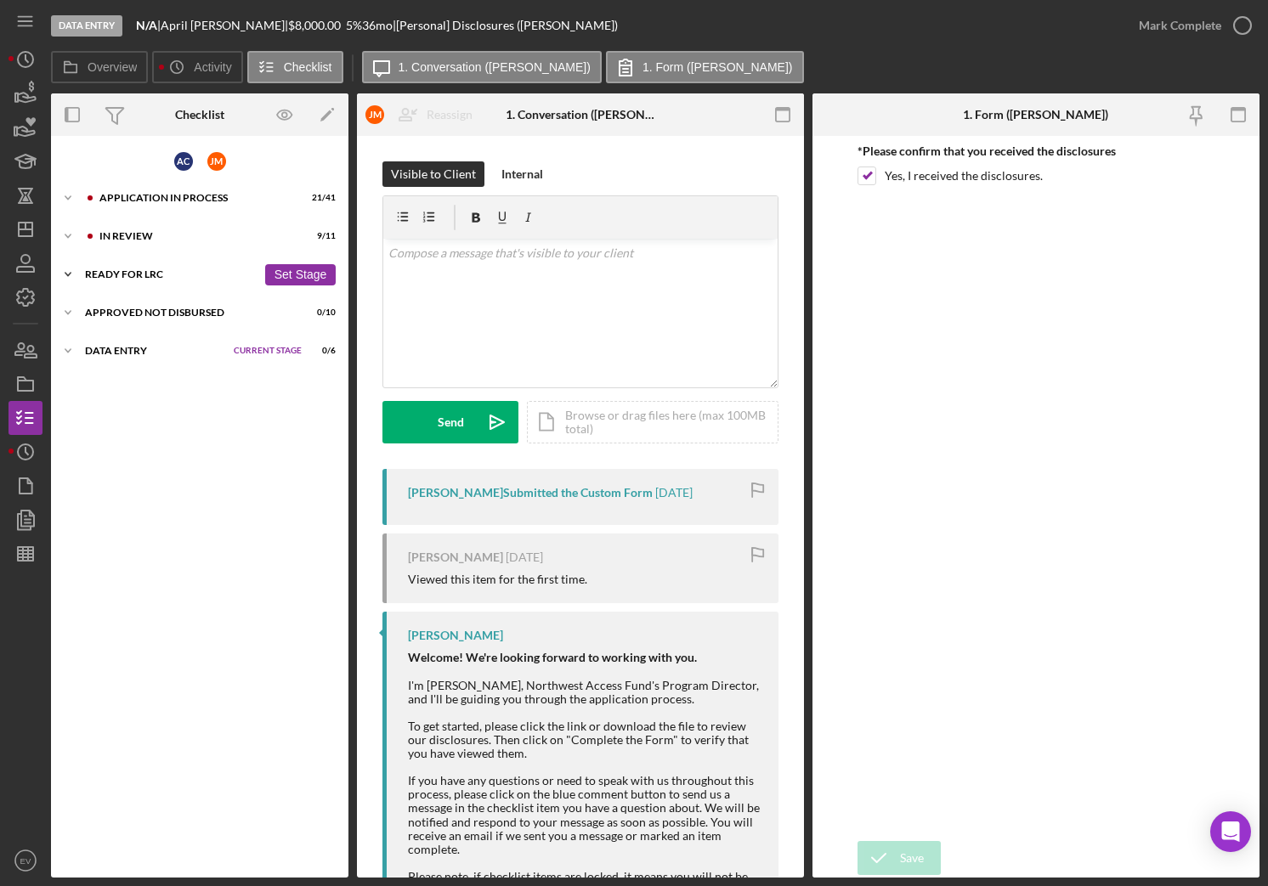
click at [68, 270] on icon "Icon/Expander" at bounding box center [68, 274] width 34 height 34
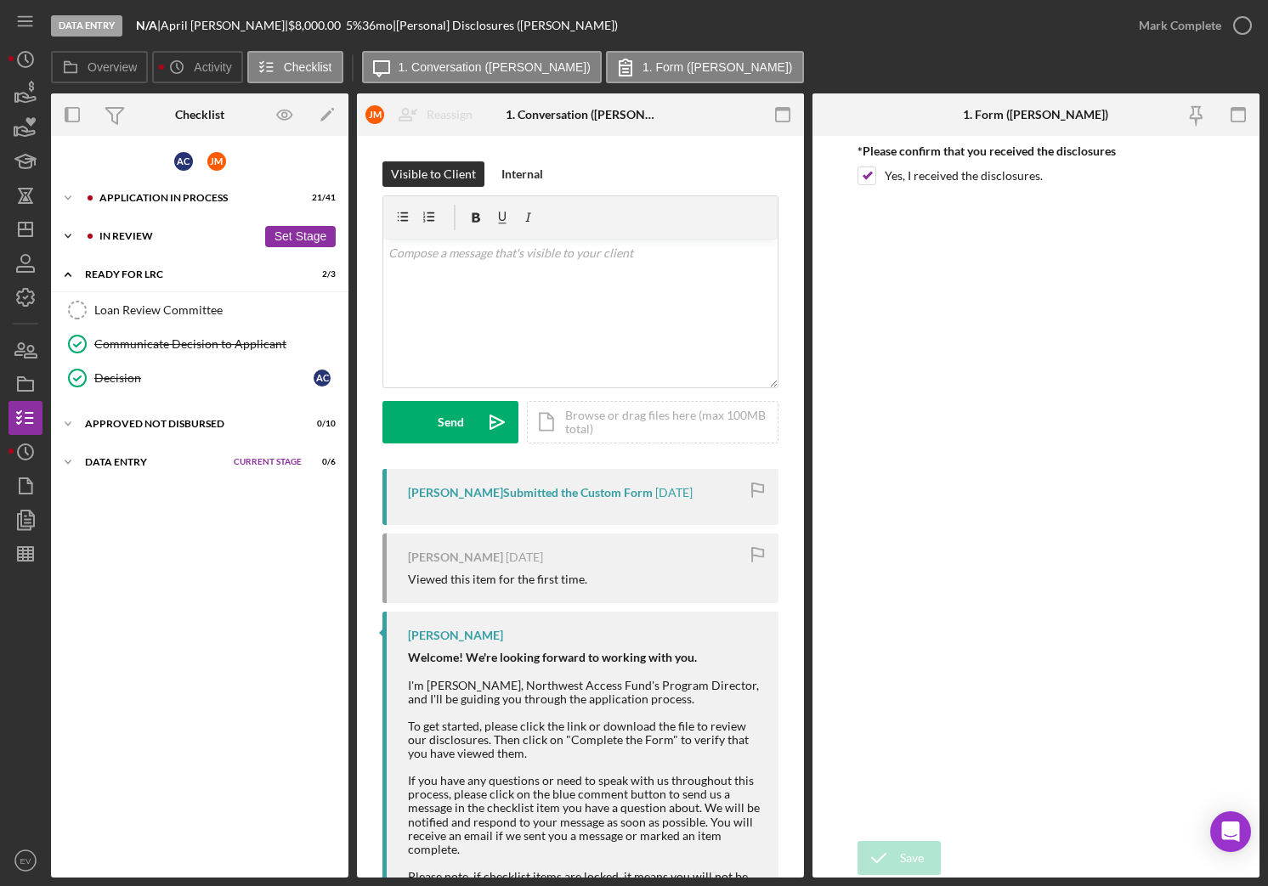
click at [63, 235] on icon "Icon/Expander" at bounding box center [68, 236] width 34 height 34
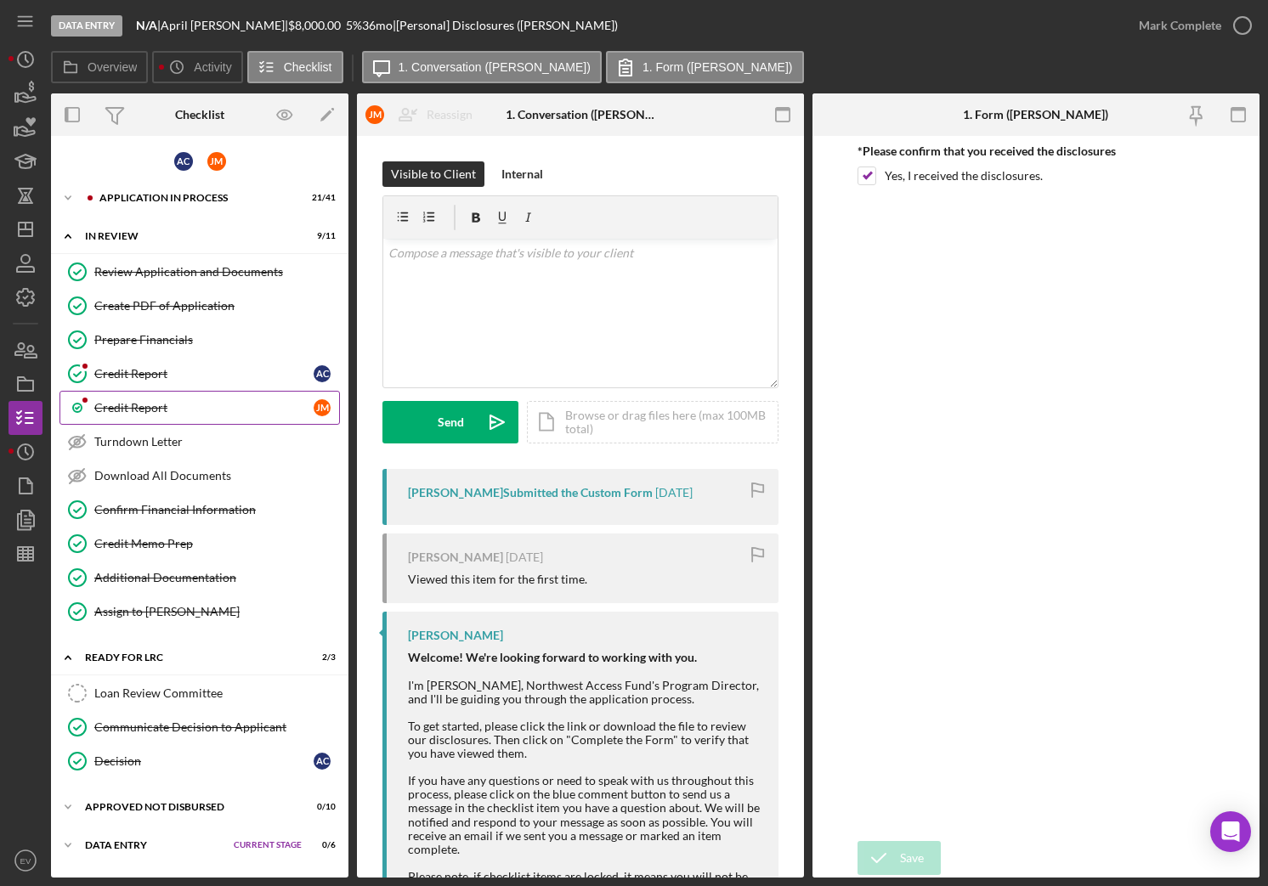
click at [198, 422] on link "Credit Report [PERSON_NAME]" at bounding box center [199, 408] width 280 height 34
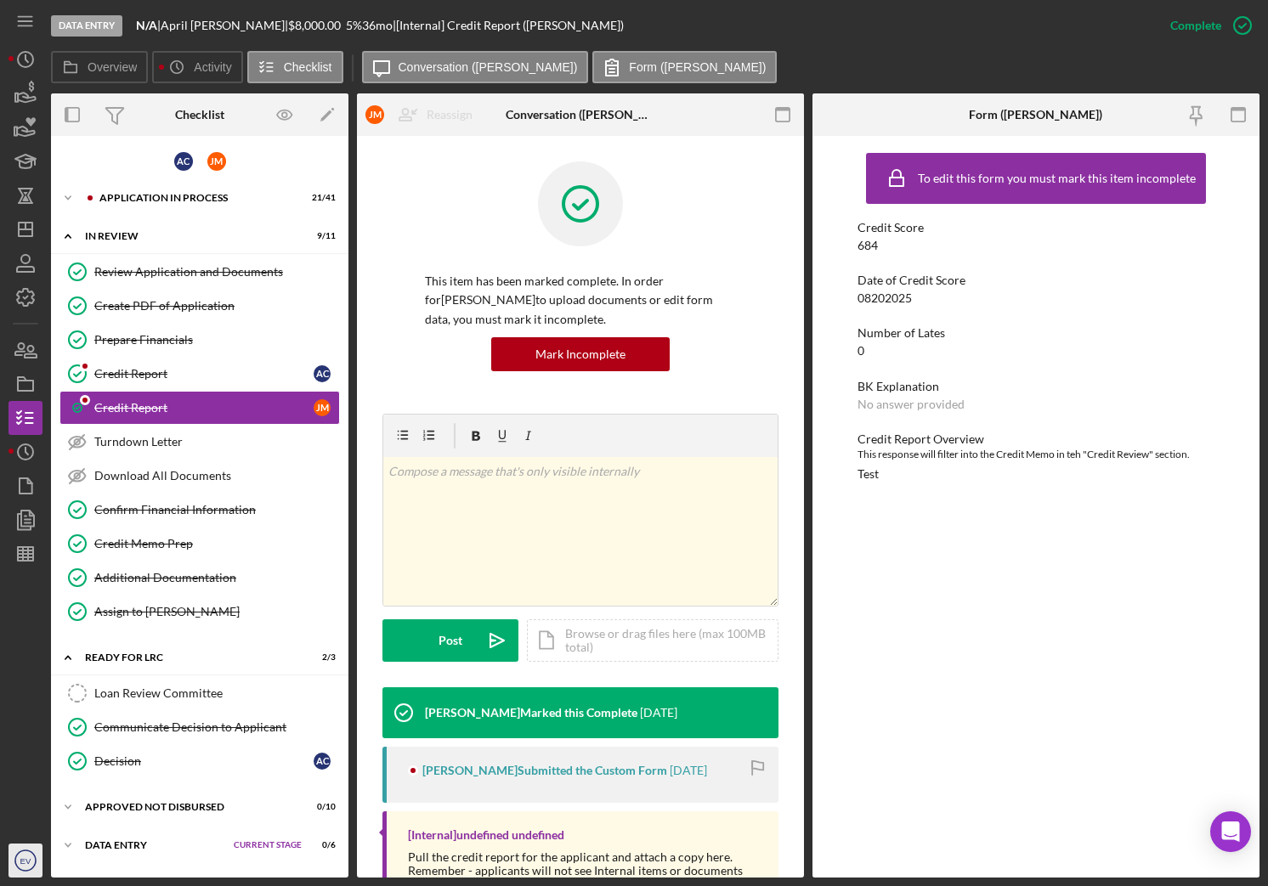
click at [25, 743] on icon "EV" at bounding box center [25, 860] width 34 height 42
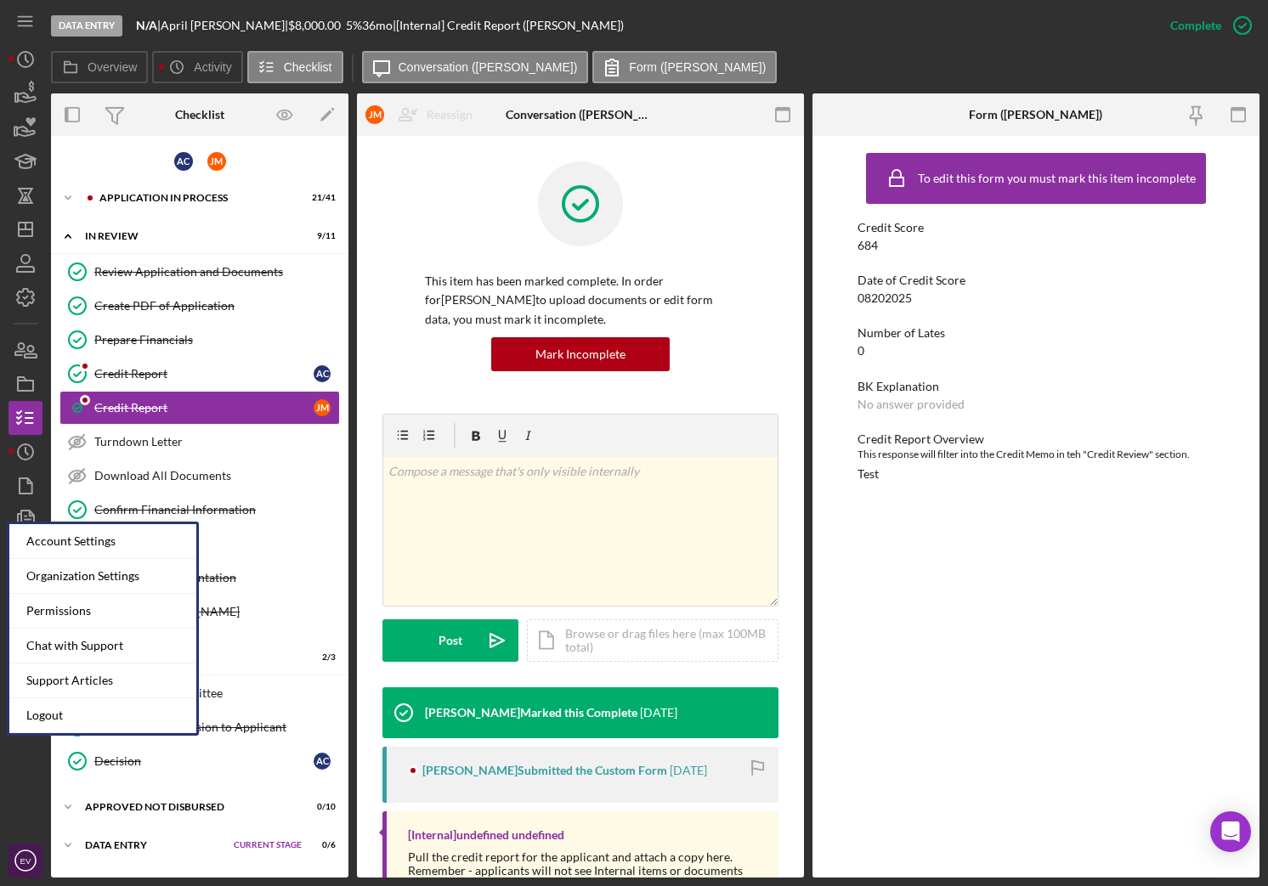
click at [30, 743] on text "EV" at bounding box center [25, 860] width 11 height 9
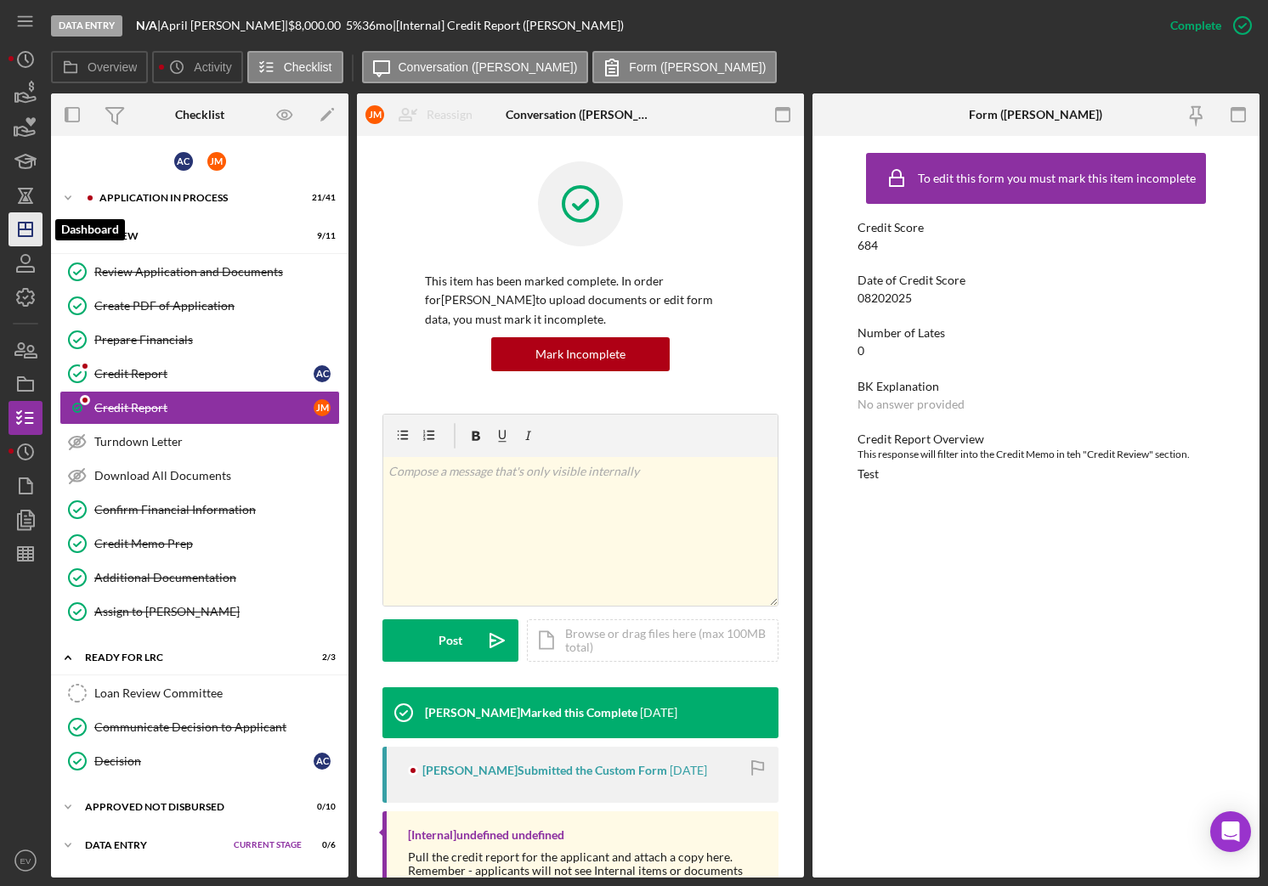
click at [23, 229] on line "button" at bounding box center [26, 229] width 14 height 0
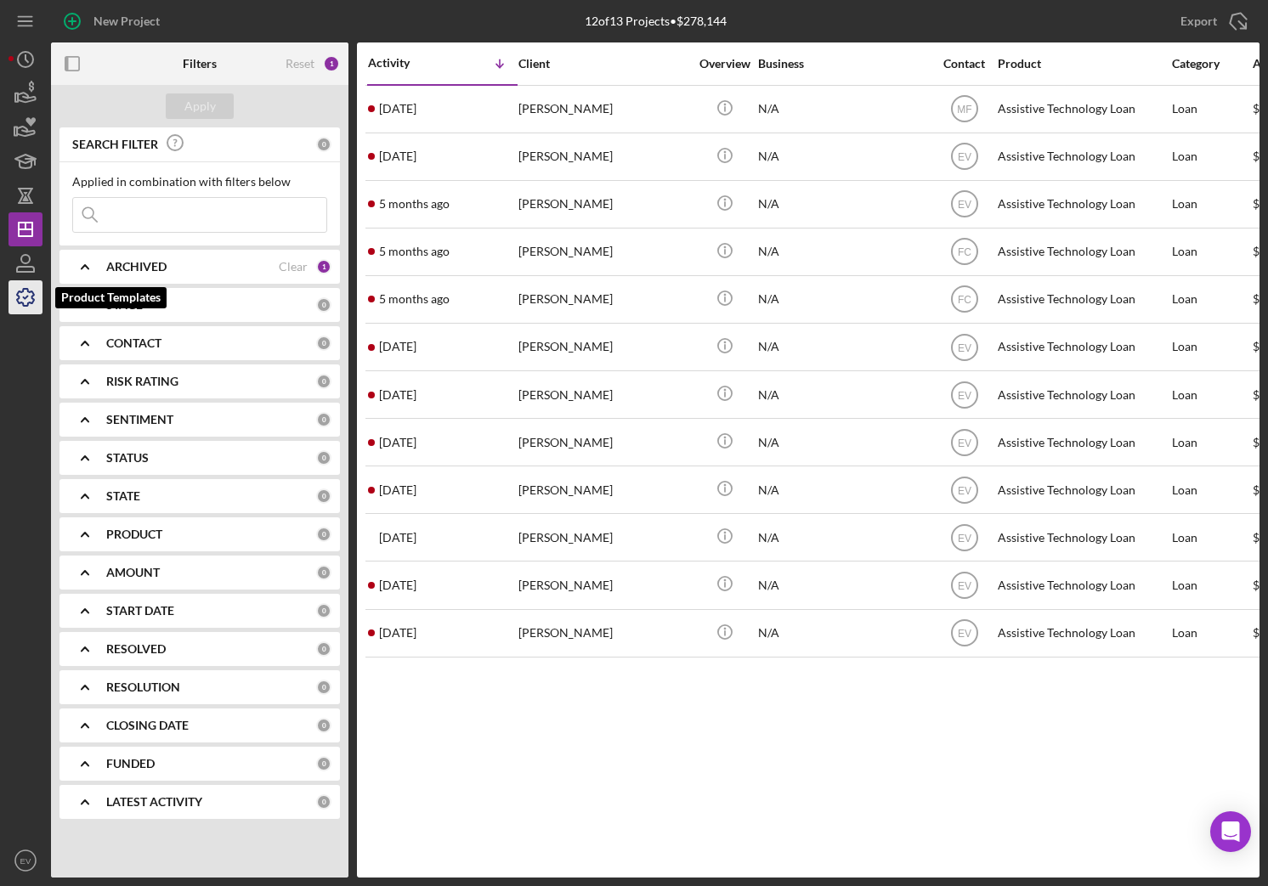
click at [26, 302] on icon "button" at bounding box center [25, 297] width 42 height 42
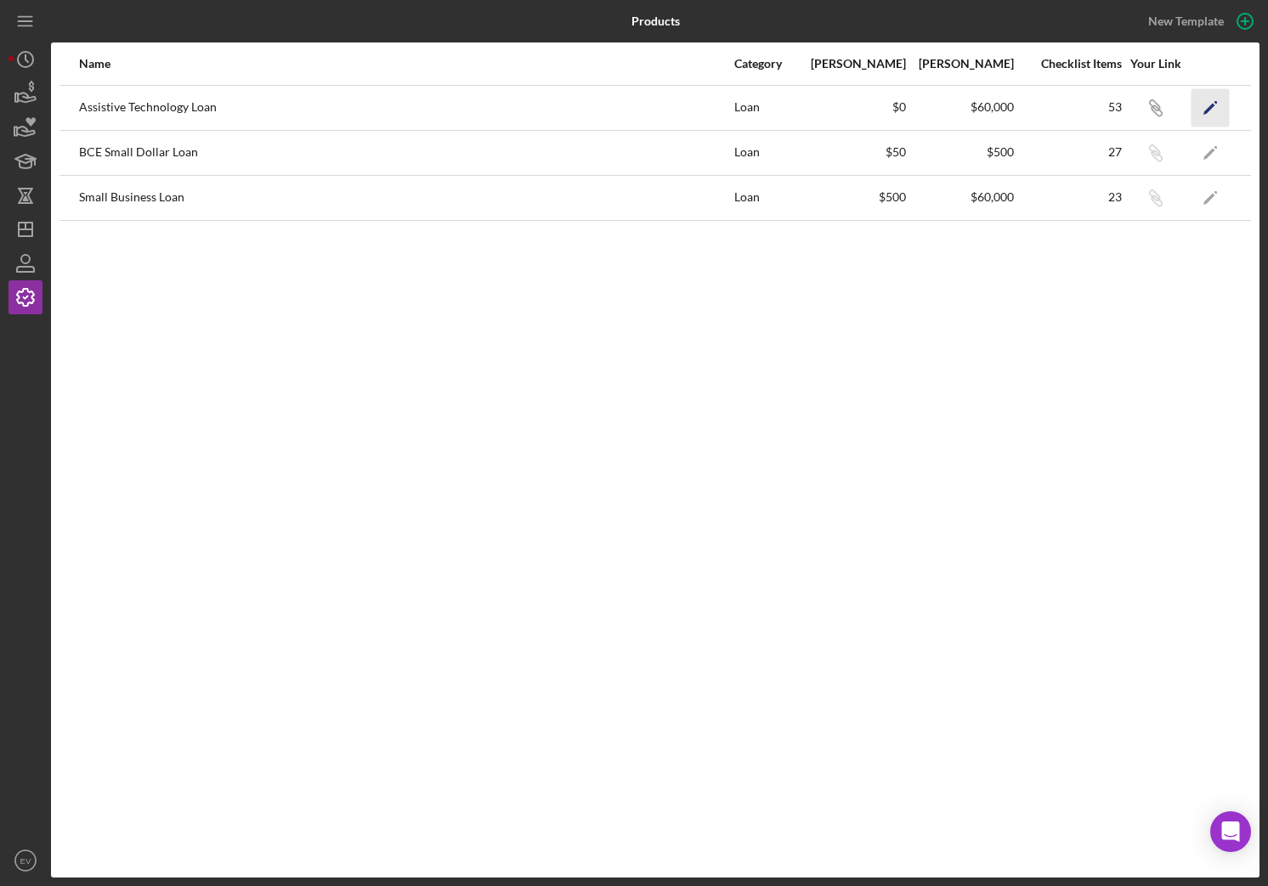
click at [1129, 110] on polygon "button" at bounding box center [1209, 109] width 12 height 12
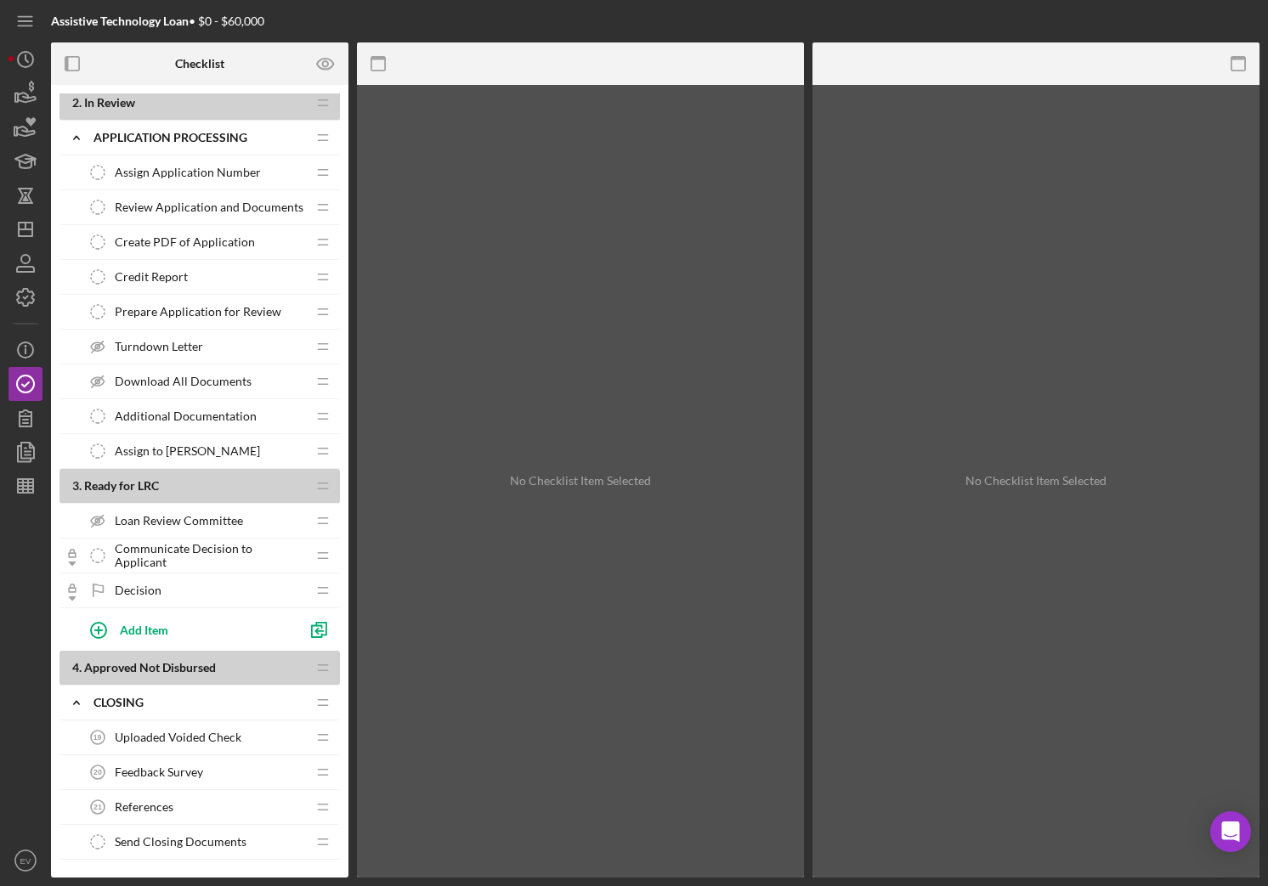
scroll to position [958, 0]
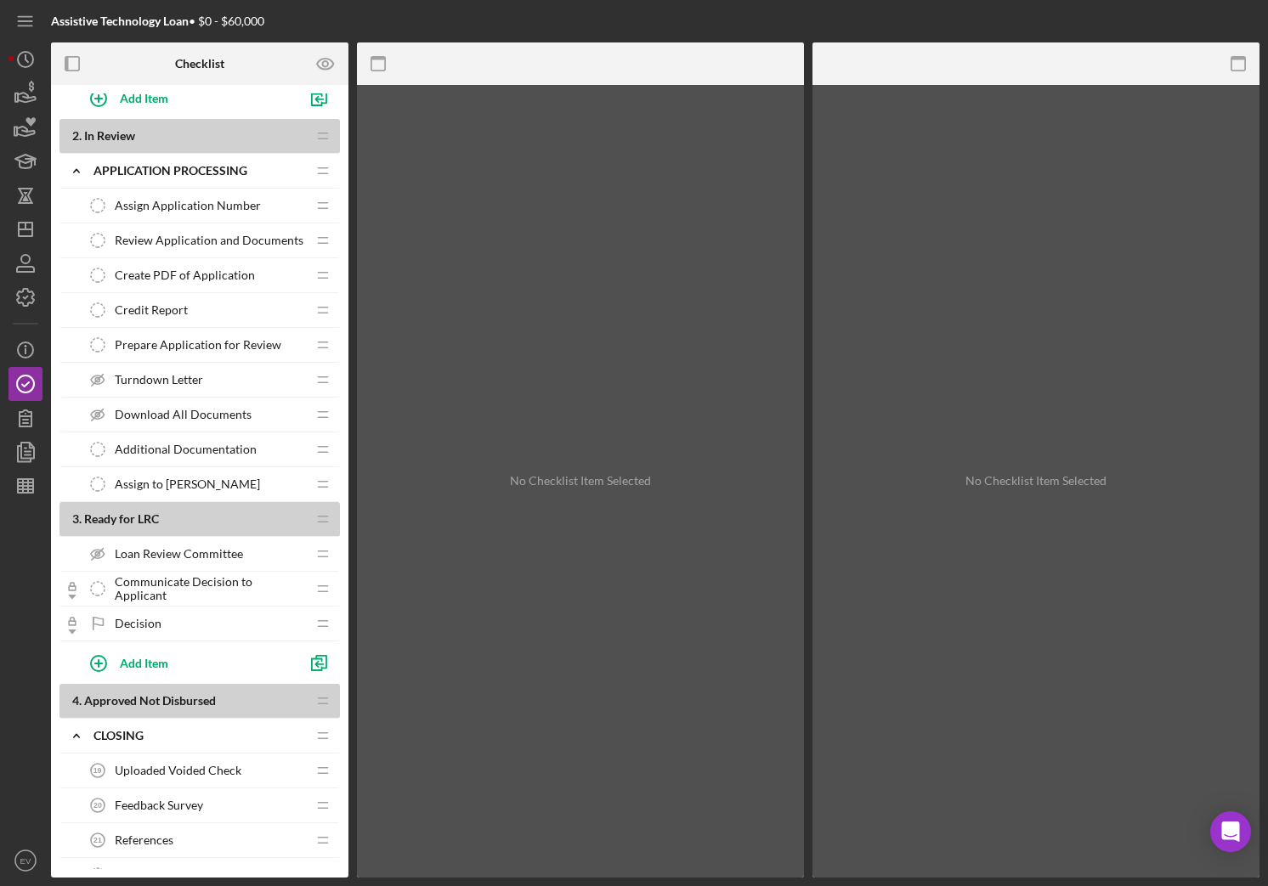
click at [201, 559] on span "Loan Review Committee" at bounding box center [179, 554] width 128 height 14
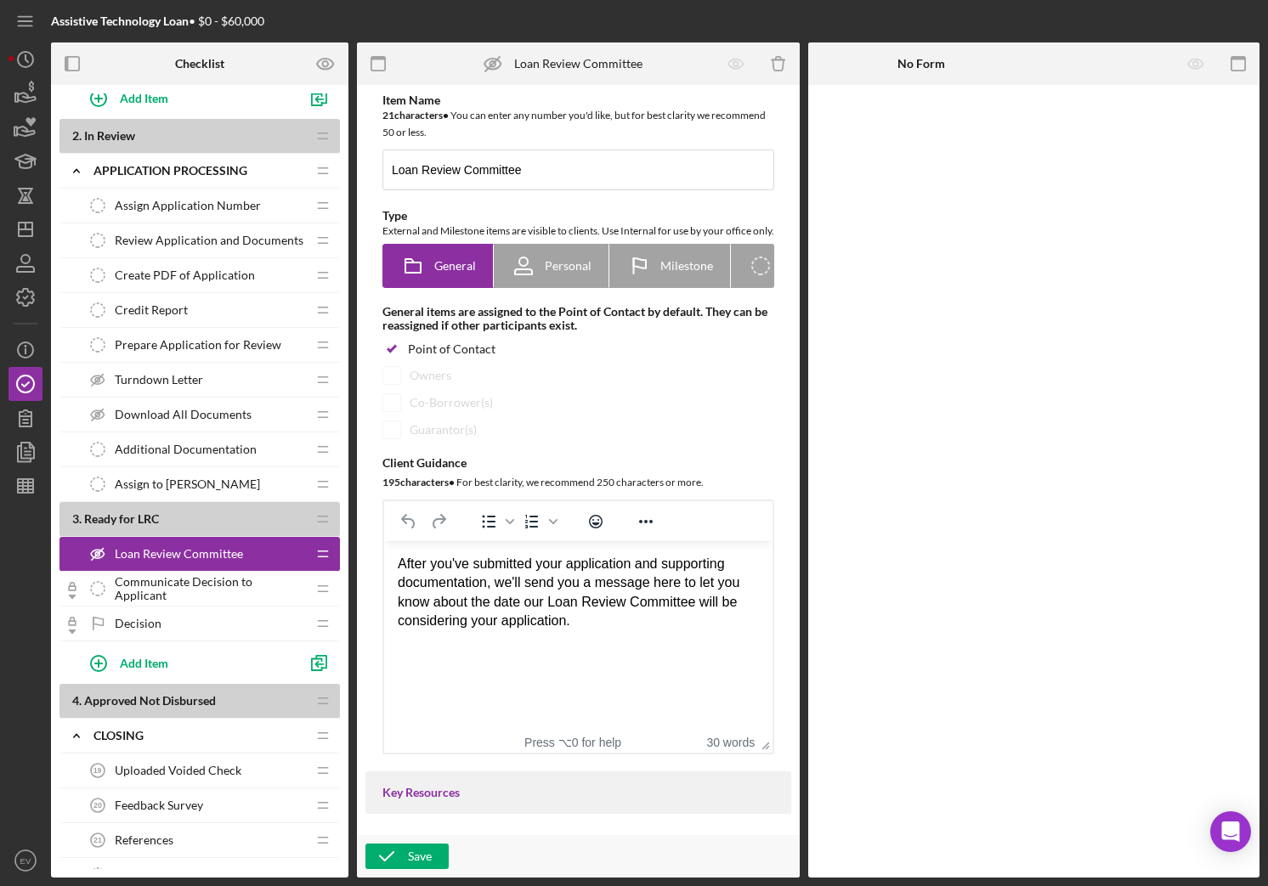
click at [190, 485] on span "Assign to [PERSON_NAME]" at bounding box center [187, 485] width 145 height 14
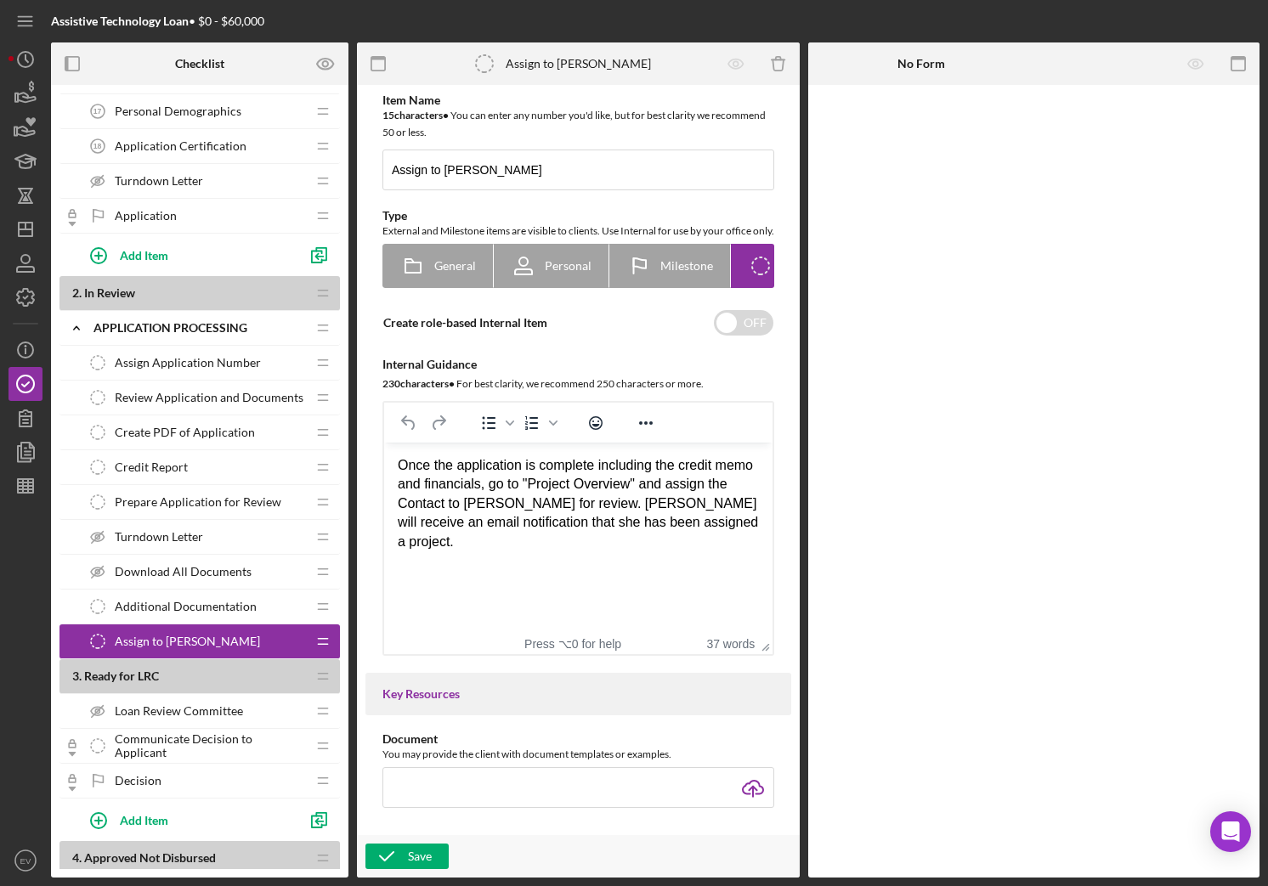
scroll to position [789, 0]
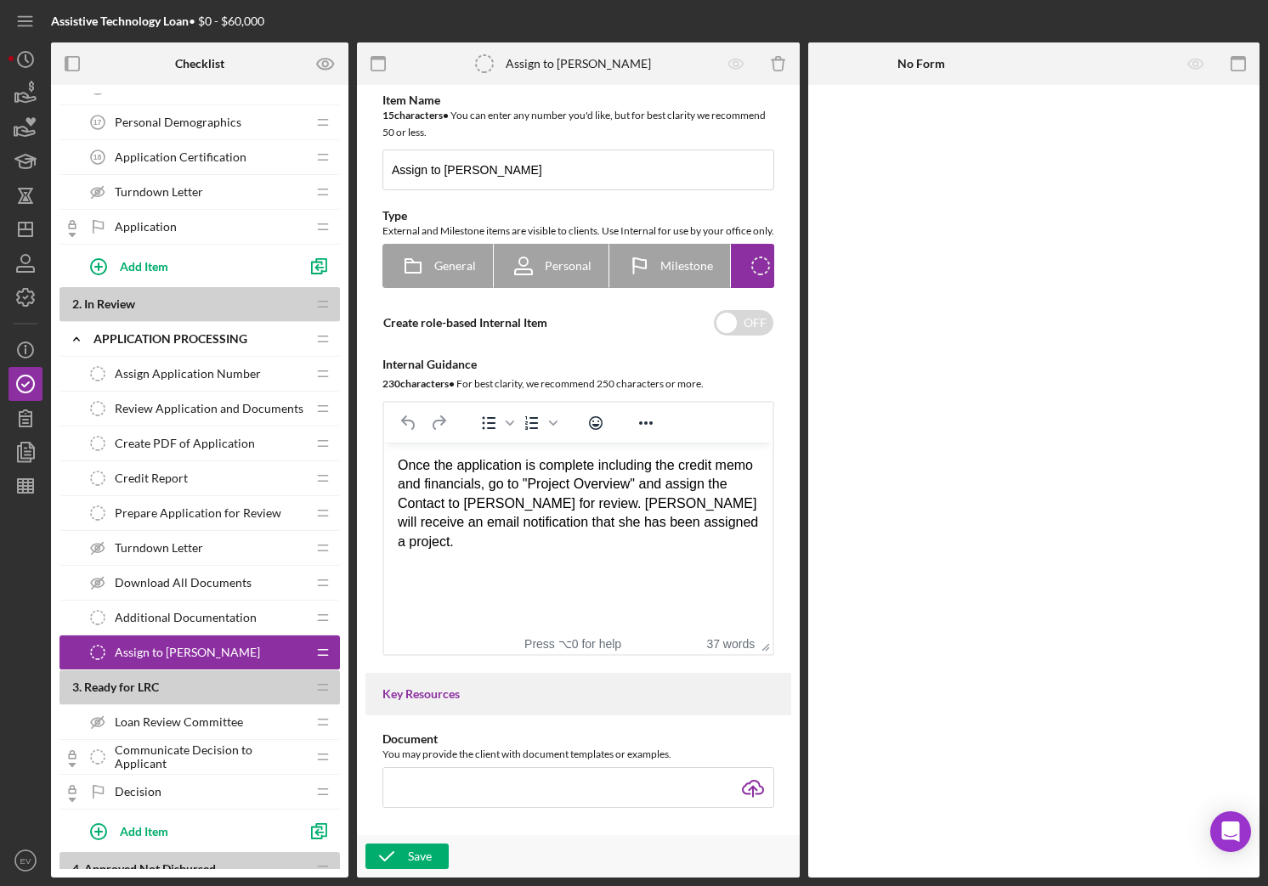
click at [207, 613] on span "Additional Documentation" at bounding box center [186, 618] width 142 height 14
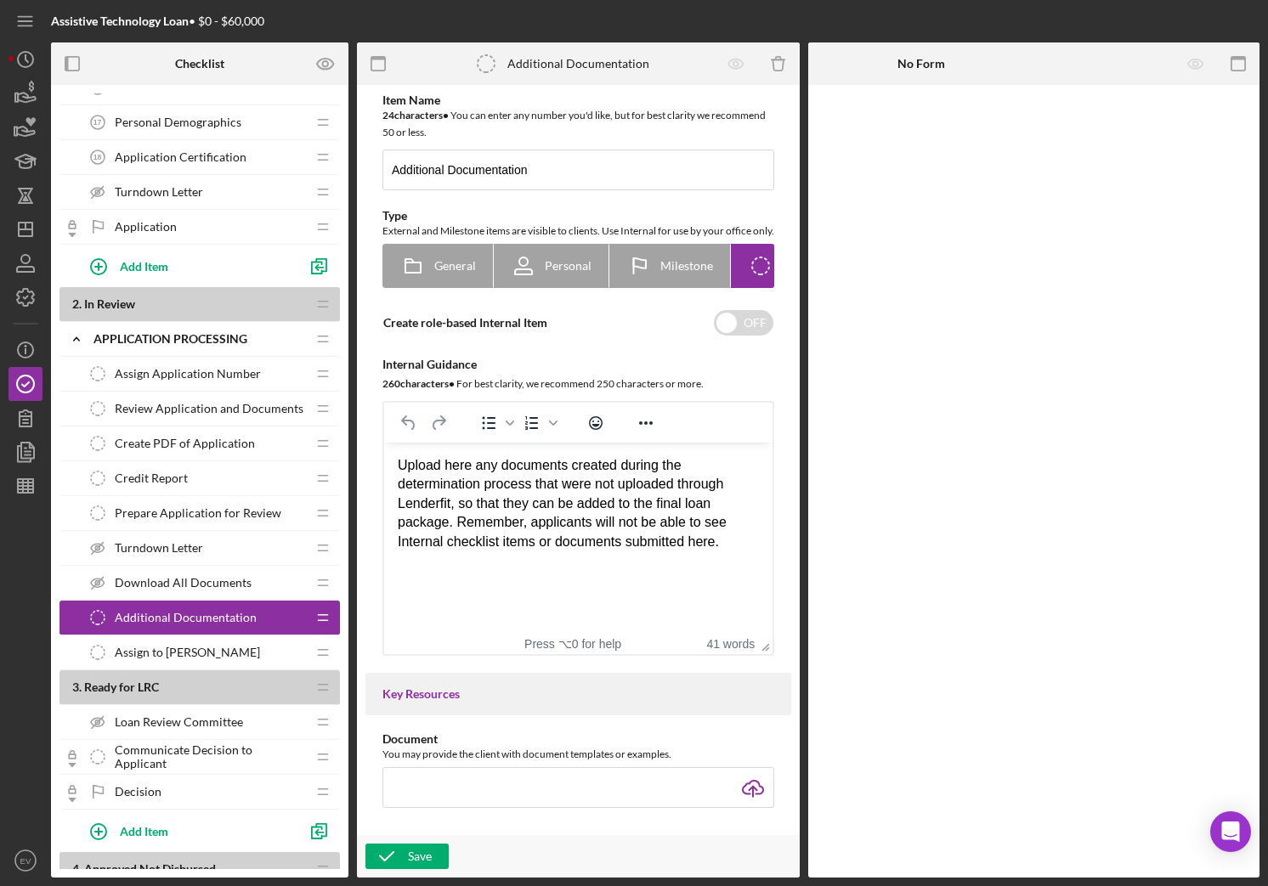
click at [205, 642] on div "Assign to [PERSON_NAME] to [PERSON_NAME]" at bounding box center [193, 653] width 225 height 34
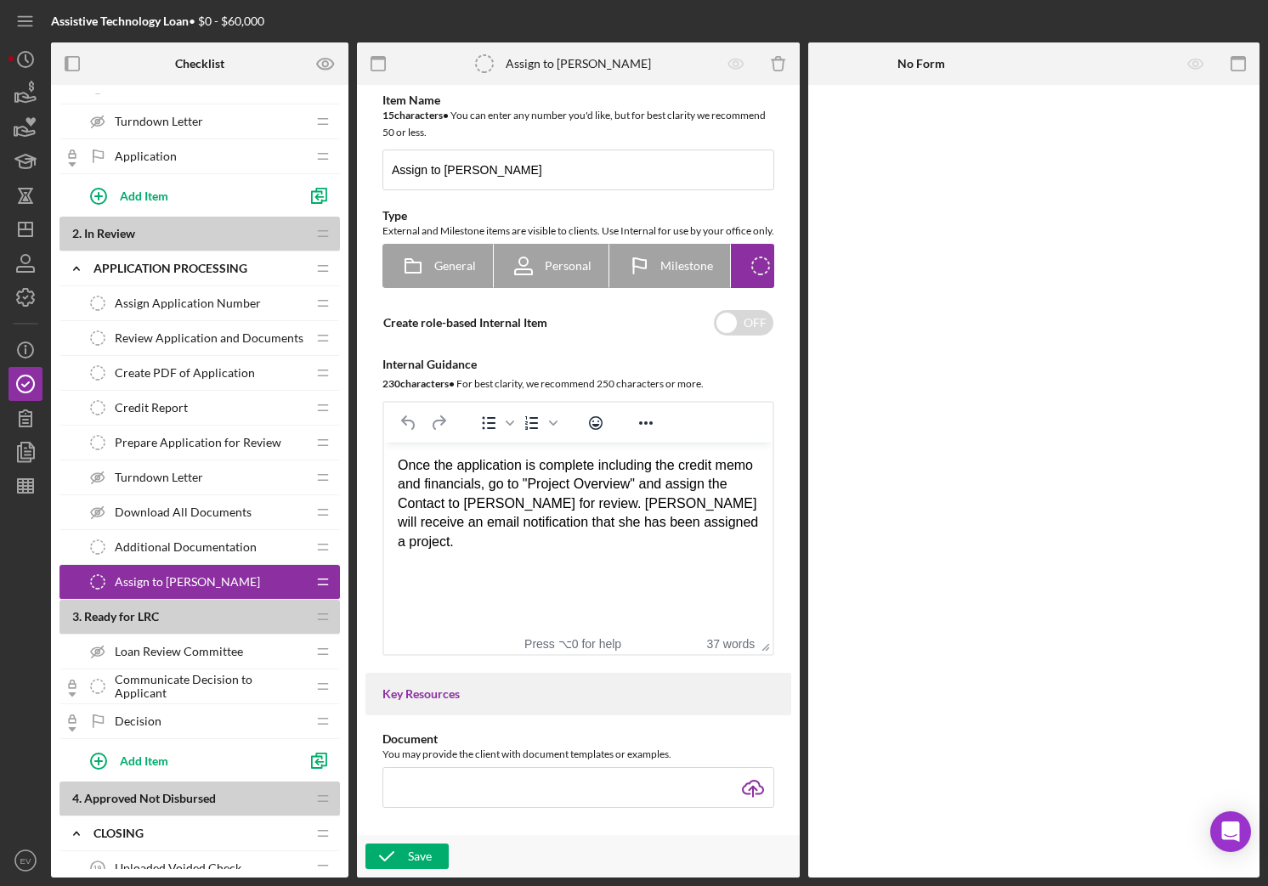
scroll to position [849, 0]
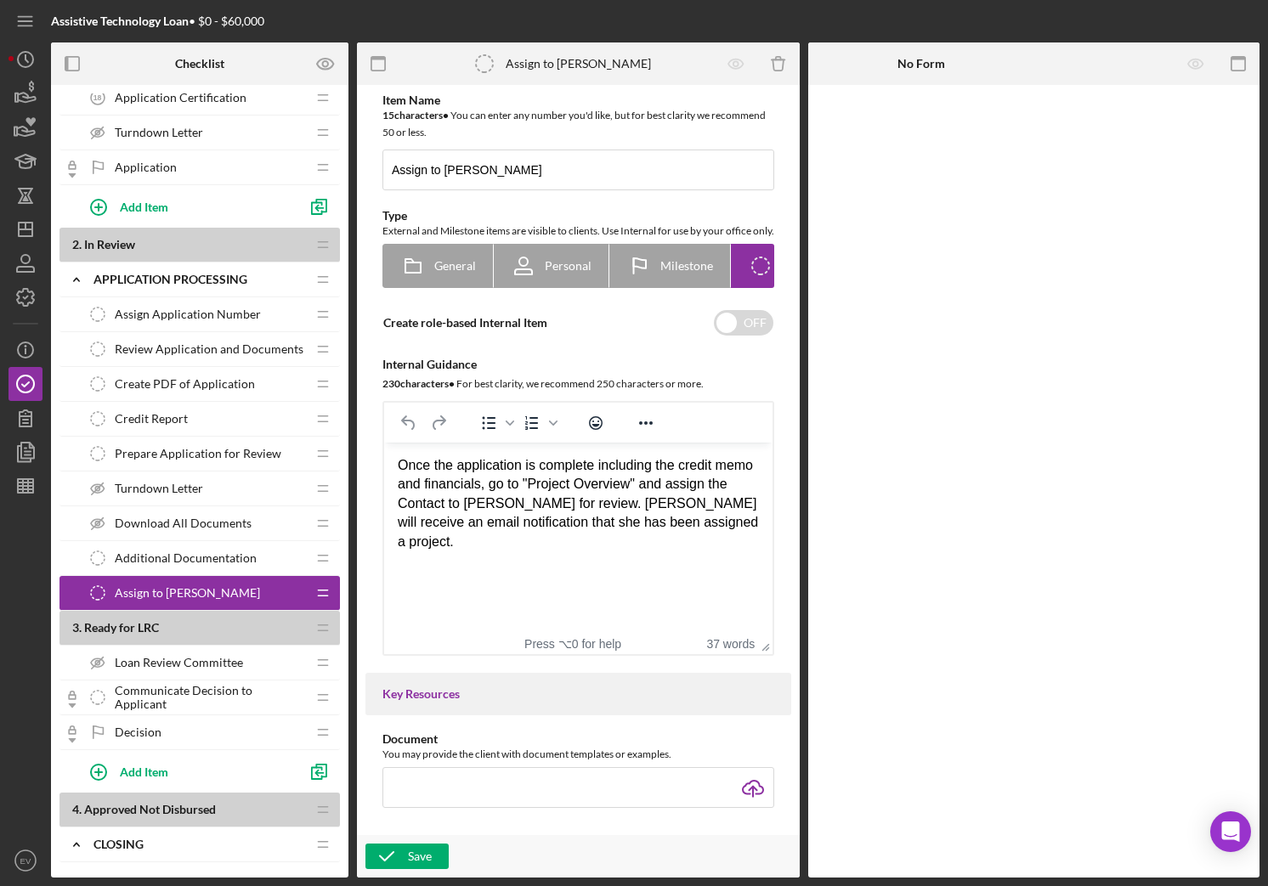
click at [186, 563] on span "Additional Documentation" at bounding box center [186, 558] width 142 height 14
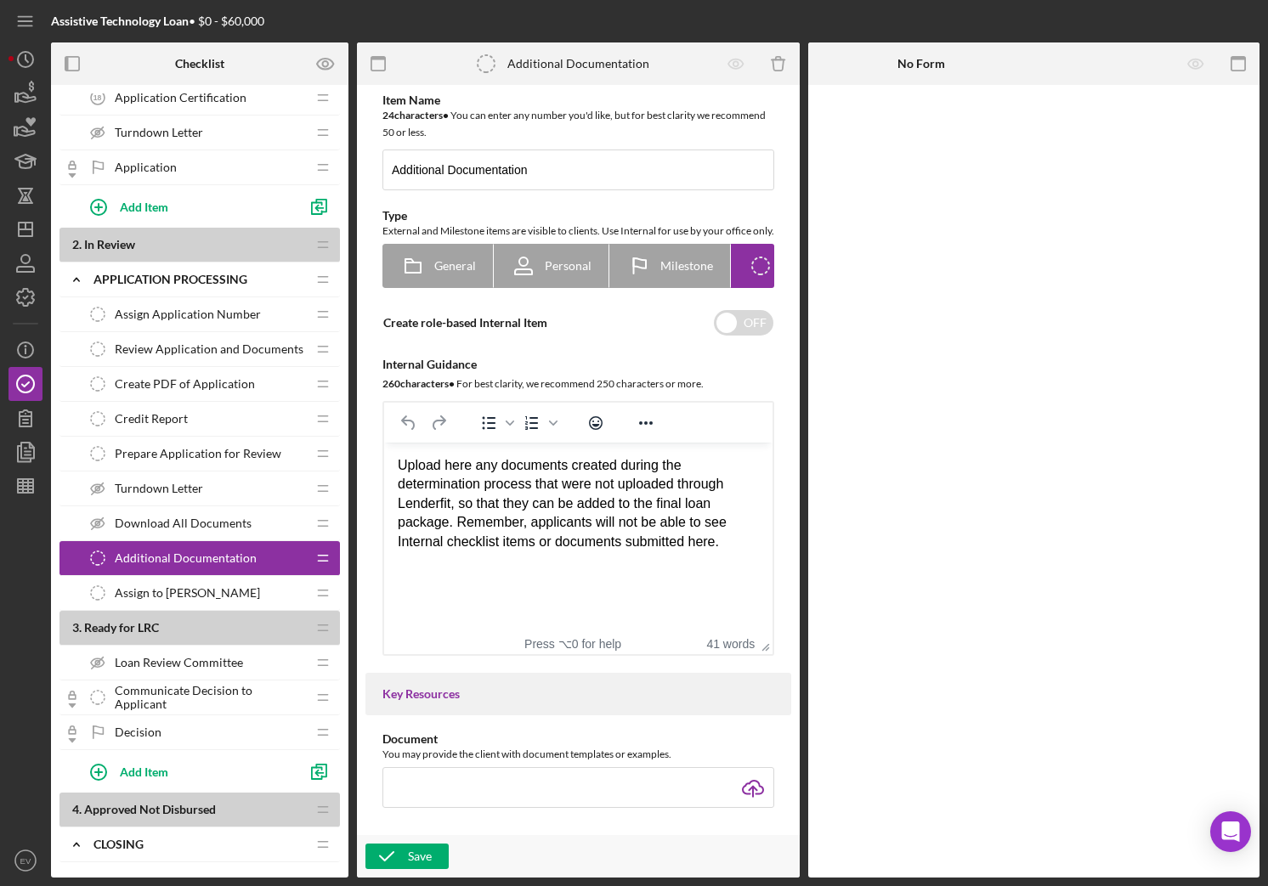
click at [191, 523] on span "Download All Documents" at bounding box center [183, 524] width 137 height 14
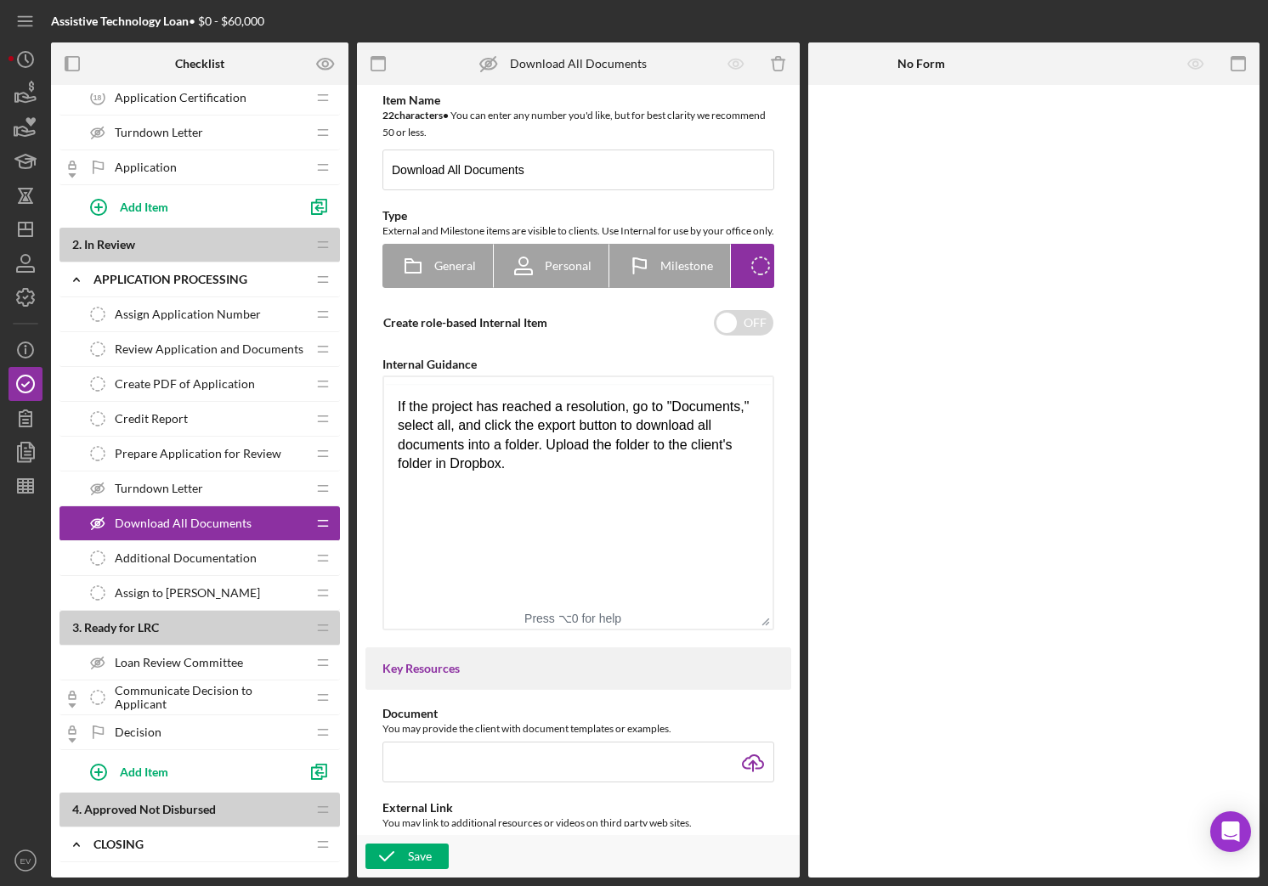
click at [190, 478] on div "Turndown Letter Turndown Letter" at bounding box center [193, 489] width 225 height 34
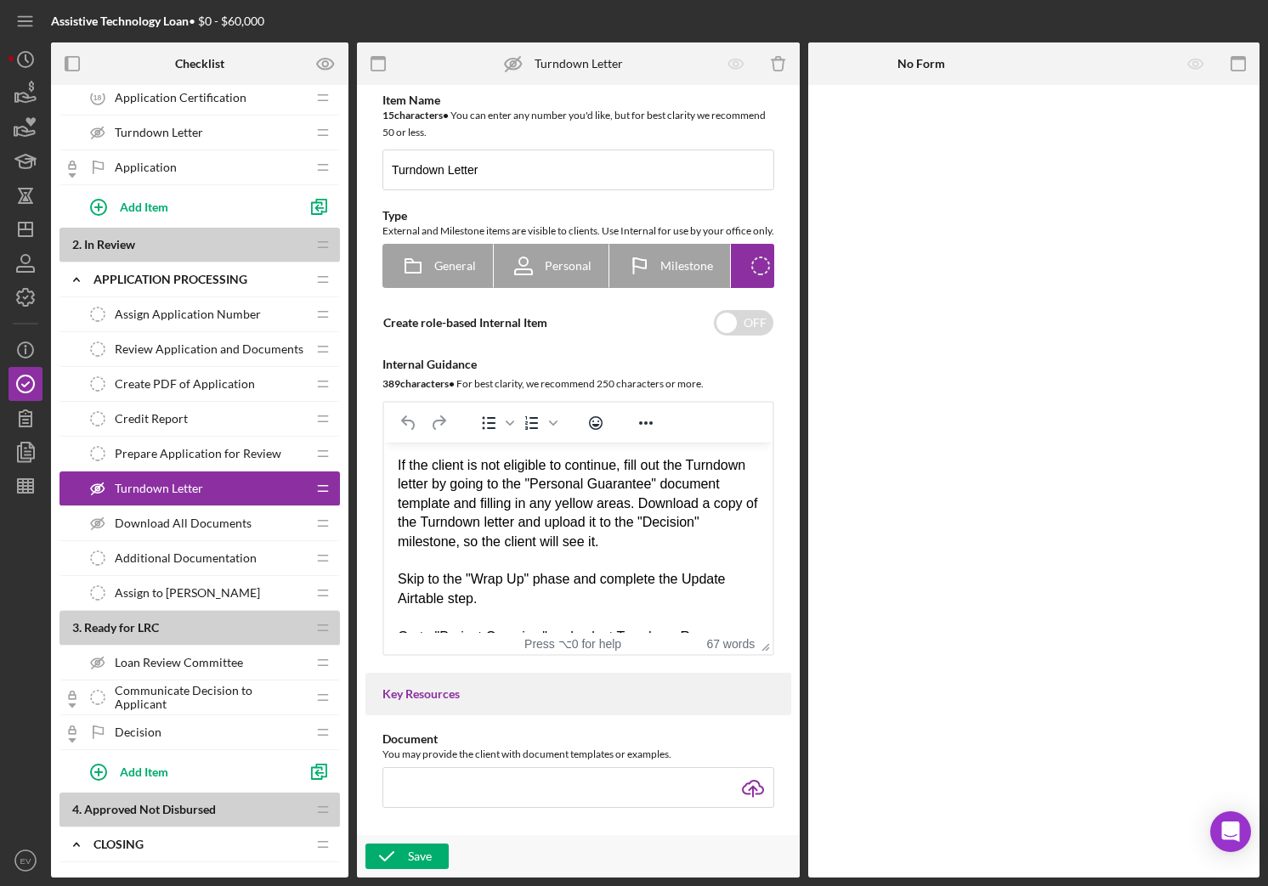
click at [198, 438] on div "Prepare Application for Review Prepare Application for Review" at bounding box center [193, 454] width 225 height 34
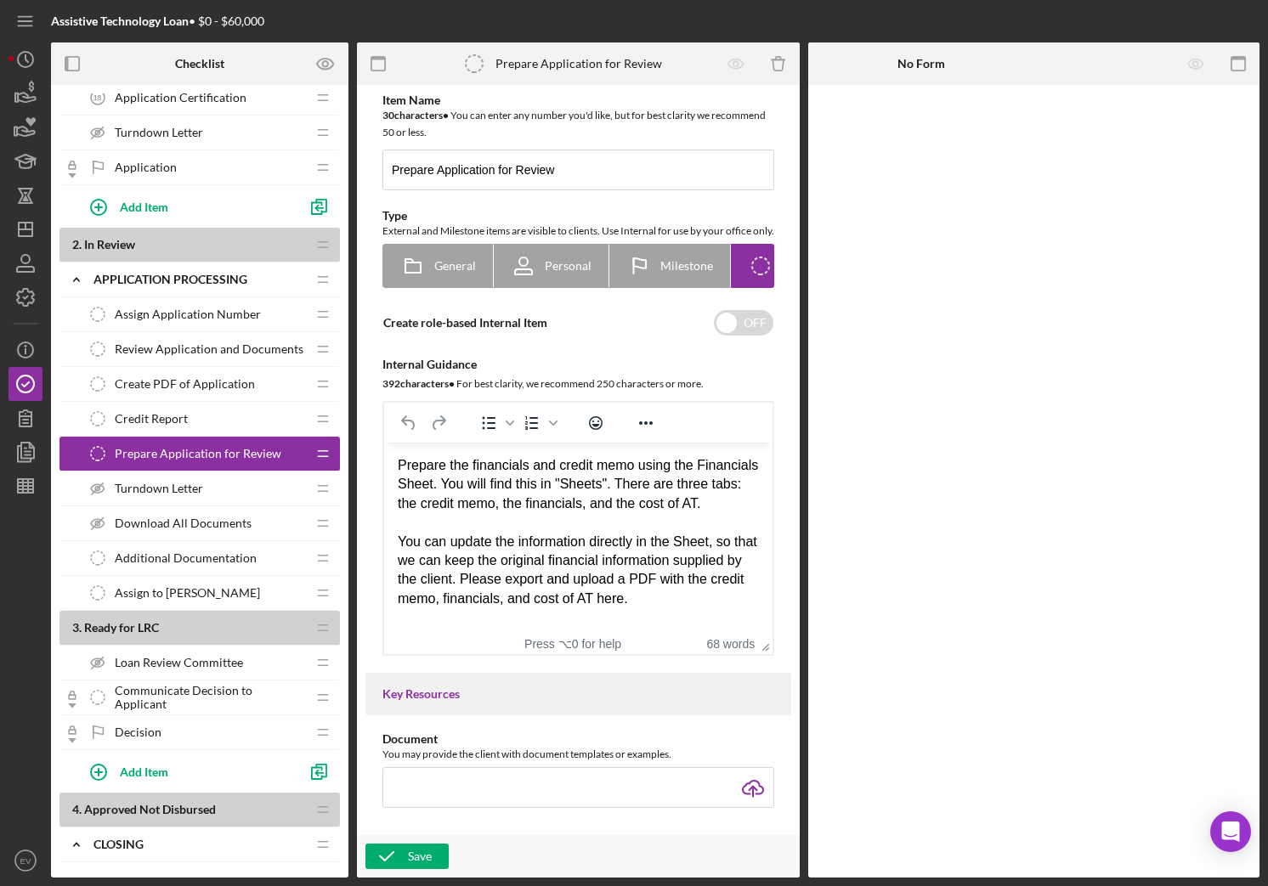
click at [203, 410] on div "Credit Report Credit Report" at bounding box center [193, 419] width 225 height 34
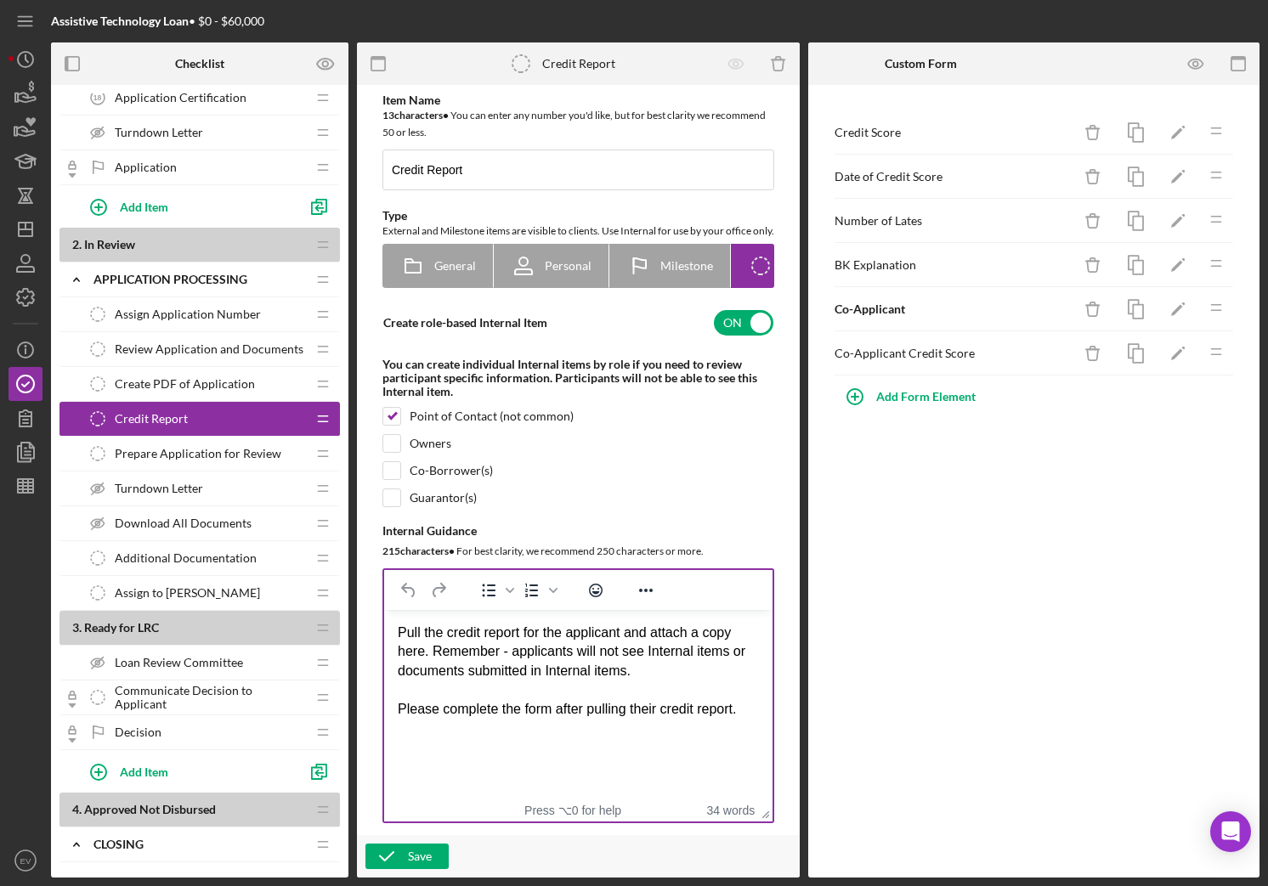
scroll to position [77, 0]
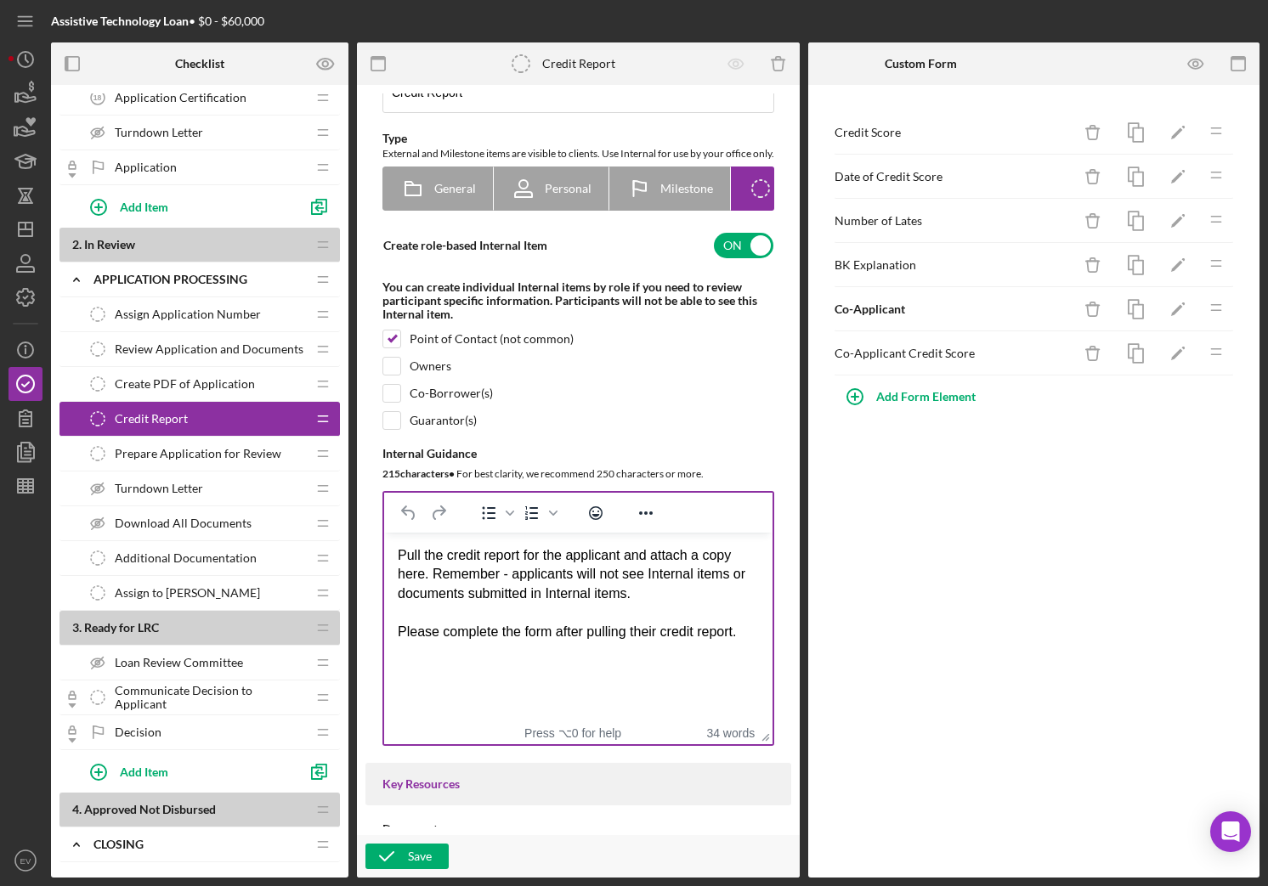
click at [628, 554] on div "Pull the credit report for the applicant and attach a copy here. Remember - app…" at bounding box center [578, 573] width 361 height 57
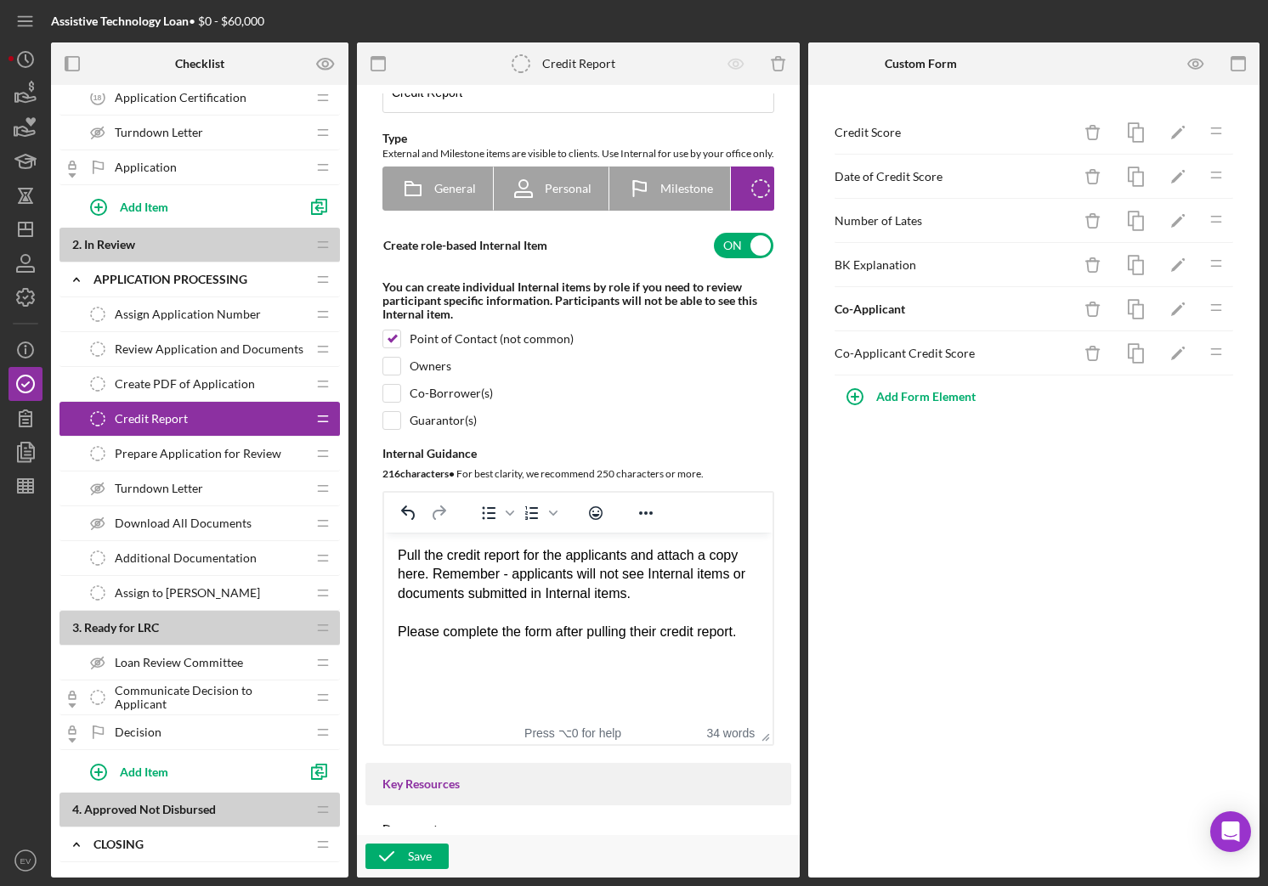
click at [715, 553] on div "Pull the credit report for the applicants and attach a copy here. Remember - ap…" at bounding box center [578, 573] width 361 height 57
drag, startPoint x: 747, startPoint y: 552, endPoint x: 1184, endPoint y: 1139, distance: 731.8
click at [747, 552] on div "Pull the credit report for the applicants and attach a copy here. Remember - ap…" at bounding box center [578, 573] width 361 height 57
click at [412, 743] on div "Save" at bounding box center [420, 856] width 24 height 25
click at [177, 459] on span "Prepare Application for Review" at bounding box center [198, 454] width 167 height 14
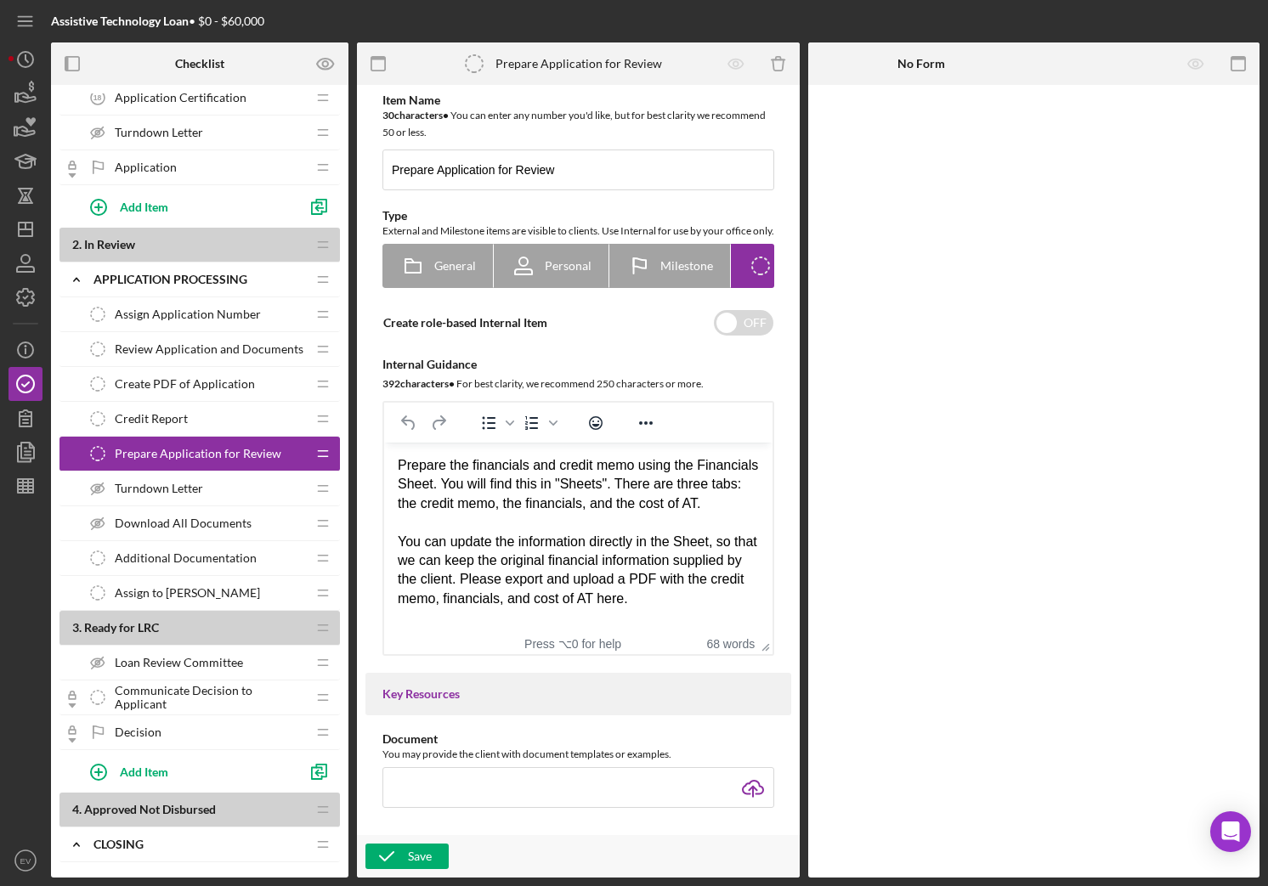
click at [194, 400] on div "Create PDF of Application Create PDF of Application" at bounding box center [193, 384] width 225 height 34
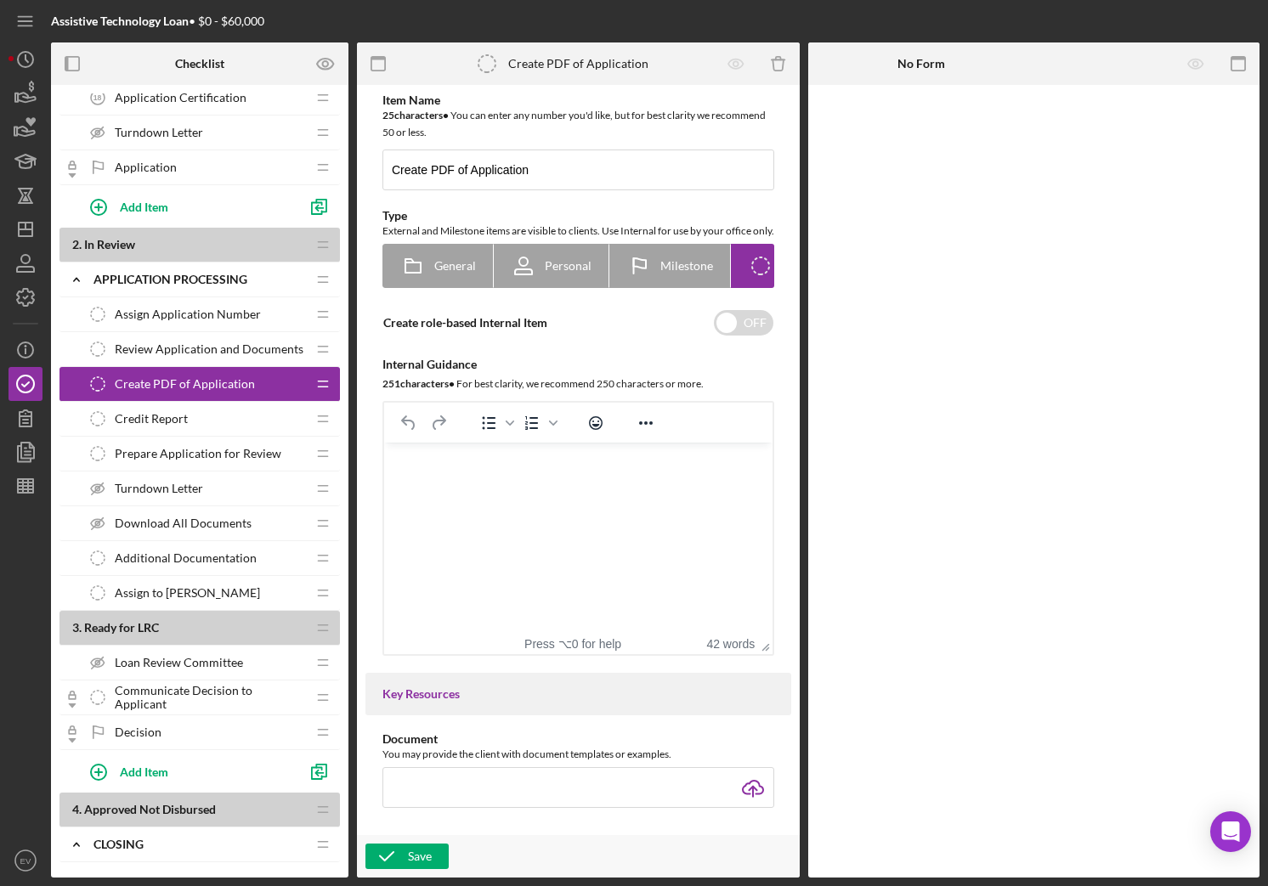
click at [194, 418] on div "Credit Report Credit Report" at bounding box center [193, 419] width 225 height 34
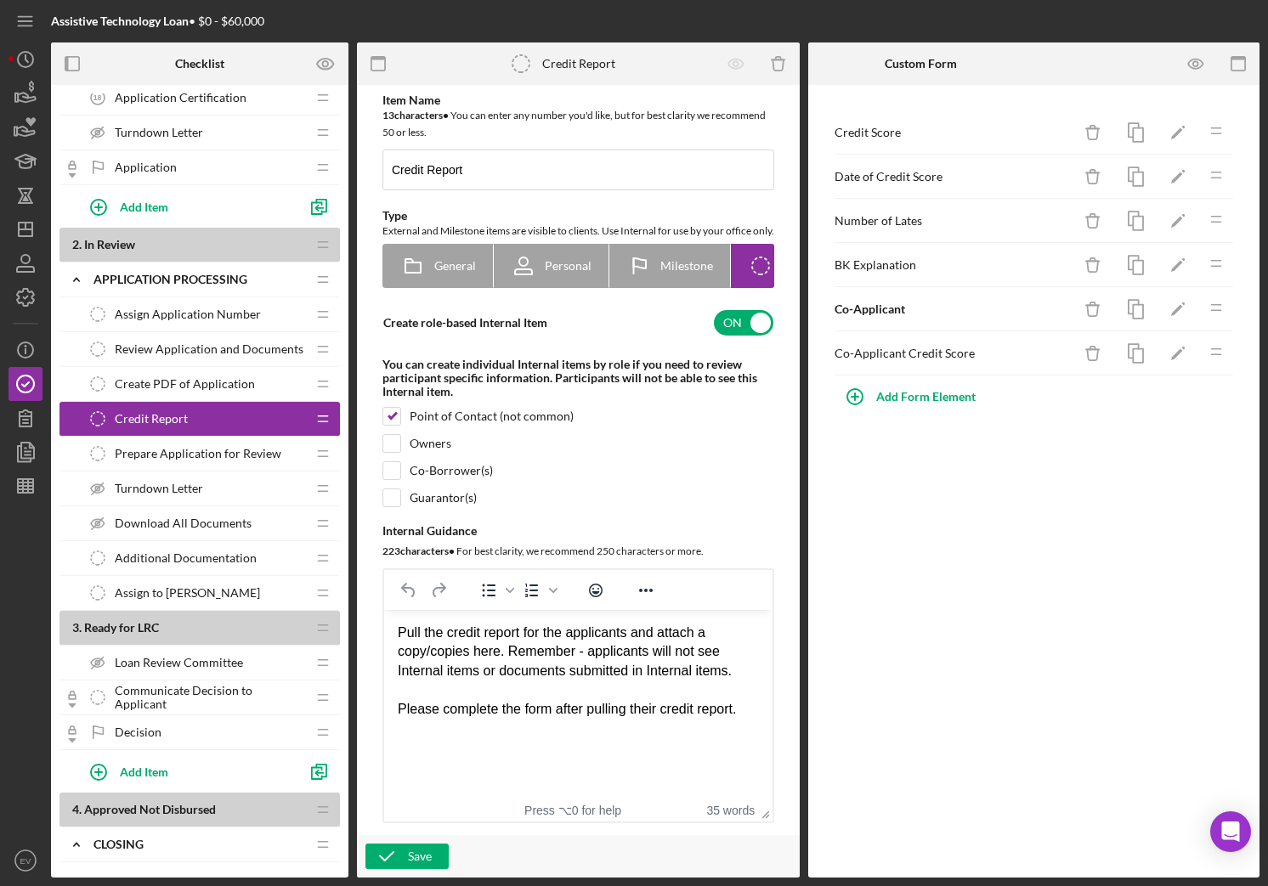
click at [197, 447] on span "Prepare Application for Review" at bounding box center [198, 454] width 167 height 14
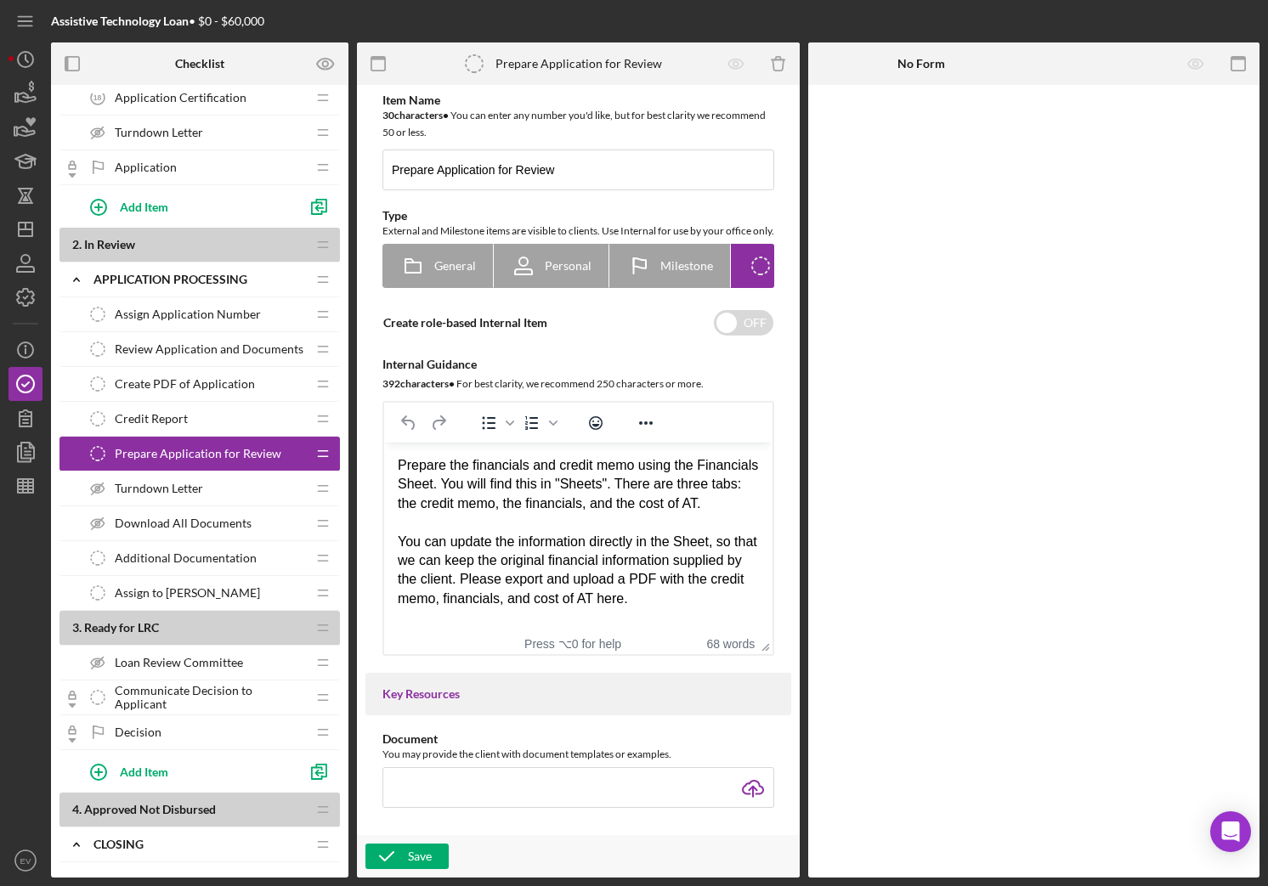
click at [200, 421] on div "Credit Report Credit Report" at bounding box center [193, 419] width 225 height 34
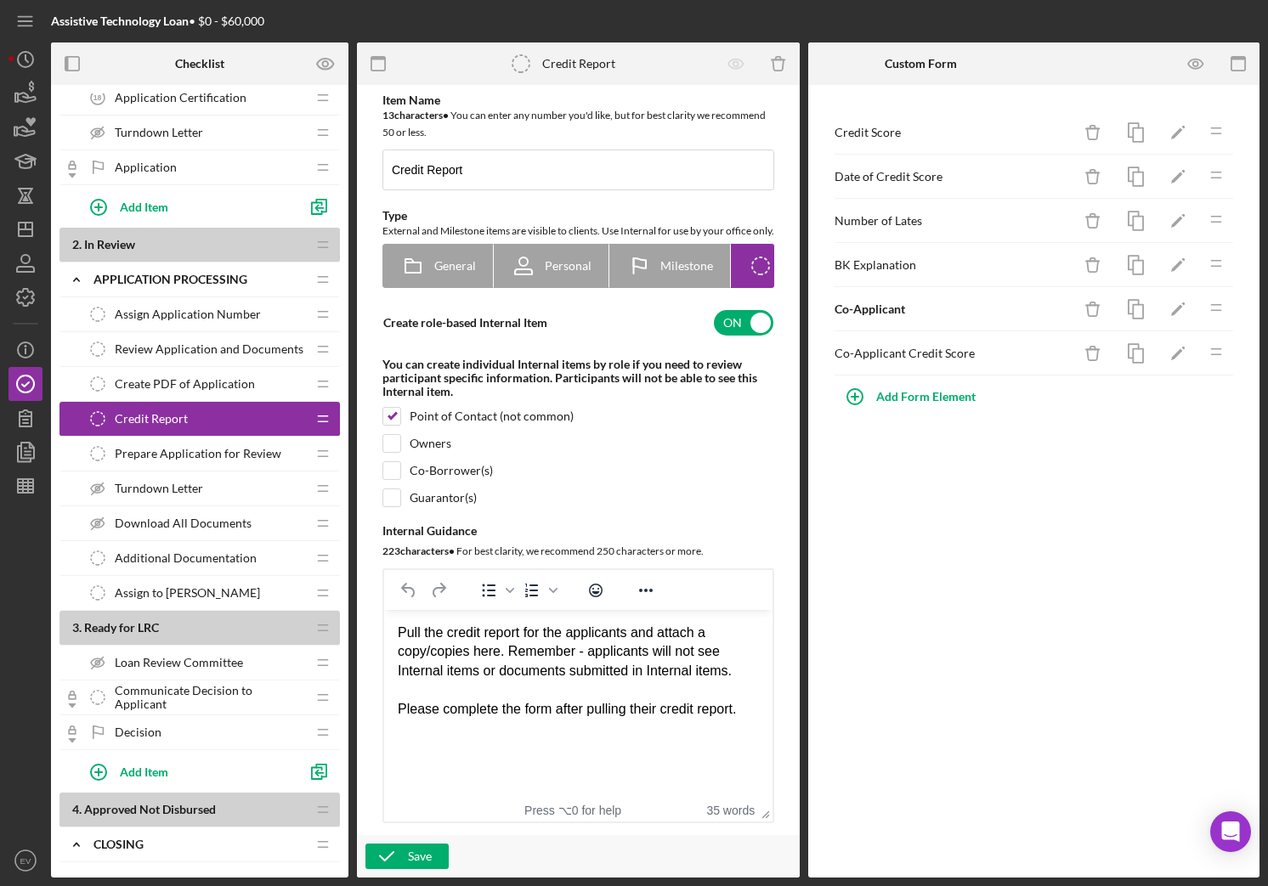
click at [200, 455] on span "Prepare Application for Review" at bounding box center [198, 454] width 167 height 14
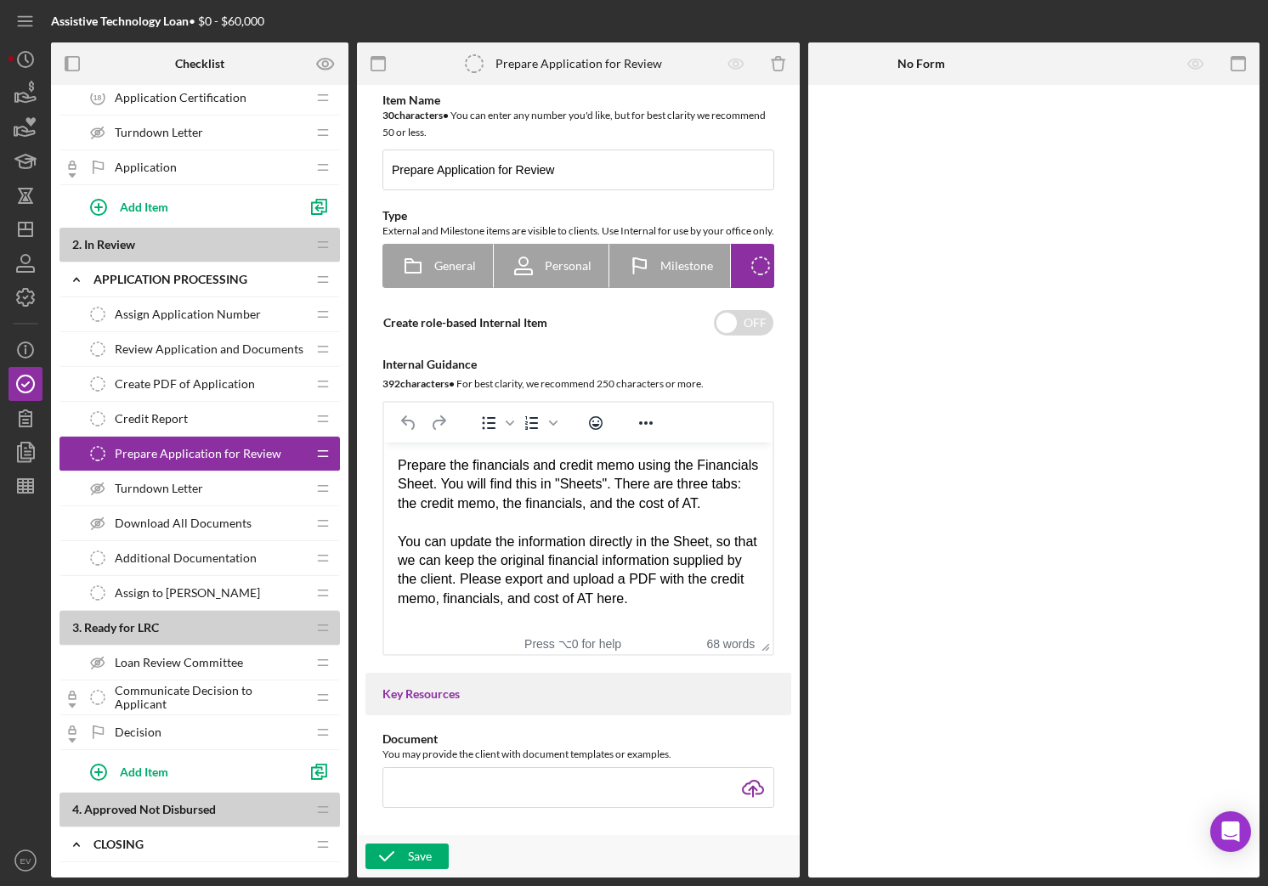
scroll to position [8, 0]
click at [197, 492] on span "Turndown Letter" at bounding box center [159, 489] width 88 height 14
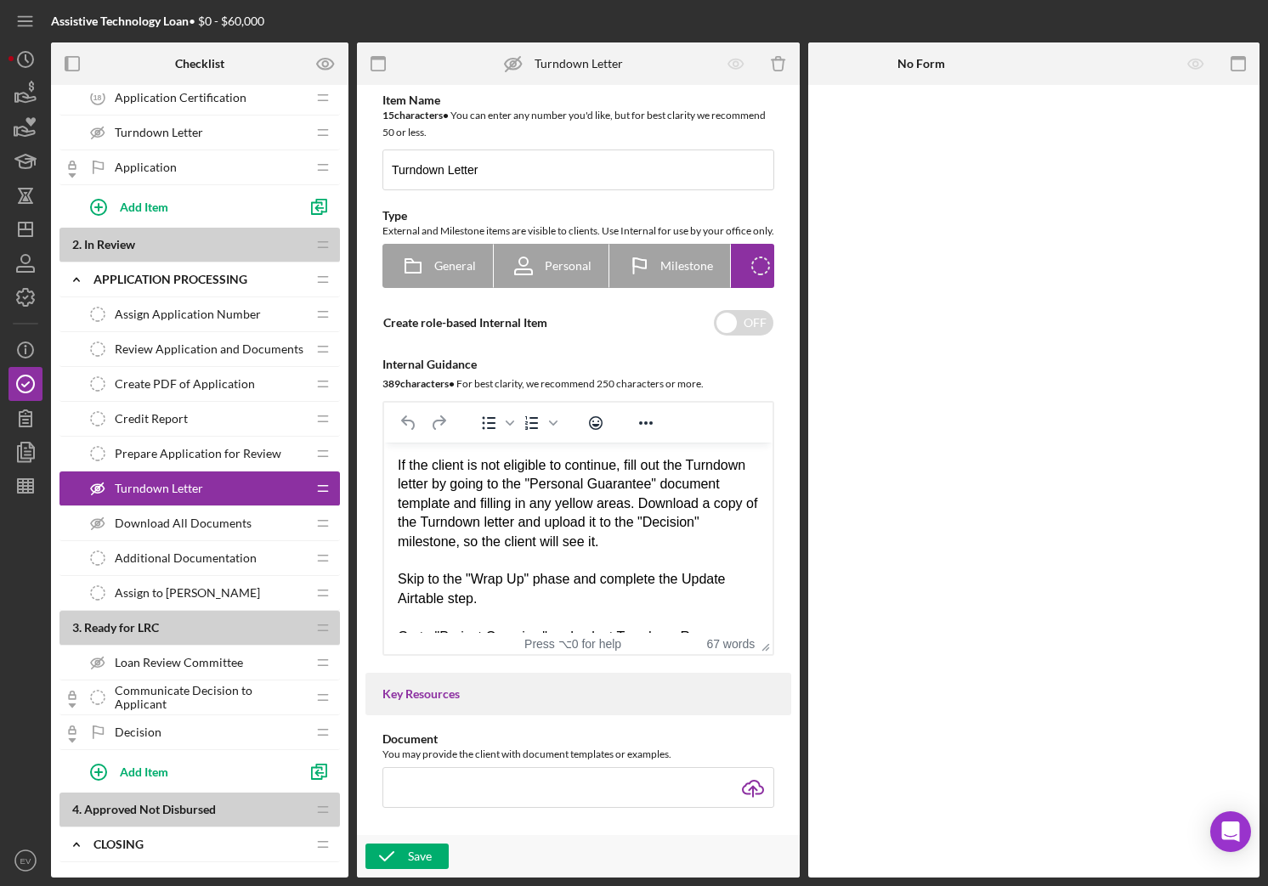
click at [217, 534] on div "Download All Documents Download All Documents" at bounding box center [193, 523] width 225 height 34
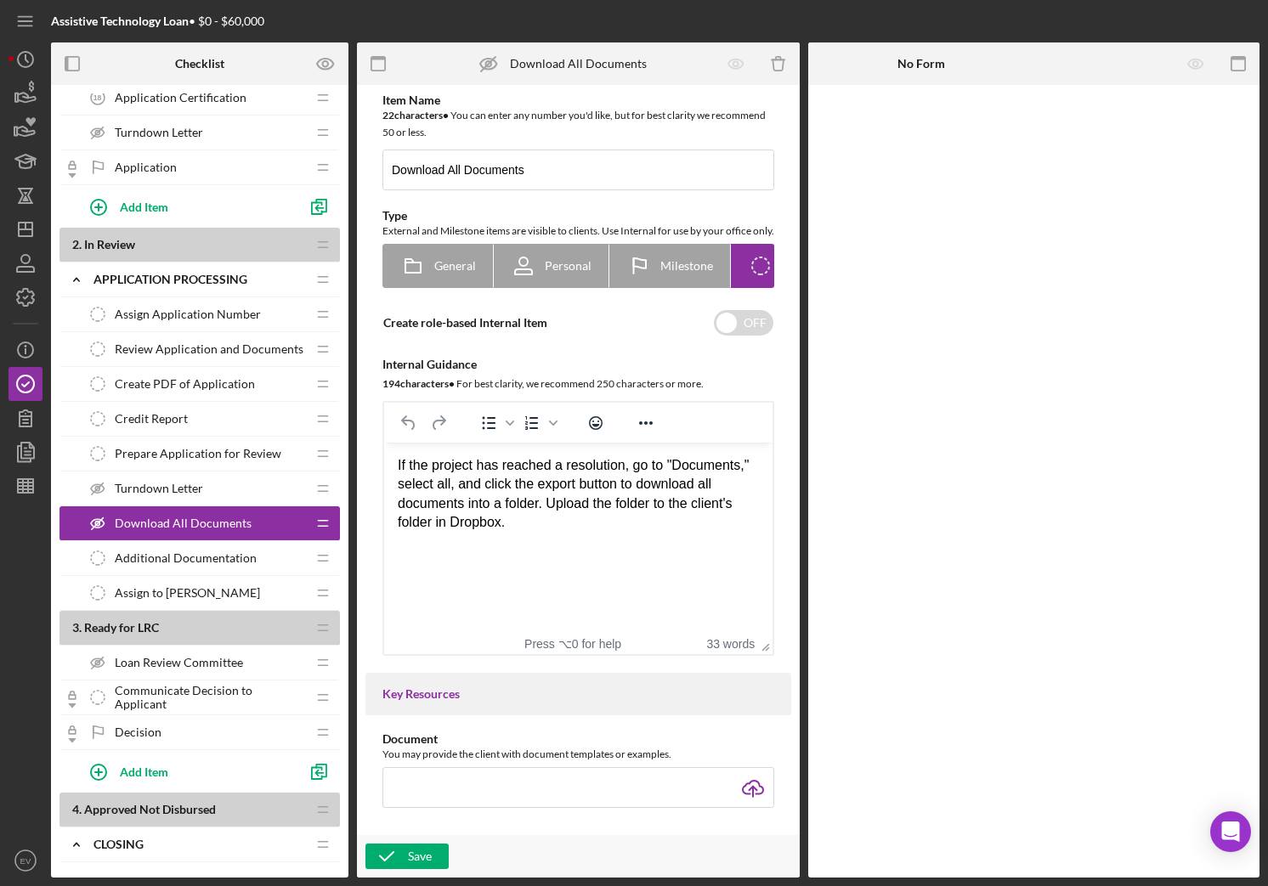
click at [211, 565] on div "Additional Documentation Additional Documentation" at bounding box center [193, 558] width 225 height 34
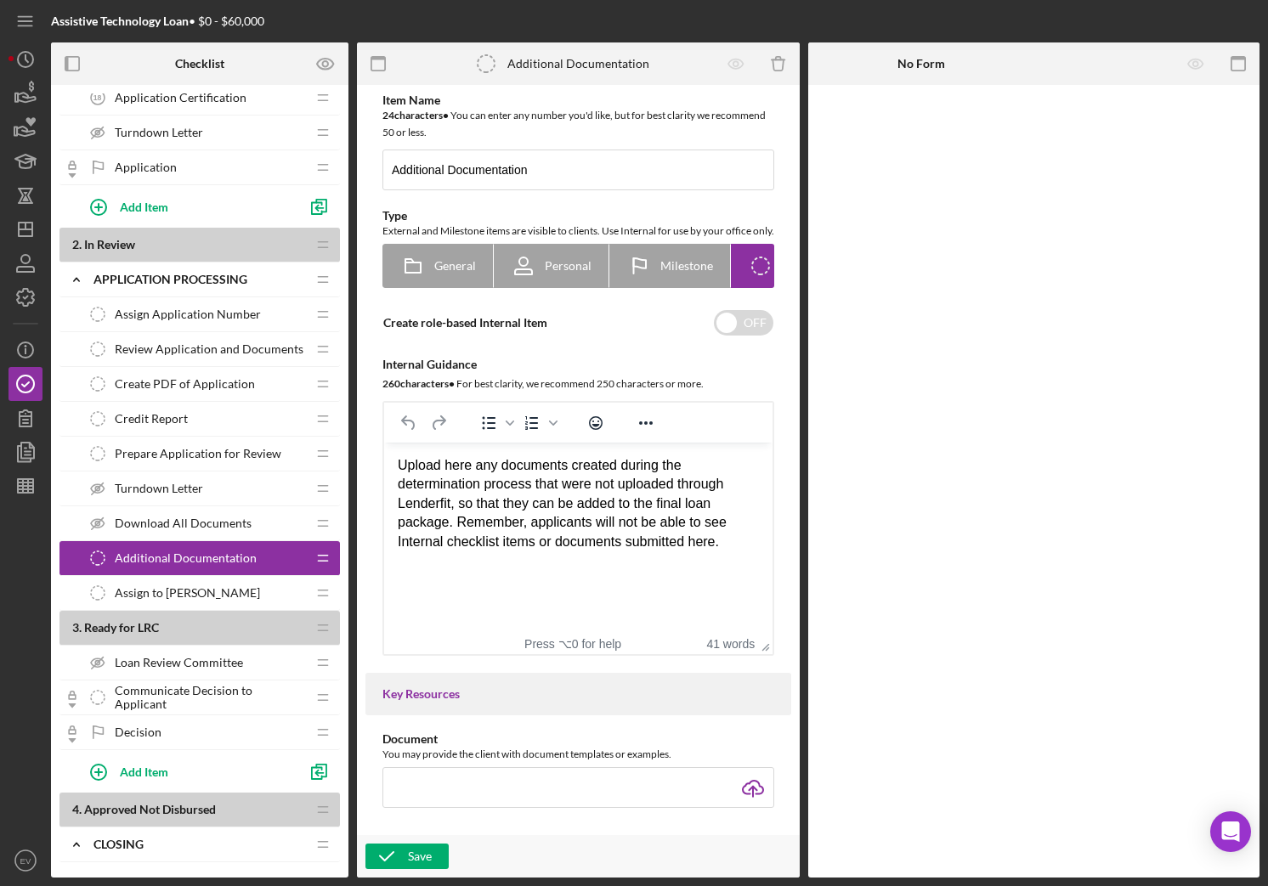
click at [178, 591] on span "Assign to [PERSON_NAME]" at bounding box center [187, 593] width 145 height 14
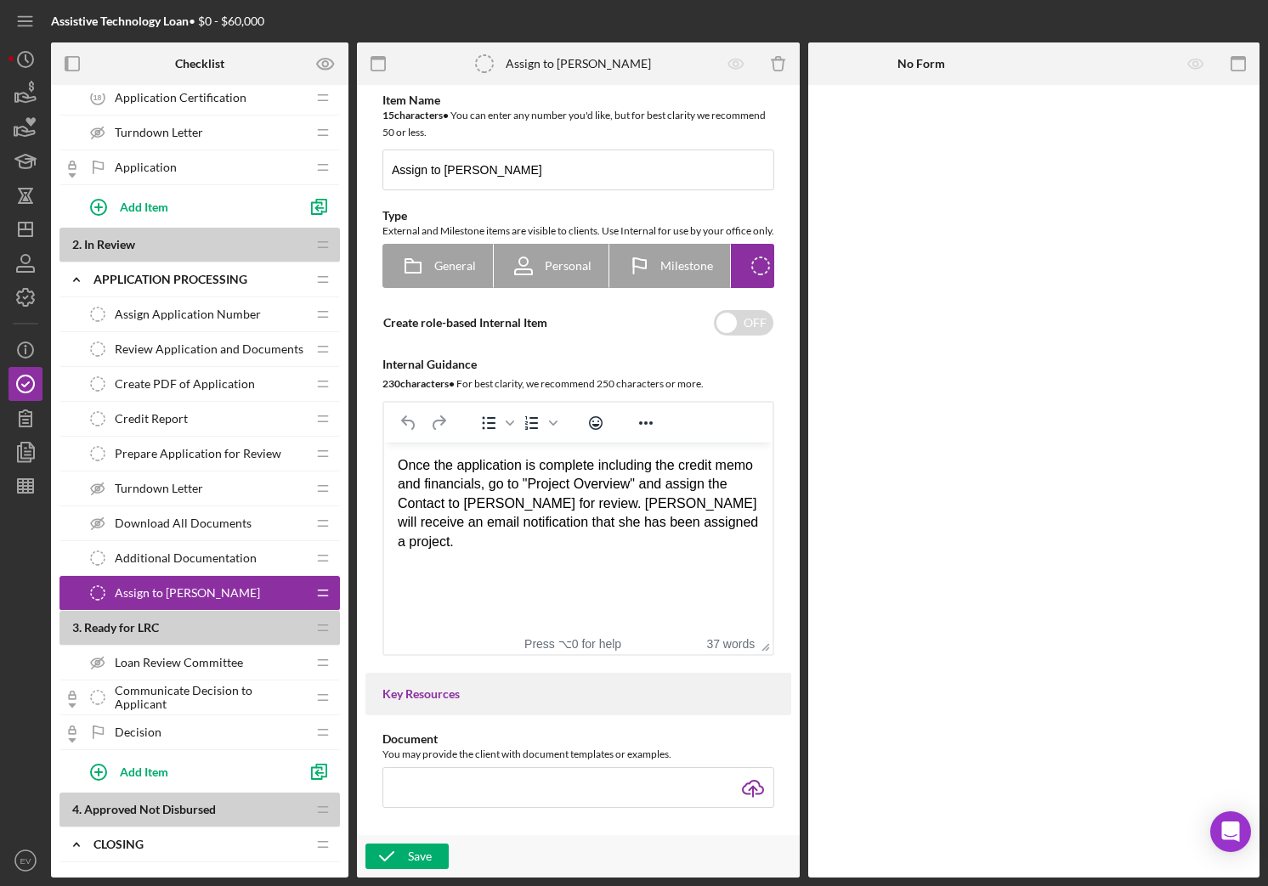
click at [198, 517] on span "Download All Documents" at bounding box center [183, 524] width 137 height 14
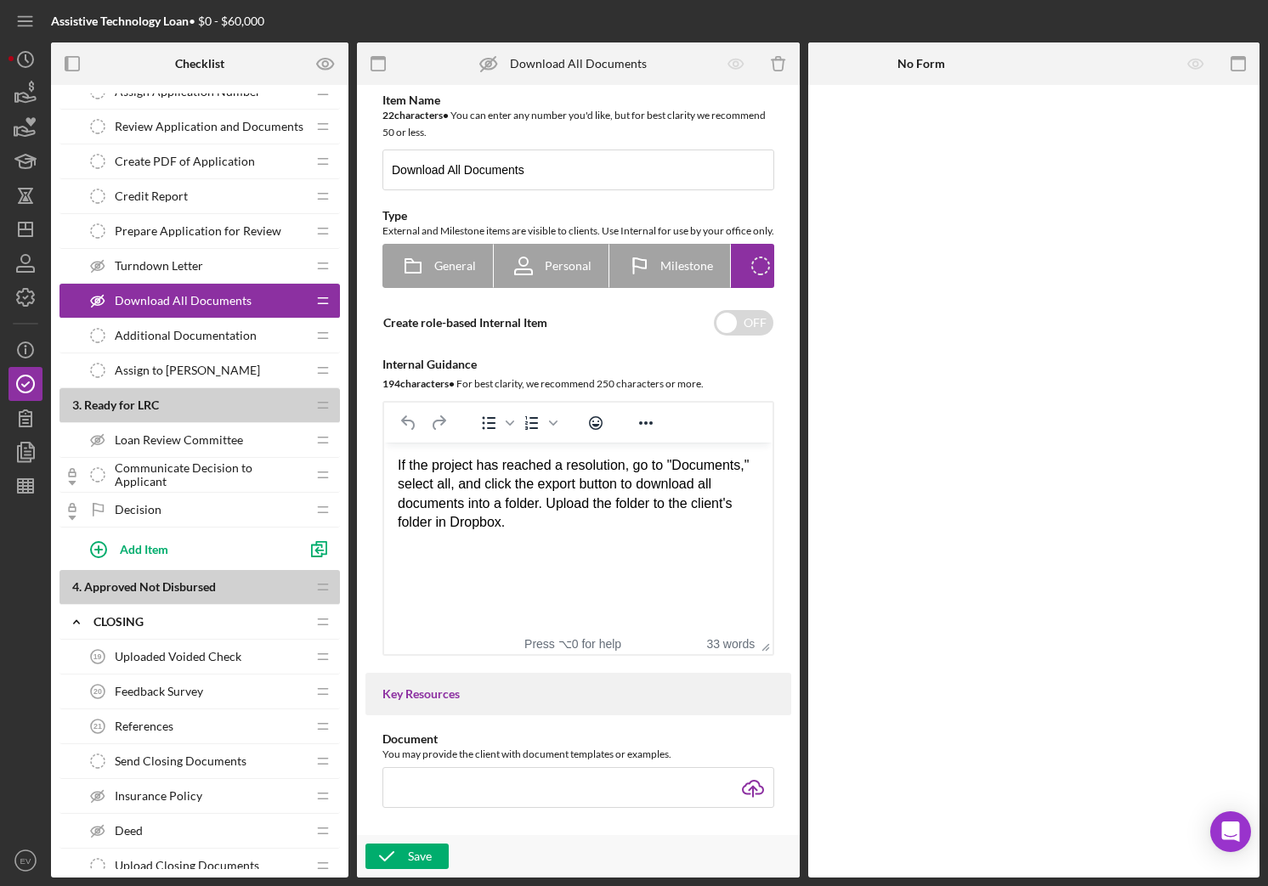
scroll to position [993, 0]
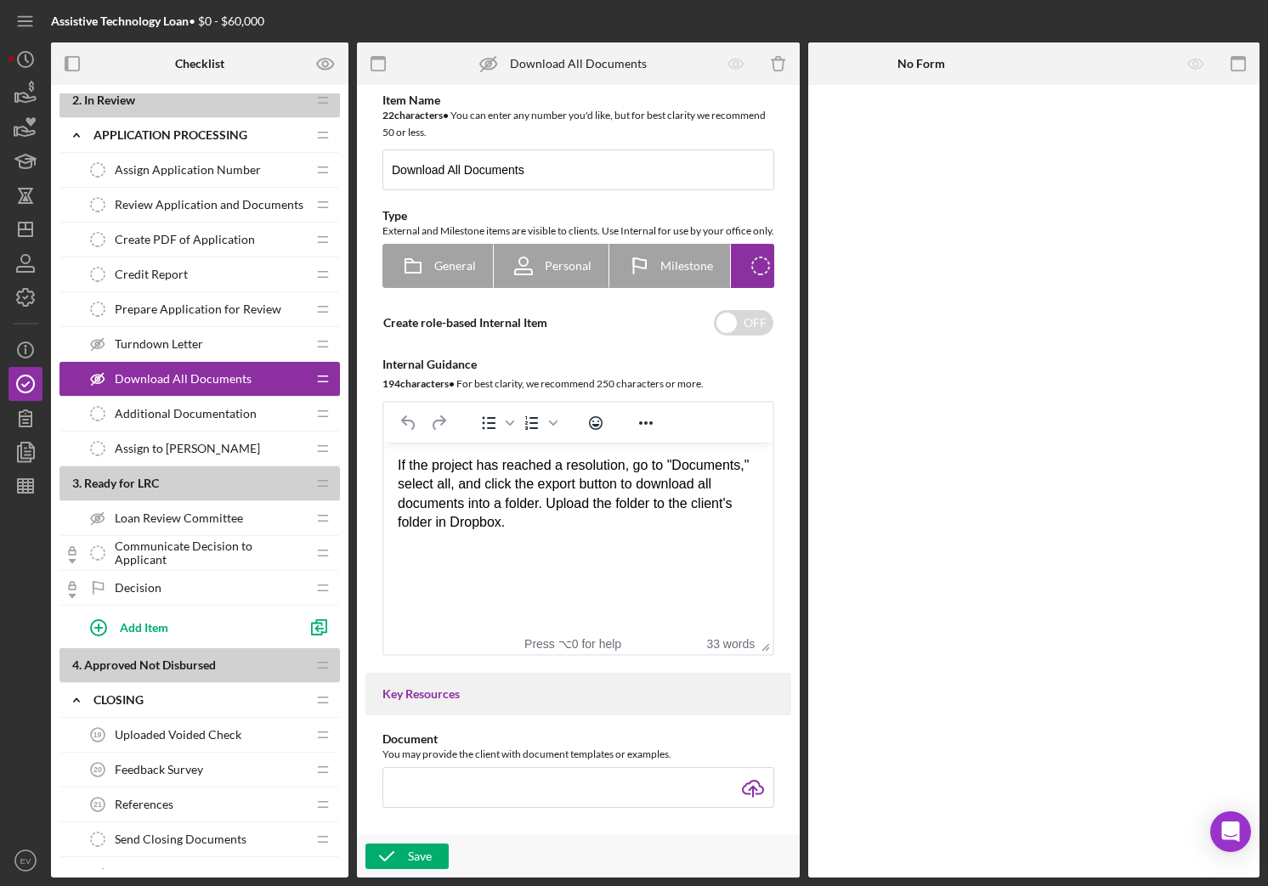
click at [217, 420] on span "Additional Documentation" at bounding box center [186, 414] width 142 height 14
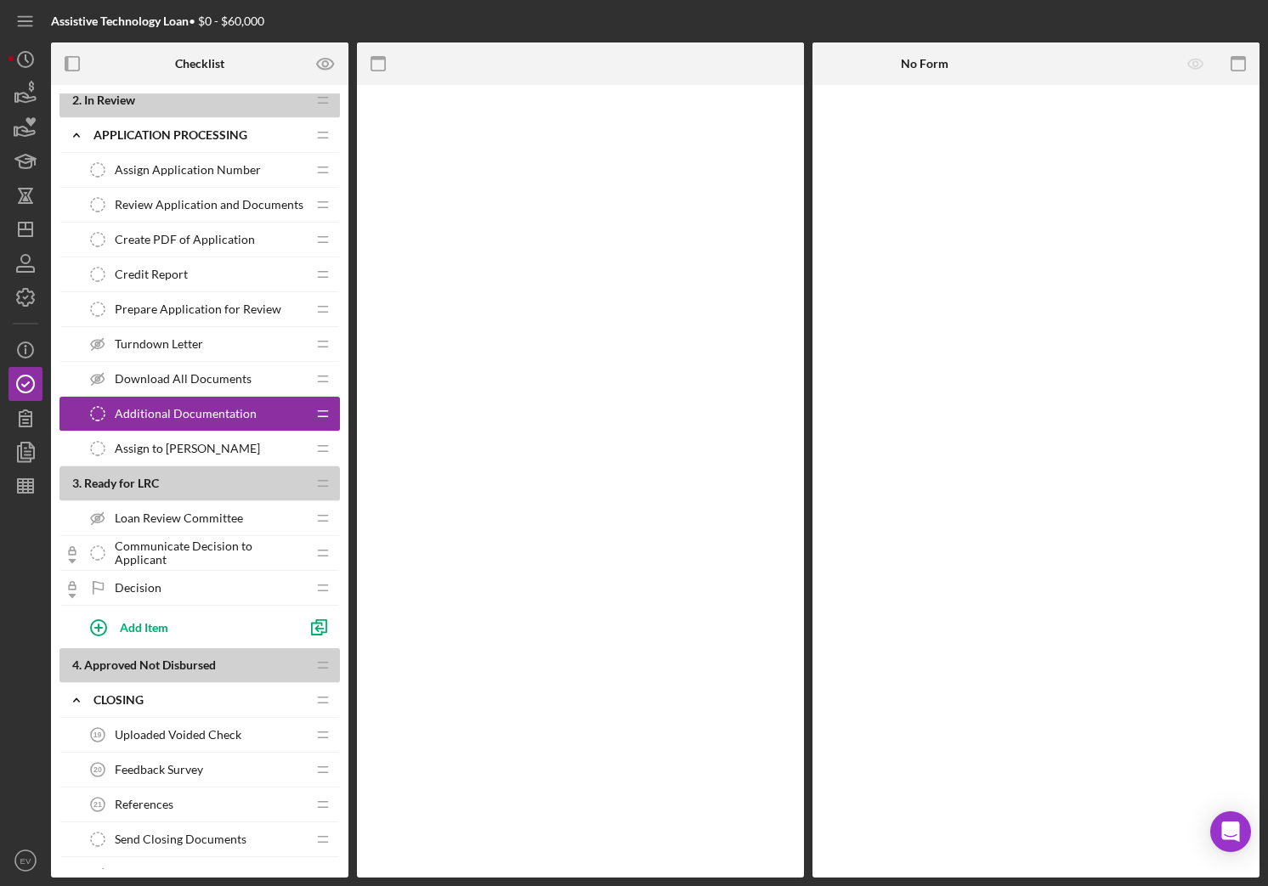
click at [211, 445] on div "Assign to [PERSON_NAME] to [PERSON_NAME]" at bounding box center [193, 449] width 225 height 34
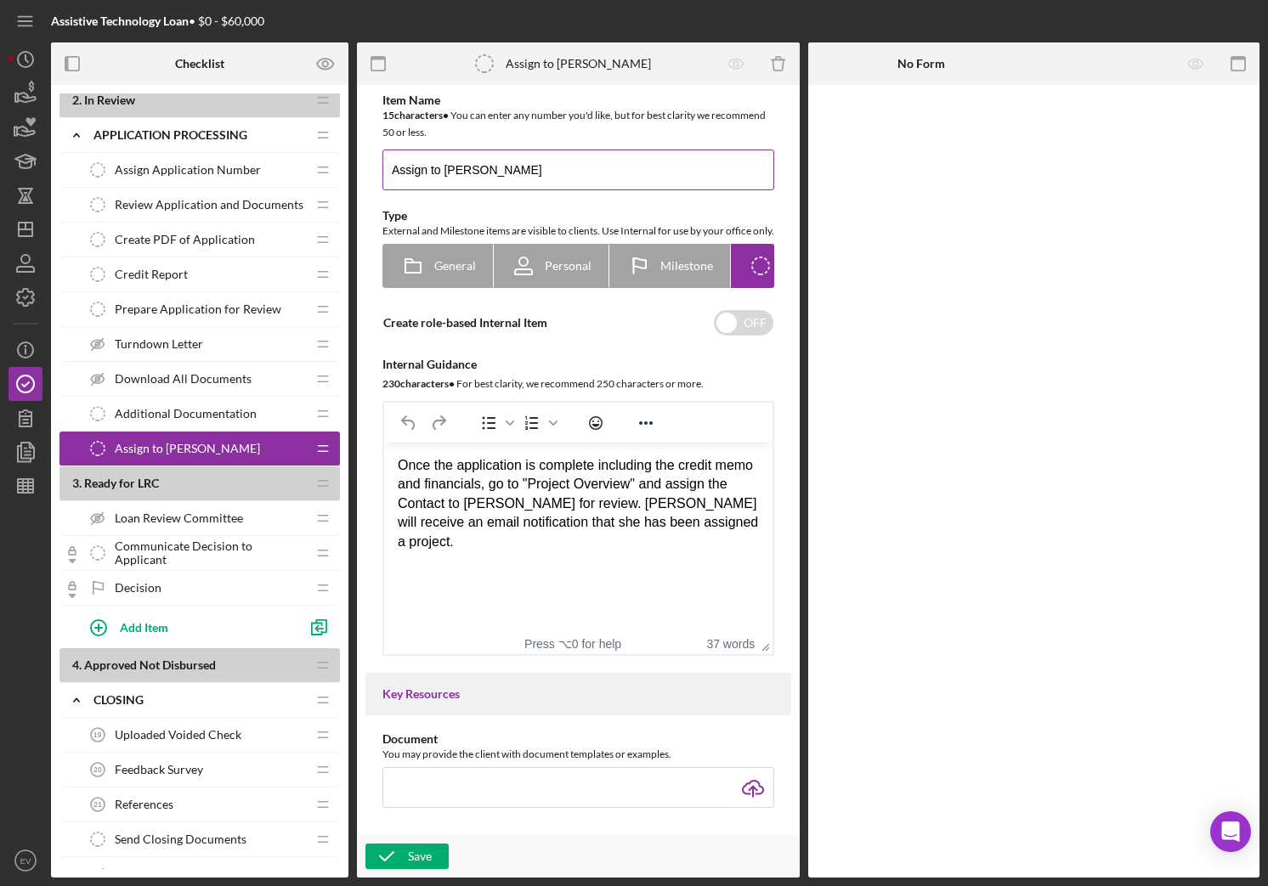
click at [484, 174] on input "Assign to [PERSON_NAME]" at bounding box center [578, 170] width 392 height 41
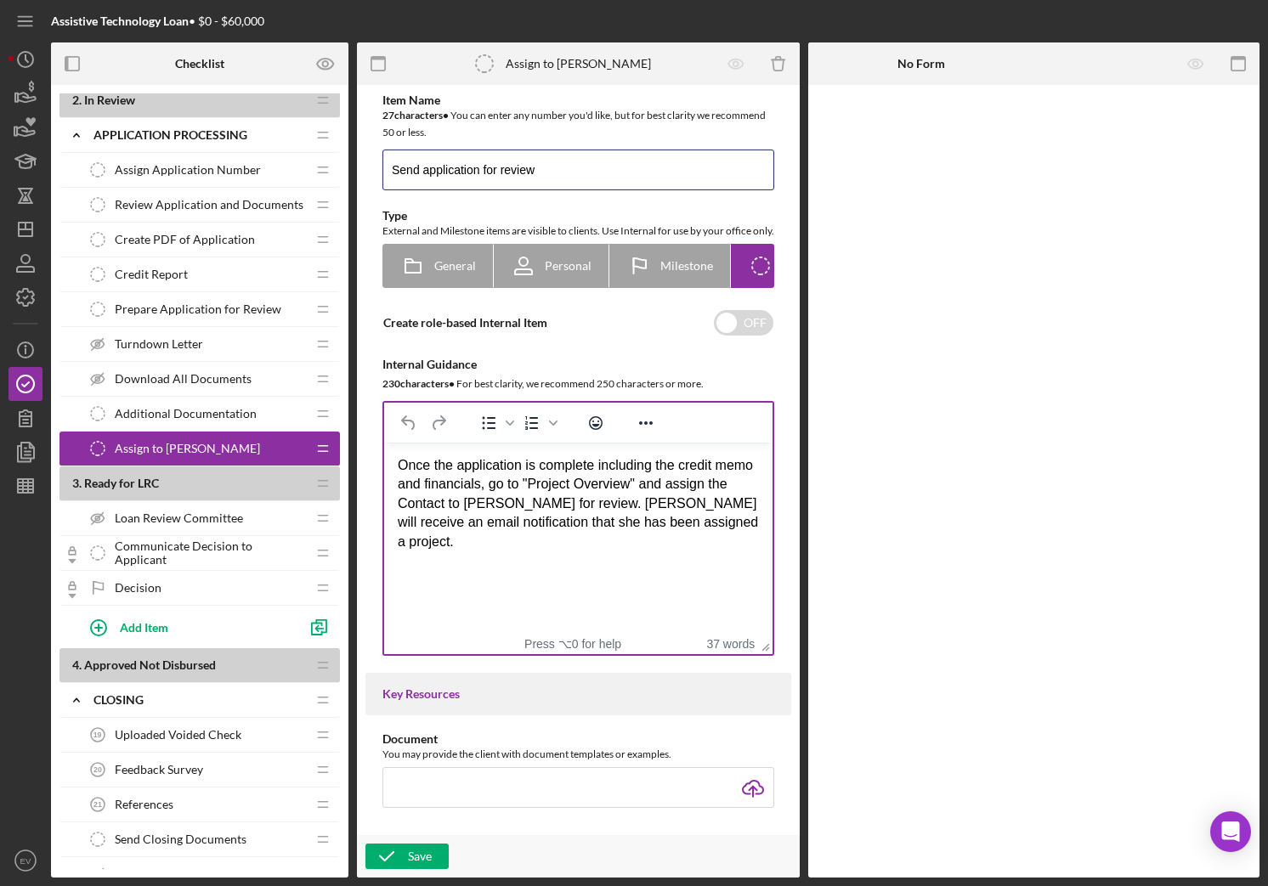
type input "Send application for review"
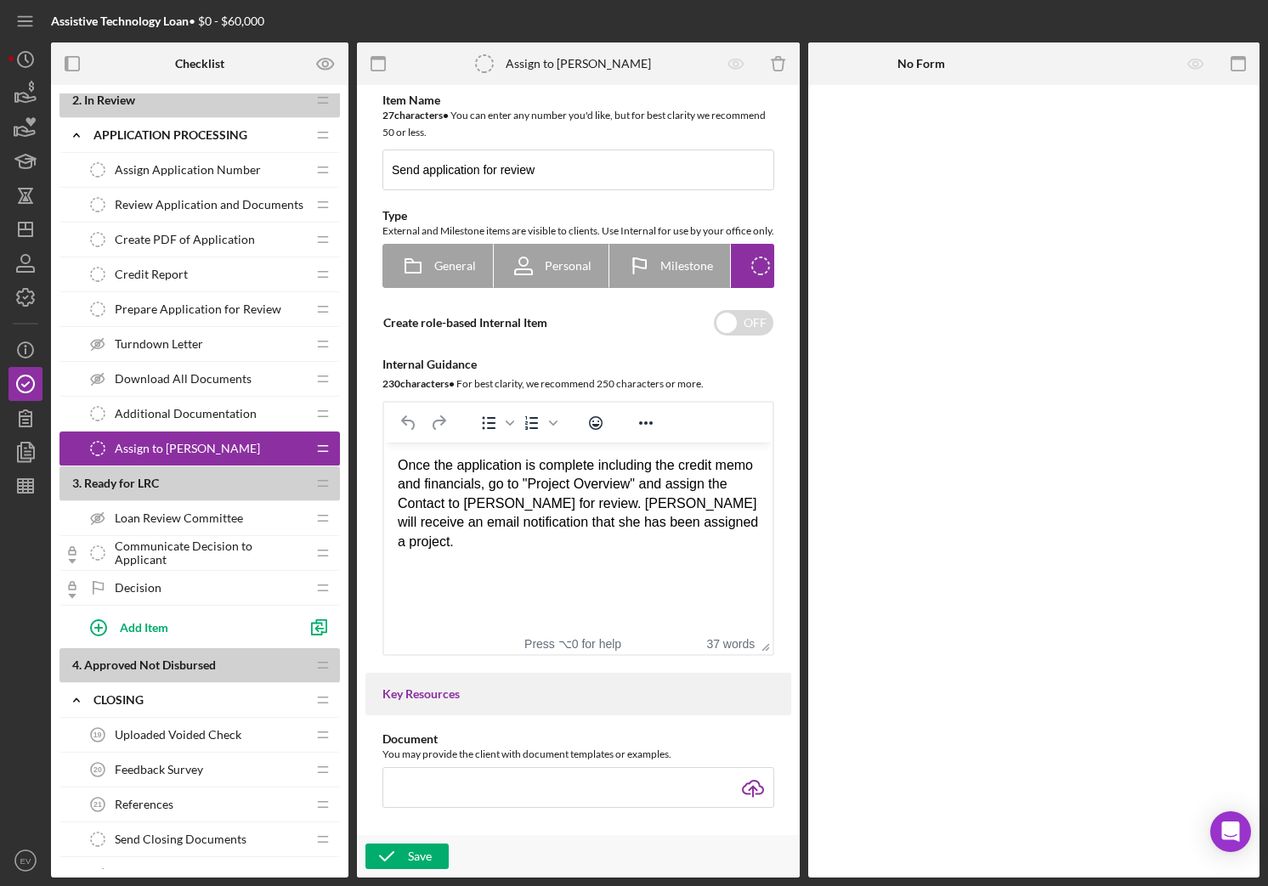
click at [549, 553] on html "Once the application is complete including the credit memo and financials, go t…" at bounding box center [578, 504] width 388 height 122
drag, startPoint x: 549, startPoint y: 553, endPoint x: 473, endPoint y: 472, distance: 111.2
click at [473, 472] on html "Once the application is complete including the credit memo and financials, go t…" at bounding box center [578, 504] width 388 height 122
click at [472, 473] on div "Once the application is complete including the credit memo and financials, go t…" at bounding box center [578, 503] width 361 height 95
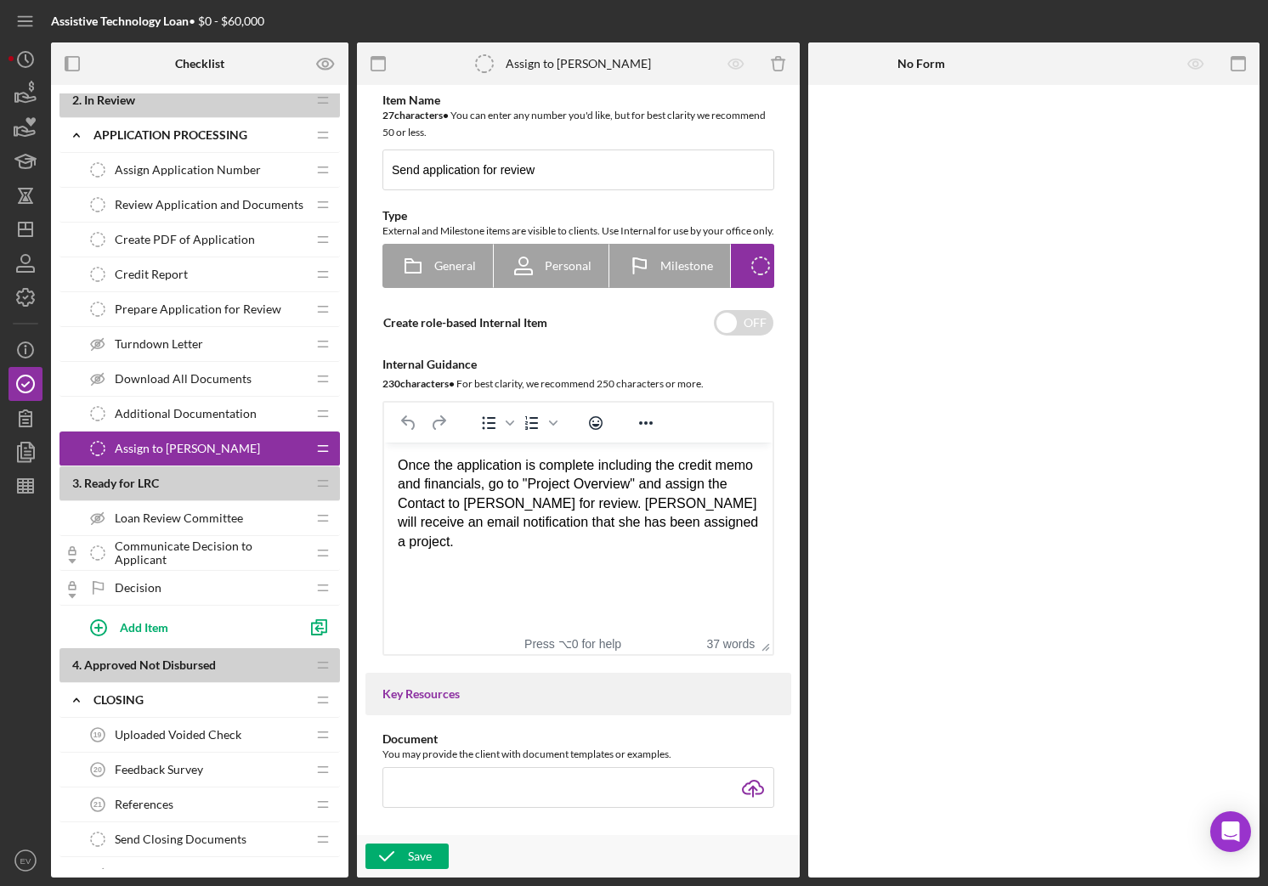
click at [543, 485] on div "Once the application is complete including the credit memo and financials, go t…" at bounding box center [578, 503] width 361 height 95
click at [537, 489] on div "Once the application is complete including the credit memo and financials, go t…" at bounding box center [578, 503] width 361 height 95
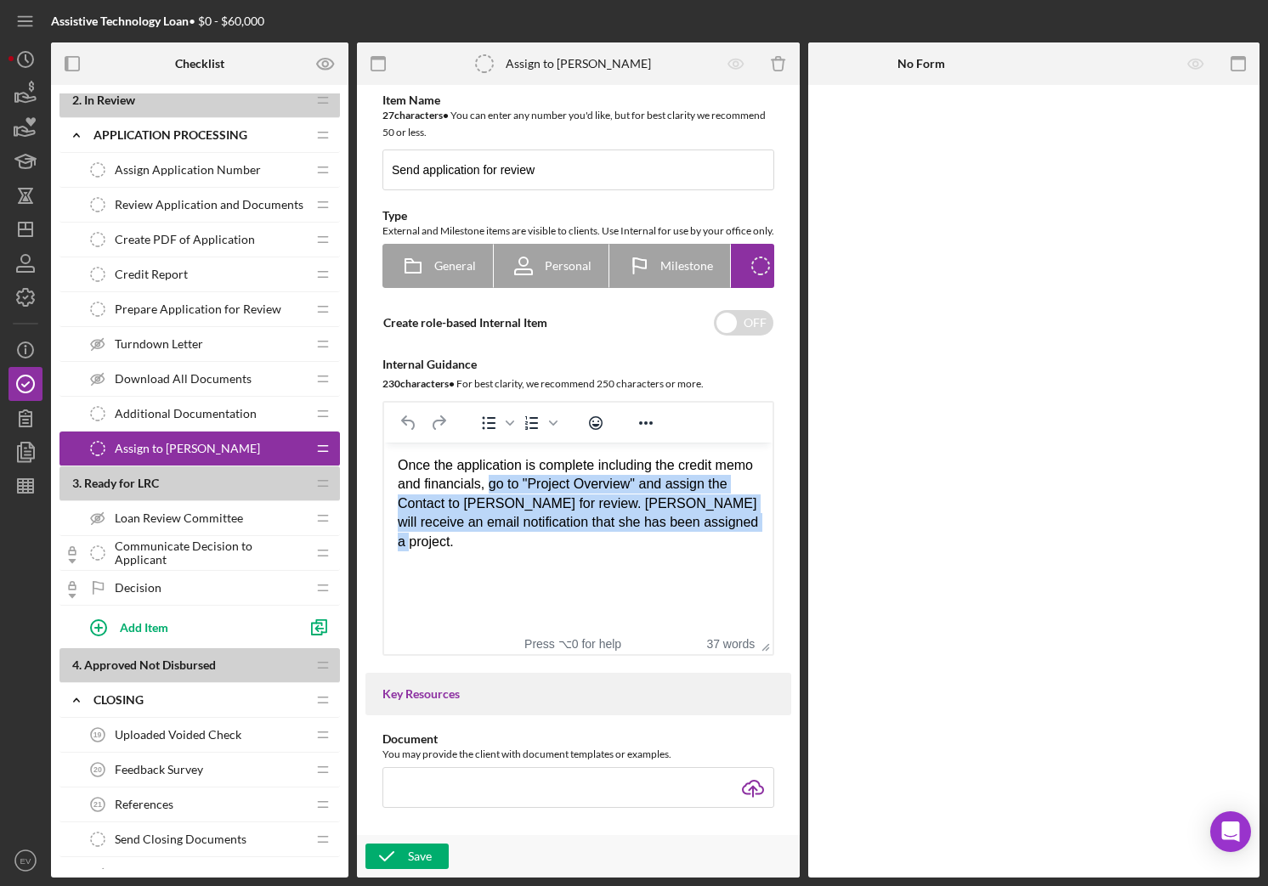
drag, startPoint x: 537, startPoint y: 489, endPoint x: 704, endPoint y: 537, distance: 173.4
click at [704, 537] on div "Once the application is complete including the credit memo and financials, go t…" at bounding box center [578, 503] width 361 height 95
drag, startPoint x: 665, startPoint y: 540, endPoint x: 535, endPoint y: 477, distance: 144.4
click at [535, 477] on div "Once the application is complete including the credit memo and financials, go t…" at bounding box center [578, 503] width 361 height 95
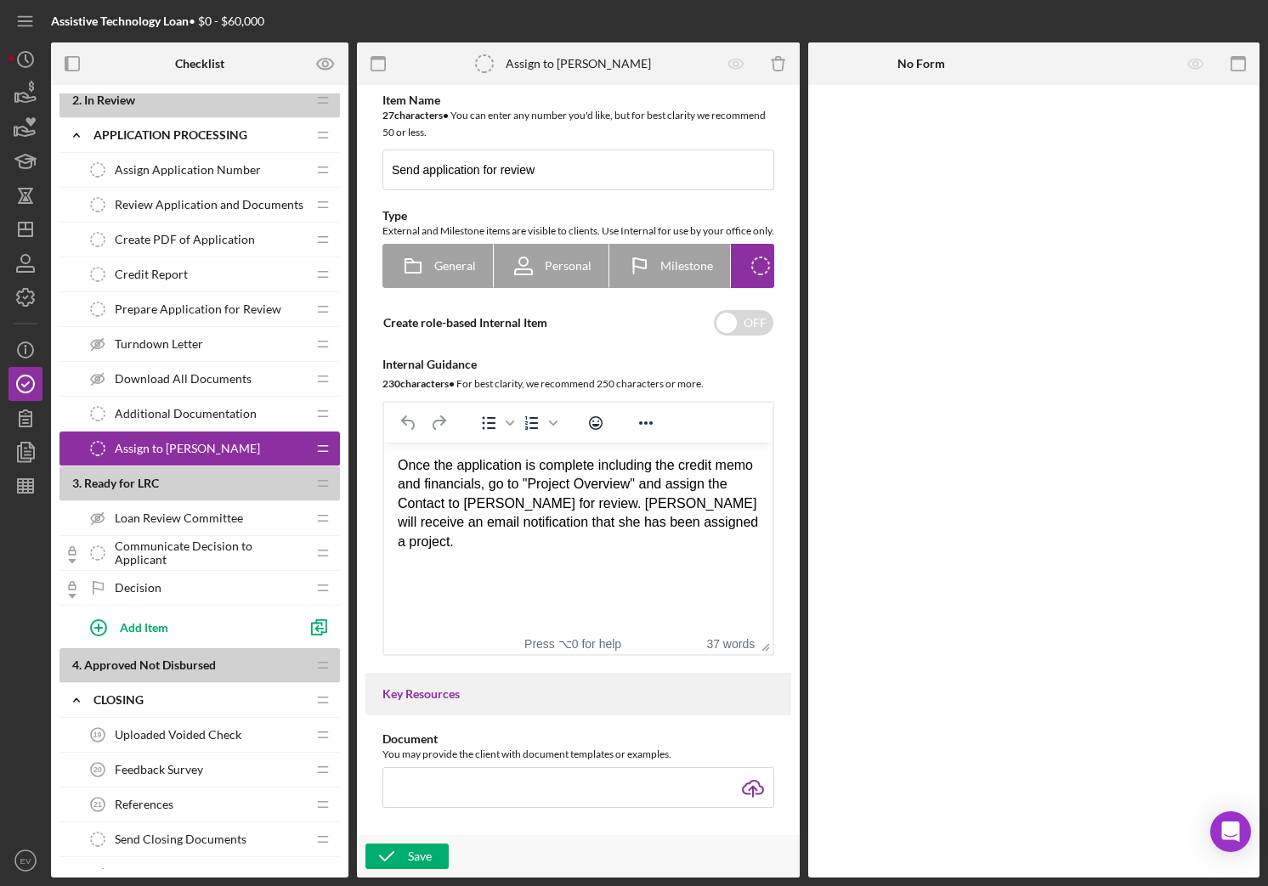
click at [535, 477] on div "Once the application is complete including the credit memo and financials, go t…" at bounding box center [578, 503] width 361 height 95
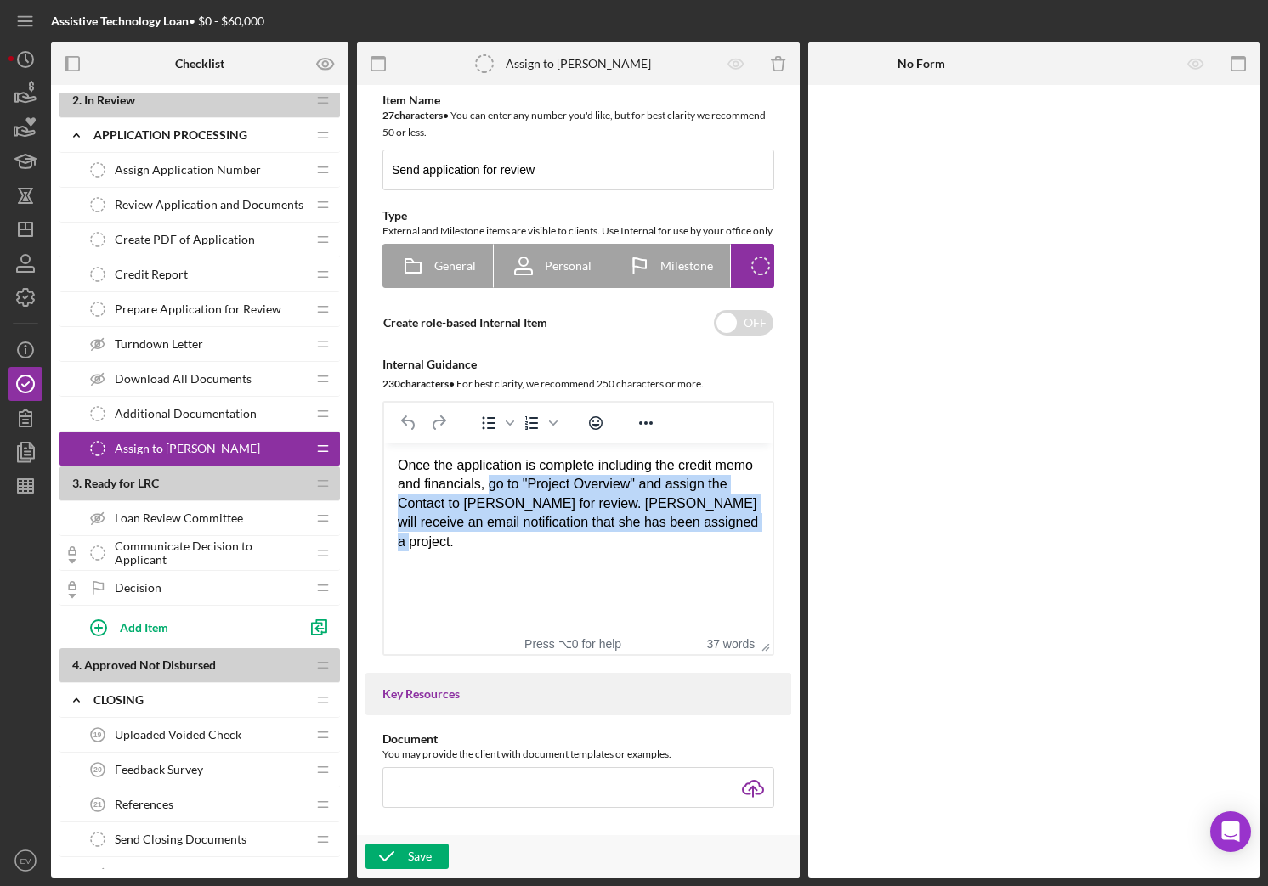
drag, startPoint x: 535, startPoint y: 477, endPoint x: 635, endPoint y: 537, distance: 116.3
click at [635, 537] on div "Once the application is complete including the credit memo and financials, go t…" at bounding box center [578, 503] width 361 height 95
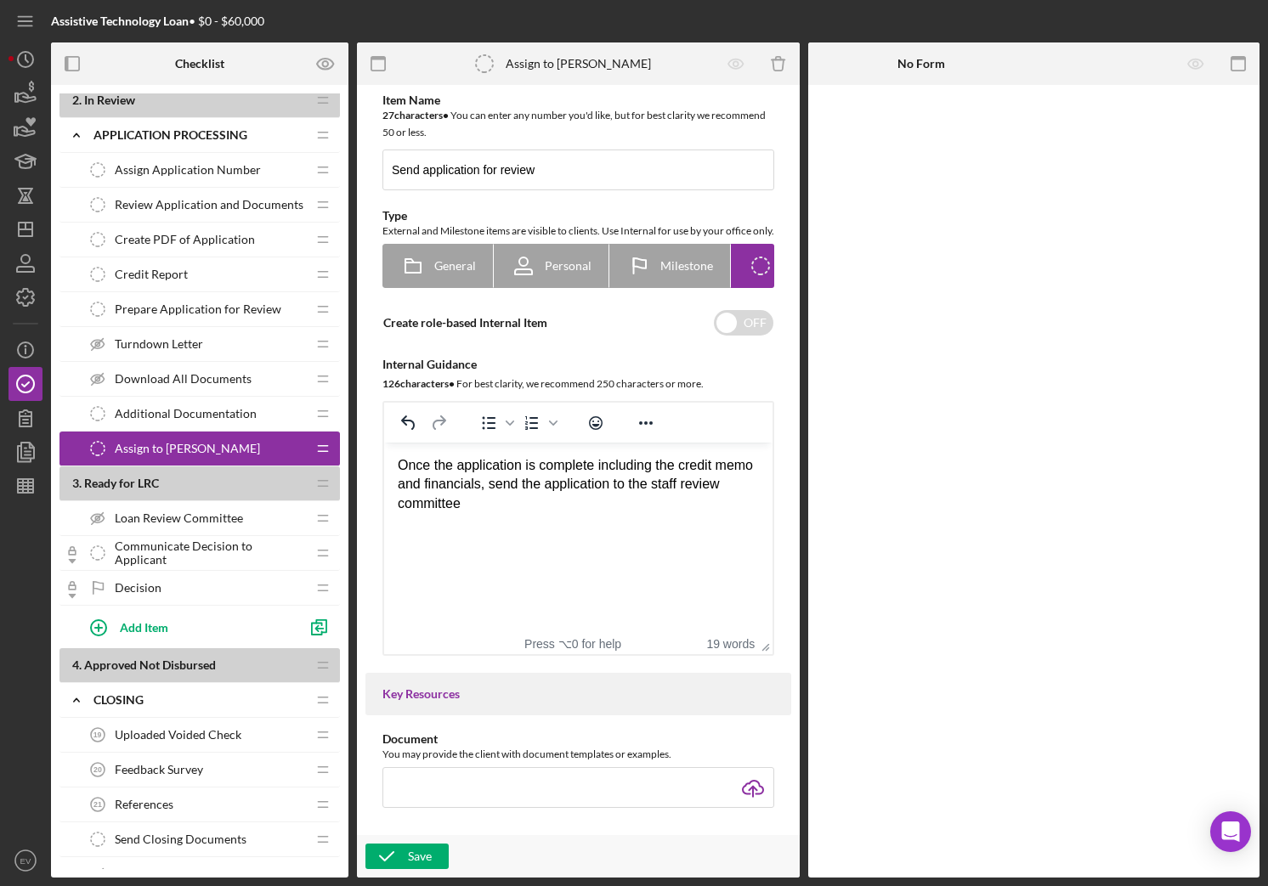
click at [695, 484] on div "Once the application is complete including the credit memo and financials, send…" at bounding box center [578, 484] width 361 height 57
click at [538, 483] on div "Once the application is complete including the credit memo and financials, send…" at bounding box center [578, 484] width 361 height 57
drag, startPoint x: 538, startPoint y: 483, endPoint x: 669, endPoint y: 508, distance: 133.3
click at [669, 508] on div "Once the application is complete including the credit memo and financials, send…" at bounding box center [578, 484] width 361 height 57
click at [668, 508] on div "Once the application is complete including the credit memo and financials, send…" at bounding box center [578, 484] width 361 height 57
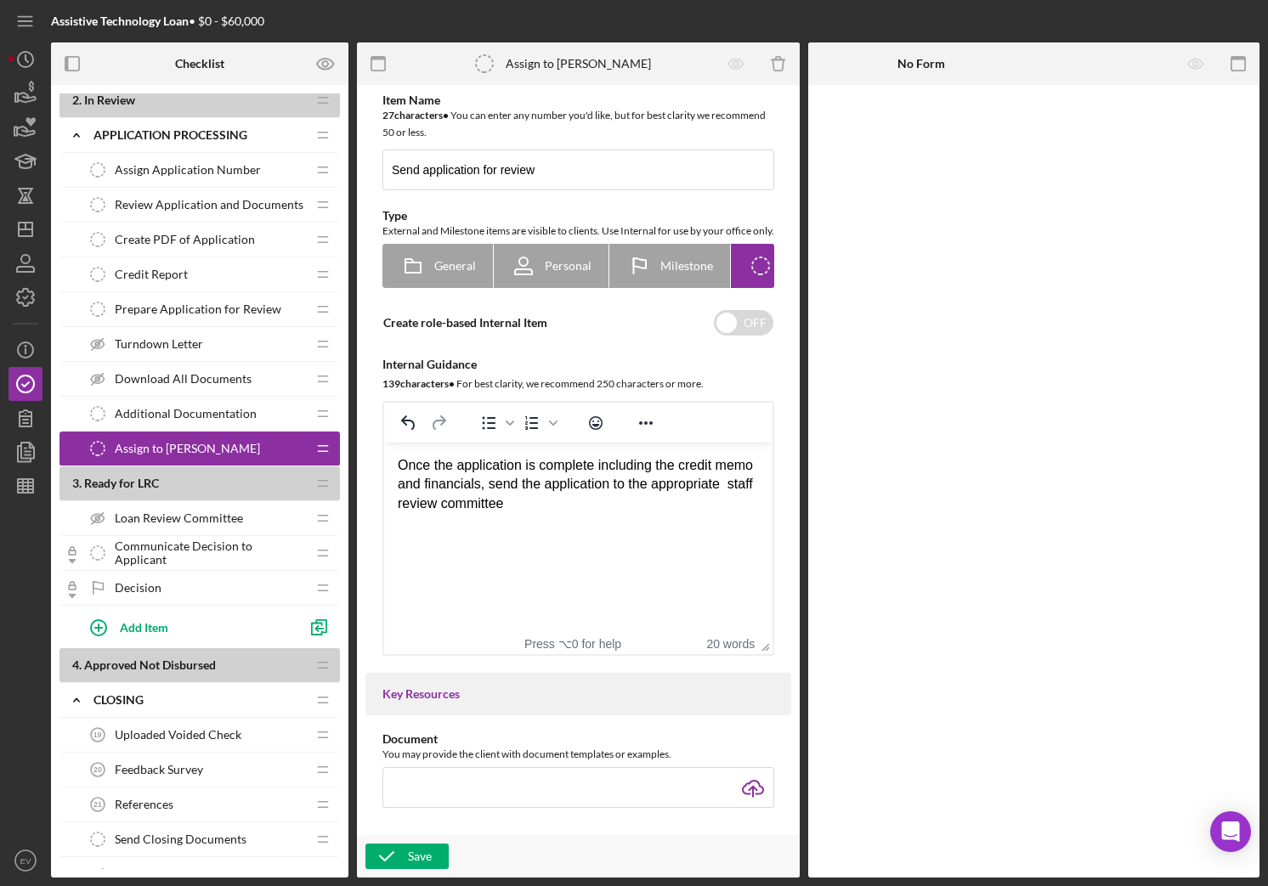
drag, startPoint x: 668, startPoint y: 508, endPoint x: 627, endPoint y: 467, distance: 57.7
click at [627, 467] on div "Once the application is complete including the credit memo and financials, send…" at bounding box center [578, 484] width 361 height 57
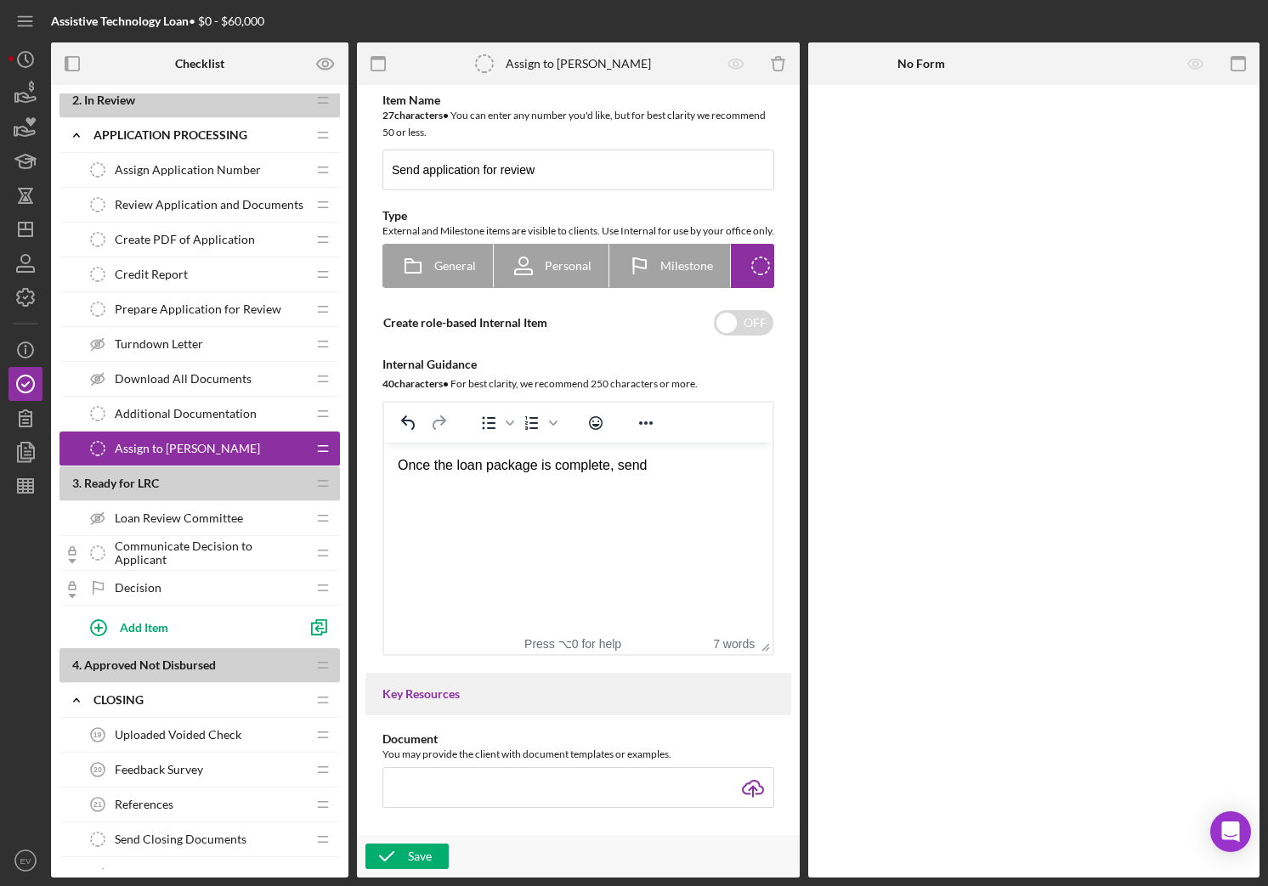
click at [211, 311] on span "Prepare Application for Review" at bounding box center [198, 309] width 167 height 14
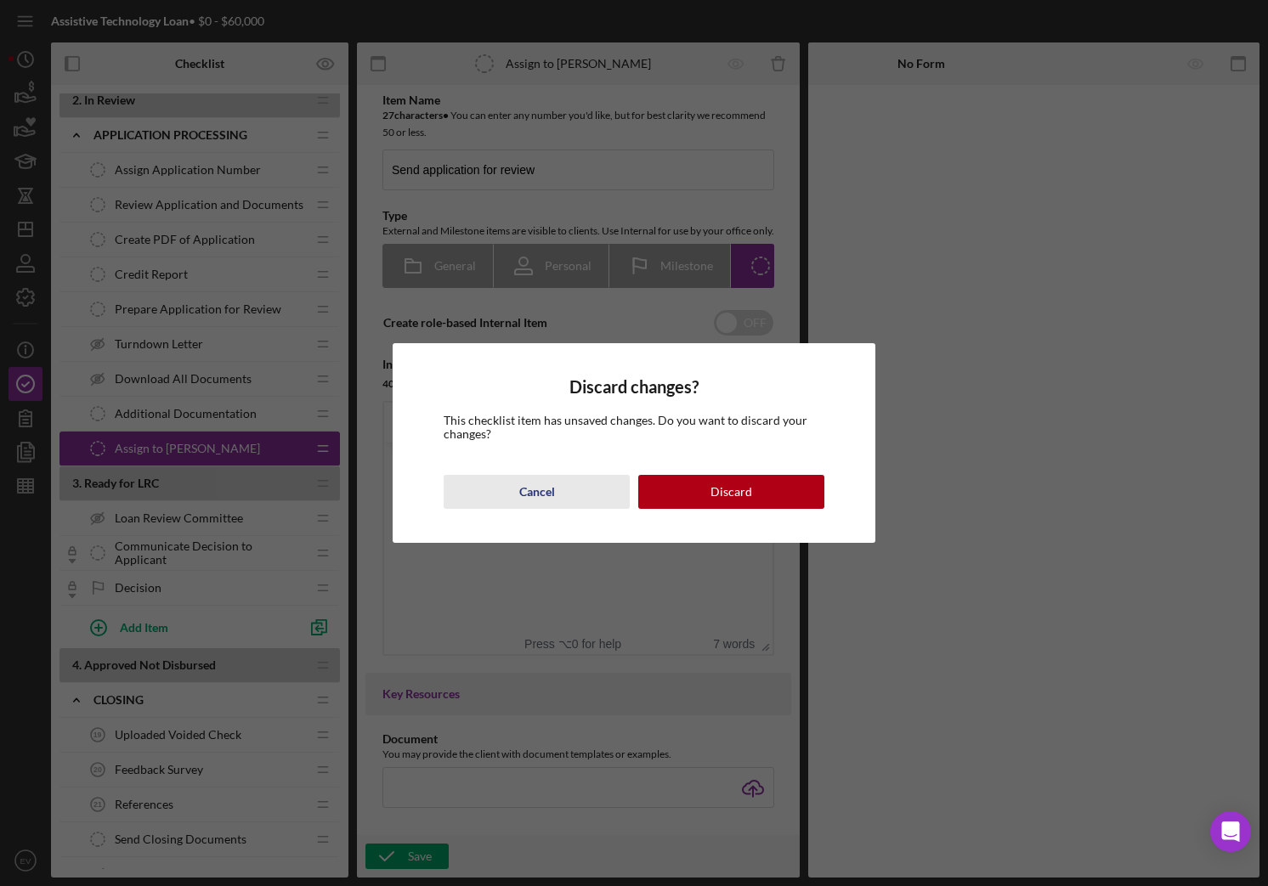
click at [552, 489] on div "Cancel" at bounding box center [537, 492] width 36 height 34
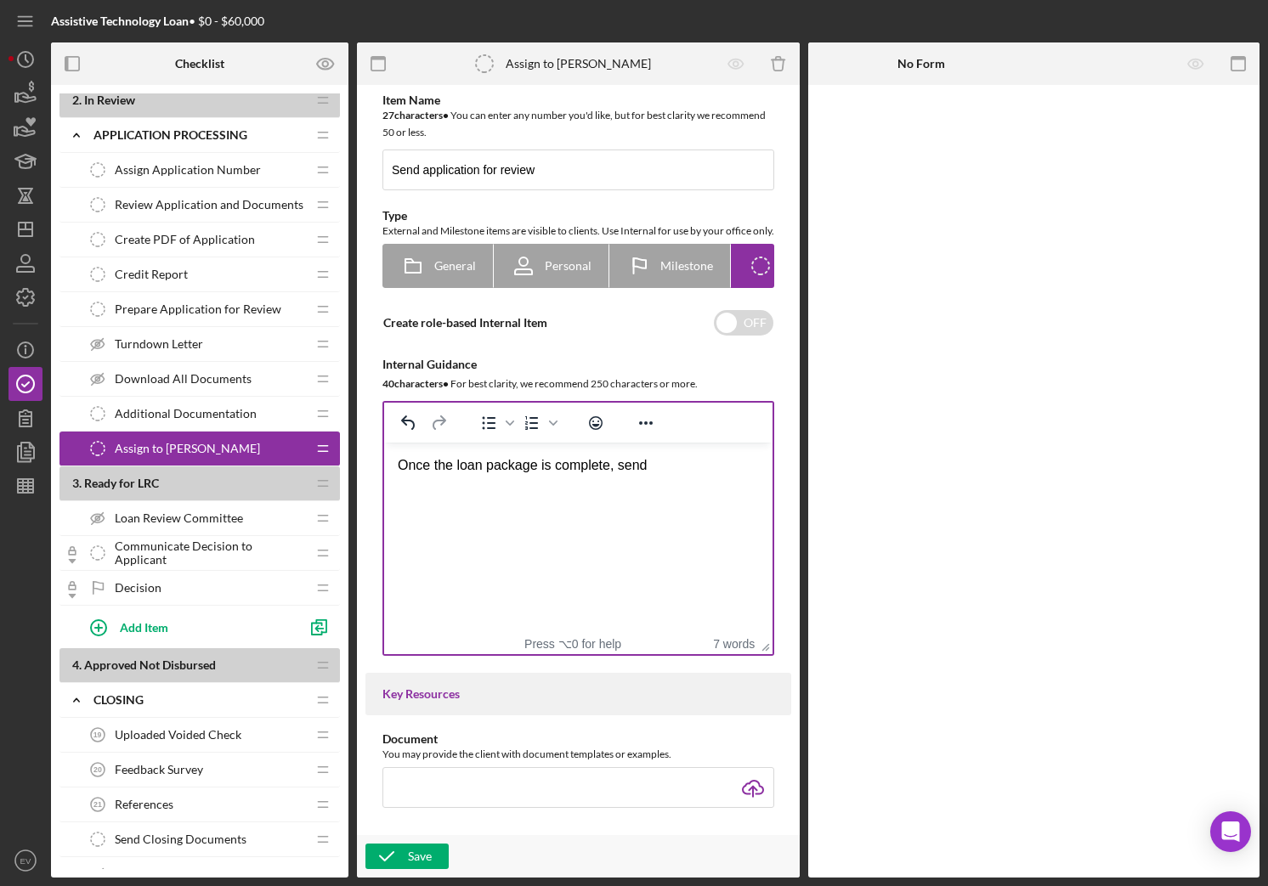
click at [673, 474] on div "Once the loan package is complete, send" at bounding box center [578, 465] width 361 height 19
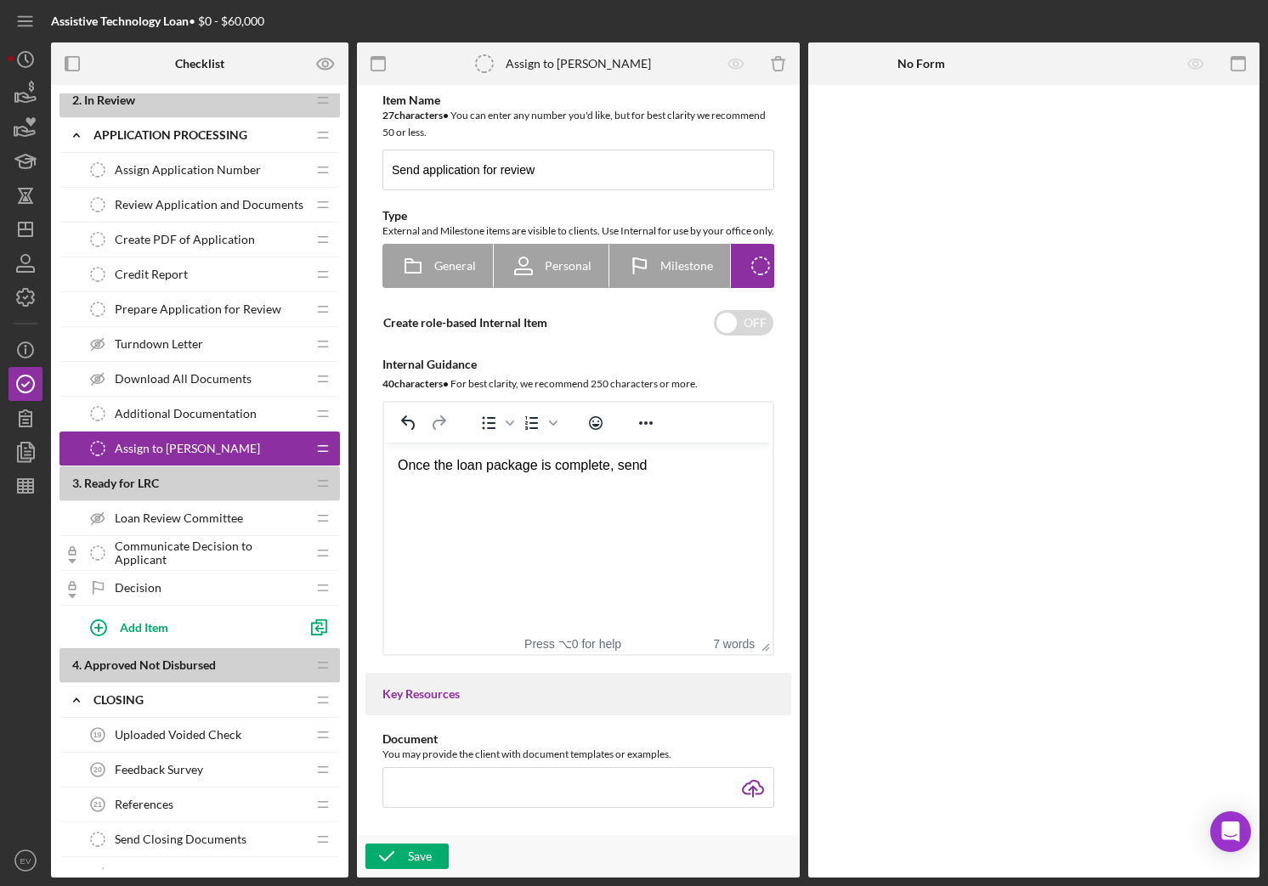
click at [635, 466] on div "Once the loan package is complete, send" at bounding box center [578, 465] width 361 height 19
click at [660, 469] on div "Once the loan package is complete, export the credit memo, financials, and AT c…" at bounding box center [578, 484] width 361 height 57
click at [652, 470] on div "Once the loan package is complete, export the credit memo, financials, and AT c…" at bounding box center [578, 484] width 361 height 57
click at [651, 470] on div "Once the loan package is complete, export the credit memo, financials, and AT c…" at bounding box center [578, 484] width 361 height 57
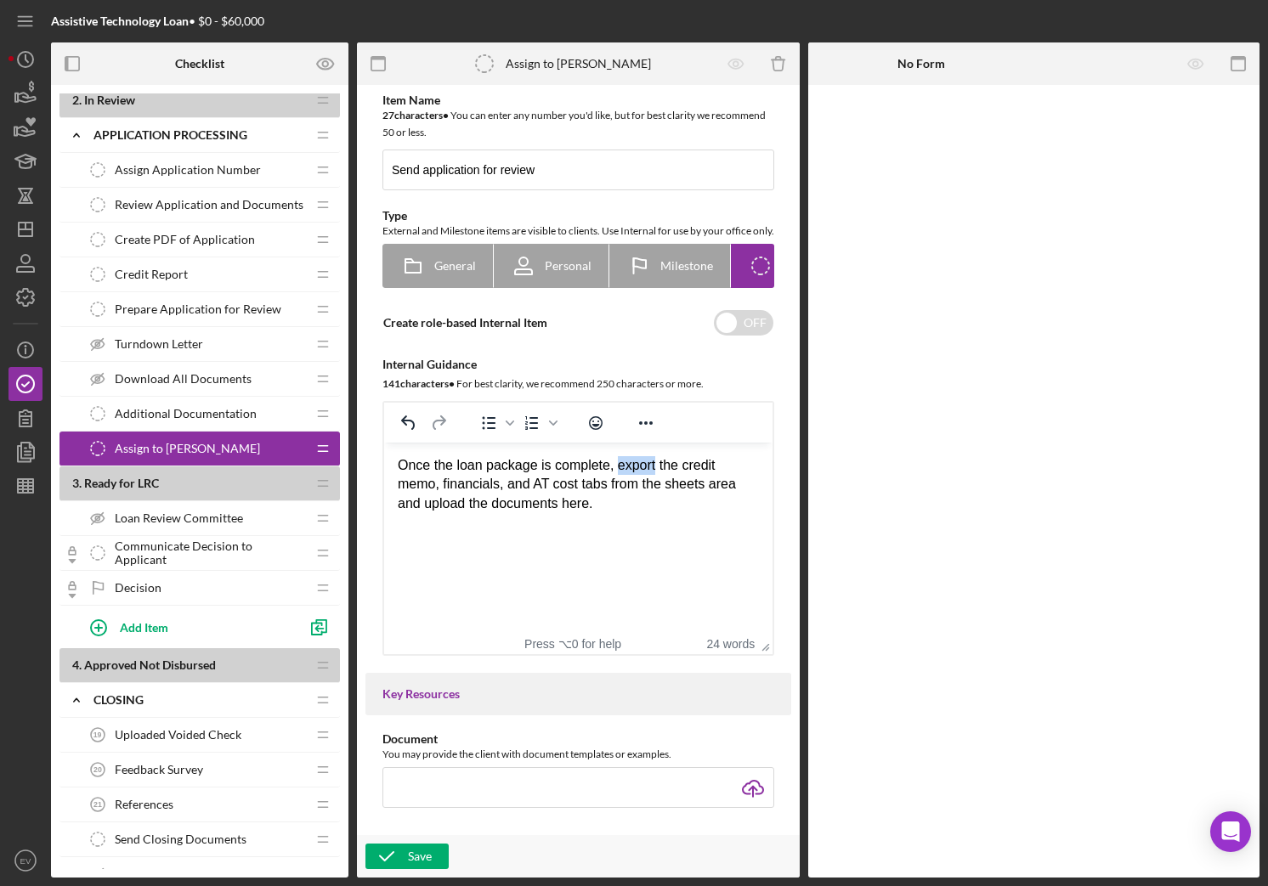
click at [651, 470] on div "Once the loan package is complete, export the credit memo, financials, and AT c…" at bounding box center [578, 484] width 361 height 57
click at [678, 467] on div "Once the loan package is complete, export the credit memo, financials, and AT c…" at bounding box center [578, 484] width 361 height 57
click at [628, 461] on div "Once the loan package is complete, export the credit memo, financials, and AT c…" at bounding box center [578, 484] width 361 height 57
drag, startPoint x: 628, startPoint y: 461, endPoint x: 646, endPoint y: 466, distance: 18.6
click at [646, 466] on div "Once the loan package is complete, export the credit memo, financials, and AT c…" at bounding box center [578, 484] width 361 height 57
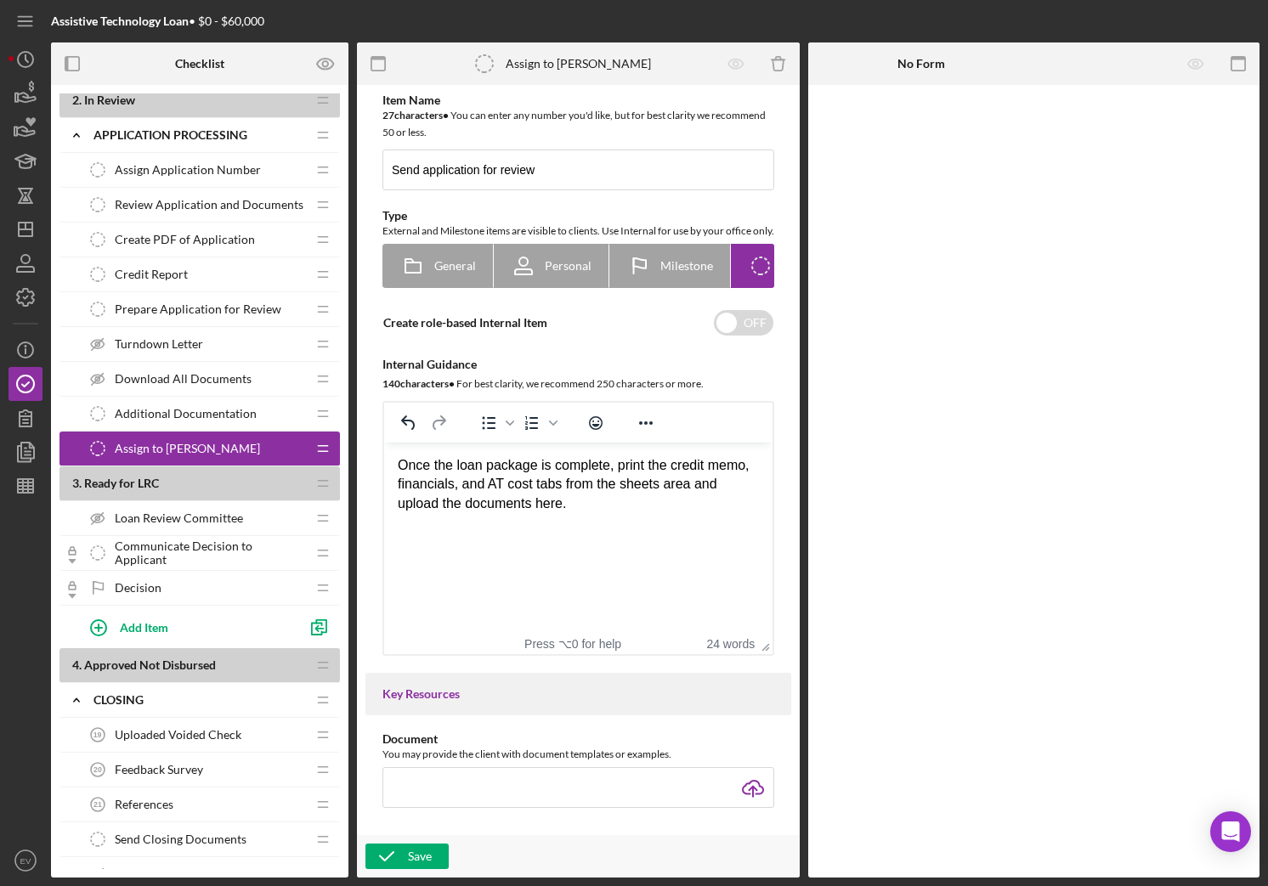
click at [662, 502] on div "Once the loan package is complete, print the credit memo, financials, and AT co…" at bounding box center [578, 484] width 361 height 57
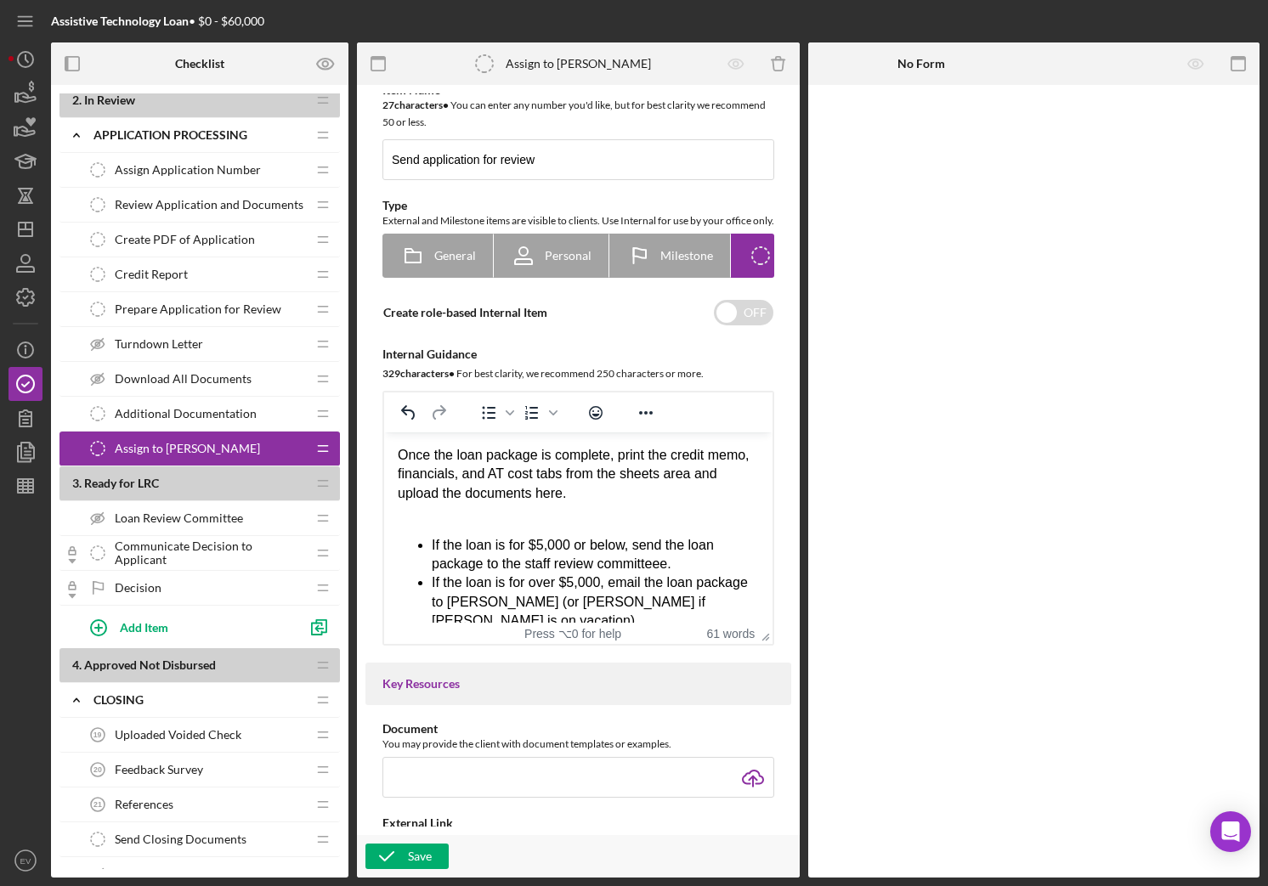
click at [569, 517] on div "Rich Text Area. Press ALT-0 for help." at bounding box center [578, 512] width 361 height 19
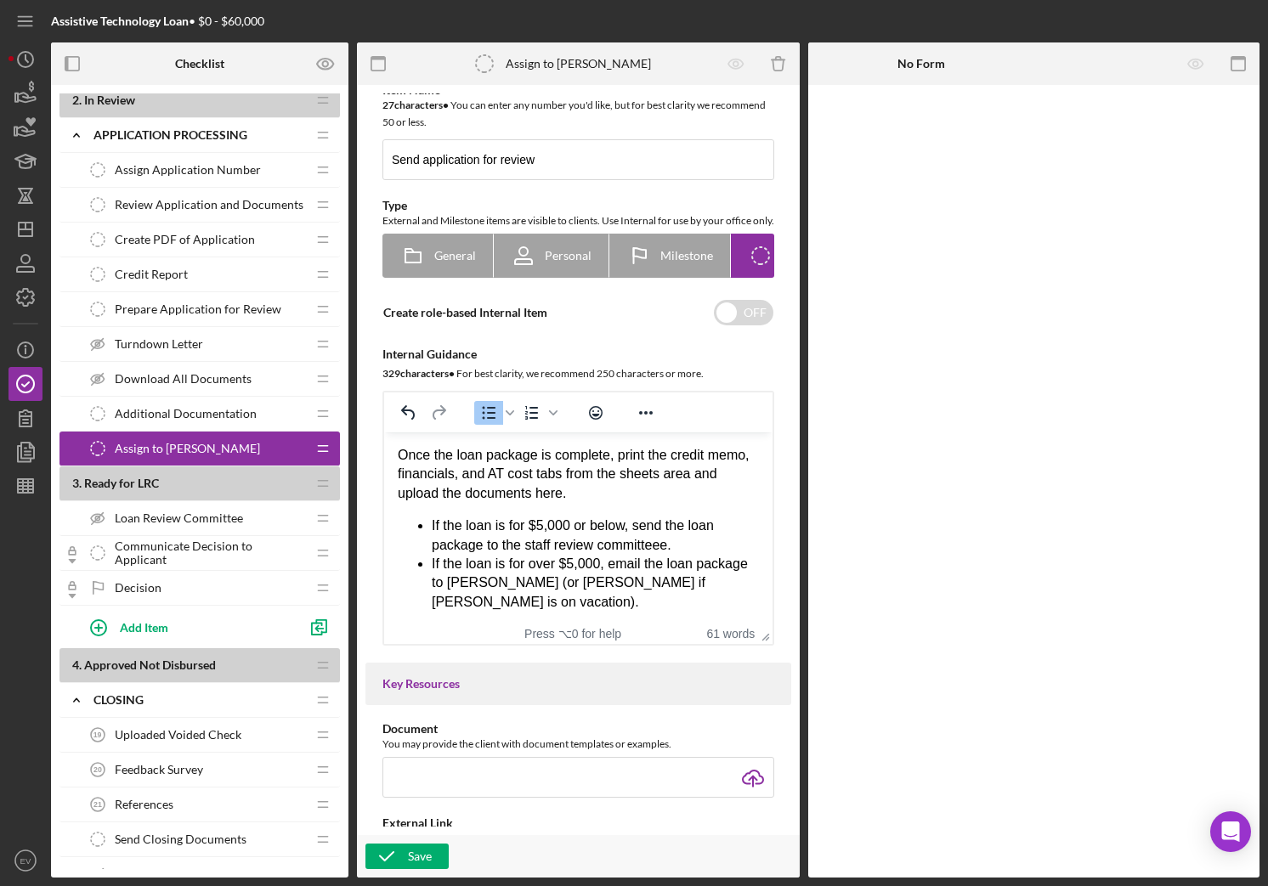
drag, startPoint x: 526, startPoint y: 604, endPoint x: 607, endPoint y: 603, distance: 80.7
click at [607, 603] on li "If the loan is for over $5,000, email the loan package to [PERSON_NAME] (or [PE…" at bounding box center [595, 583] width 327 height 57
click at [538, 585] on li "If the loan is for over $5,000, email the loan package to [PERSON_NAME] (or [PE…" at bounding box center [595, 583] width 327 height 57
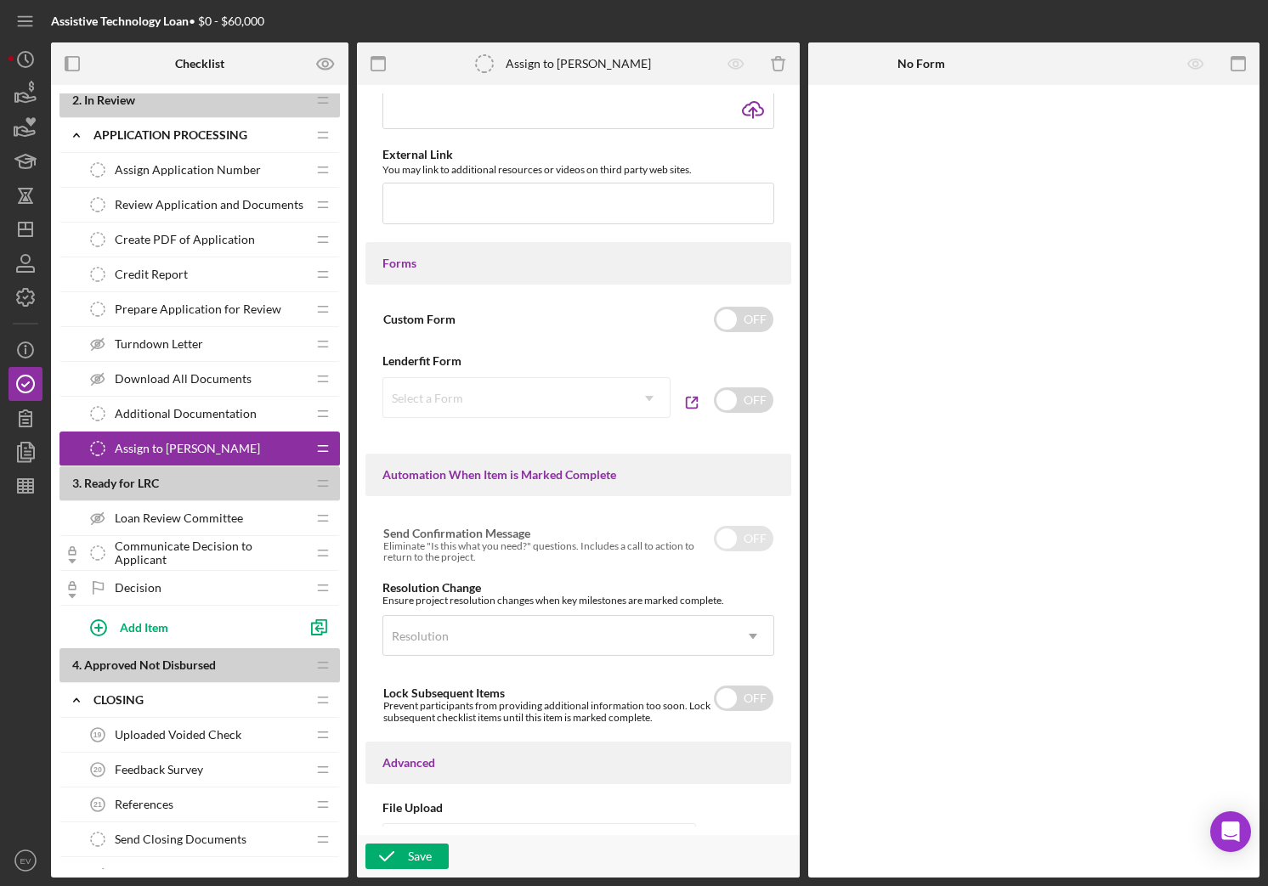
scroll to position [802, 0]
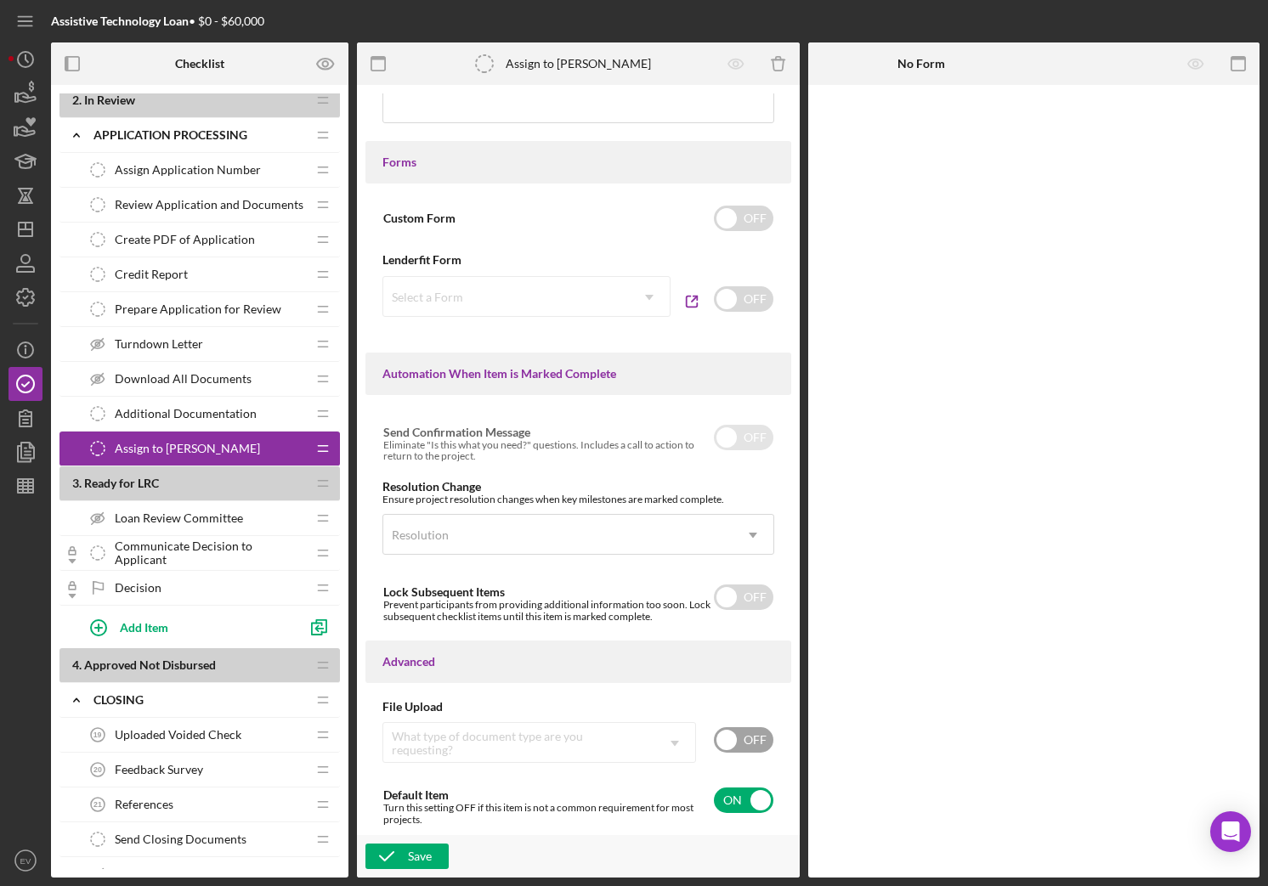
click at [747, 740] on input "checkbox" at bounding box center [743, 739] width 59 height 25
checkbox input "true"
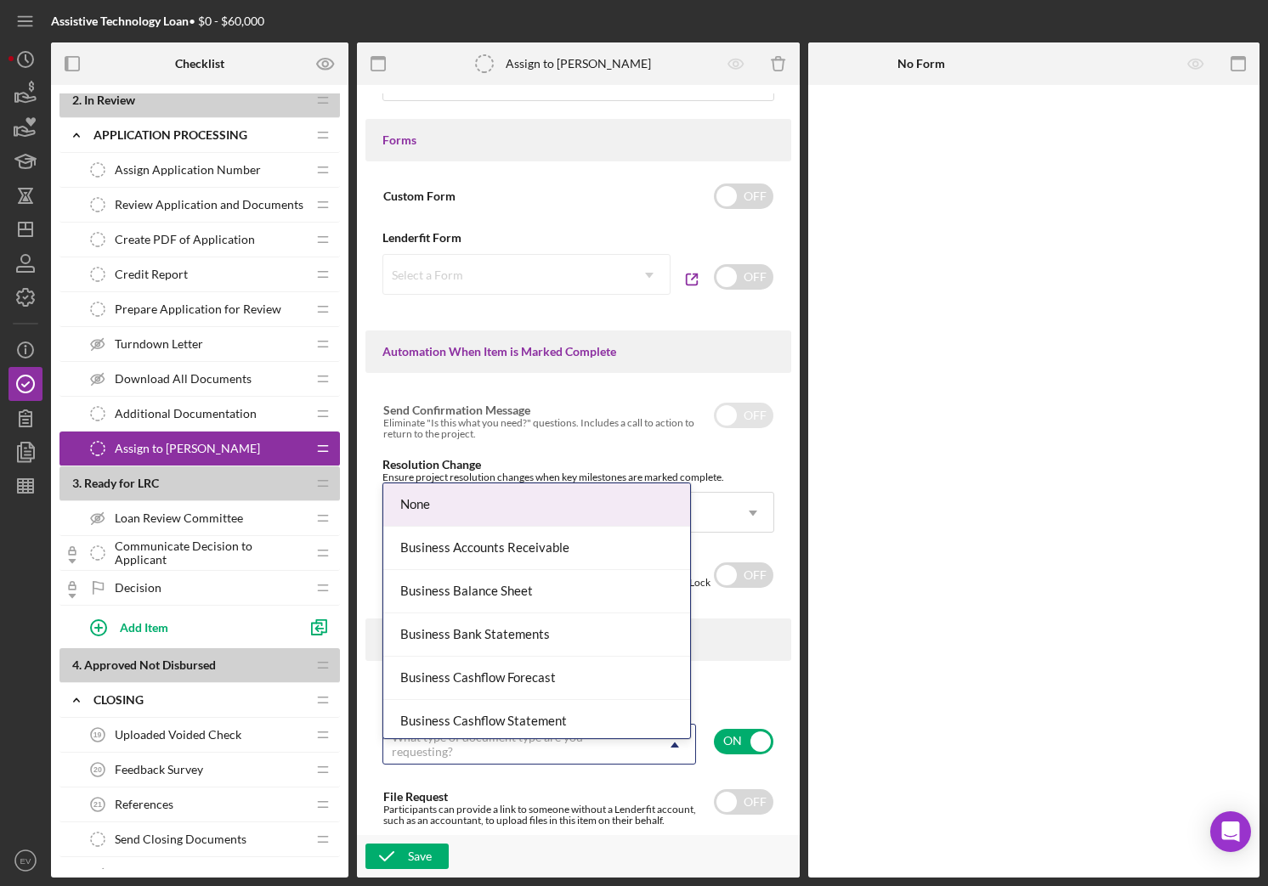
click at [591, 743] on div "What type of document type are you requesting?" at bounding box center [519, 744] width 254 height 27
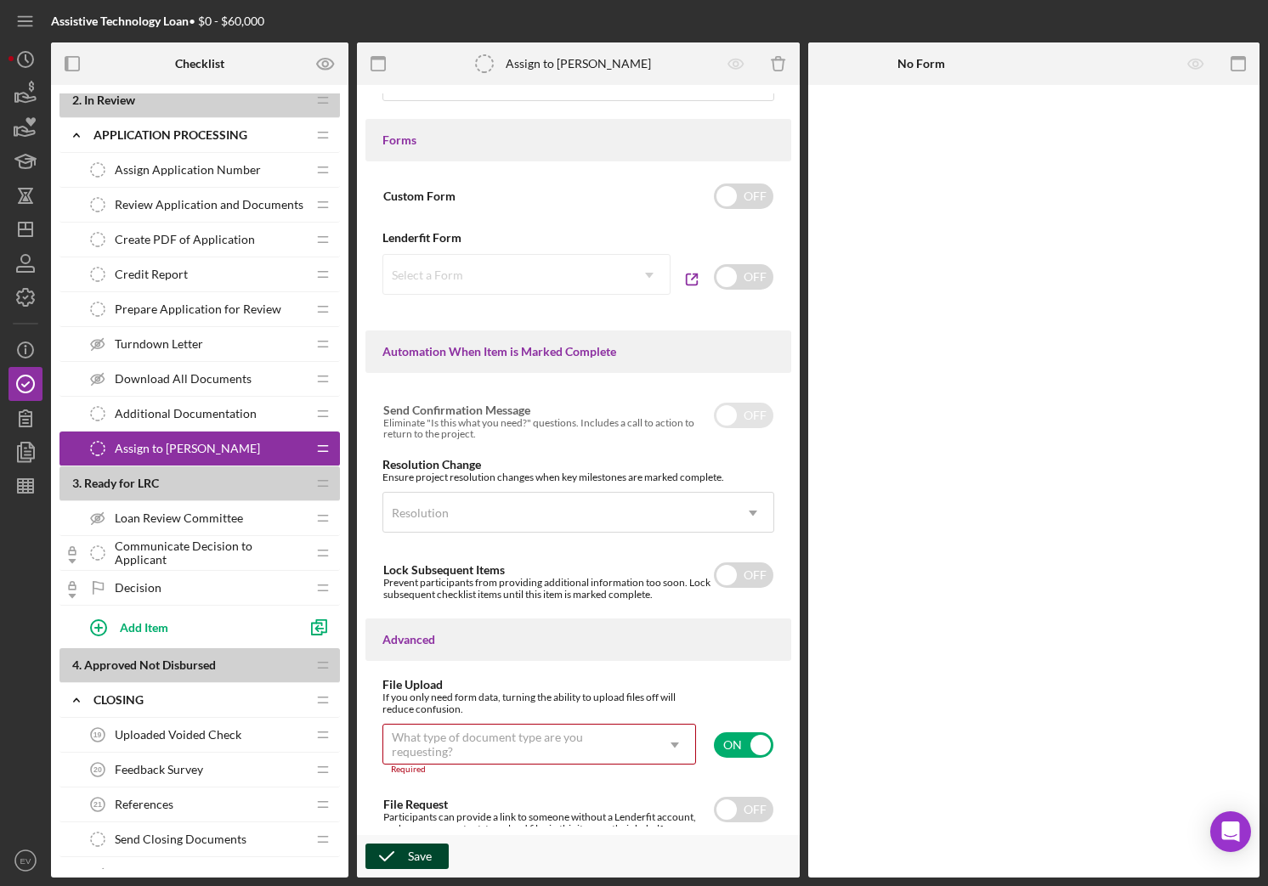
click at [416, 743] on div "Save" at bounding box center [420, 856] width 24 height 25
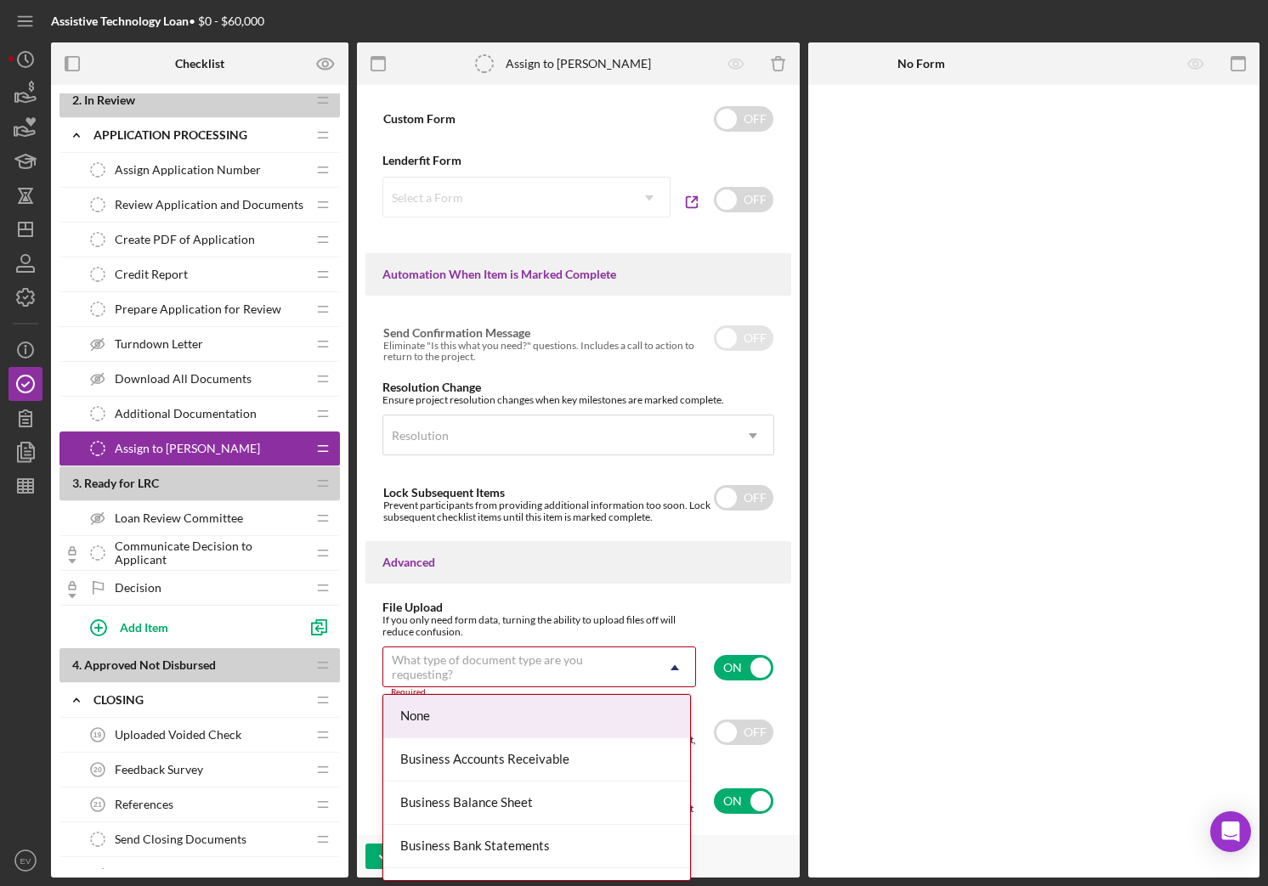
click at [496, 655] on div "What type of document type are you requesting?" at bounding box center [519, 666] width 254 height 27
click at [494, 661] on div "What type of document type are you requesting?" at bounding box center [519, 666] width 254 height 27
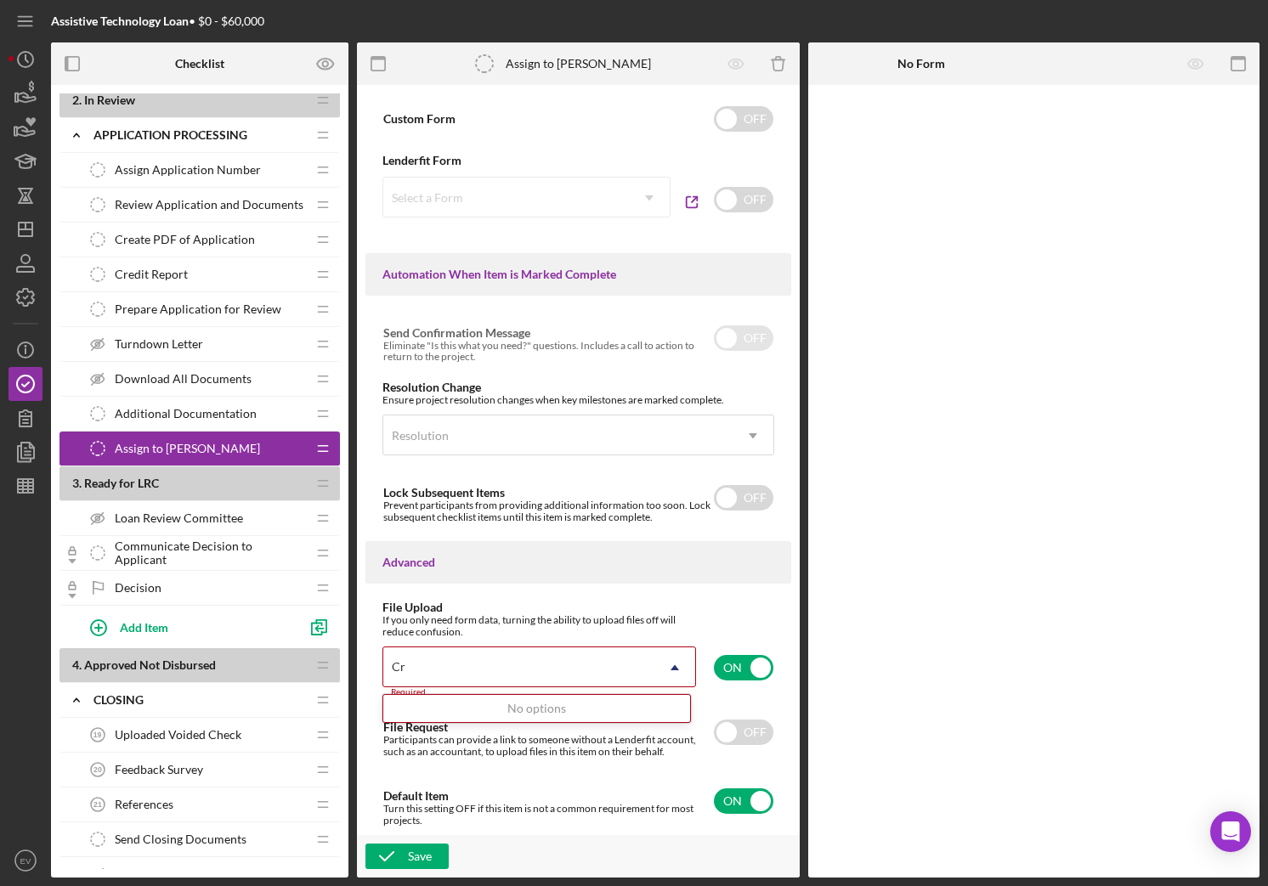
type input "C"
type input "L"
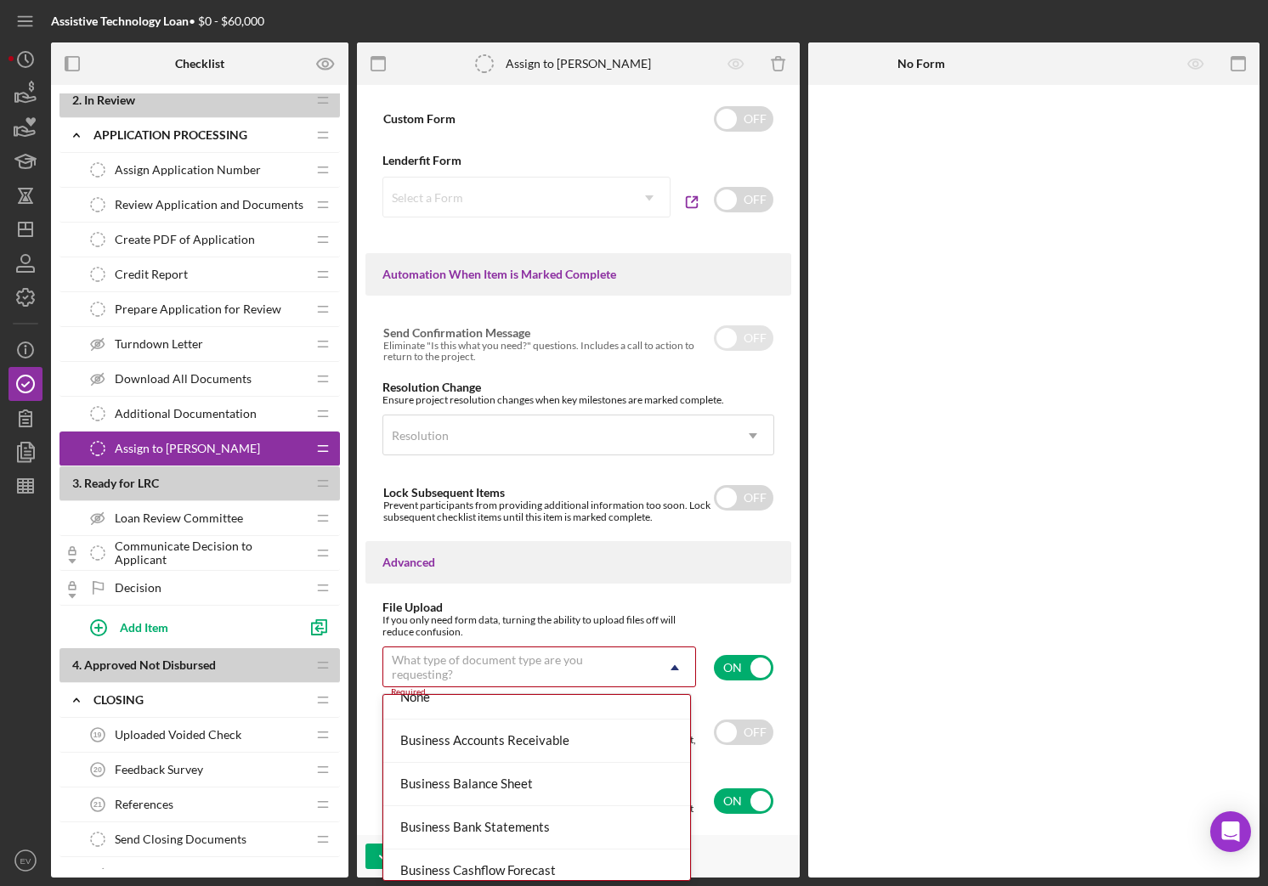
scroll to position [0, 0]
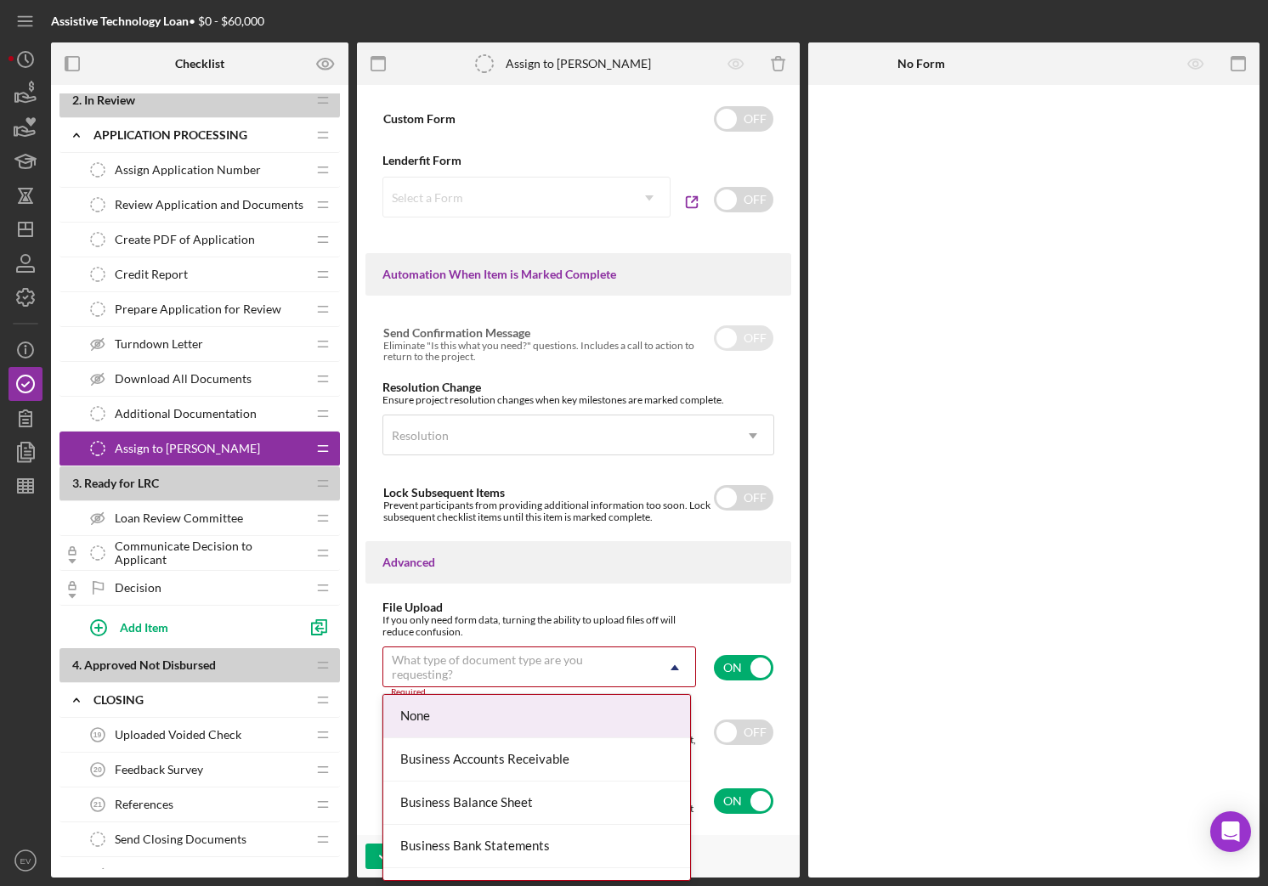
click at [545, 715] on div "None" at bounding box center [536, 716] width 307 height 43
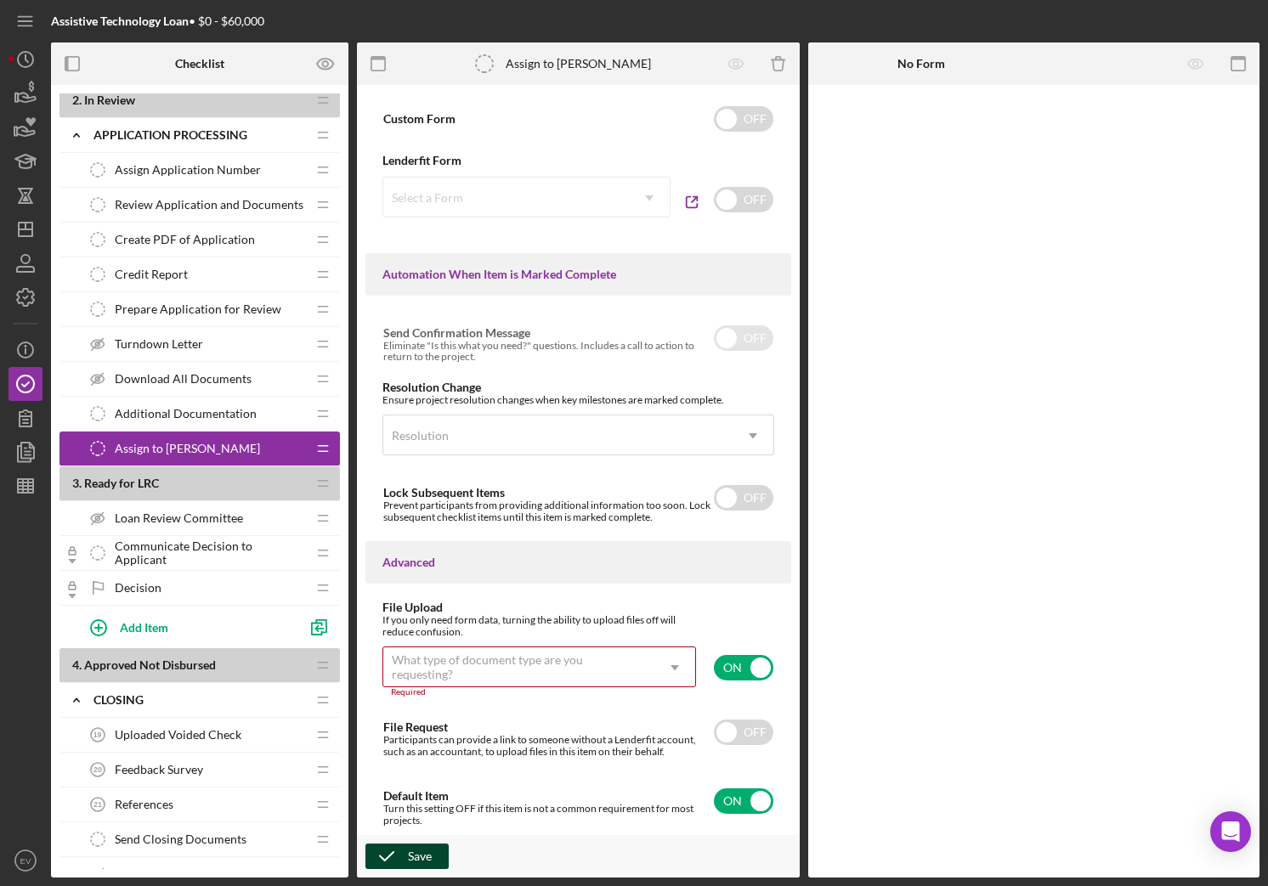
click at [415, 743] on div "Save" at bounding box center [420, 856] width 24 height 25
click at [496, 672] on div "What type of document type are you requesting?" at bounding box center [519, 666] width 254 height 27
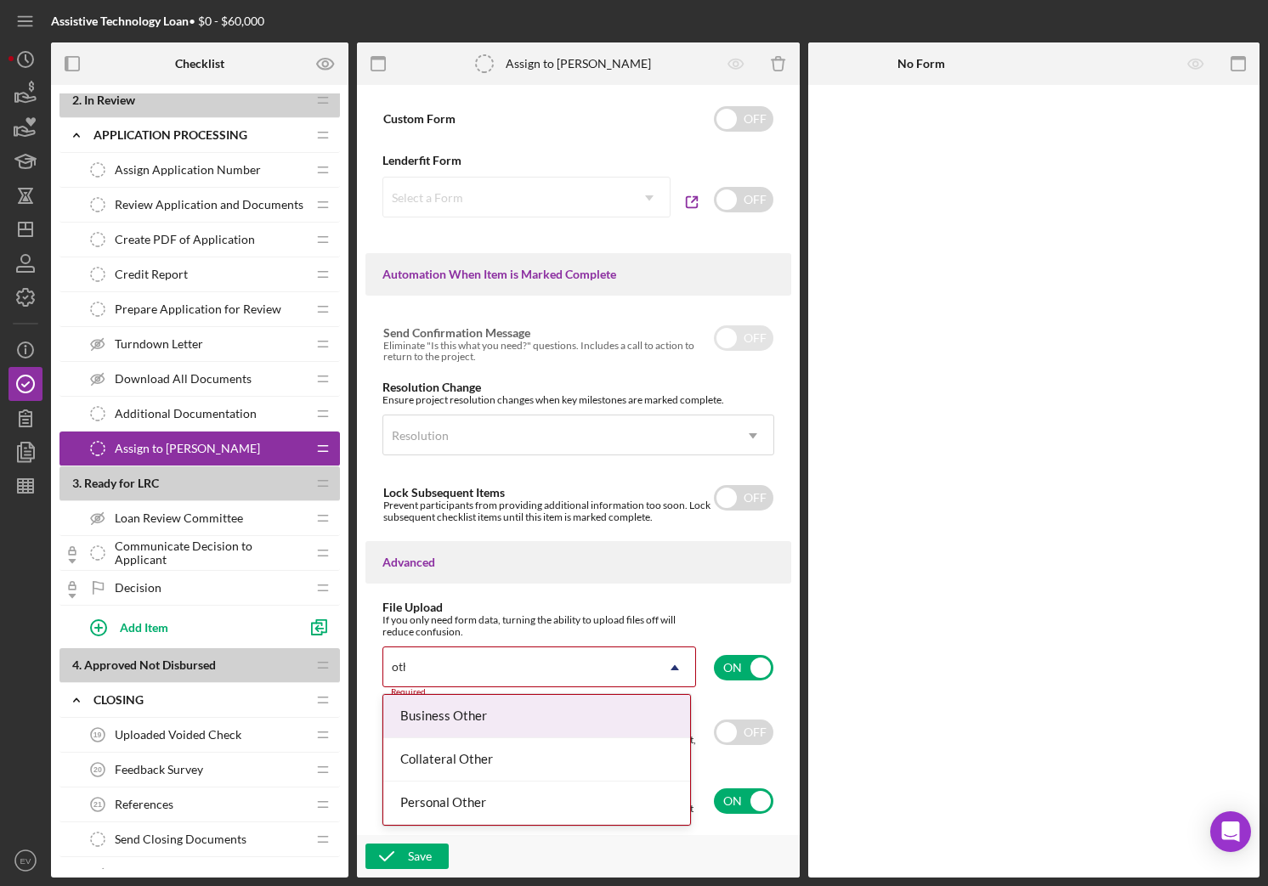
type input "other"
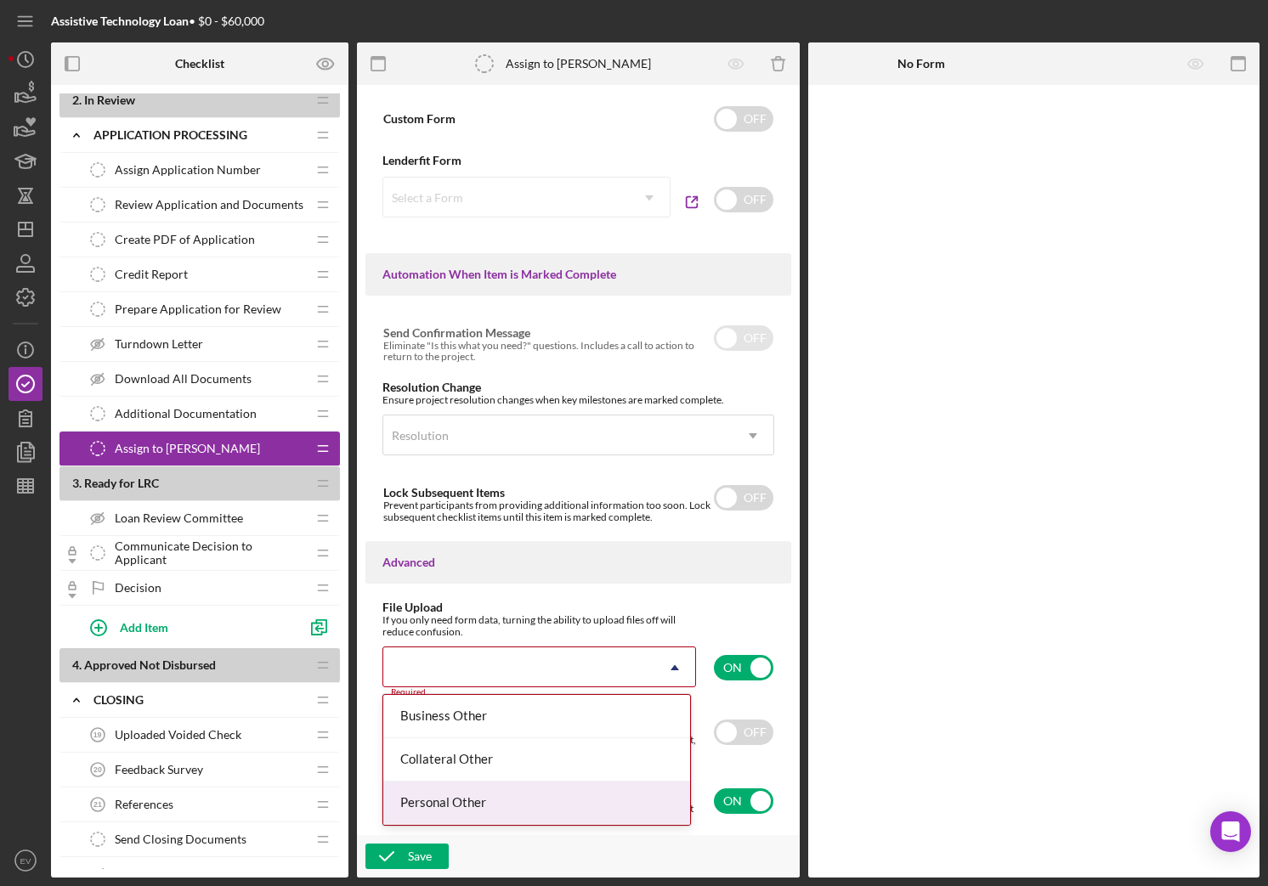
scroll to position [894, 0]
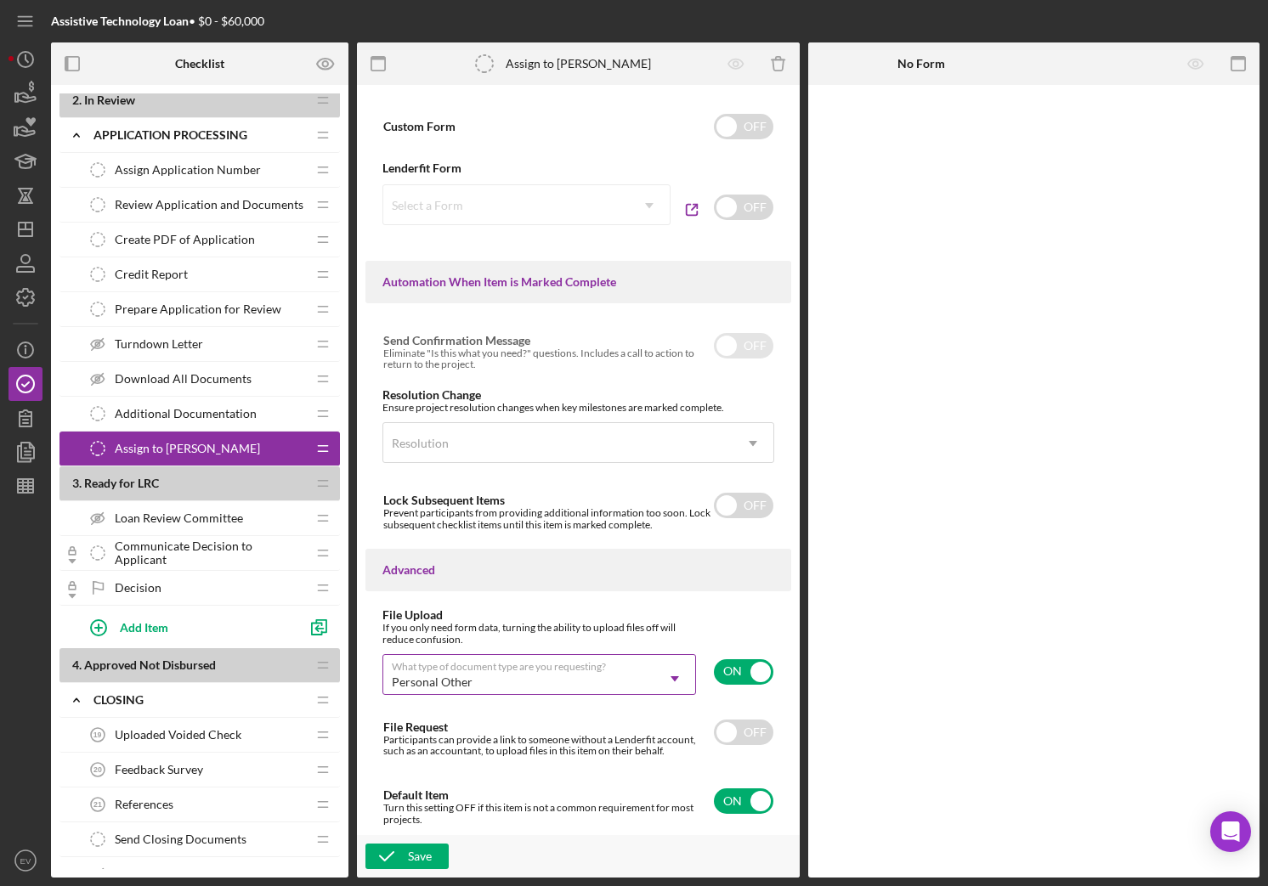
drag, startPoint x: 410, startPoint y: 862, endPoint x: 466, endPoint y: 851, distance: 57.2
click at [411, 743] on div "Save" at bounding box center [420, 856] width 24 height 25
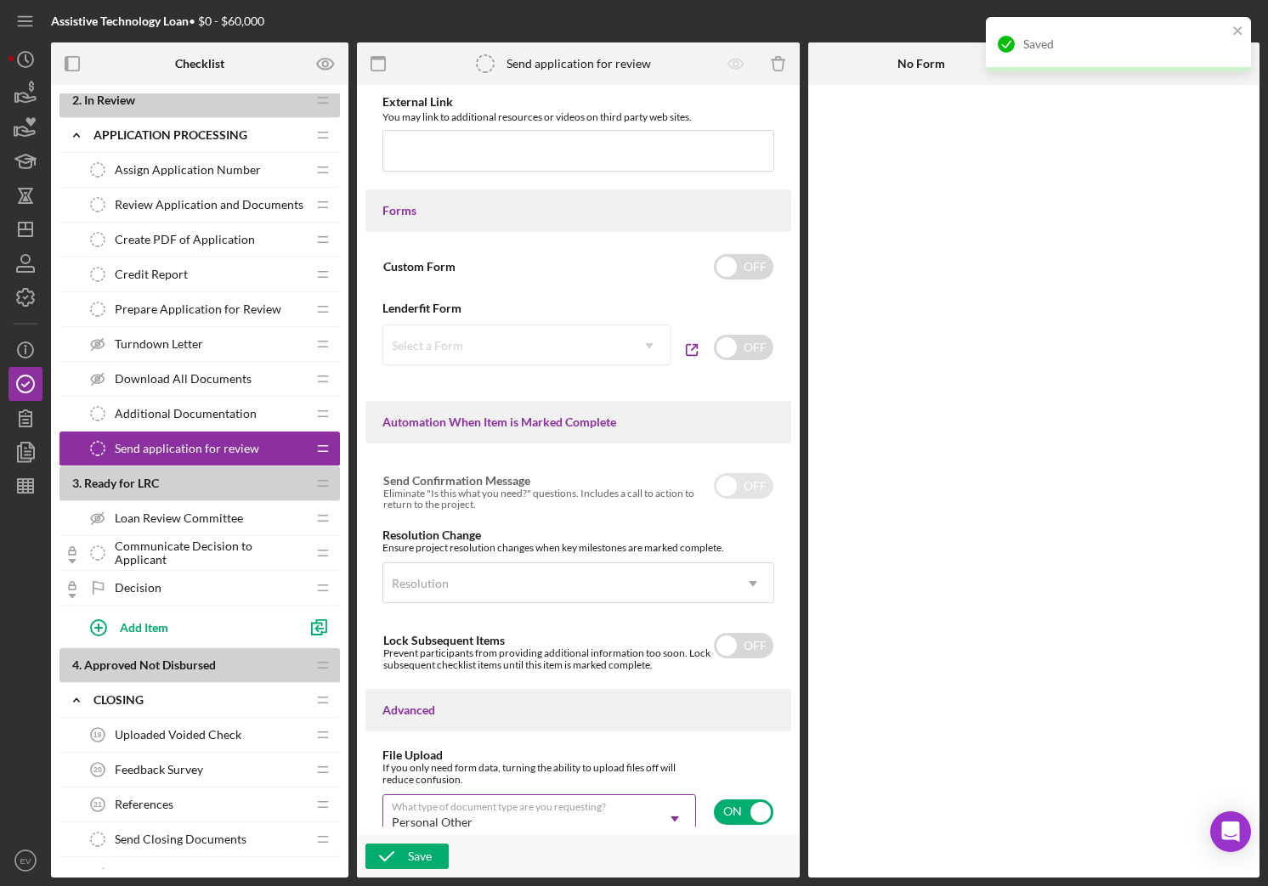
scroll to position [0, 0]
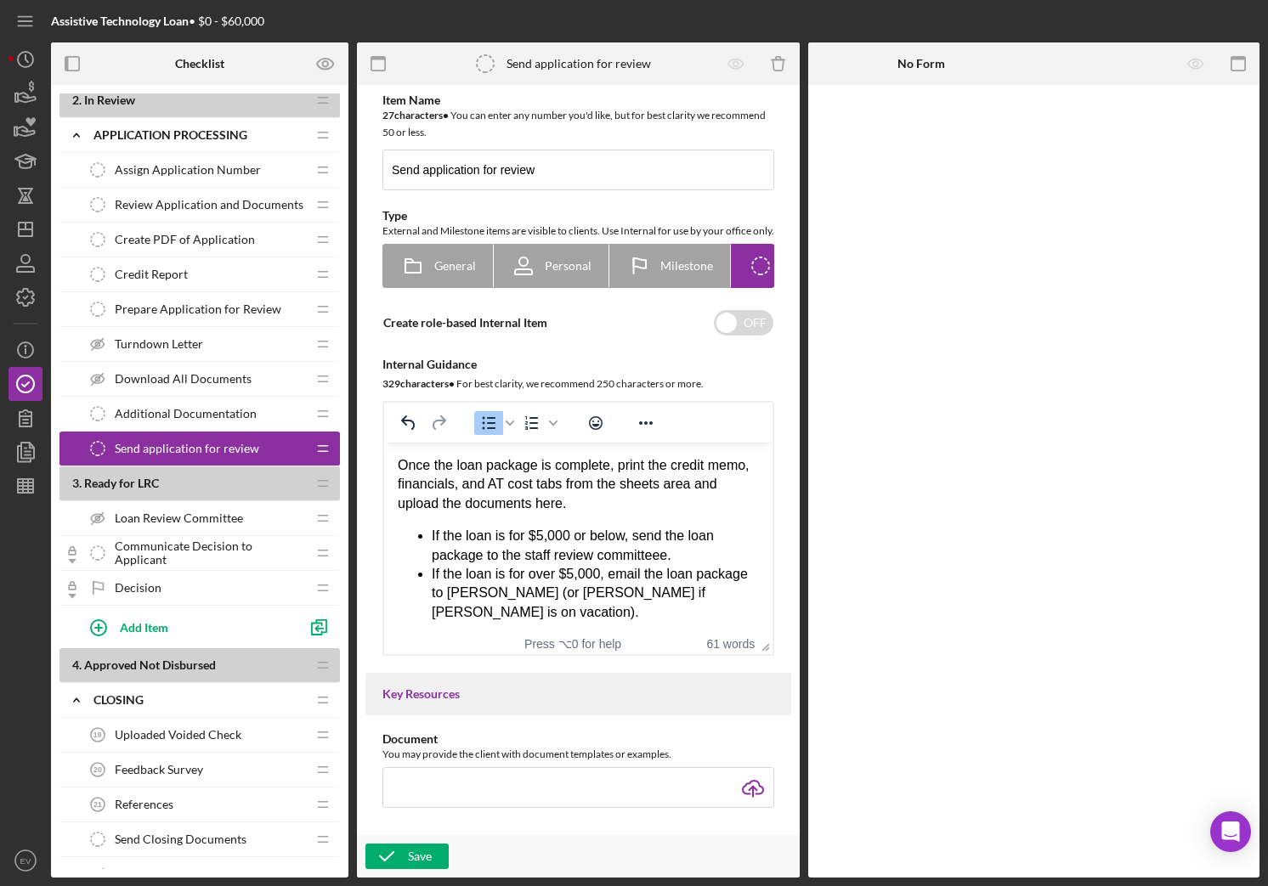
click at [184, 306] on span "Prepare Application for Review" at bounding box center [198, 309] width 167 height 14
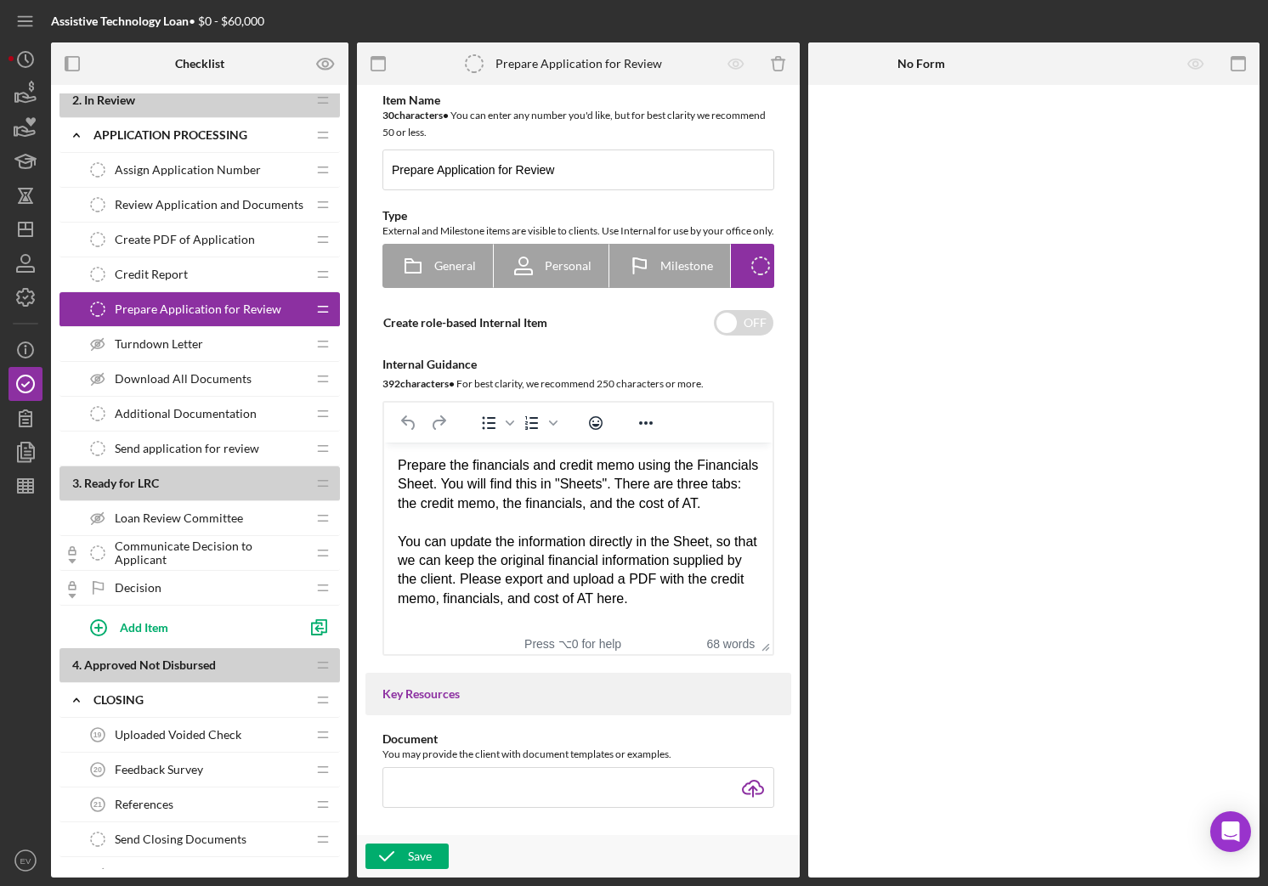
scroll to position [8, 0]
drag, startPoint x: 542, startPoint y: 589, endPoint x: 738, endPoint y: 623, distance: 198.4
click at [738, 622] on html "Prepare the financials and credit memo using the Financials Sheet. You will fin…" at bounding box center [578, 532] width 388 height 179
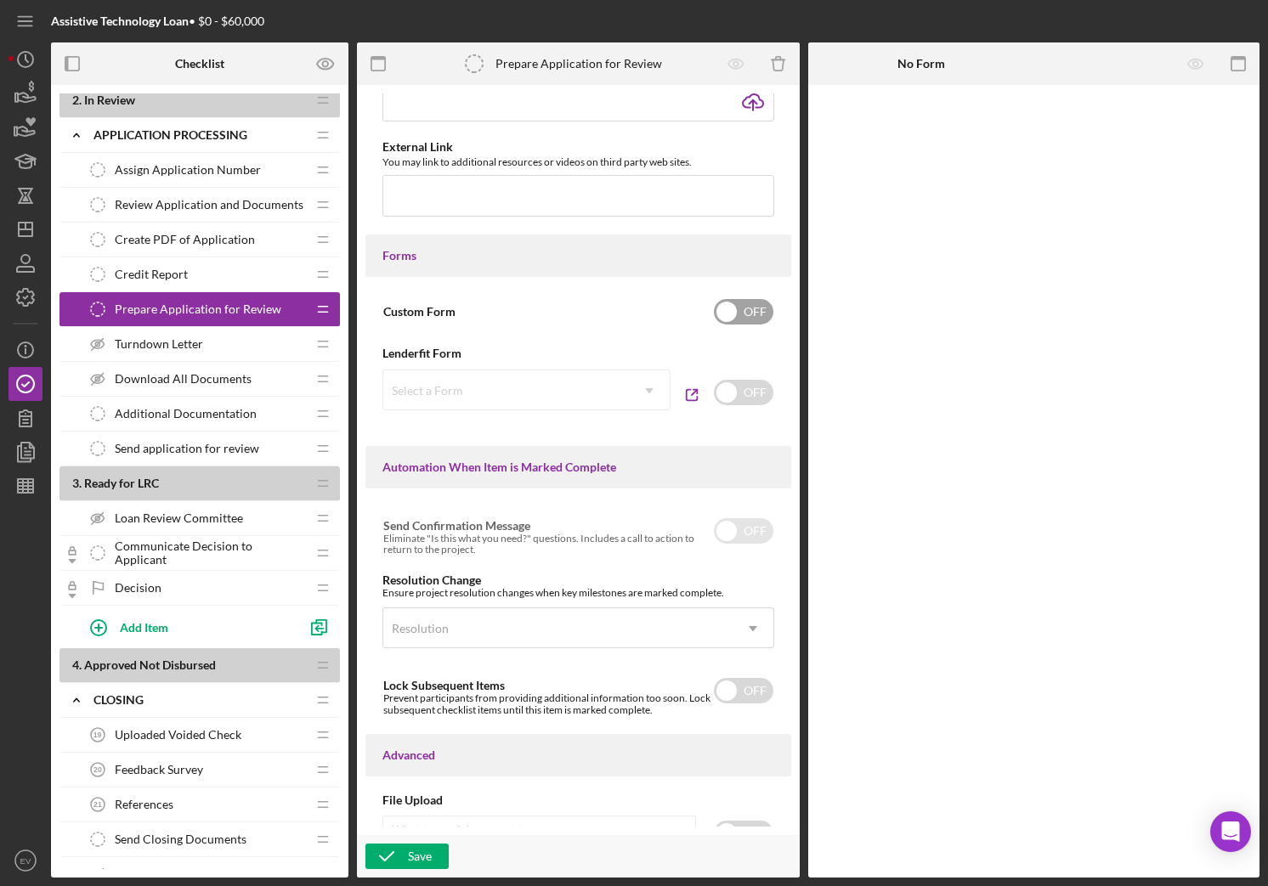
scroll to position [802, 0]
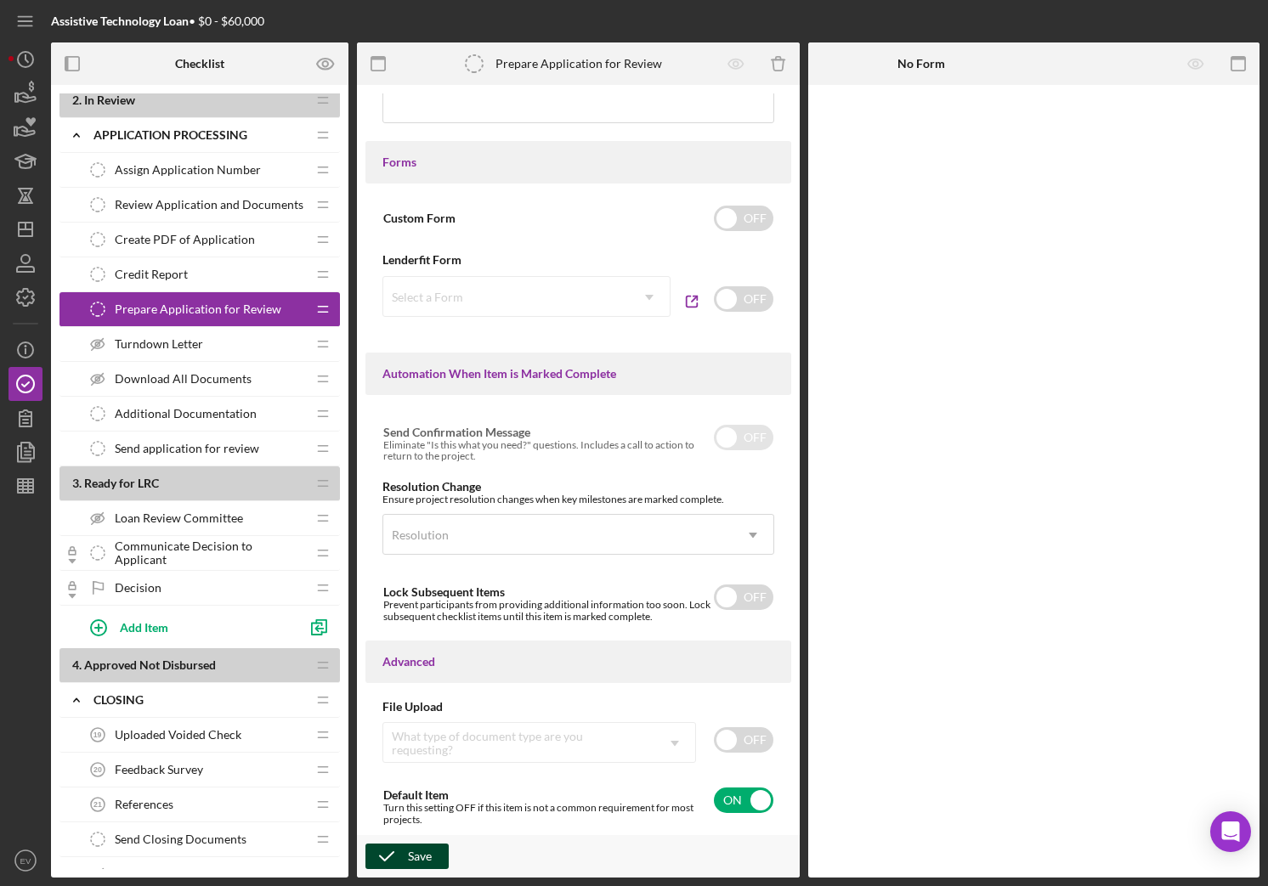
click at [429, 743] on div "Save" at bounding box center [420, 856] width 24 height 25
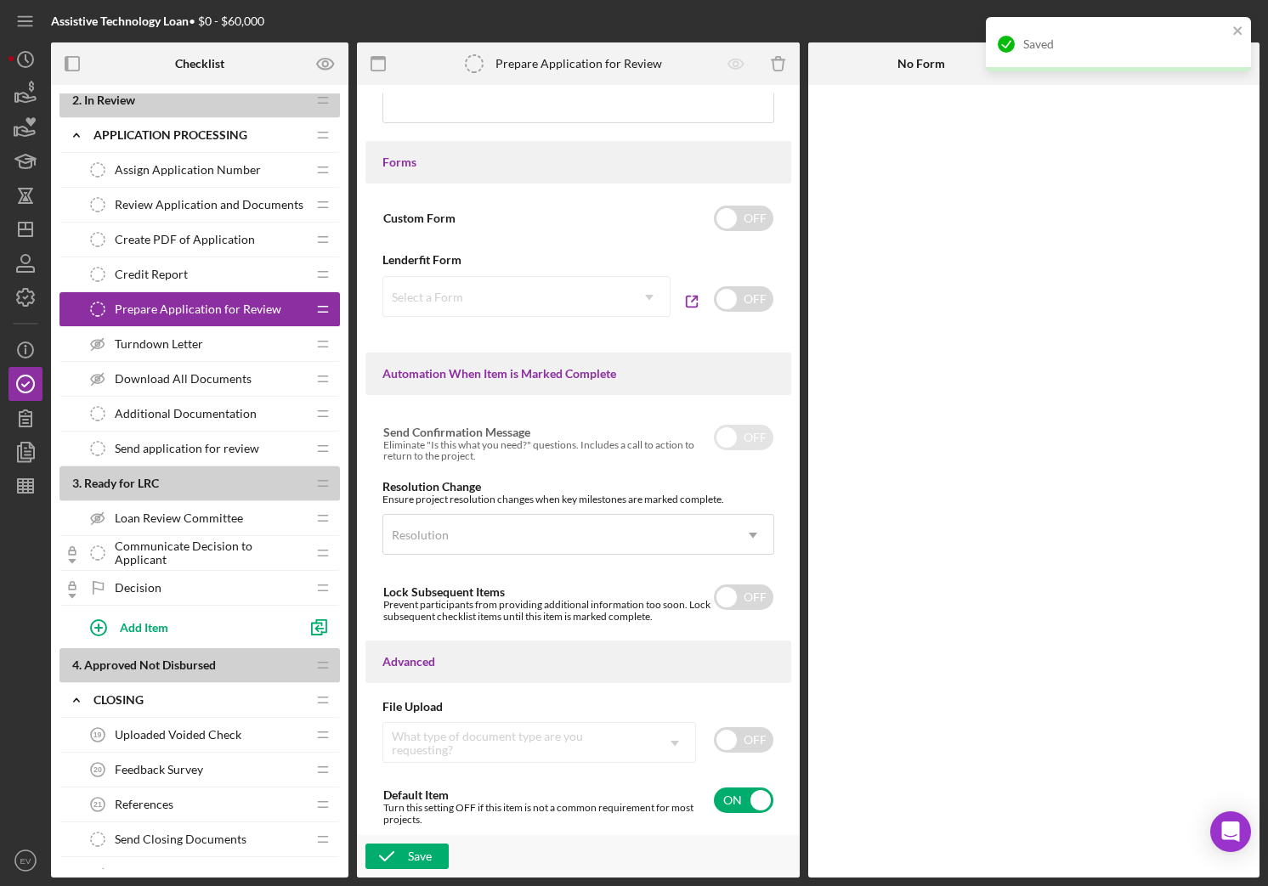
click at [212, 278] on div "Credit Report Credit Report" at bounding box center [193, 274] width 225 height 34
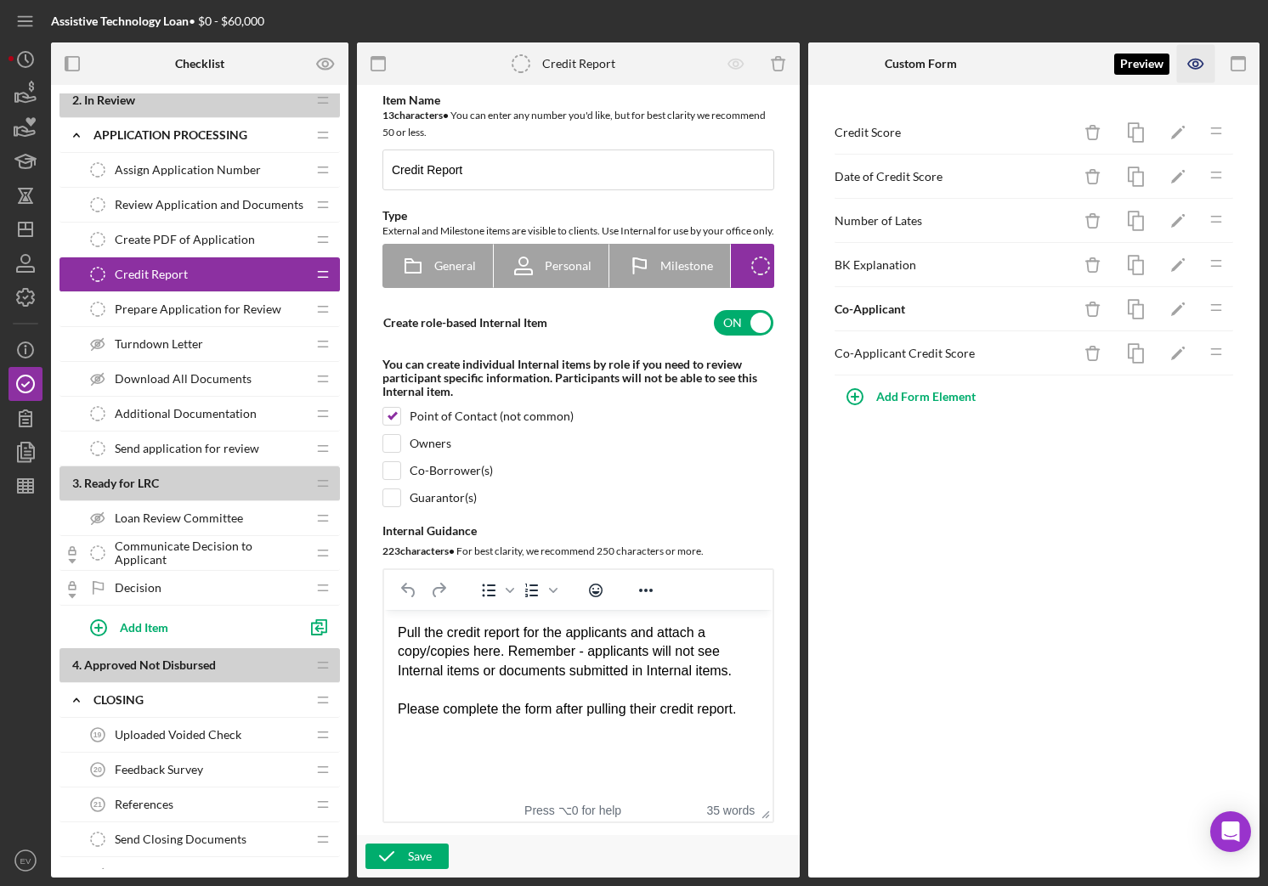
click at [1129, 71] on icon "button" at bounding box center [1196, 64] width 38 height 38
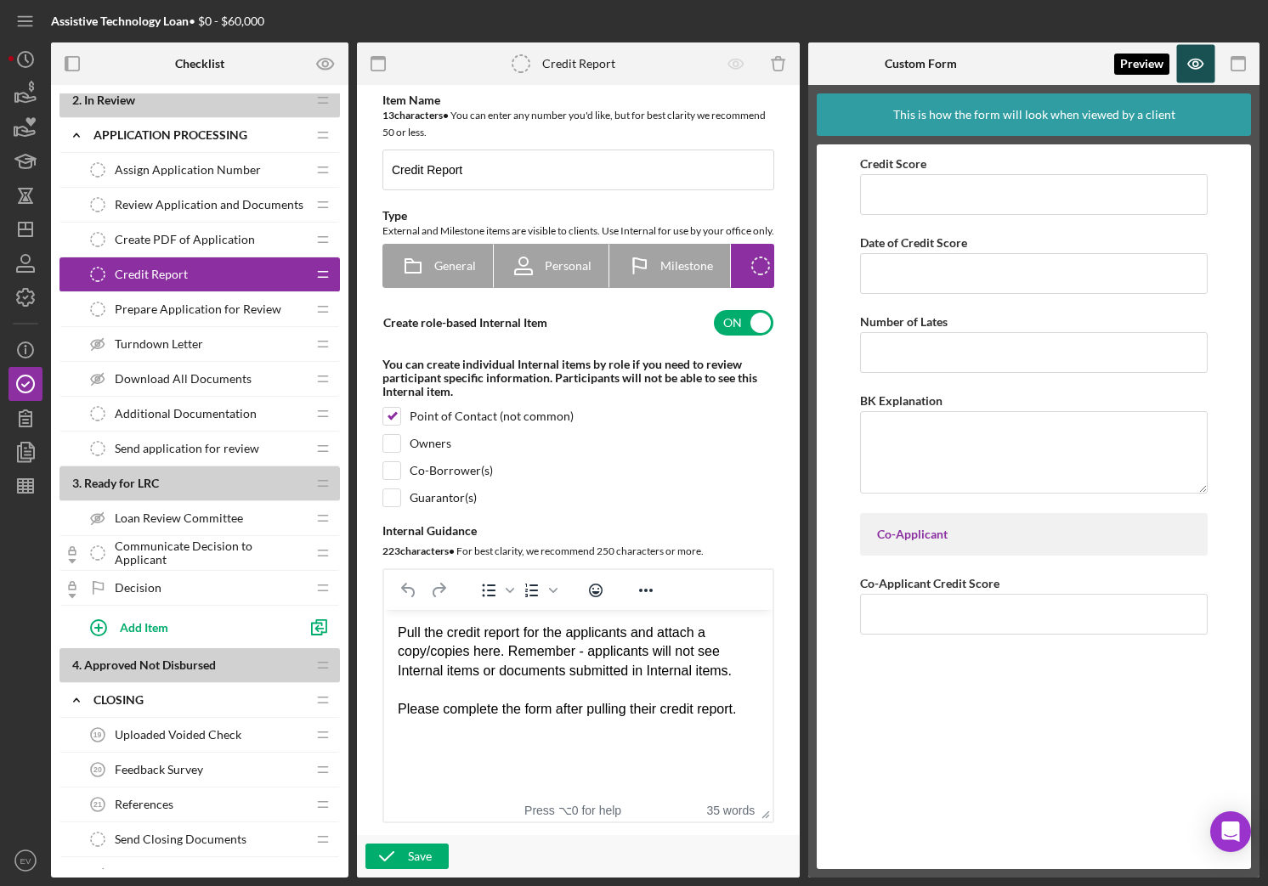
click at [1129, 71] on icon "button" at bounding box center [1196, 64] width 38 height 38
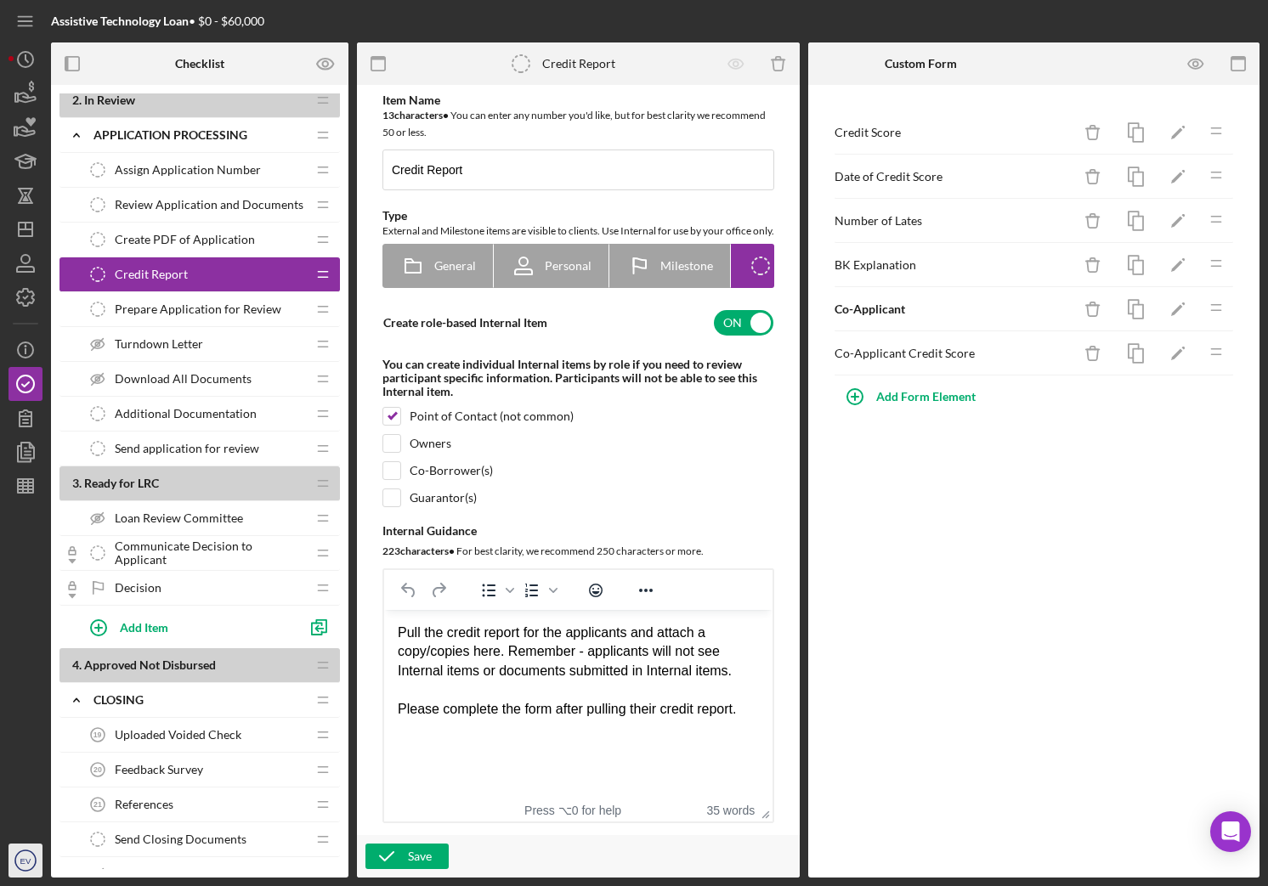
click at [22, 743] on text "EV" at bounding box center [25, 860] width 11 height 9
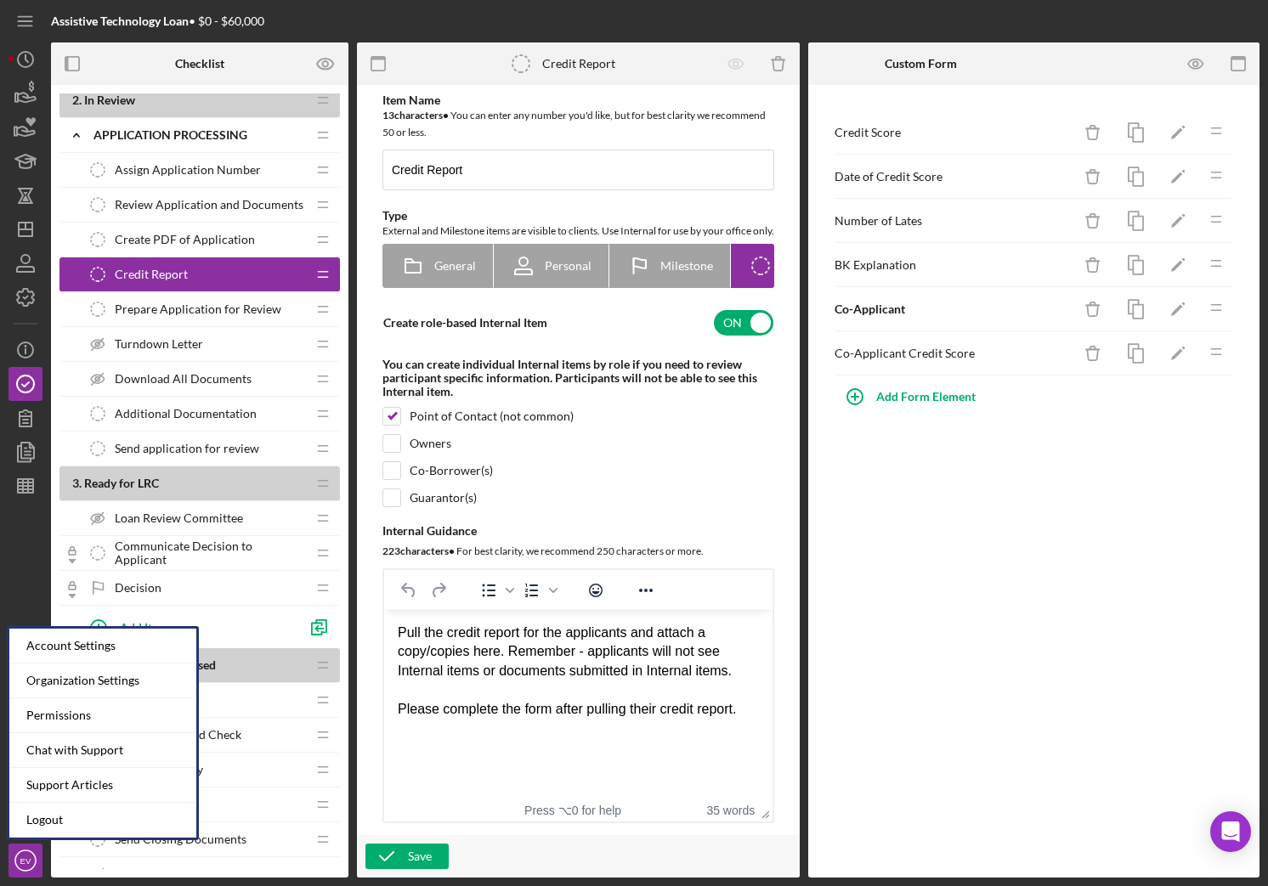
click at [35, 527] on div at bounding box center [25, 673] width 34 height 341
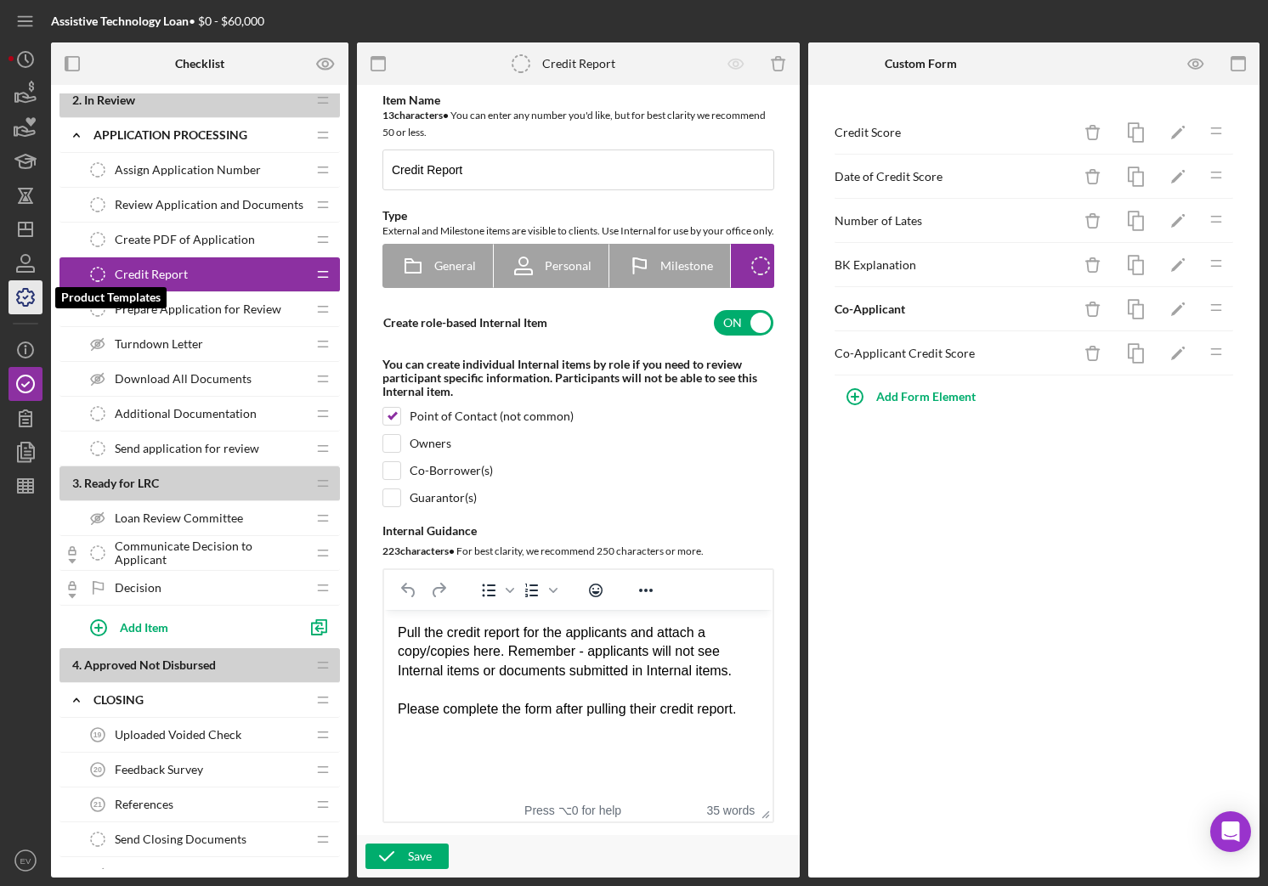
click at [29, 301] on icon "button" at bounding box center [25, 297] width 42 height 42
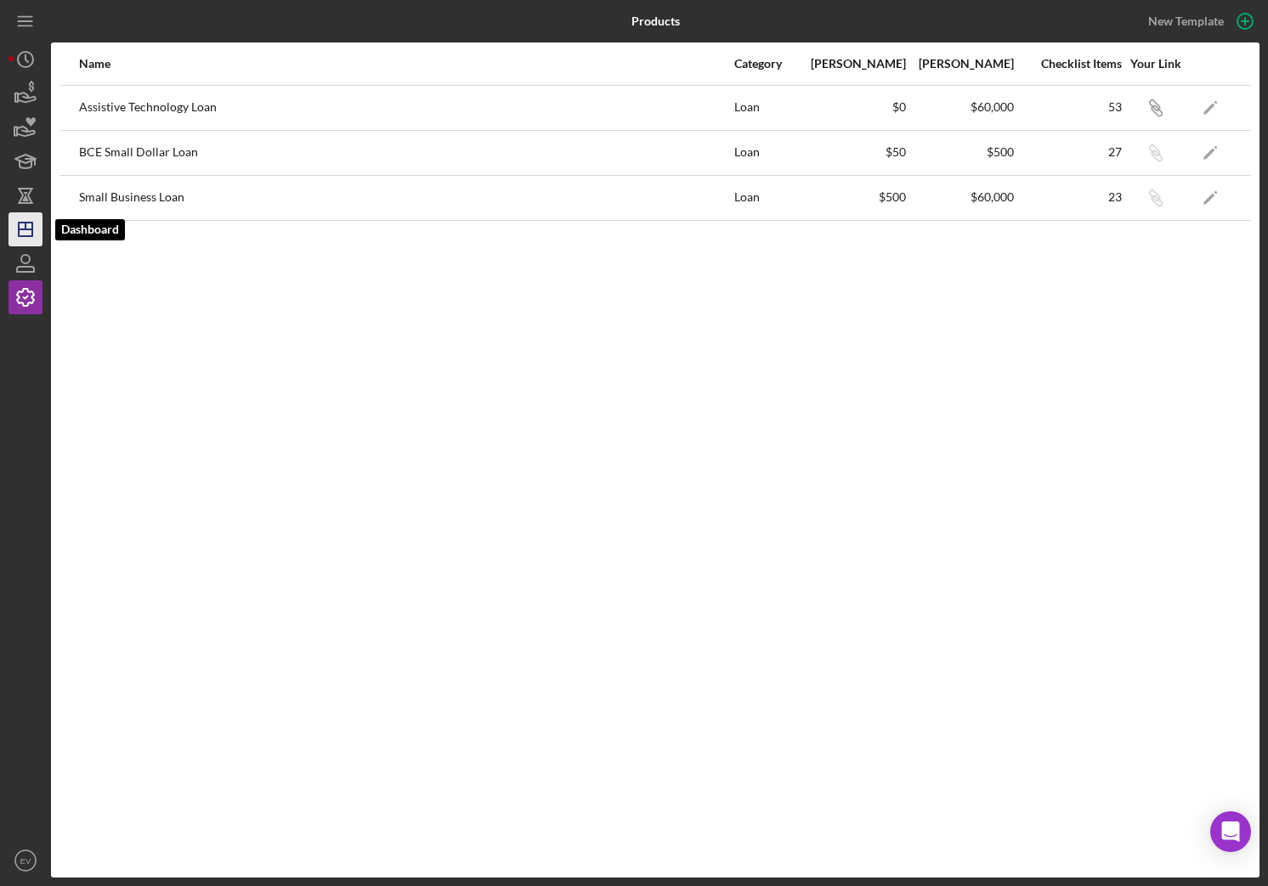
click at [26, 230] on icon "Icon/Dashboard" at bounding box center [25, 229] width 42 height 42
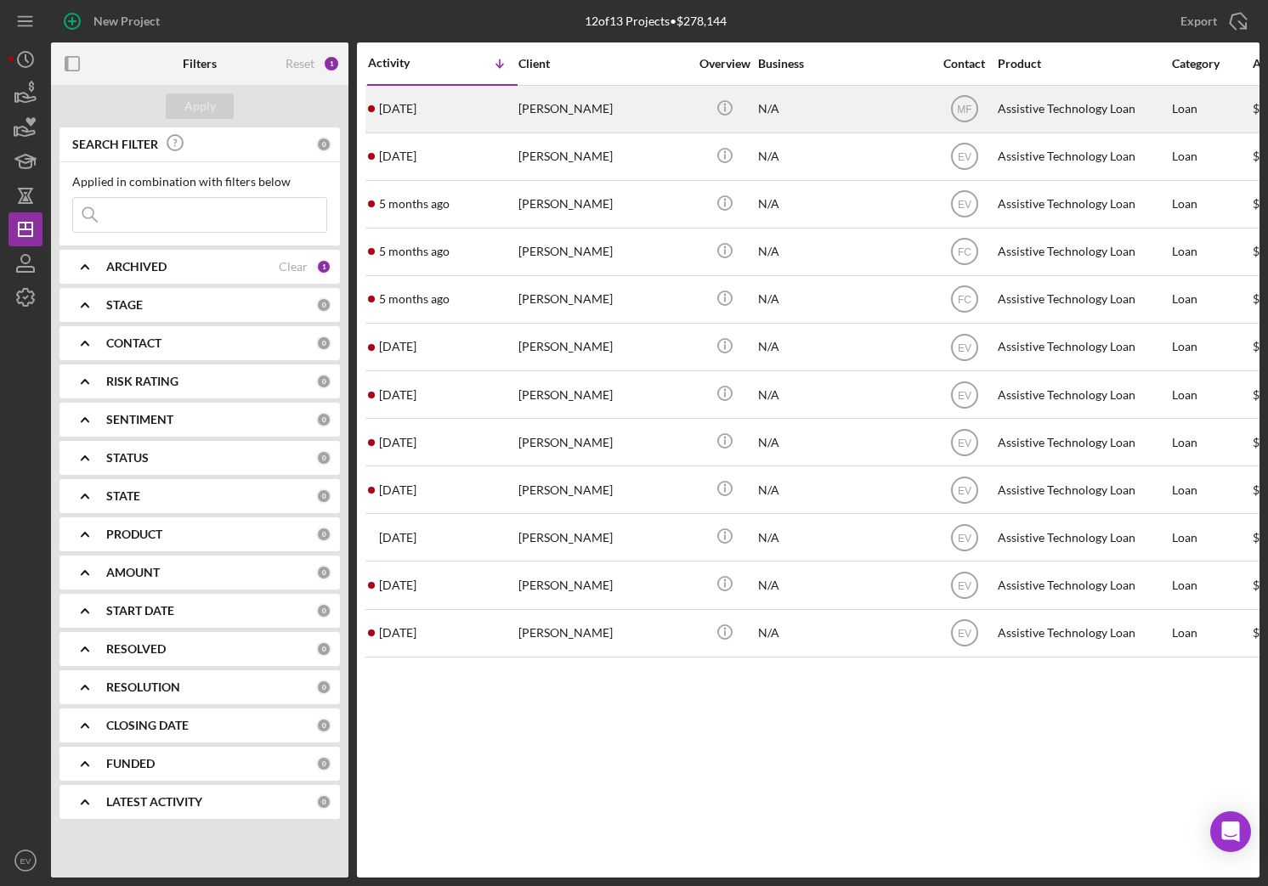
click at [551, 110] on div "[PERSON_NAME]" at bounding box center [603, 109] width 170 height 45
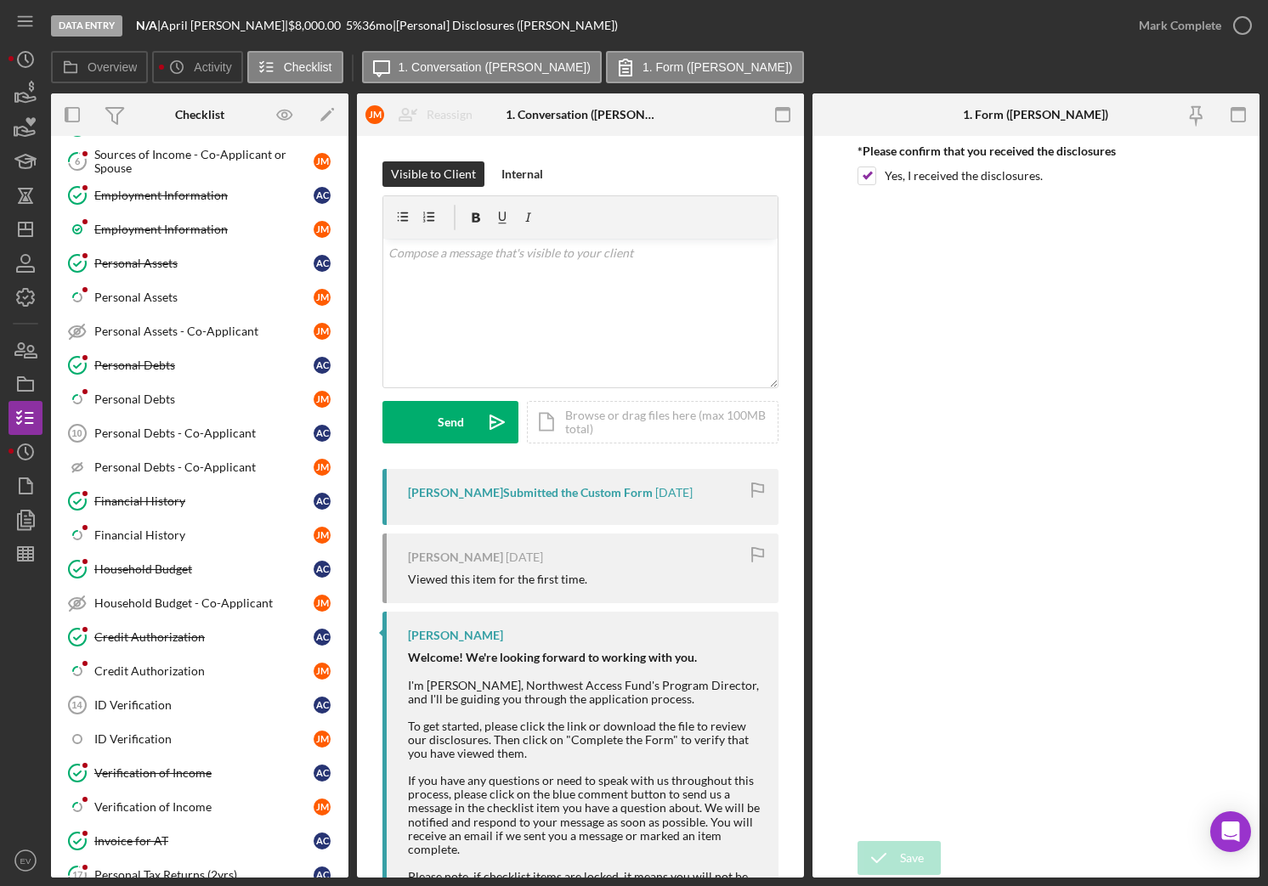
scroll to position [902, 0]
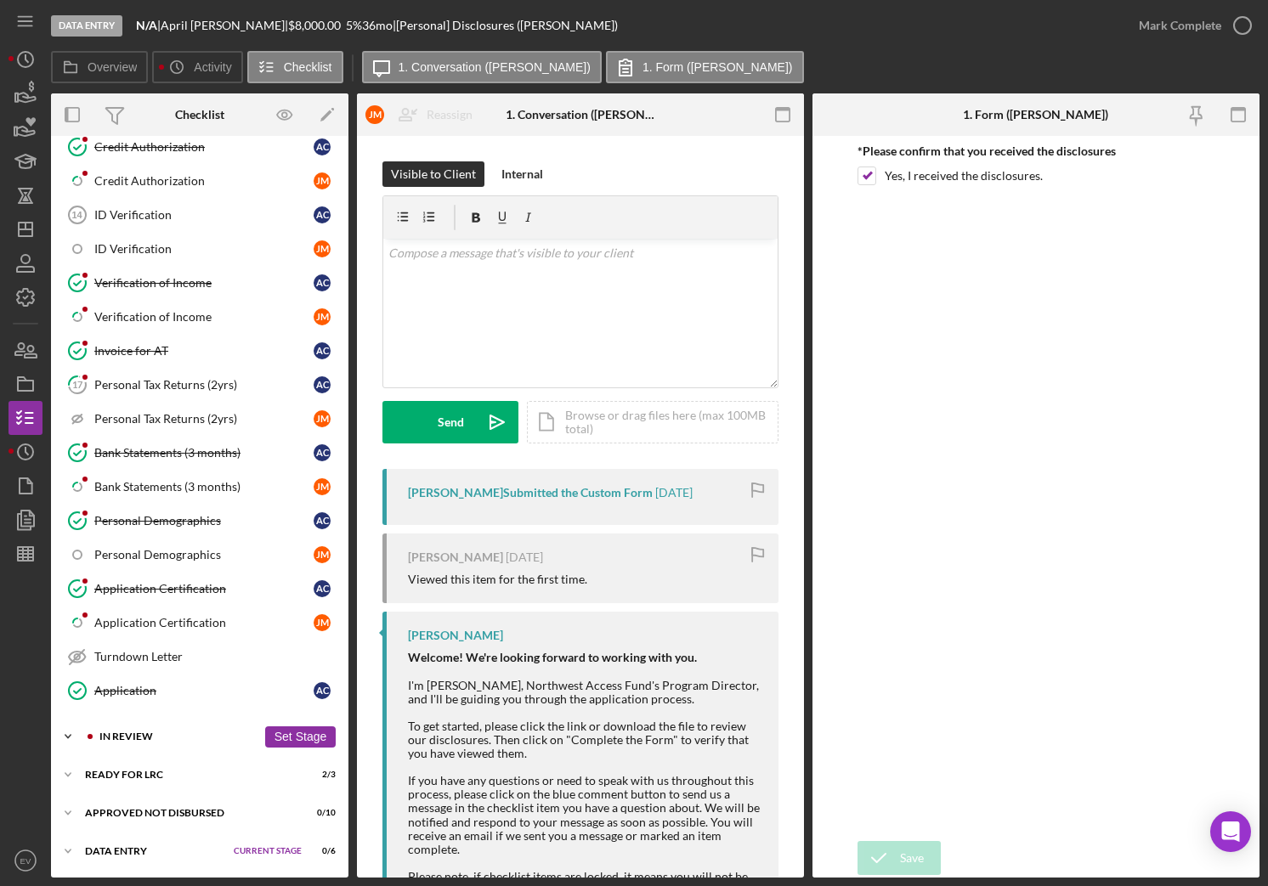
click at [140, 735] on div "In Review" at bounding box center [177, 737] width 157 height 10
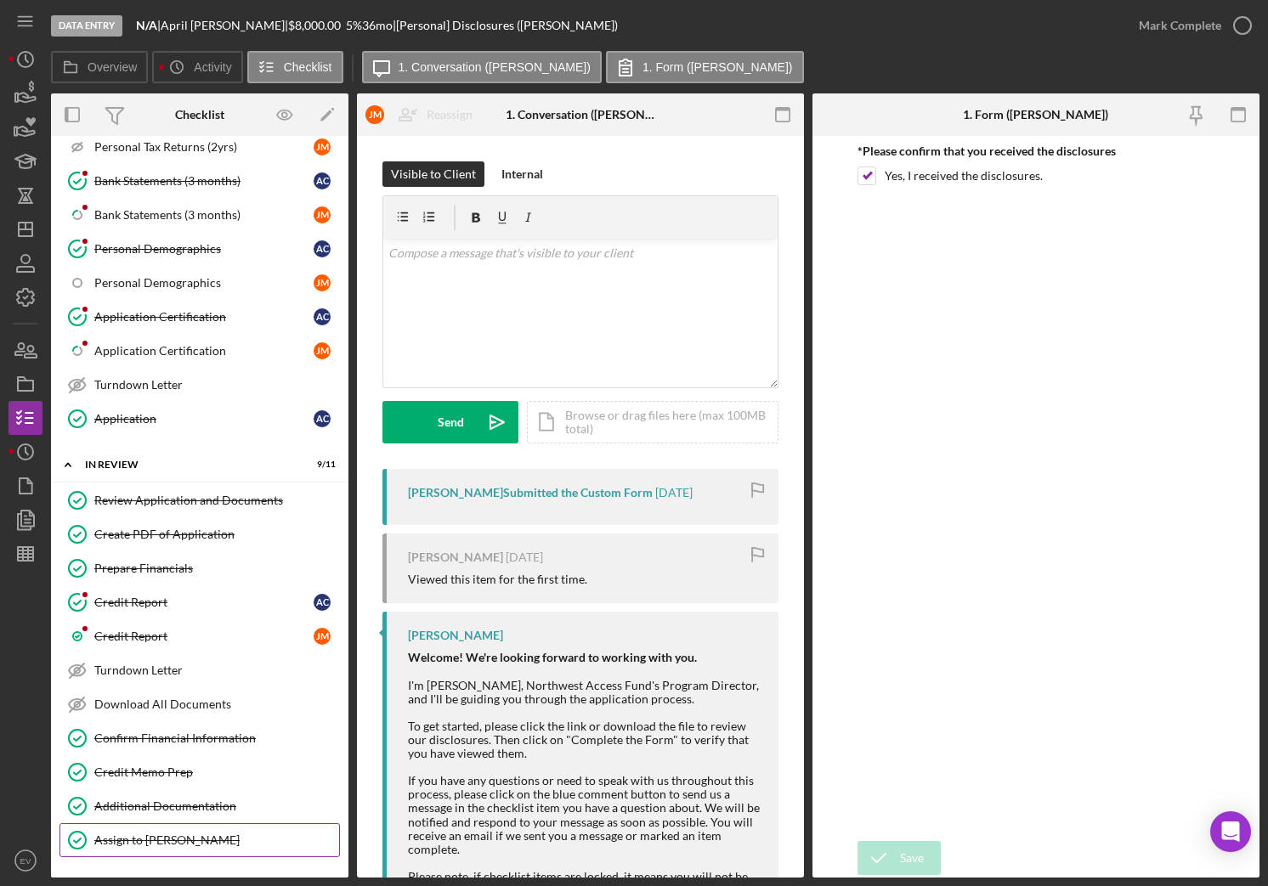
scroll to position [1262, 0]
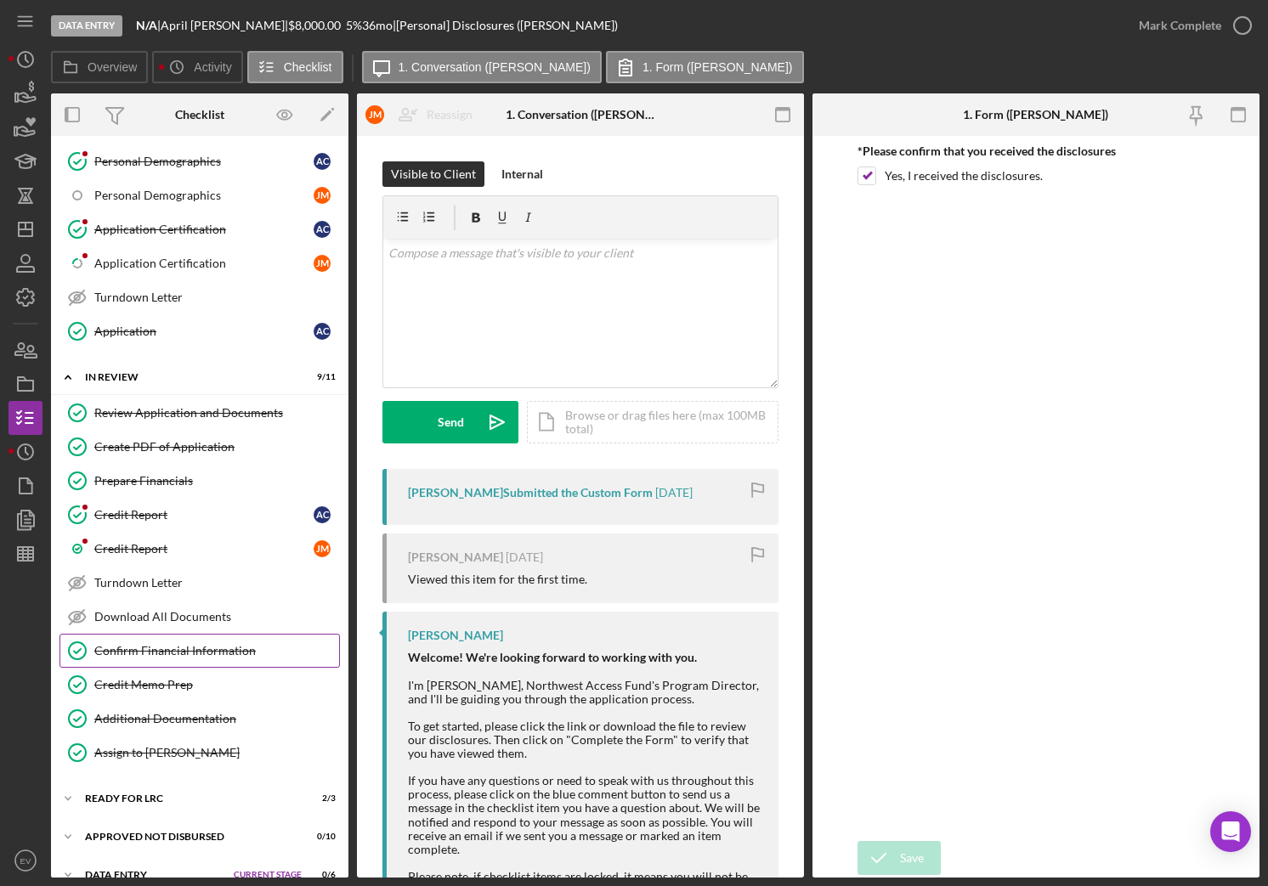
click at [191, 659] on link "Confirm Financial Information Confirm Financial Information" at bounding box center [199, 651] width 280 height 34
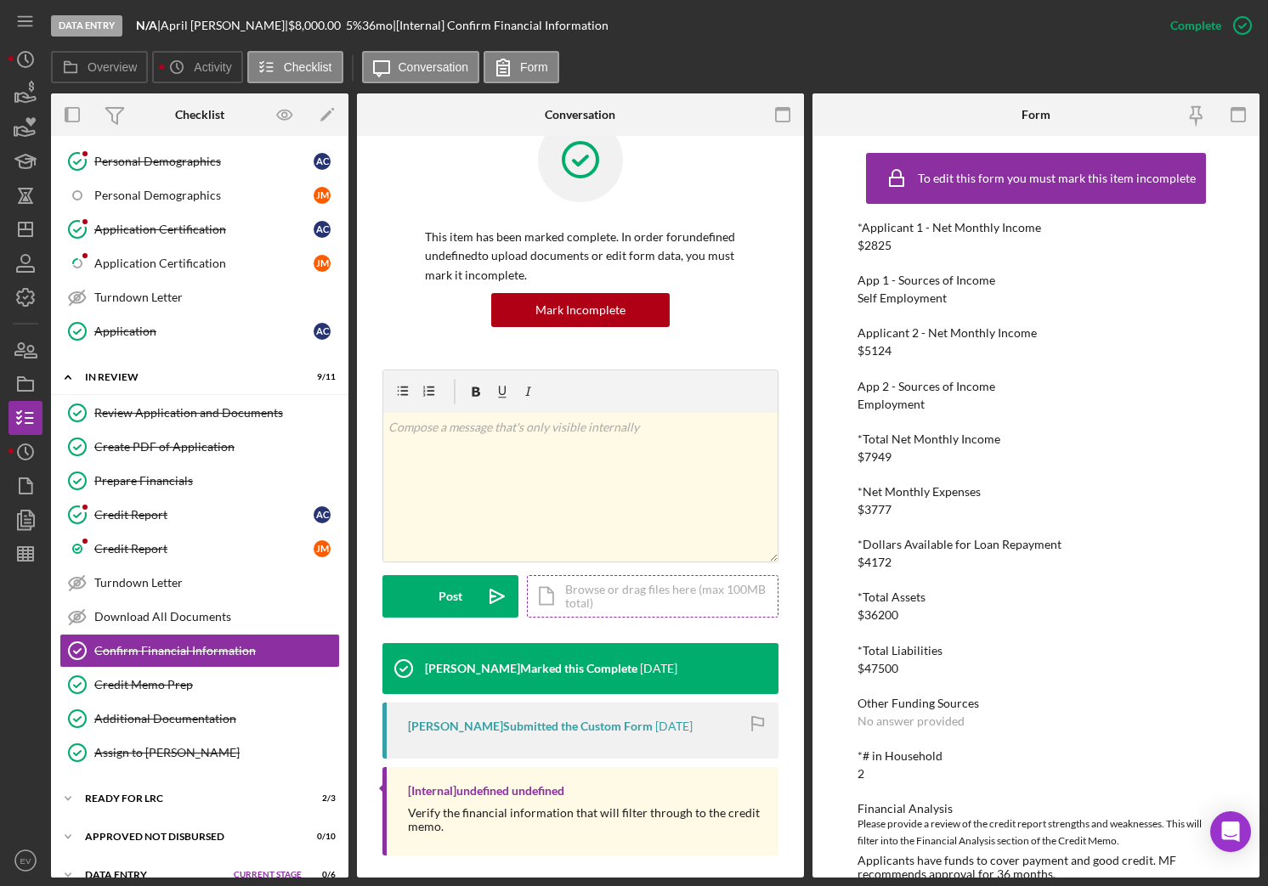
scroll to position [56, 0]
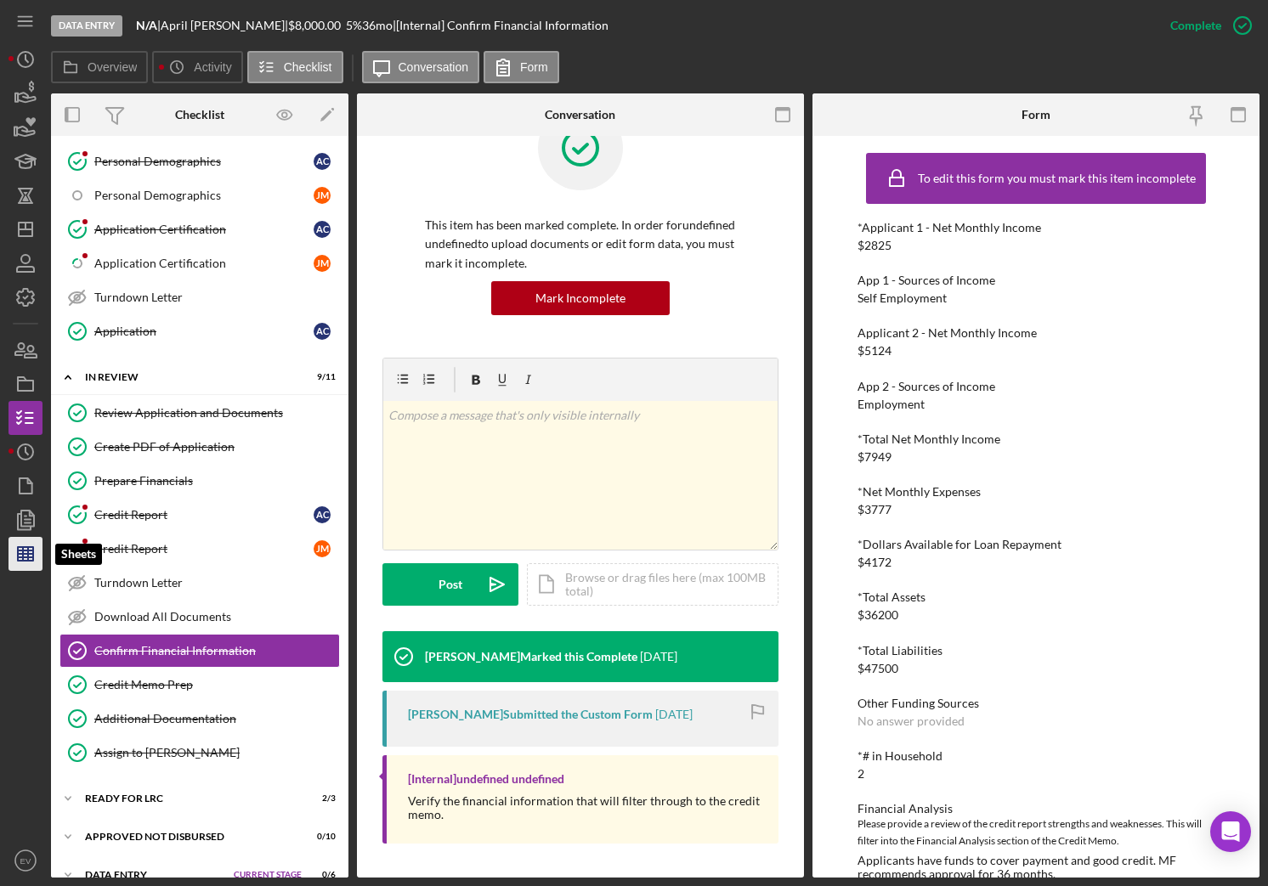
click at [35, 560] on icon "button" at bounding box center [25, 554] width 42 height 42
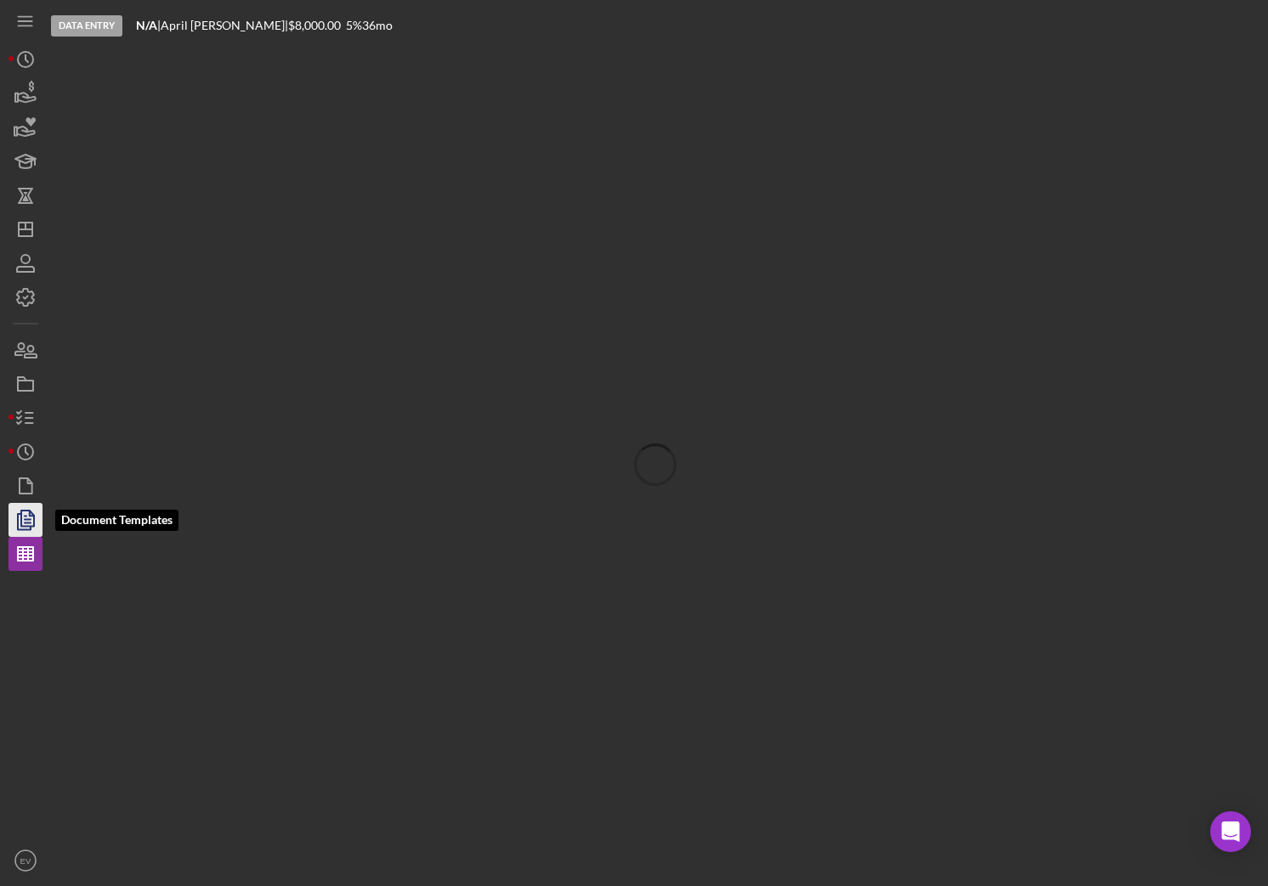
click at [22, 526] on polygon "button" at bounding box center [27, 518] width 13 height 15
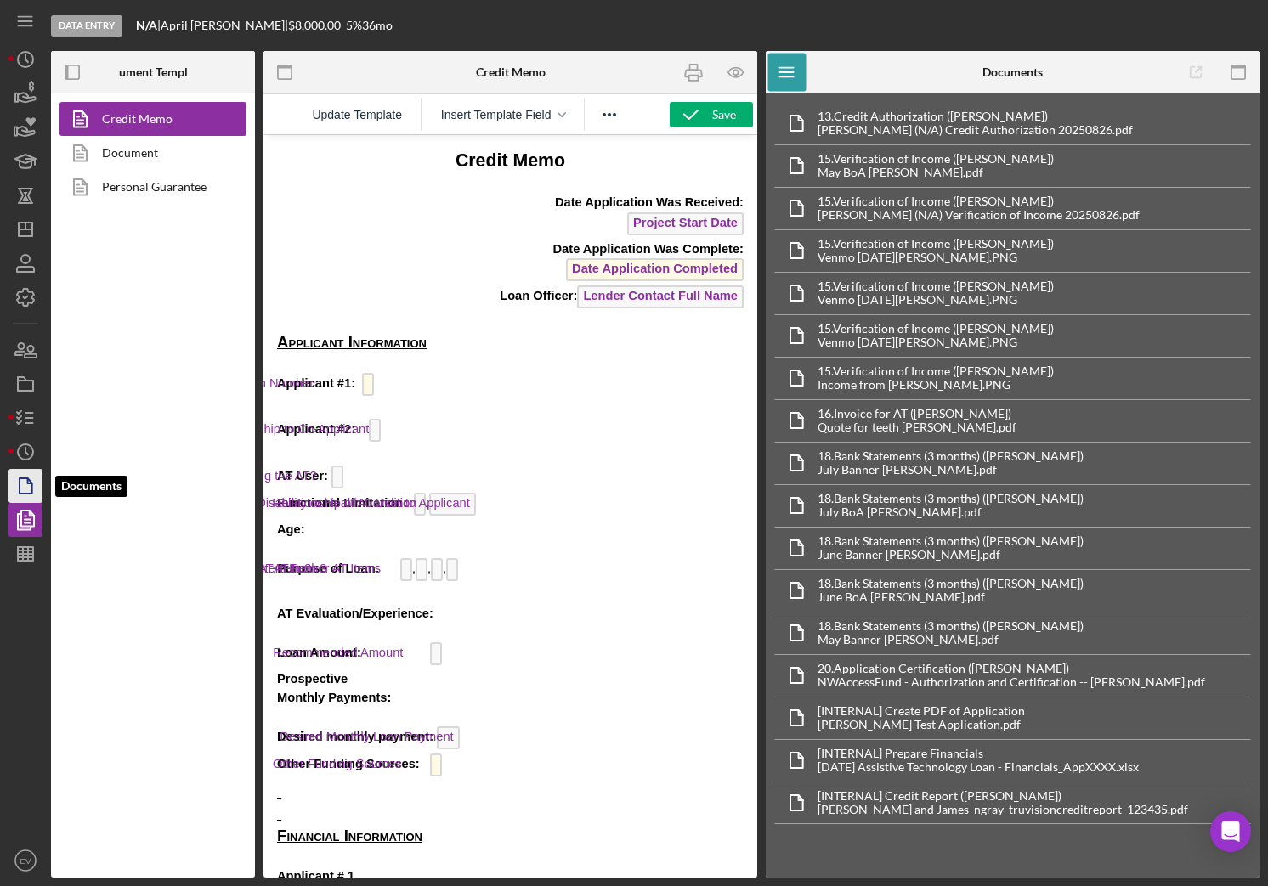
click at [31, 487] on polygon "button" at bounding box center [26, 485] width 13 height 15
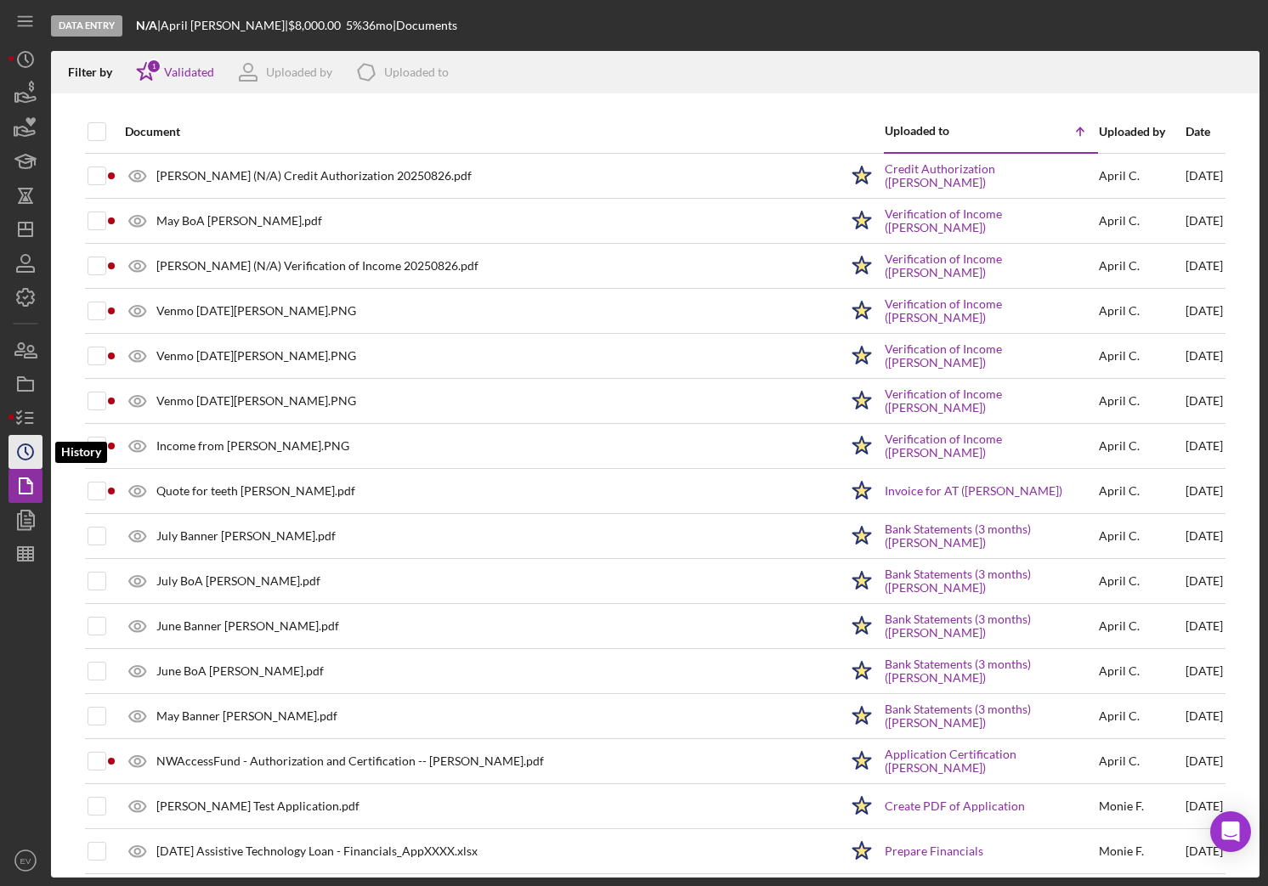
click at [29, 448] on icon "Icon/History" at bounding box center [25, 452] width 42 height 42
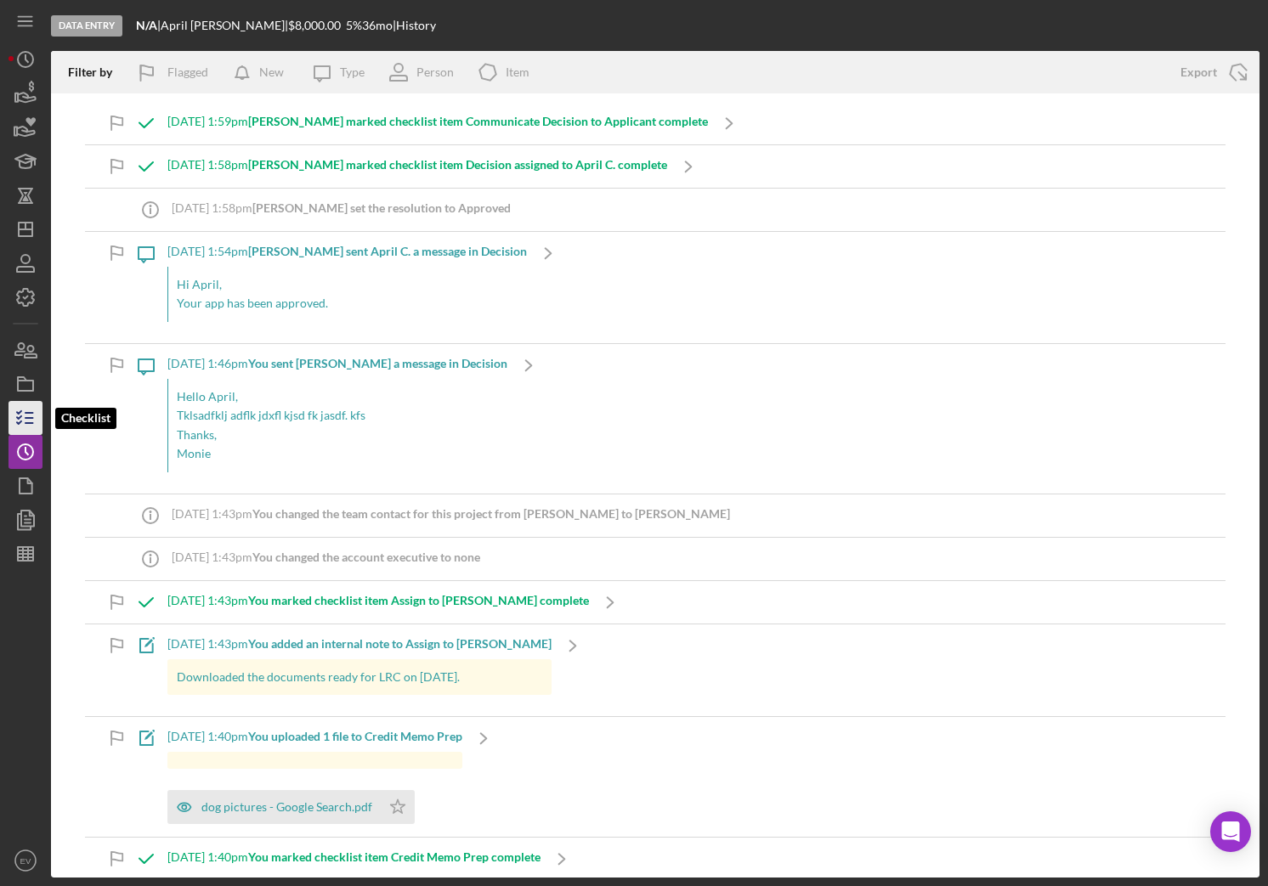
click at [32, 413] on line "button" at bounding box center [29, 413] width 8 height 0
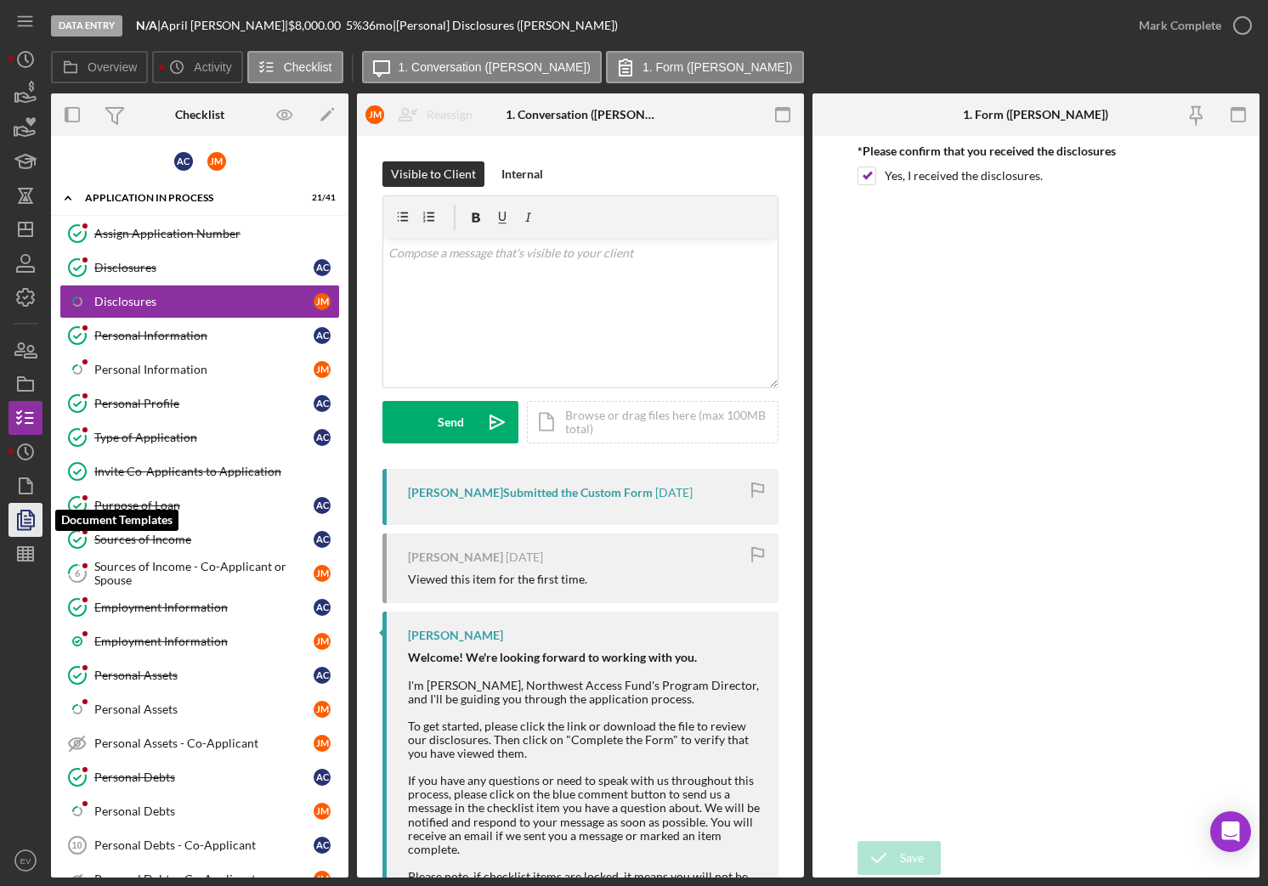
click at [20, 521] on icon "button" at bounding box center [25, 520] width 42 height 42
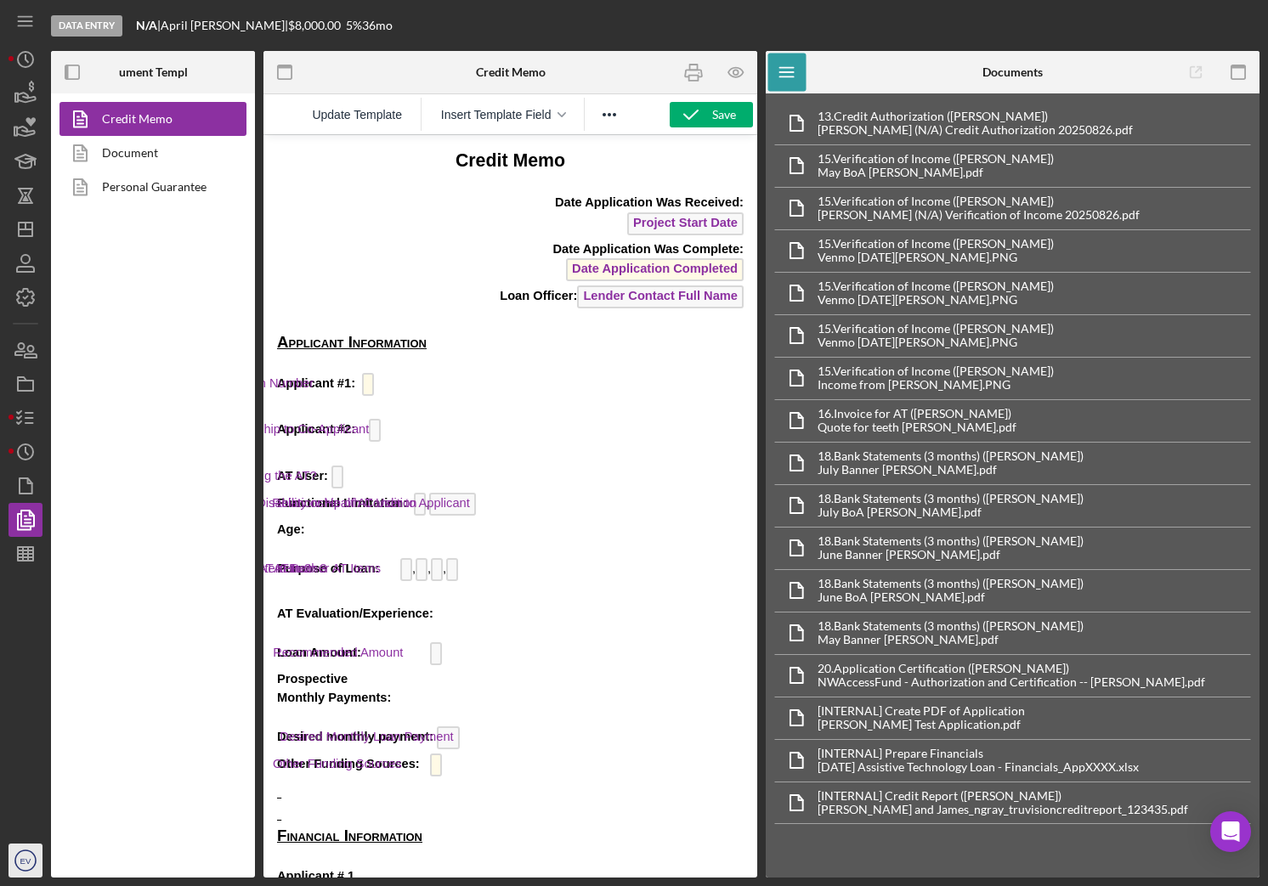
click at [35, 743] on circle "button" at bounding box center [25, 861] width 20 height 20
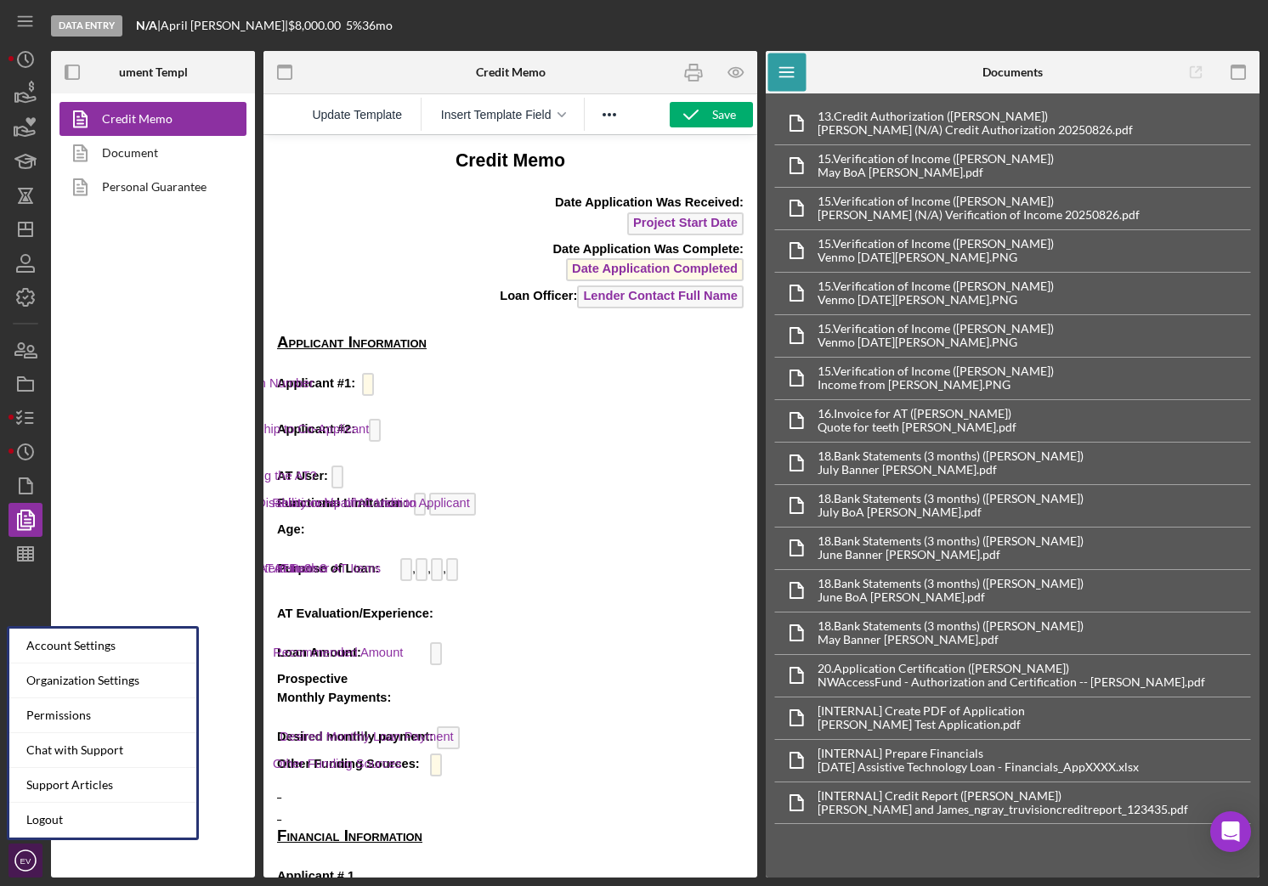
click at [25, 743] on text "EV" at bounding box center [25, 860] width 11 height 9
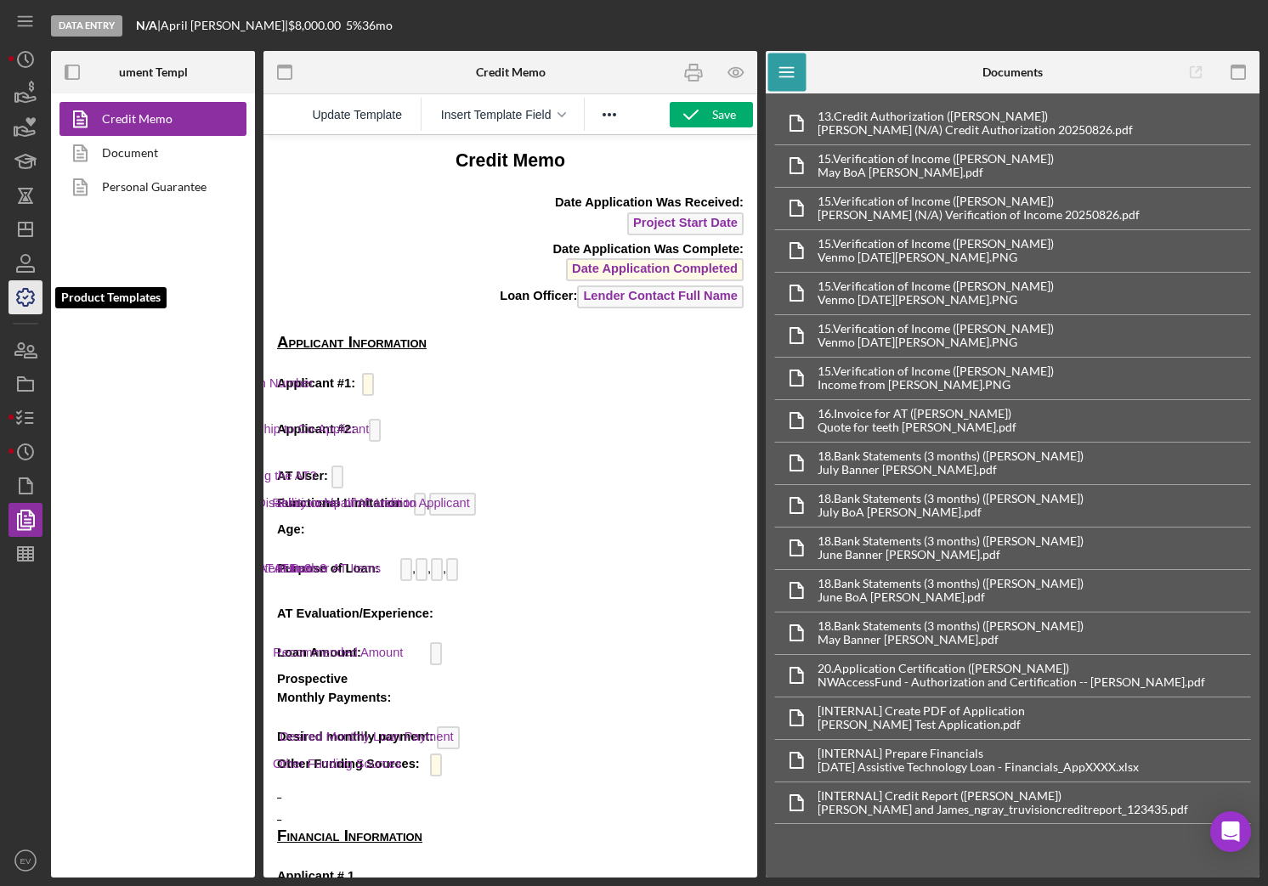
click at [19, 285] on icon "button" at bounding box center [25, 297] width 42 height 42
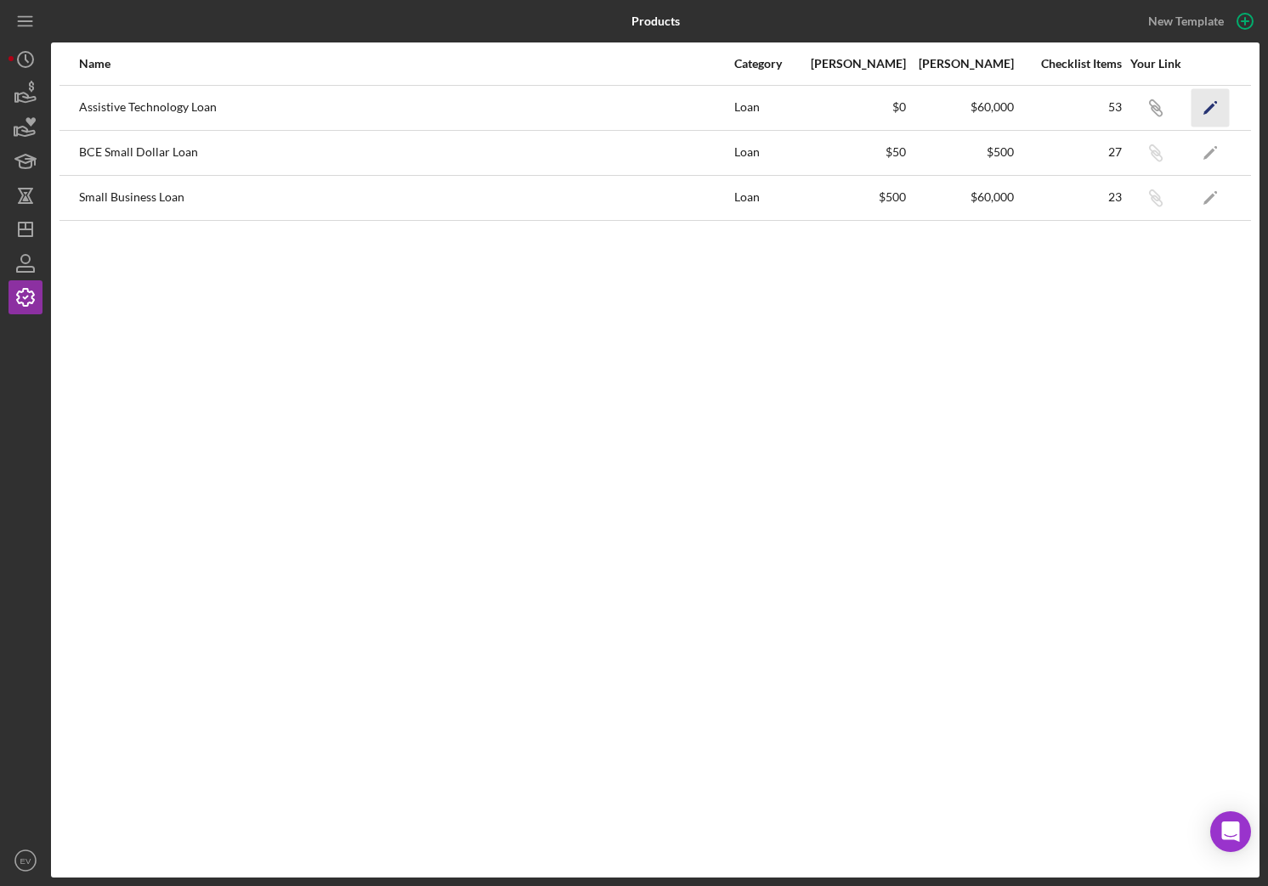
click at [1129, 99] on icon "Icon/Edit" at bounding box center [1210, 107] width 38 height 38
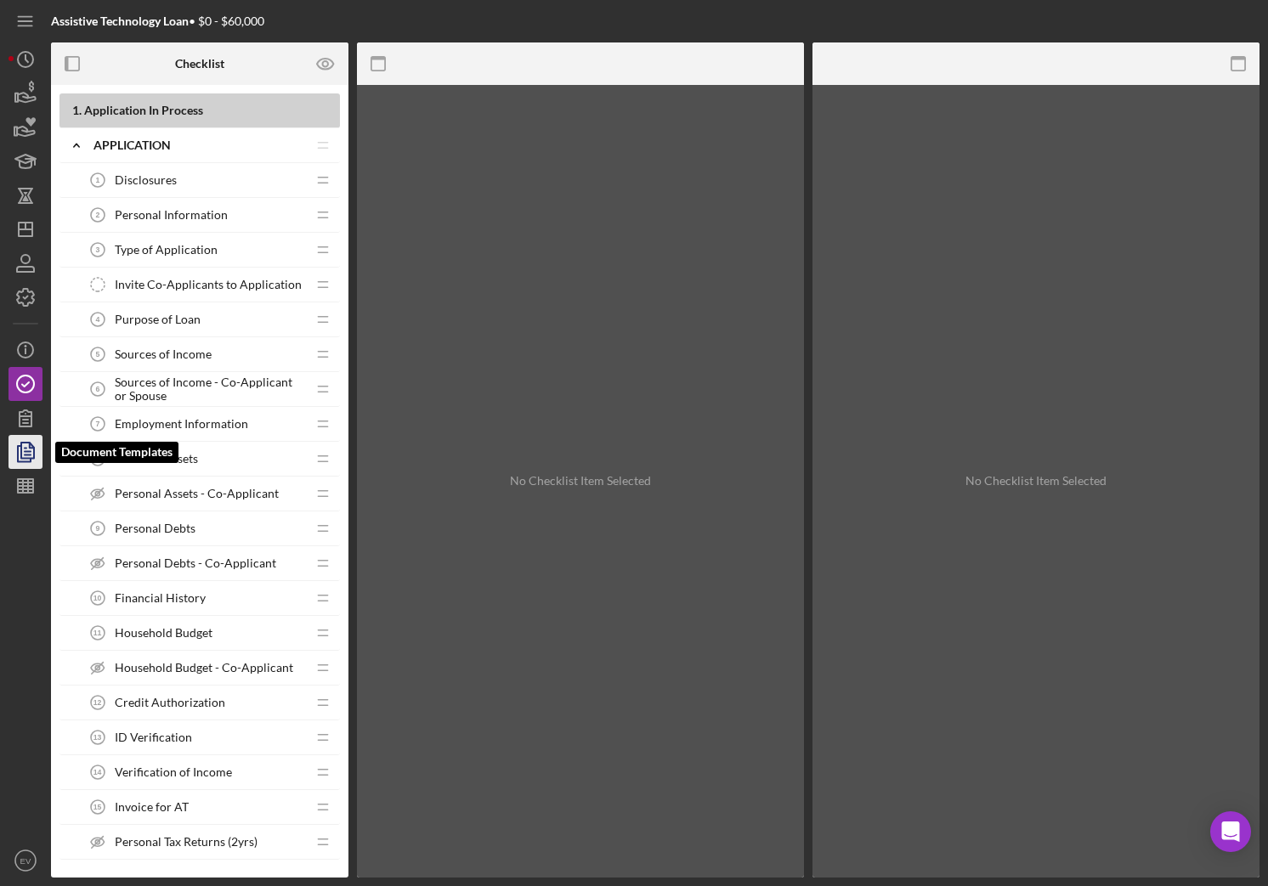
click at [25, 457] on polygon "button" at bounding box center [27, 450] width 13 height 15
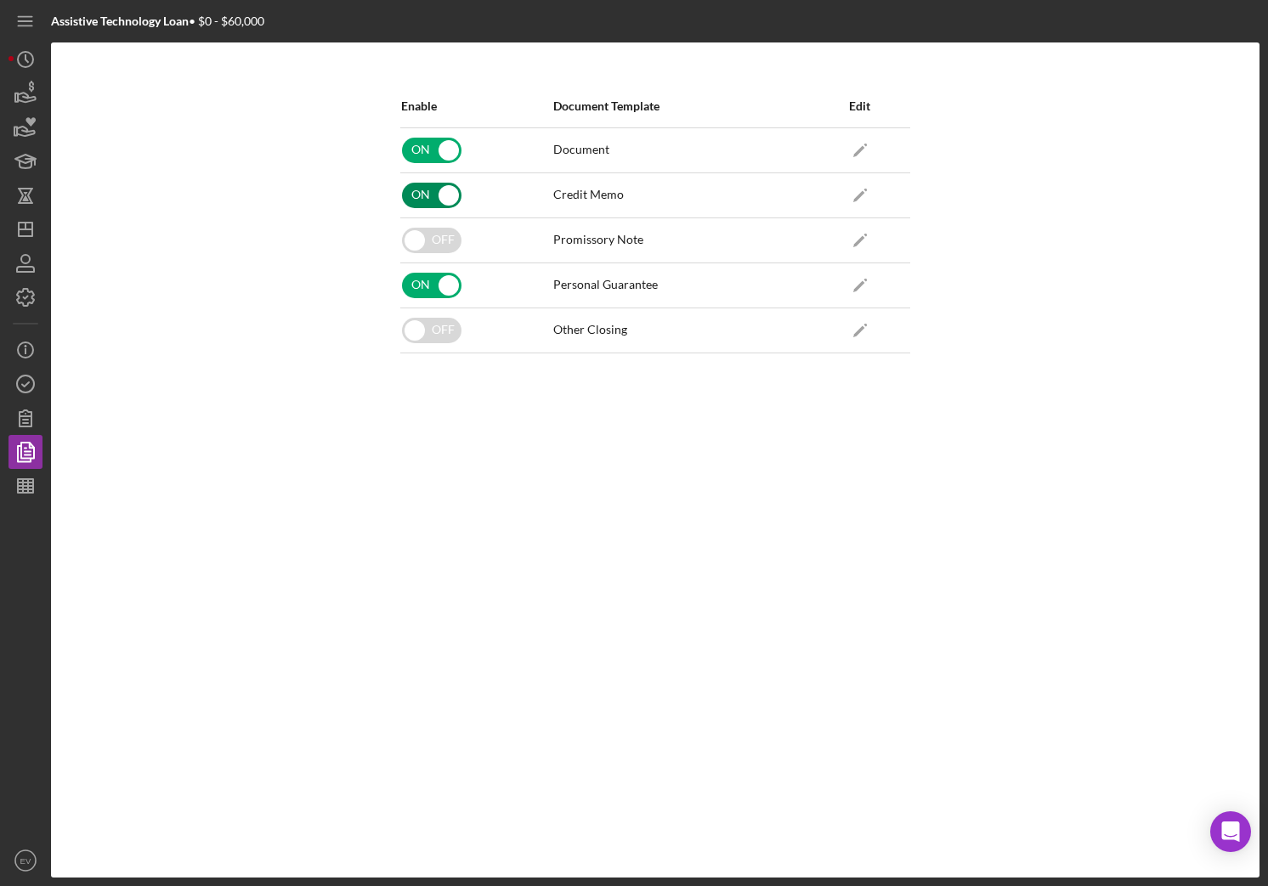
click at [439, 193] on input "checkbox" at bounding box center [431, 195] width 59 height 25
checkbox input "false"
click at [16, 294] on icon "button" at bounding box center [25, 297] width 42 height 42
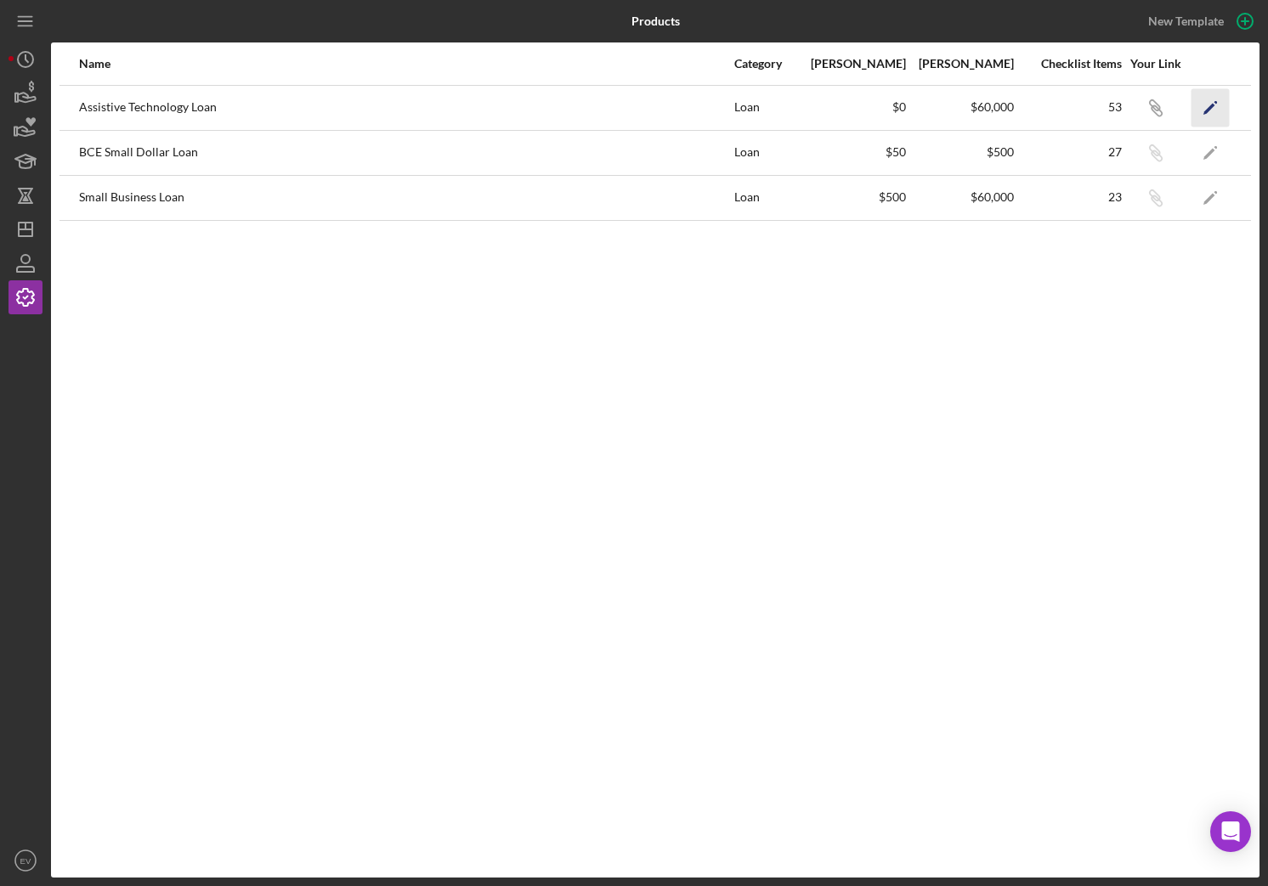
click at [1129, 106] on icon "Icon/Edit" at bounding box center [1210, 107] width 38 height 38
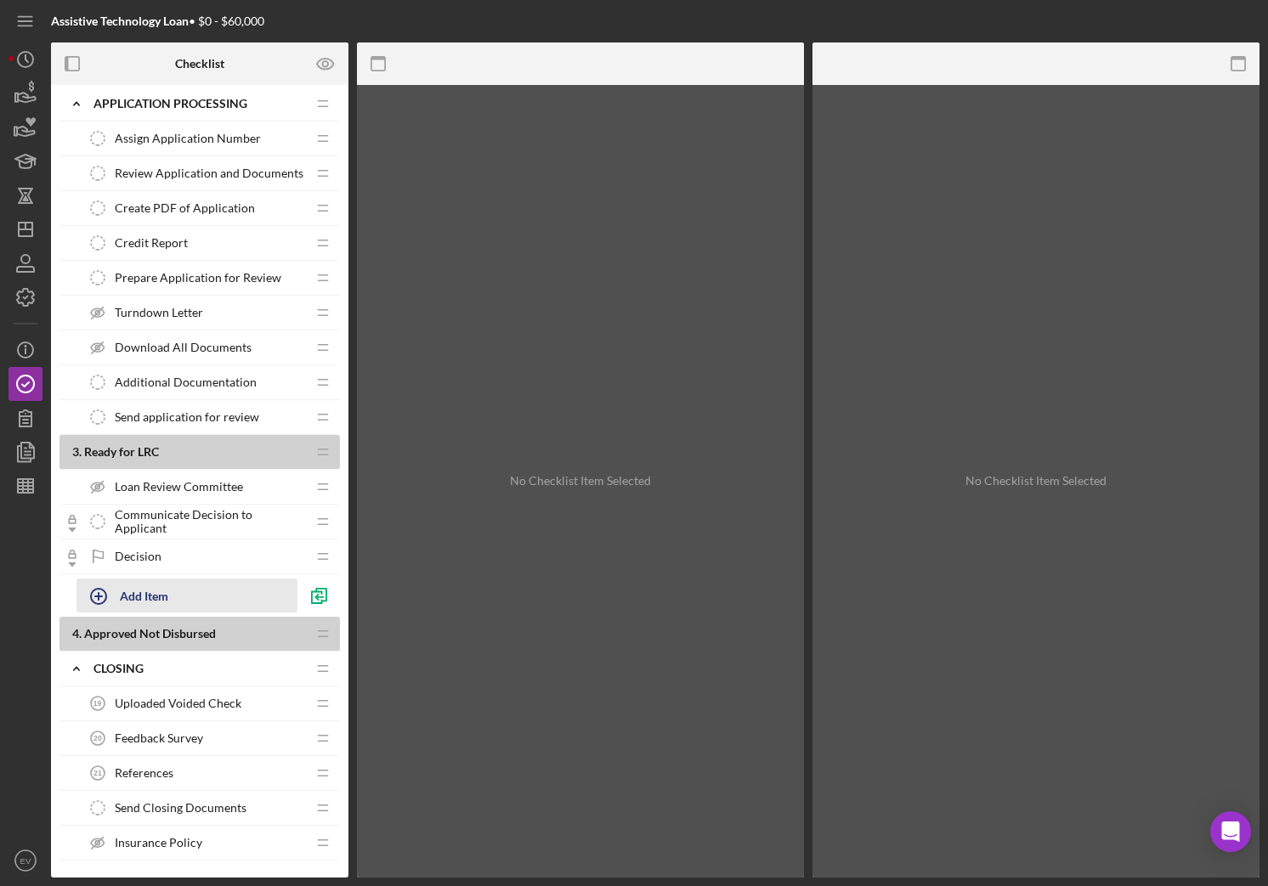
scroll to position [818, 0]
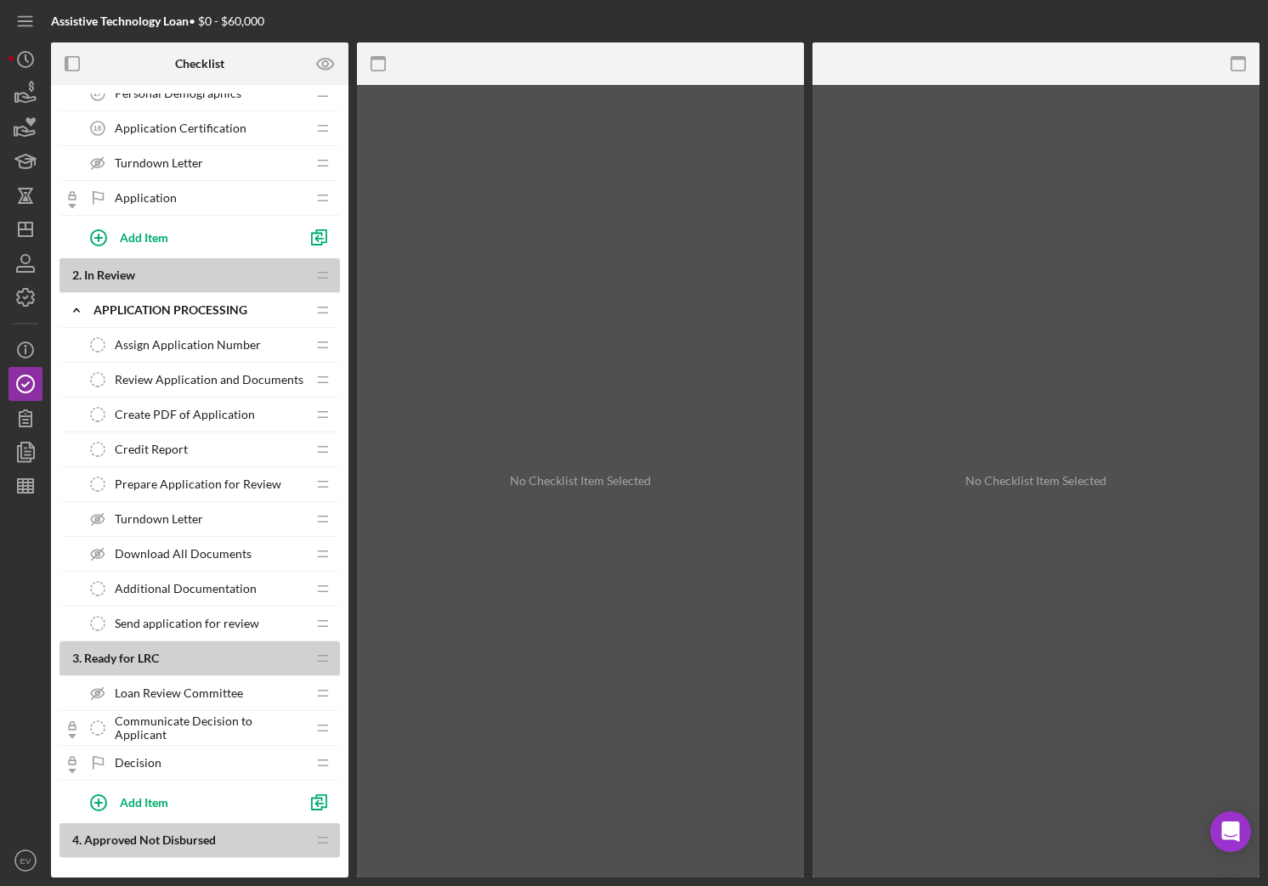
click at [214, 582] on span "Additional Documentation" at bounding box center [186, 589] width 142 height 14
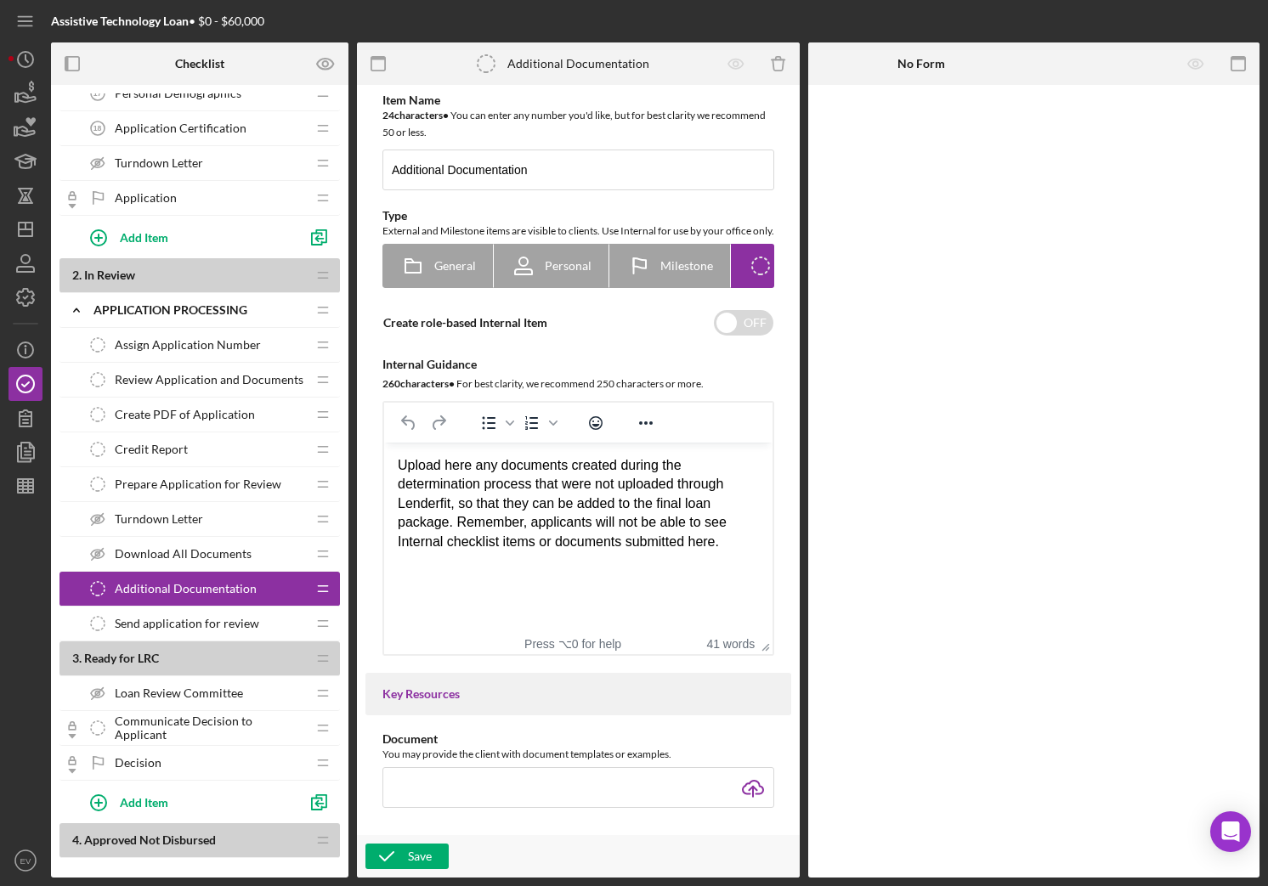
click at [197, 621] on span "Send application for review" at bounding box center [187, 624] width 144 height 14
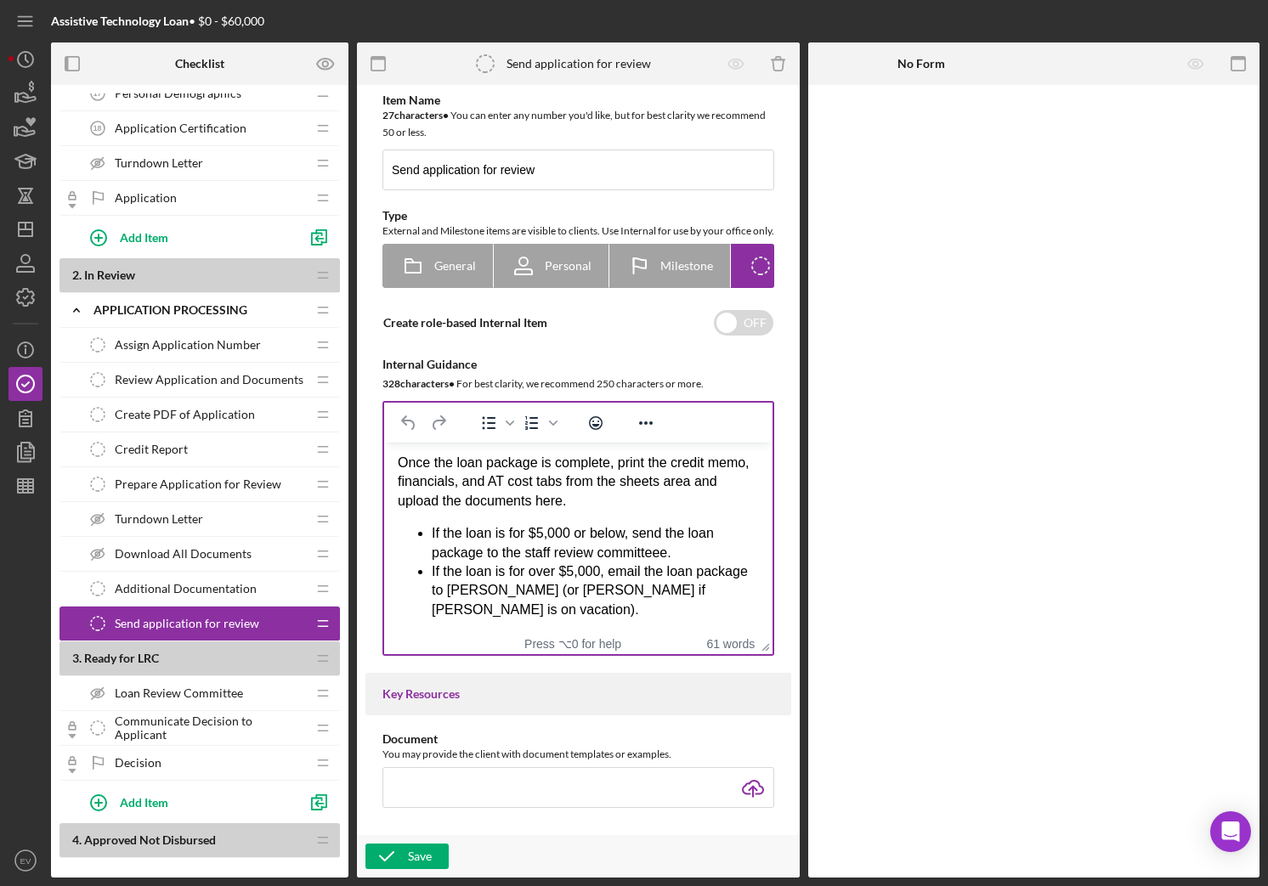
scroll to position [894, 0]
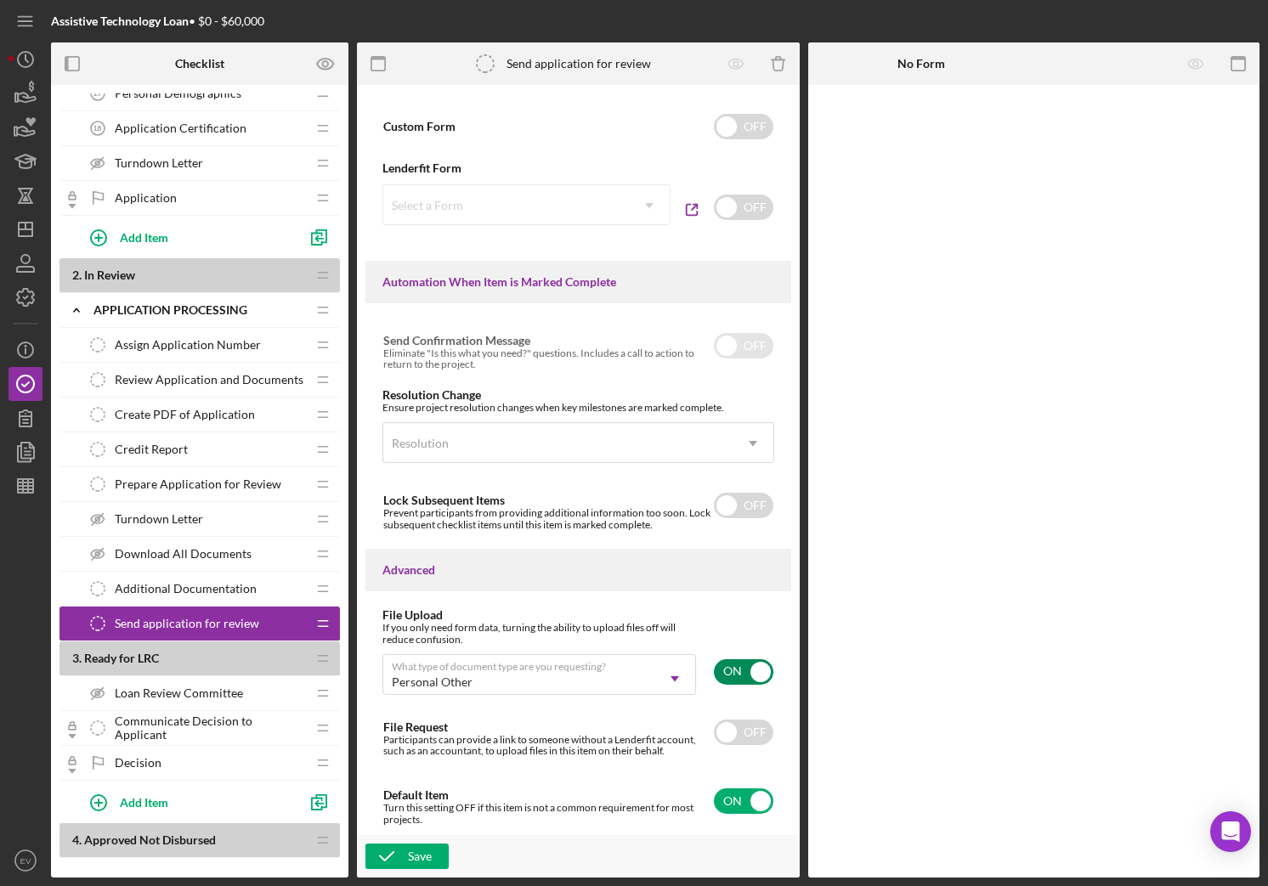
click at [752, 674] on input "checkbox" at bounding box center [743, 671] width 59 height 25
checkbox input "false"
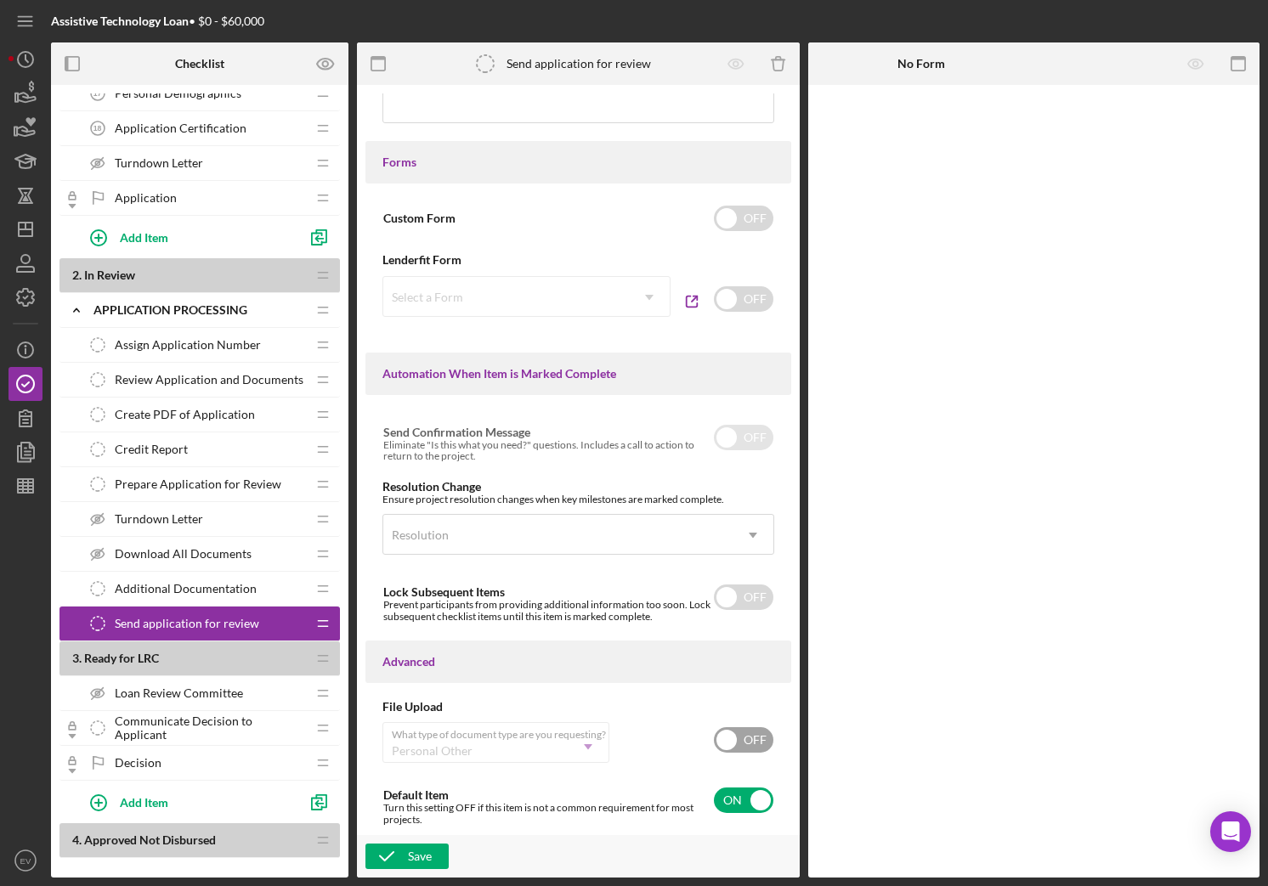
scroll to position [0, 0]
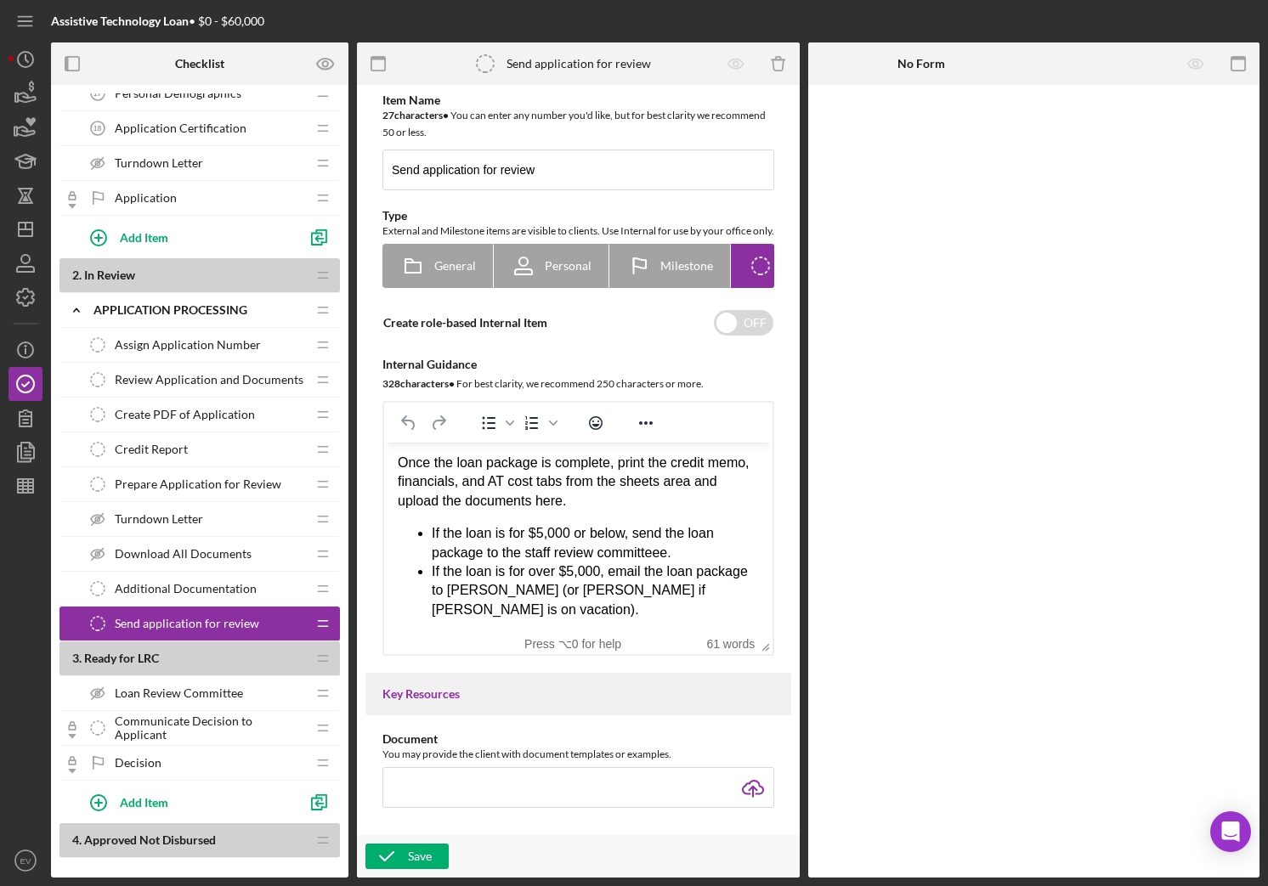
click at [624, 496] on div "Once the loan package is complete, print the credit memo, financials, and AT co…" at bounding box center [578, 482] width 361 height 57
click at [545, 505] on div "Once the loan package is complete, print the credit memo, financials, and AT co…" at bounding box center [578, 482] width 361 height 57
click at [498, 498] on div "Once the loan package is complete, print the credit memo, financials, and AT co…" at bounding box center [578, 482] width 361 height 57
click at [471, 502] on div "Once the loan package is complete, print the credit memo, financials, and AT co…" at bounding box center [578, 482] width 361 height 57
click at [625, 504] on div "Once the loan package is complete, print the credit memo, financials, and AT co…" at bounding box center [578, 482] width 361 height 57
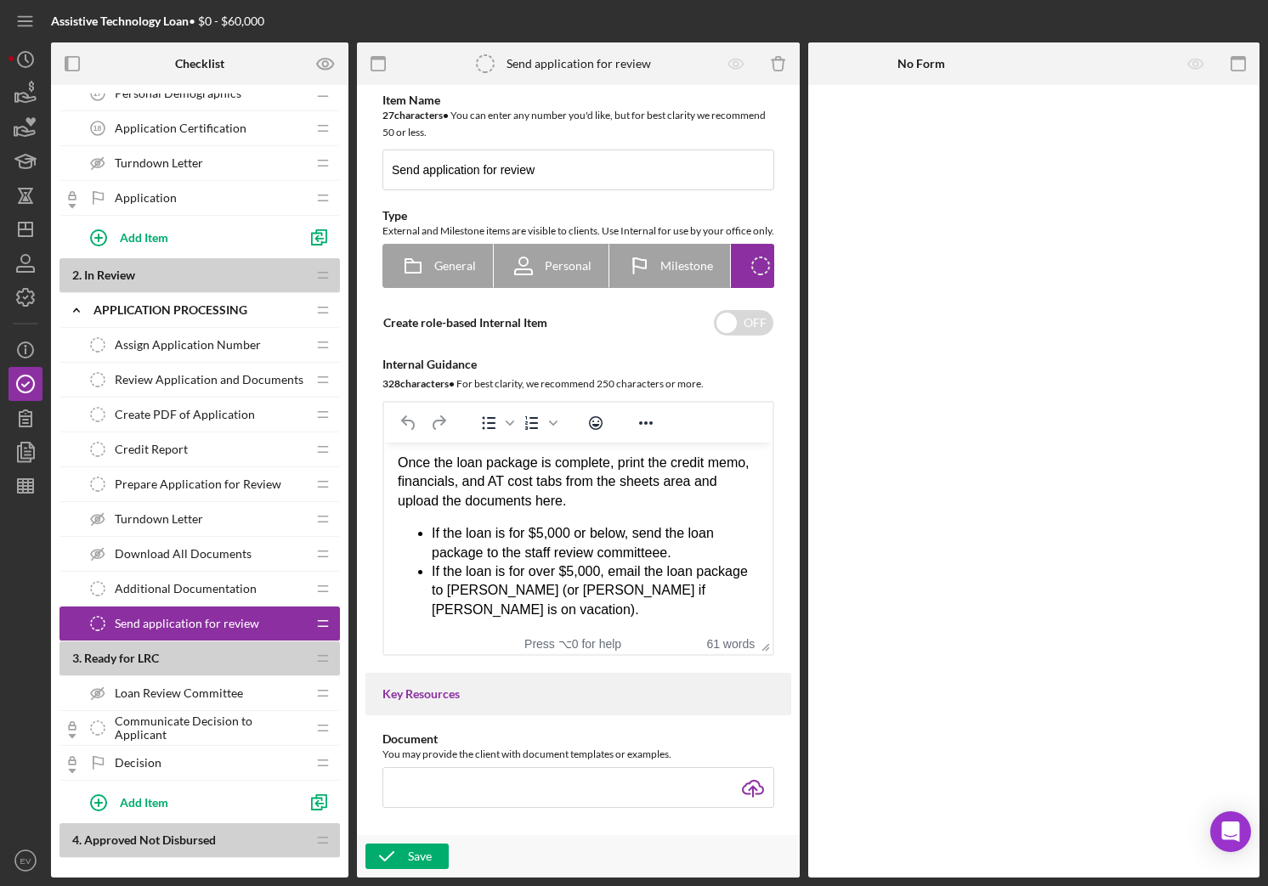
click at [593, 501] on div "Once the loan package is complete, print the credit memo, financials, and AT co…" at bounding box center [578, 482] width 361 height 57
click at [596, 500] on div "Once the loan package is complete, print the credit memo, financials, and AT co…" at bounding box center [578, 482] width 361 height 57
click at [705, 507] on div "Once the loan package is complete, print the credit memo, financials, and AT co…" at bounding box center [578, 482] width 361 height 57
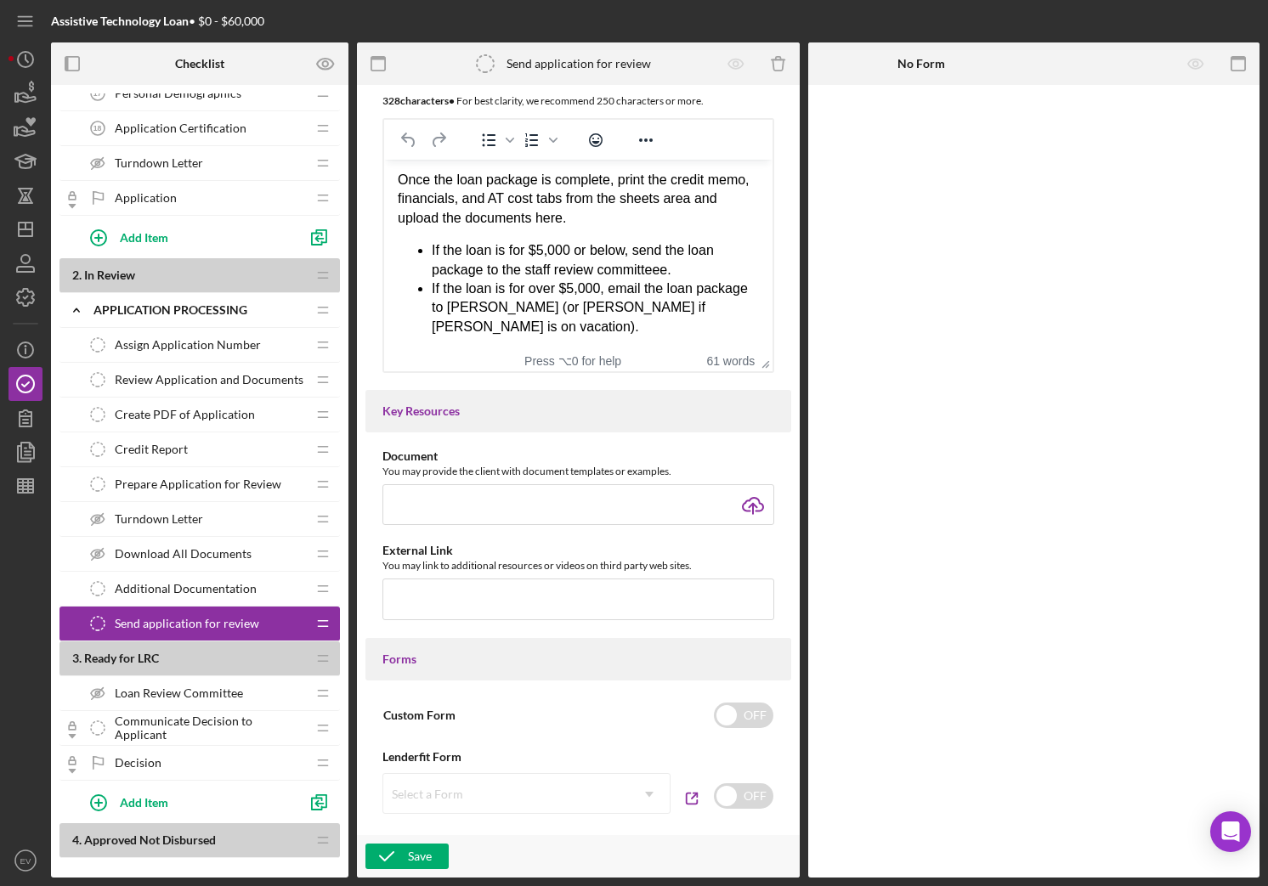
scroll to position [802, 0]
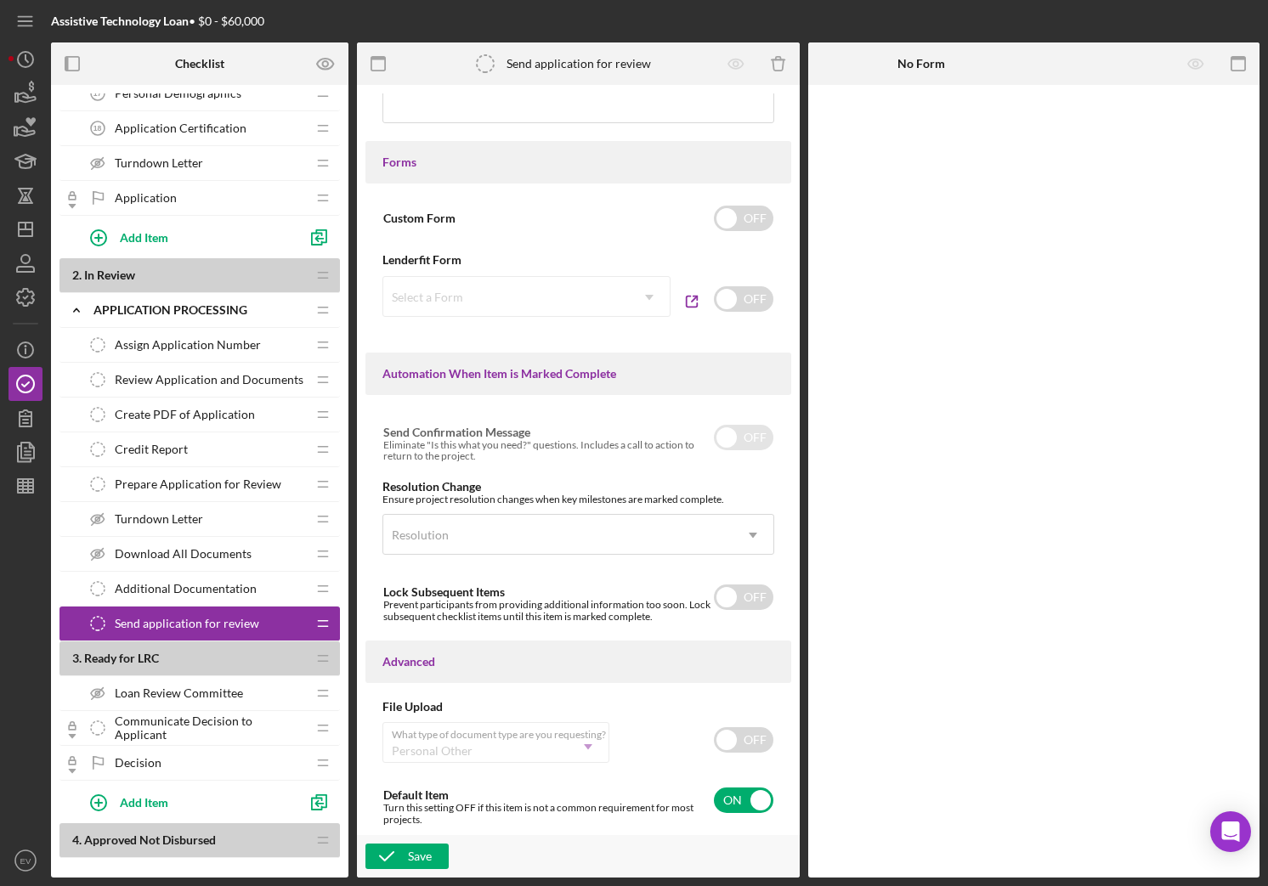
click at [208, 698] on span "Loan Review Committee" at bounding box center [179, 694] width 128 height 14
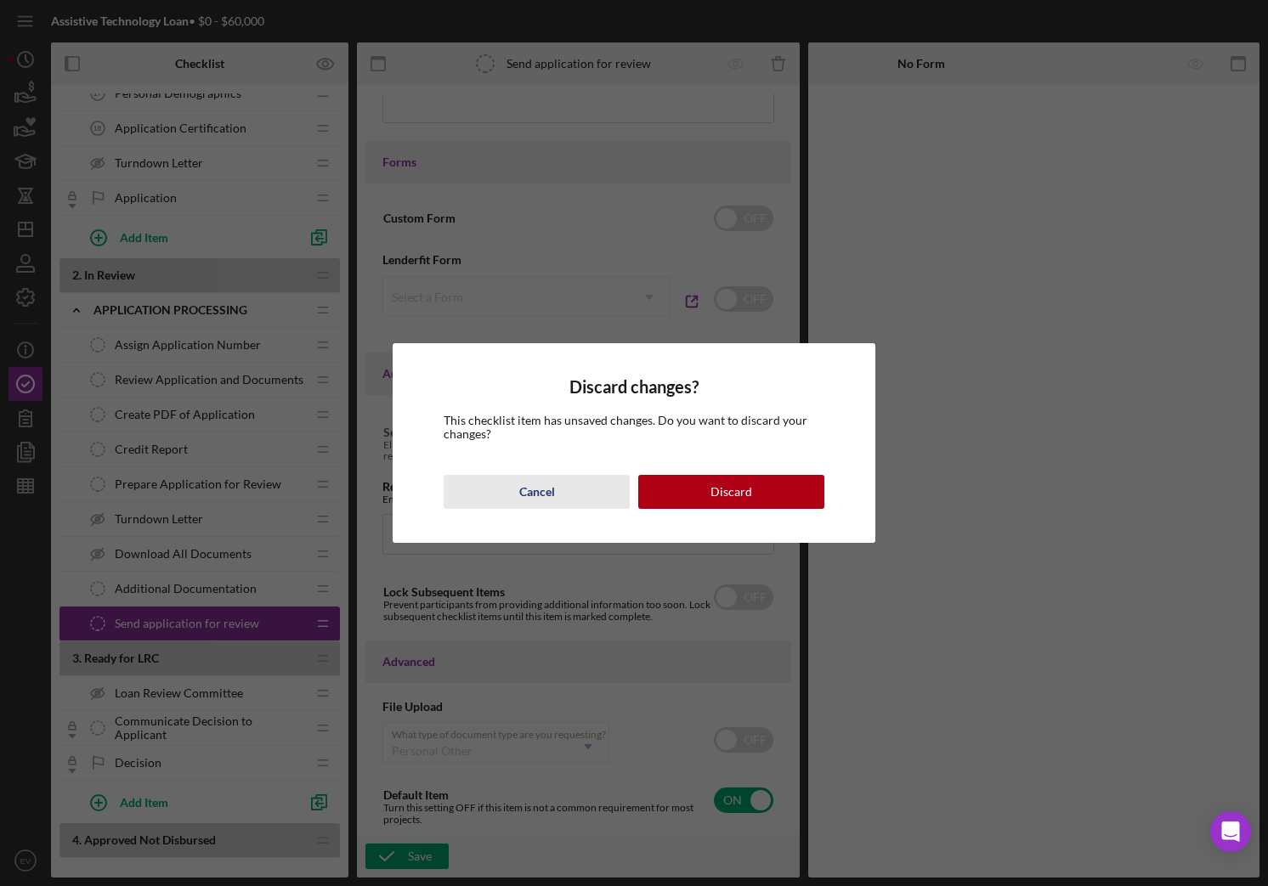
click at [551, 492] on div "Cancel" at bounding box center [537, 492] width 36 height 34
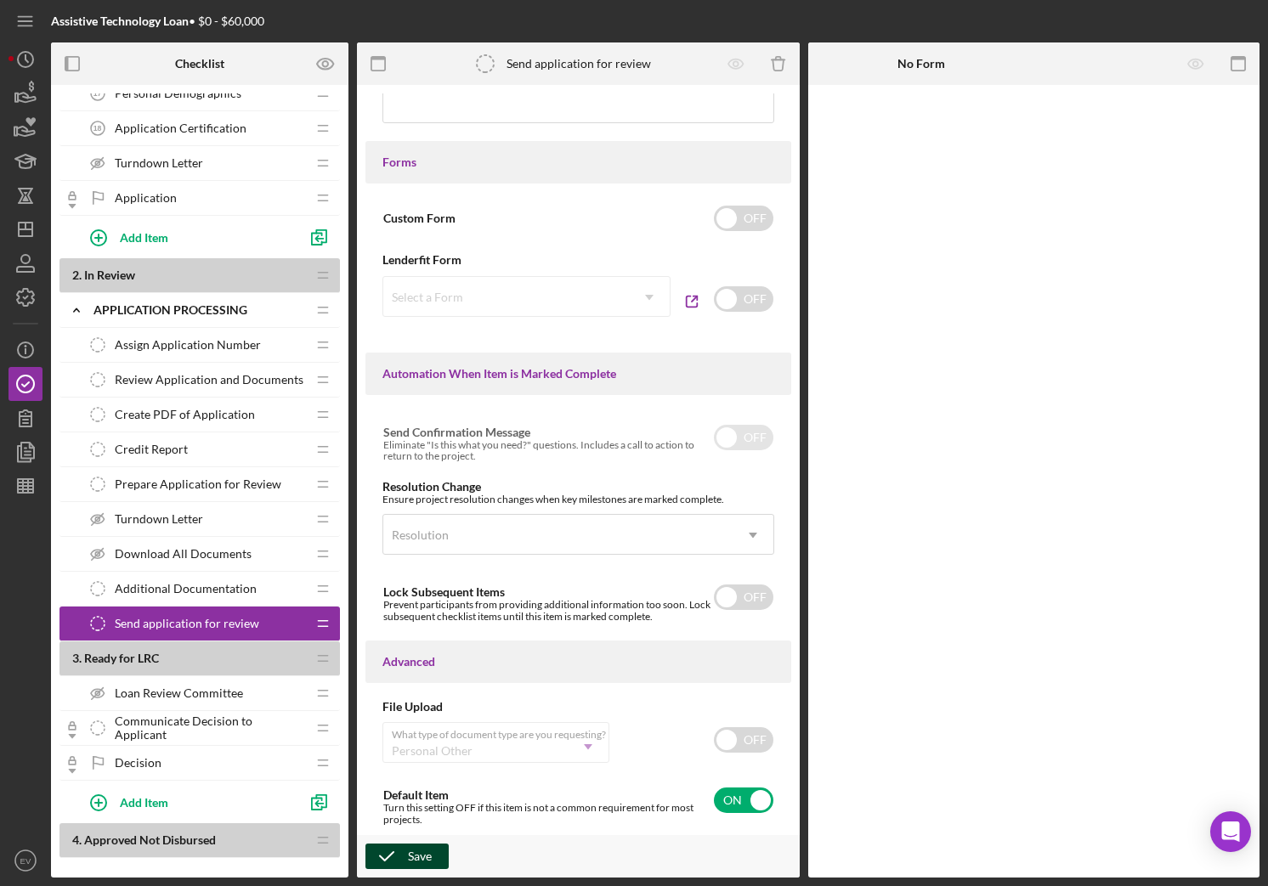
click at [420, 743] on div "Save" at bounding box center [420, 856] width 24 height 25
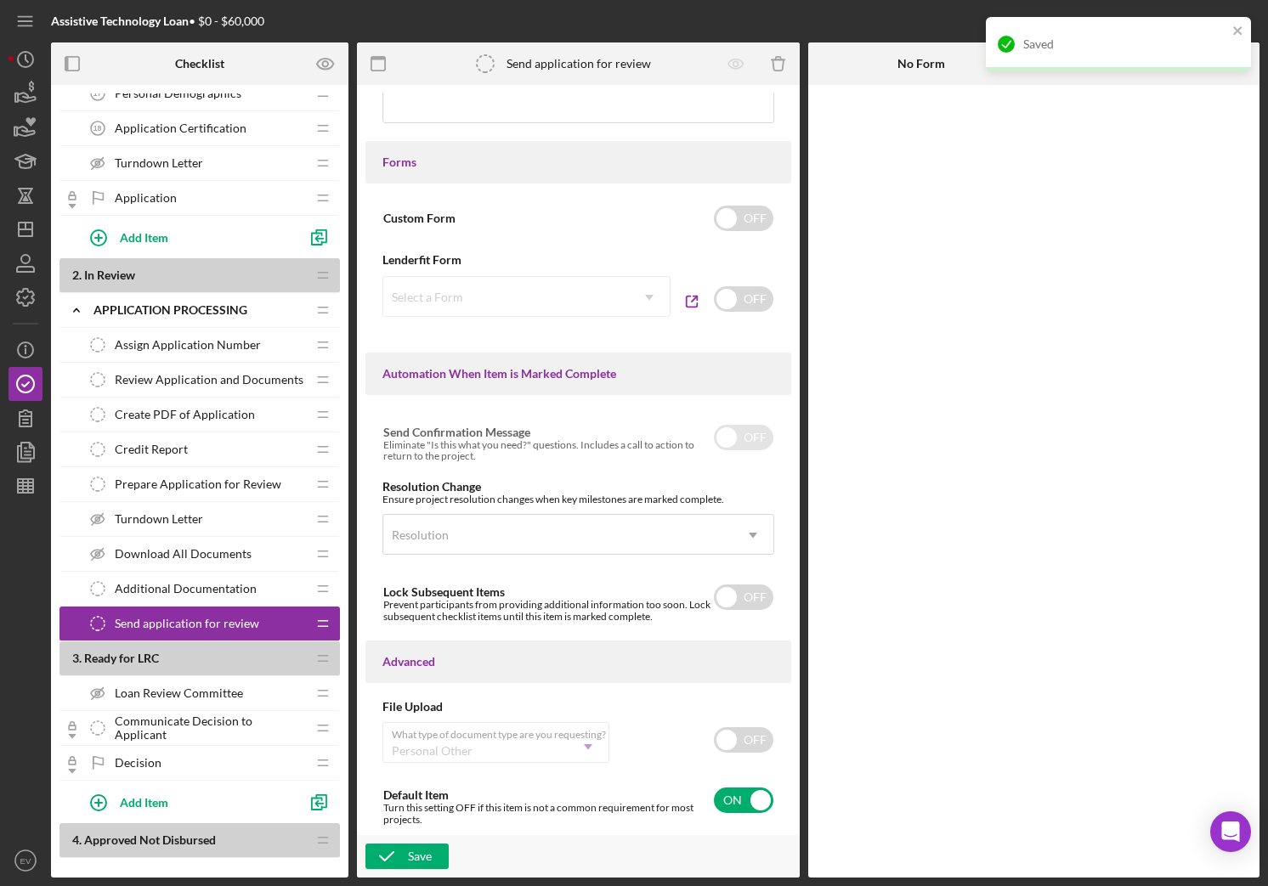
scroll to position [0, 0]
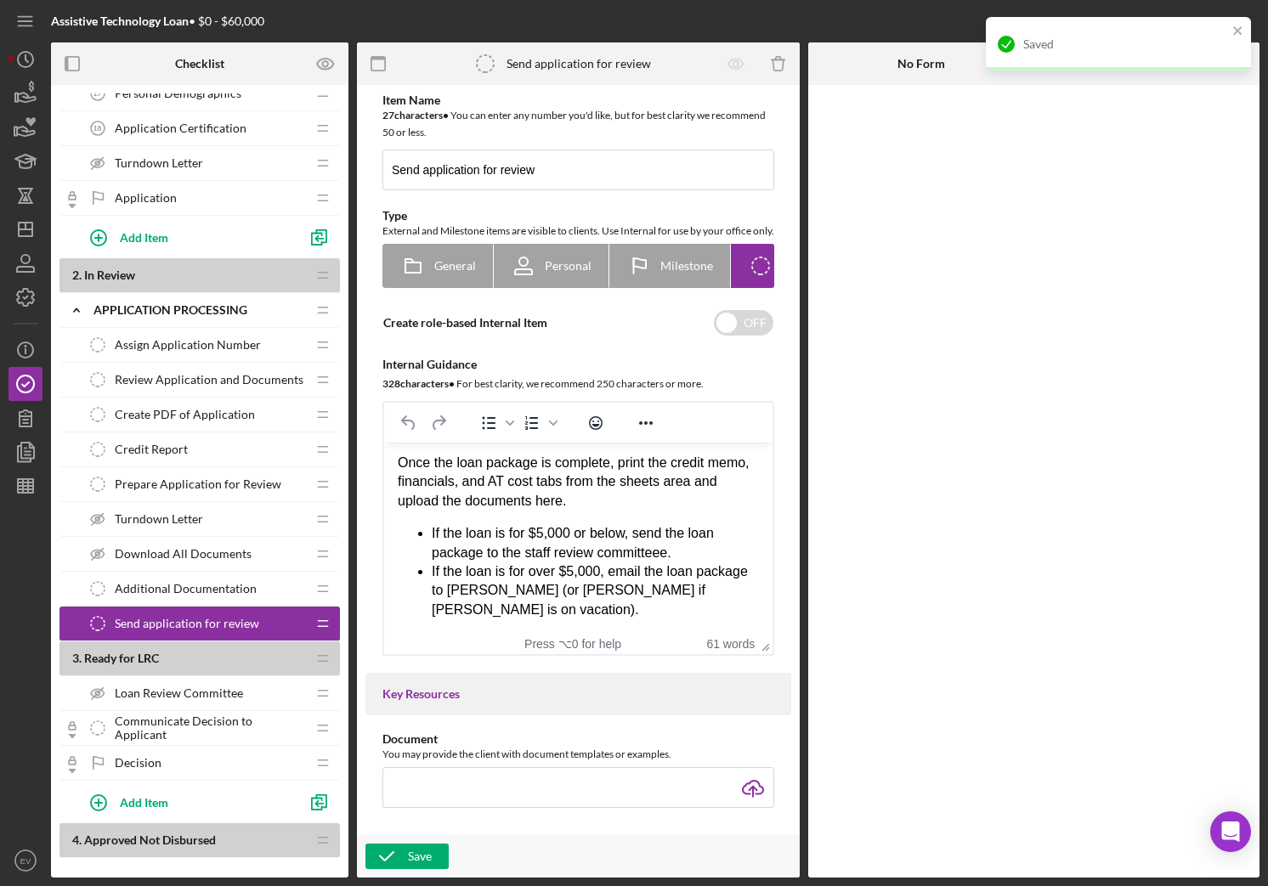
click at [174, 698] on span "Loan Review Committee" at bounding box center [179, 694] width 128 height 14
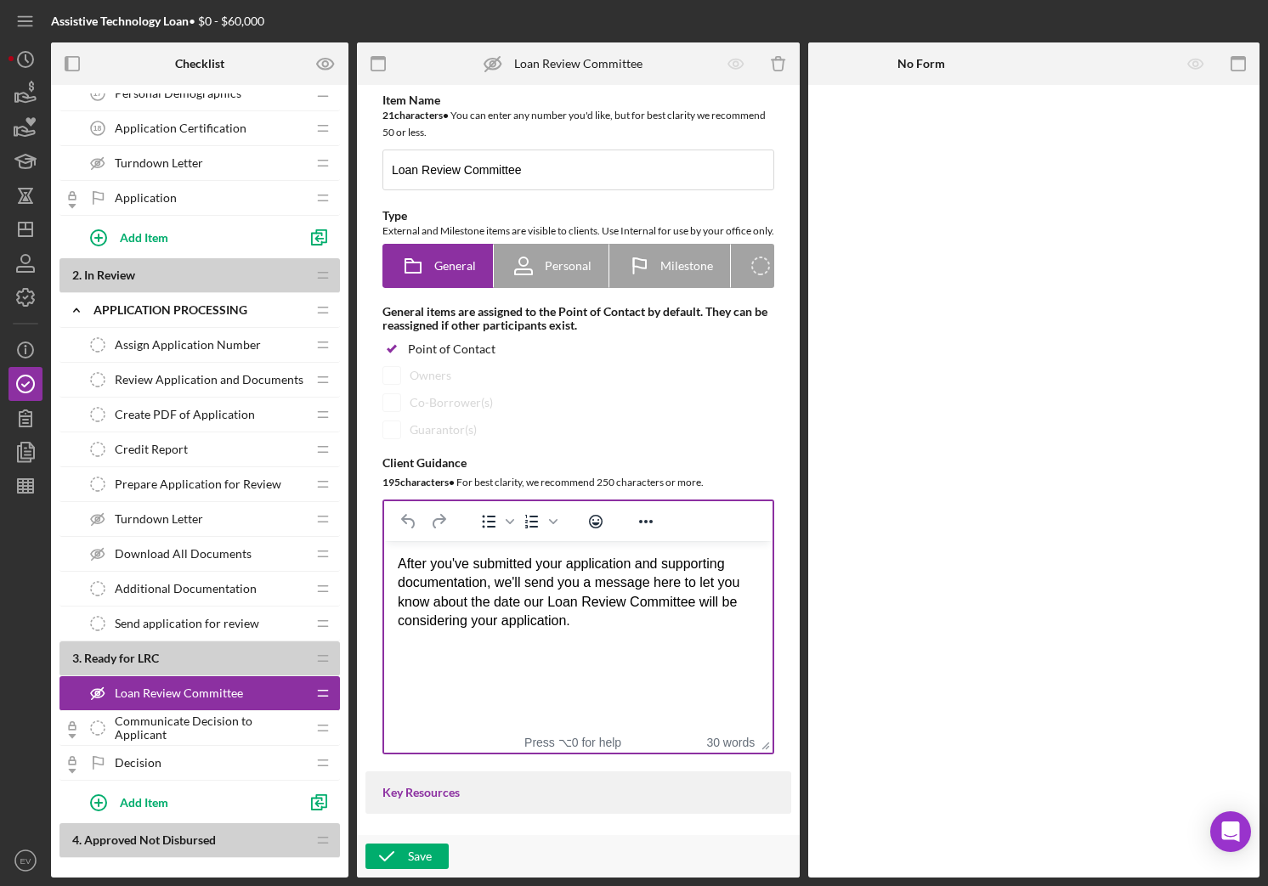
click at [503, 633] on html "After you've submitted your application and supporting documentation, we'll sen…" at bounding box center [578, 593] width 388 height 104
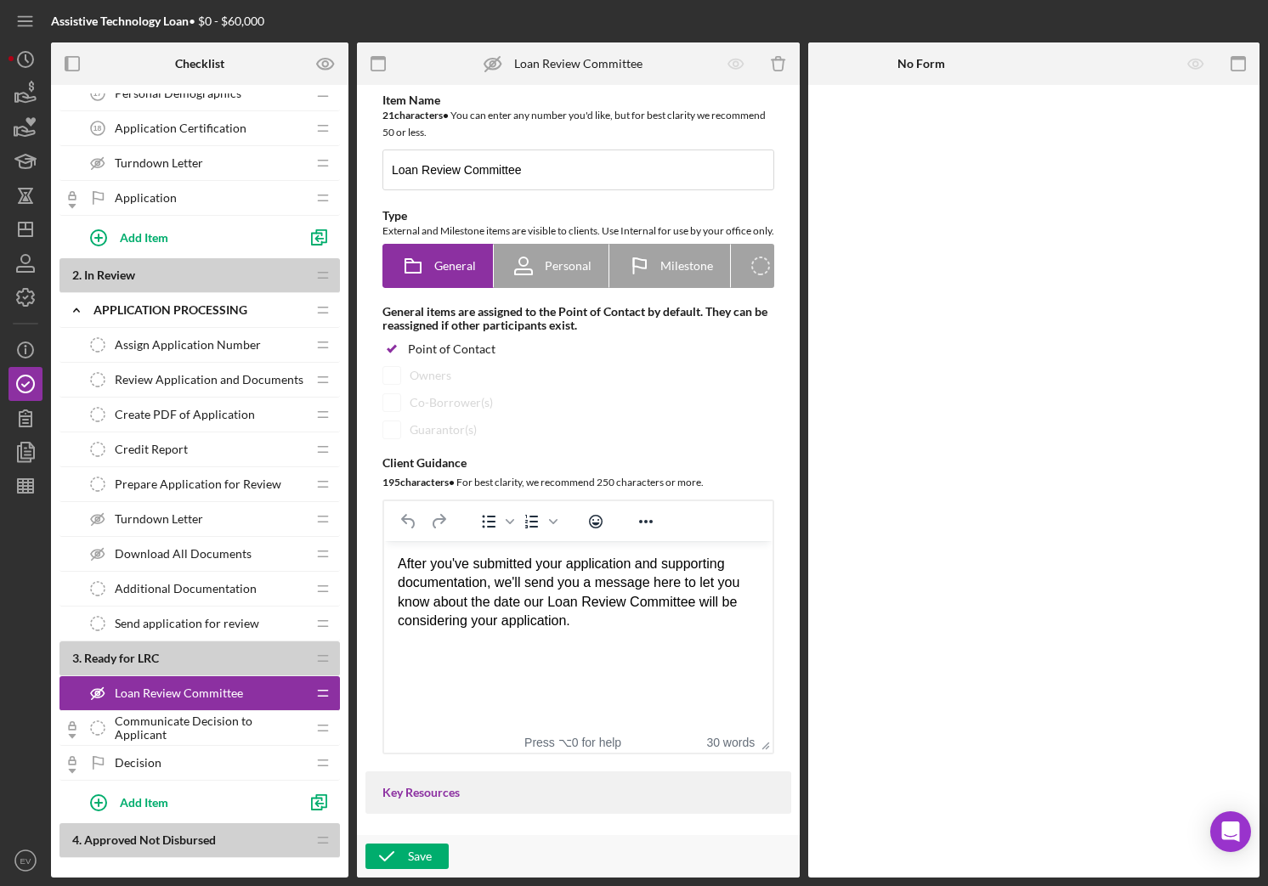
click at [503, 633] on html "After you've submitted your application and supporting documentation, we'll sen…" at bounding box center [578, 593] width 388 height 104
click at [458, 608] on div "After you've submitted your application and supporting documentation, we'll sen…" at bounding box center [578, 593] width 361 height 76
drag, startPoint x: 458, startPoint y: 608, endPoint x: 529, endPoint y: 629, distance: 73.4
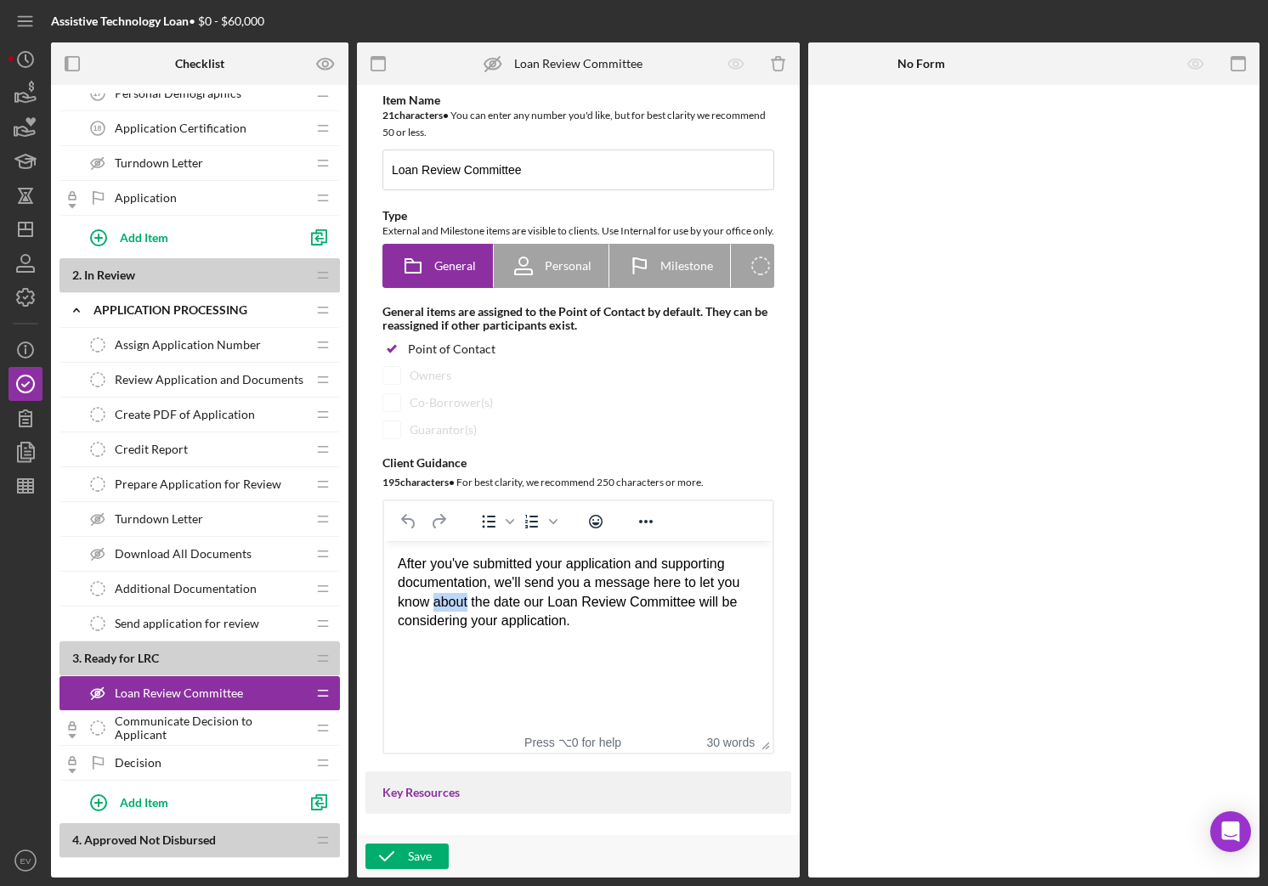
click at [526, 628] on div "After you've submitted your application and supporting documentation, we'll sen…" at bounding box center [578, 593] width 361 height 76
click at [529, 629] on div "After you've submitted your application and supporting documentation, we'll sen…" at bounding box center [578, 593] width 361 height 76
drag, startPoint x: 608, startPoint y: 630, endPoint x: 392, endPoint y: 559, distance: 227.9
click at [392, 559] on html "After you've submitted your application and supporting documentation, we'll sen…" at bounding box center [578, 593] width 388 height 104
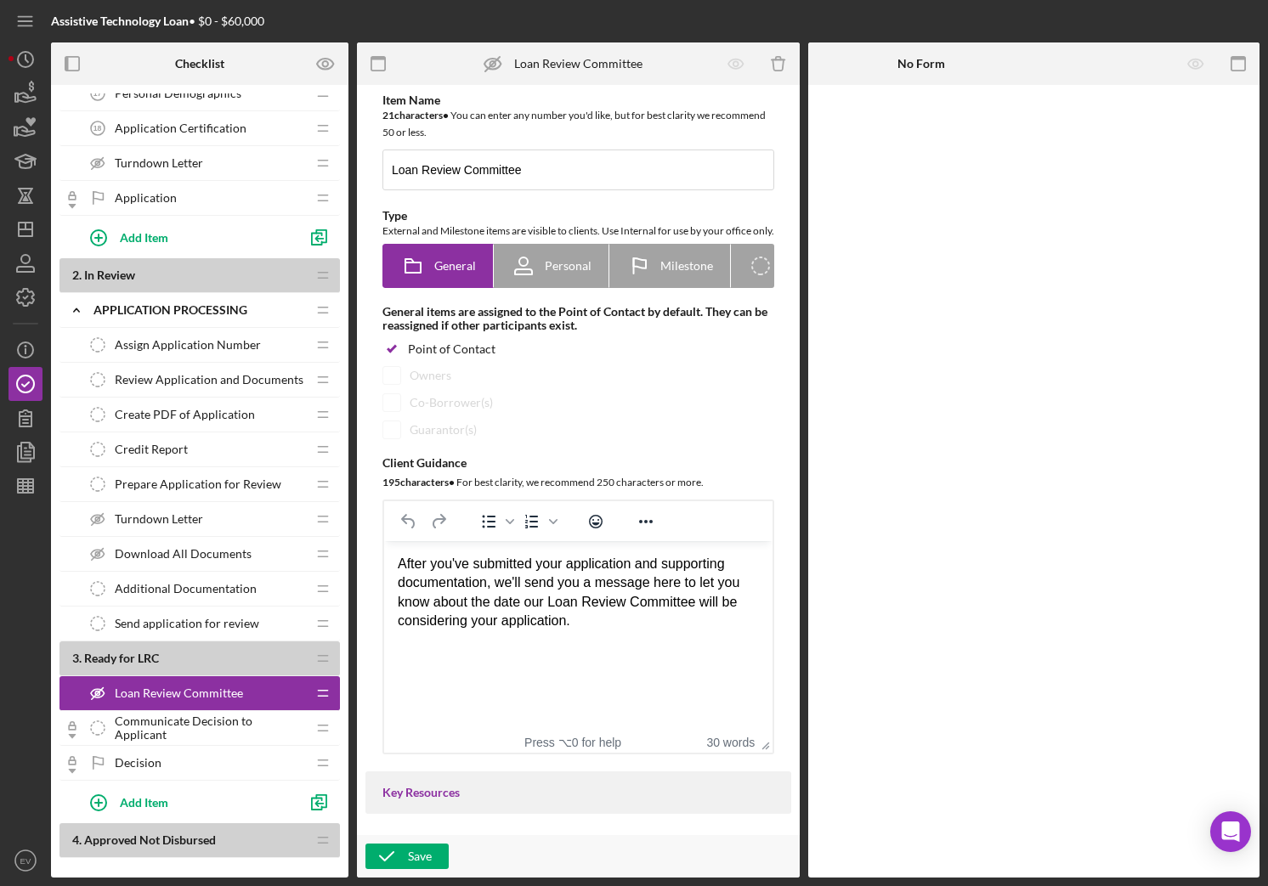
click at [219, 721] on span "Communicate Decision to Applicant" at bounding box center [210, 728] width 191 height 27
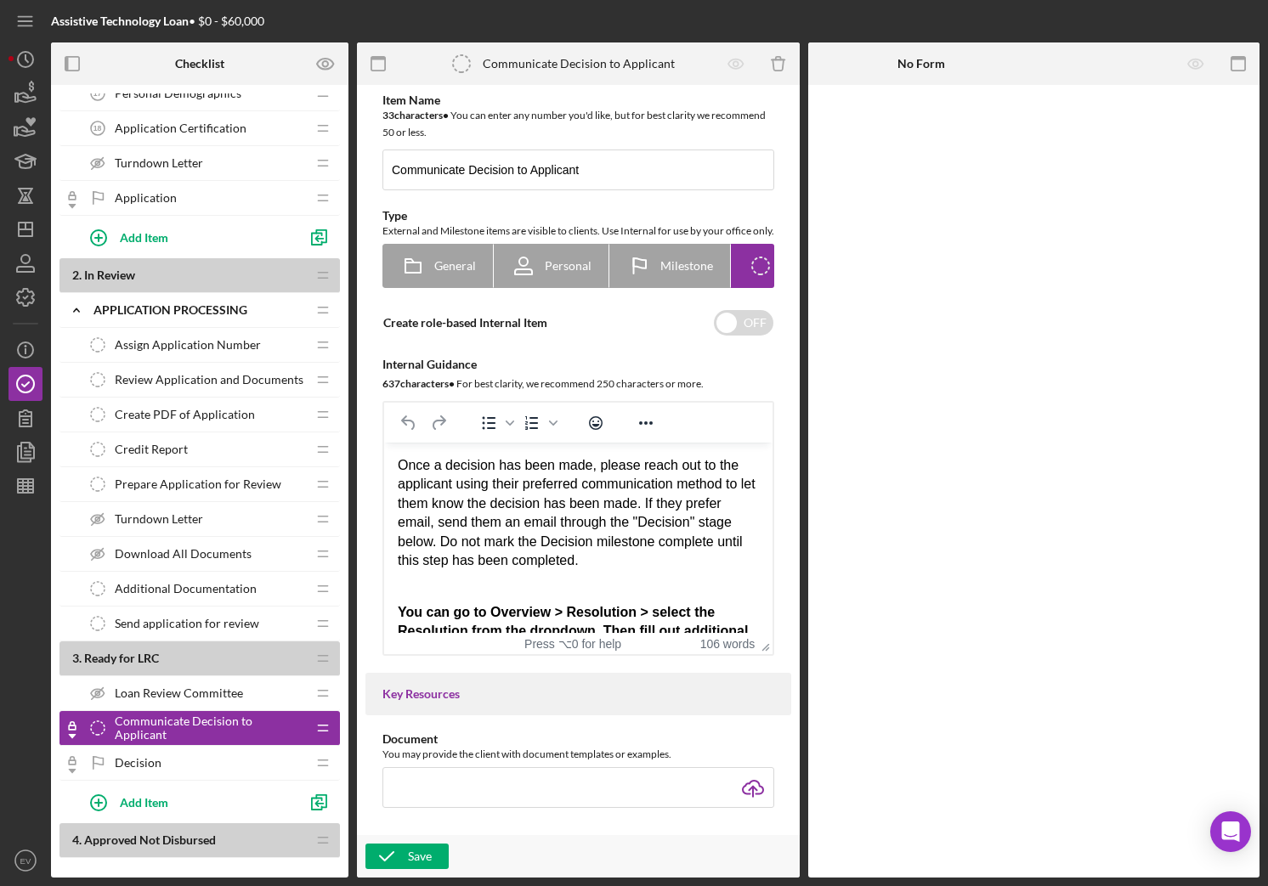
scroll to position [807, 0]
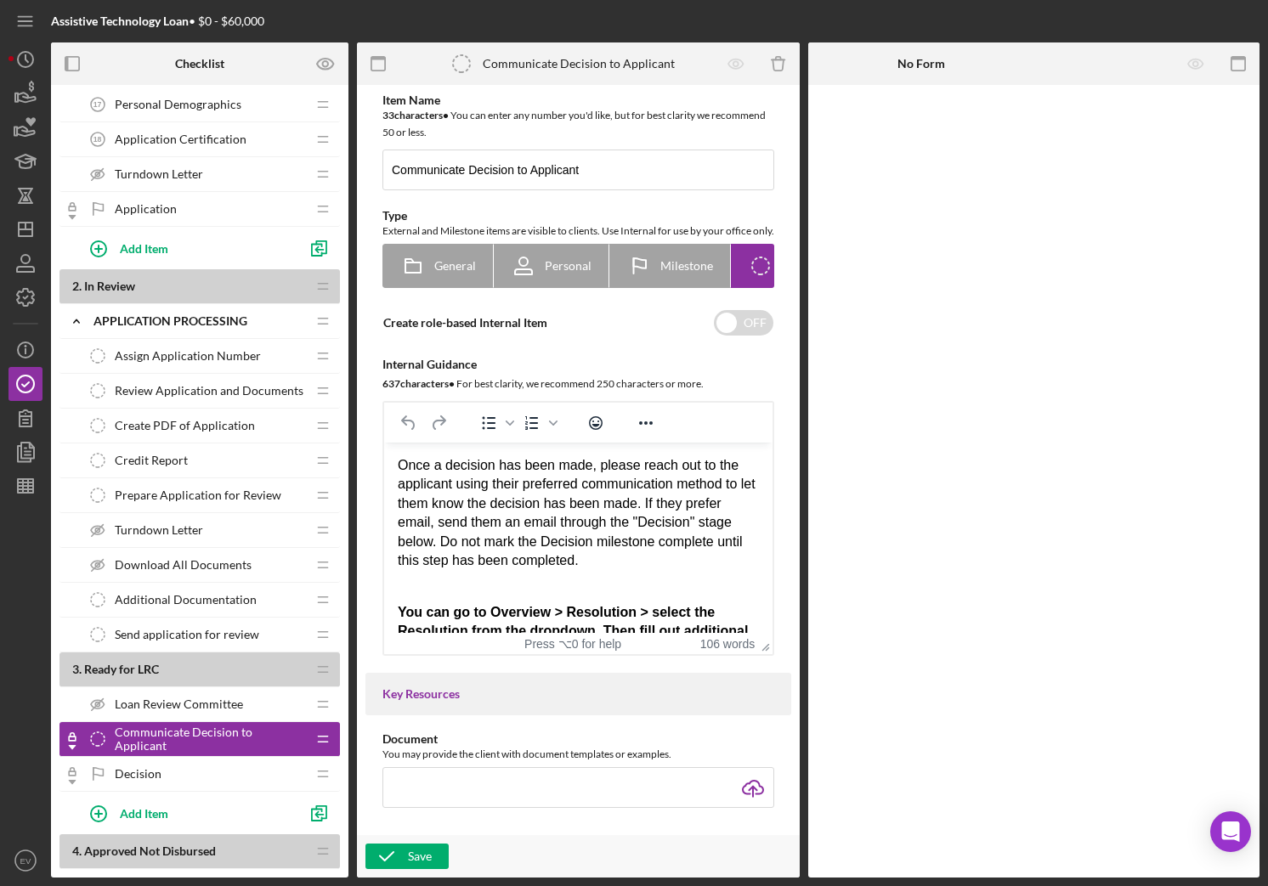
click at [152, 640] on span "Send application for review" at bounding box center [187, 635] width 144 height 14
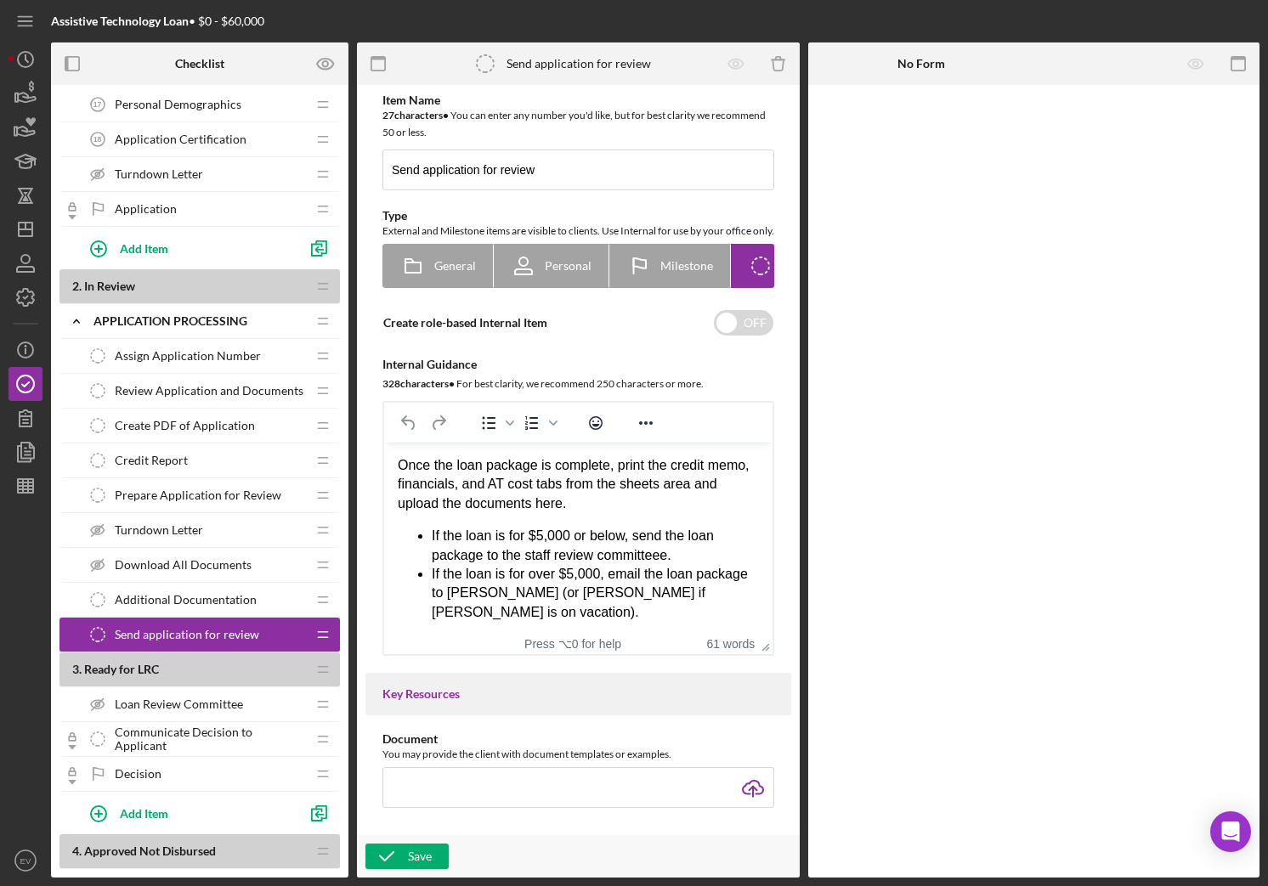
click at [162, 612] on div "Additional Documentation Additional Documentation" at bounding box center [193, 600] width 225 height 34
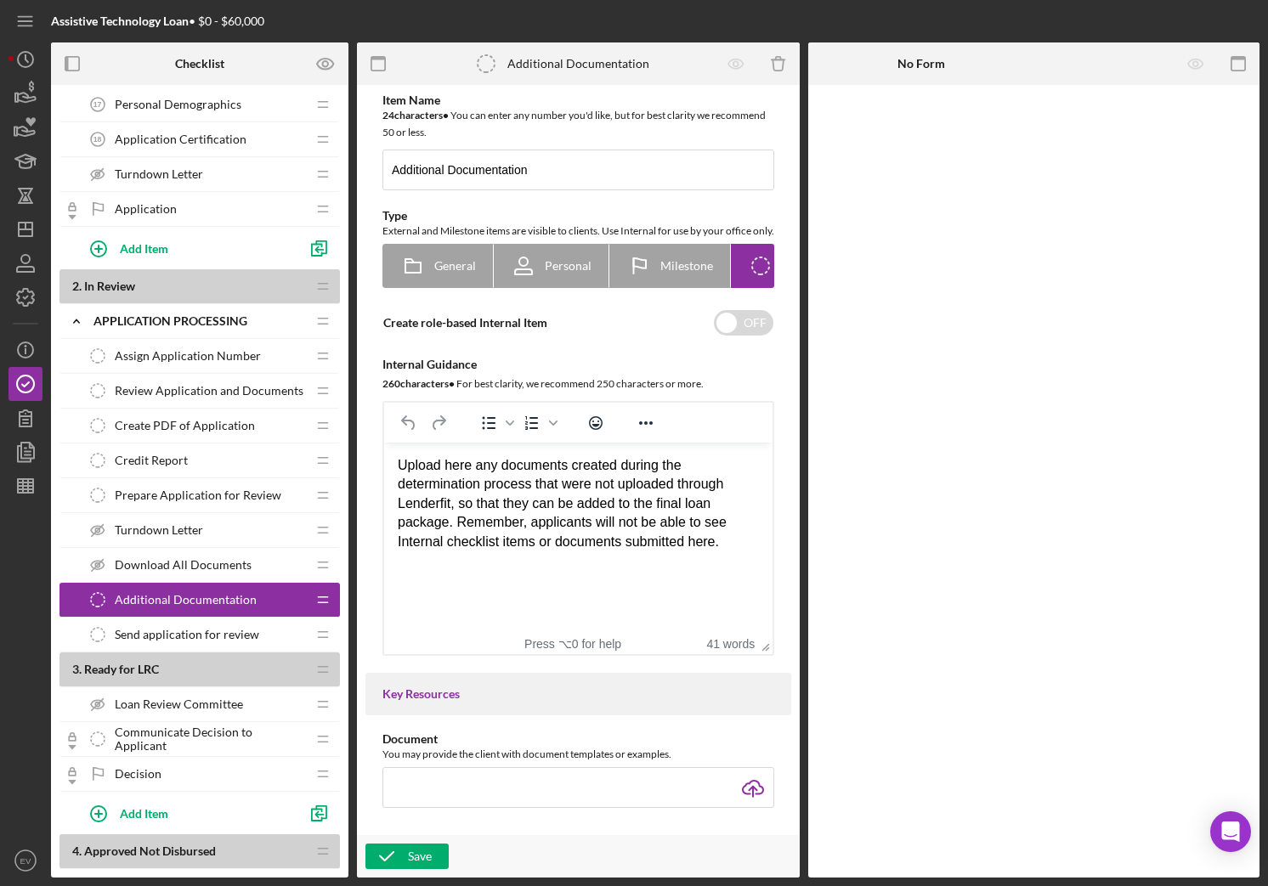
click at [161, 631] on span "Send application for review" at bounding box center [187, 635] width 144 height 14
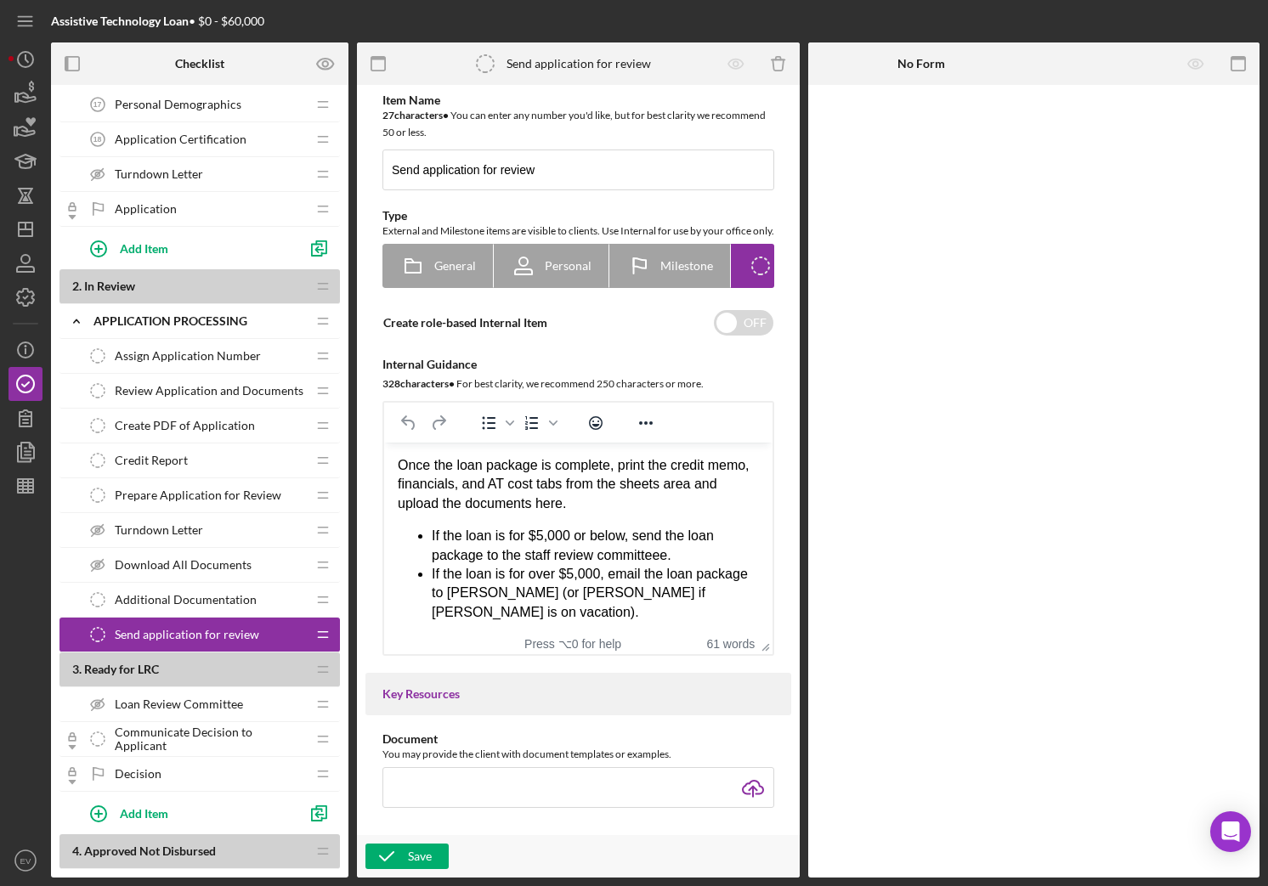
click at [165, 702] on span "Loan Review Committee" at bounding box center [179, 705] width 128 height 14
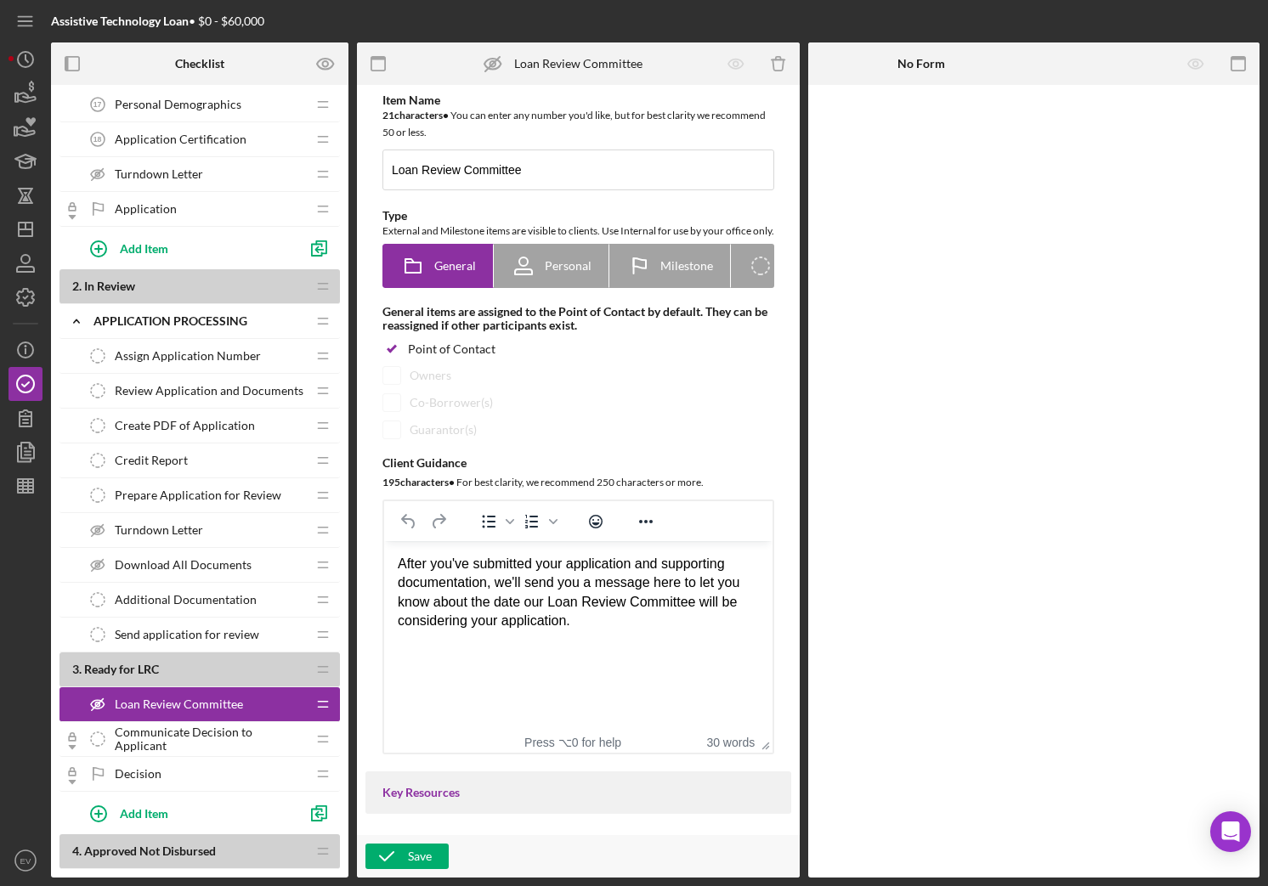
click at [176, 631] on span "Send application for review" at bounding box center [187, 635] width 144 height 14
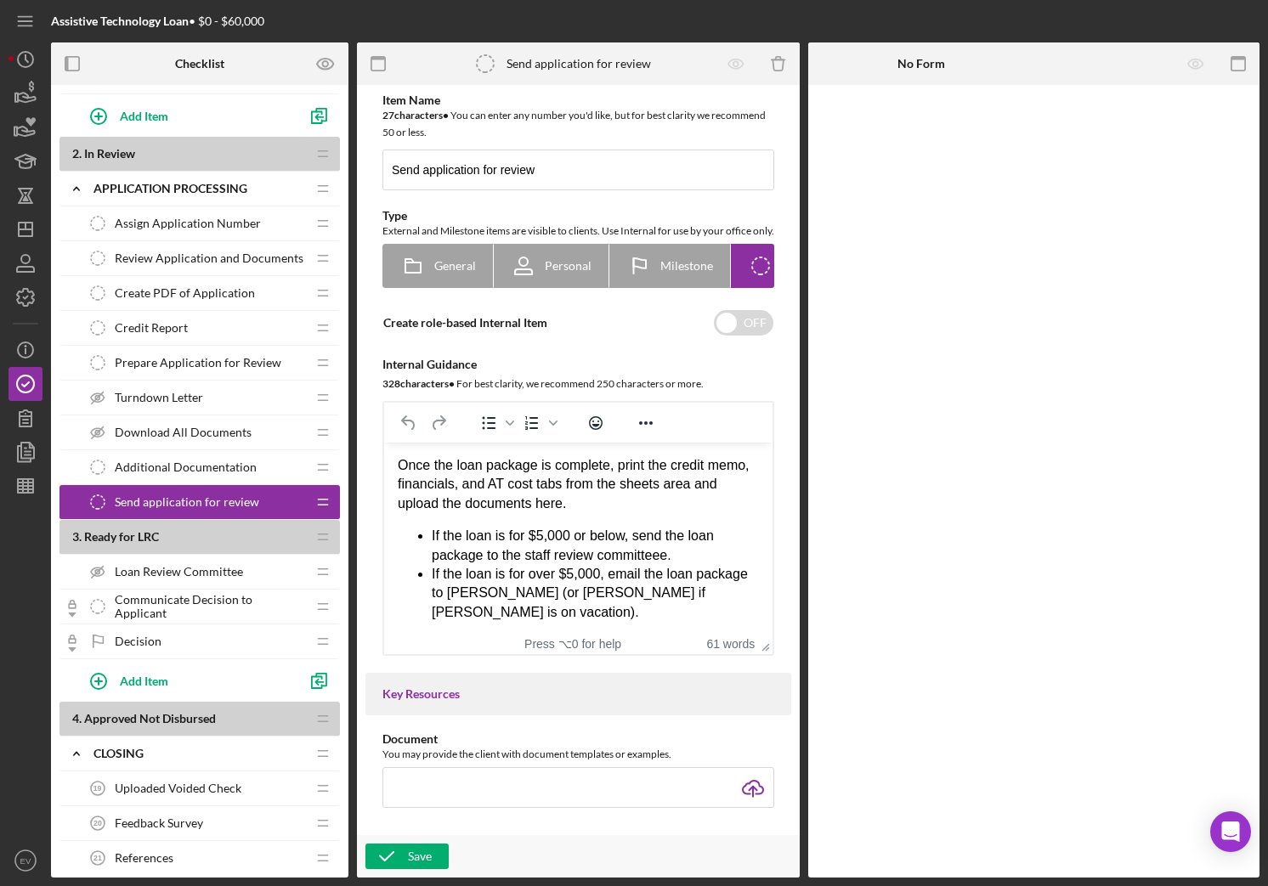
scroll to position [997, 0]
